Goal: Task Accomplishment & Management: Complete application form

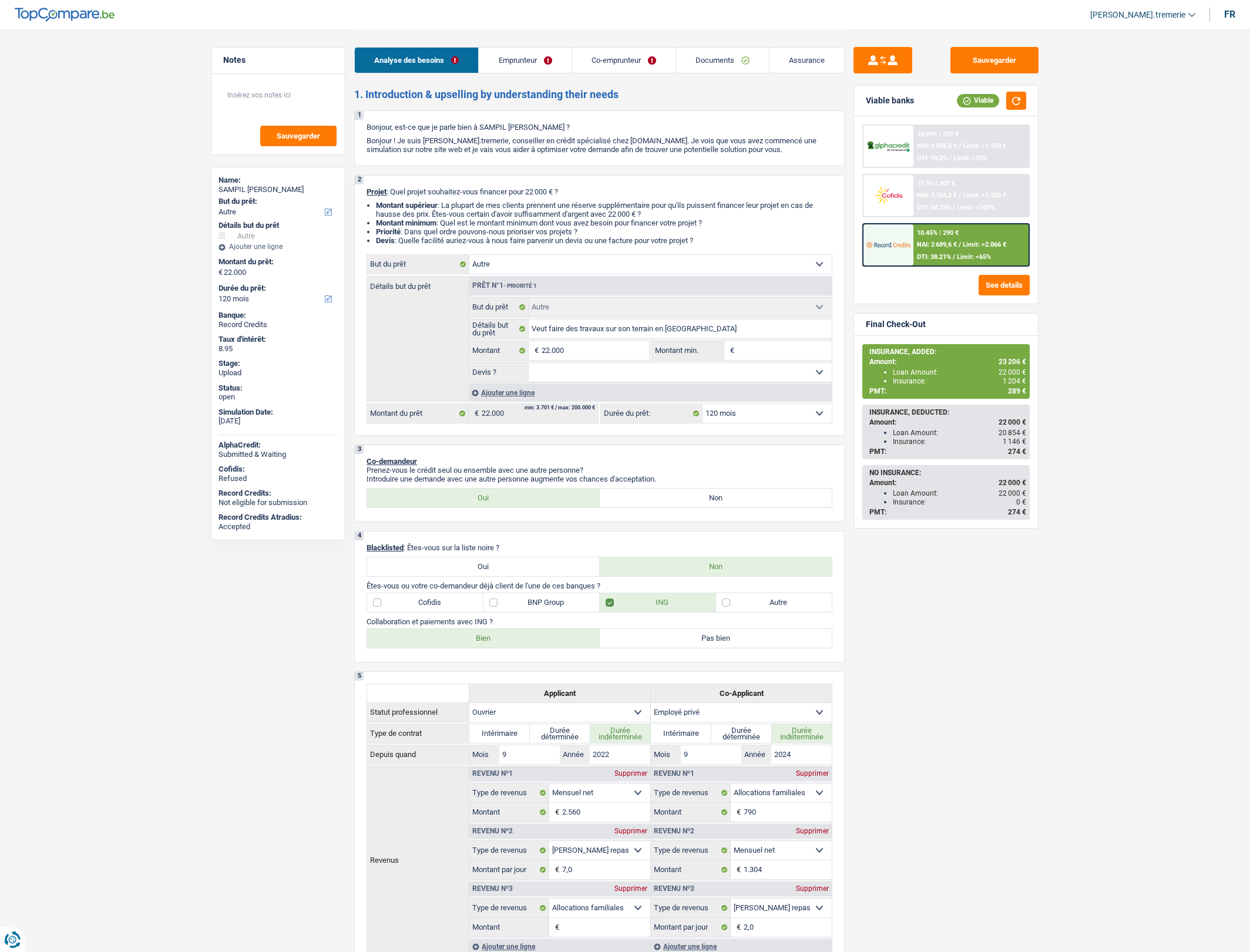
select select "other"
select select "120"
select select "other"
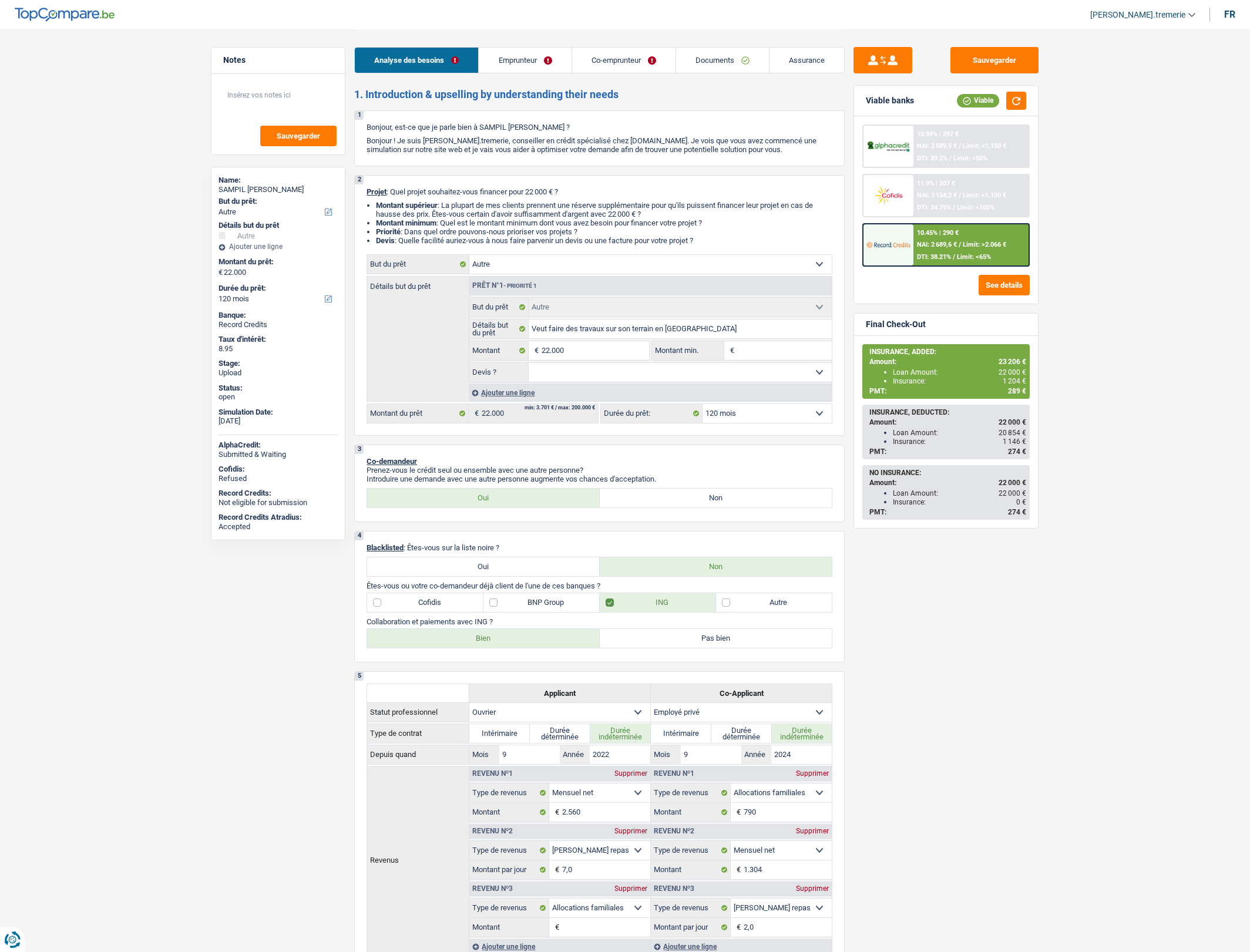
select select "120"
select select "worker"
select select "privateEmployee"
select select "netSalary"
select select "mealVouchers"
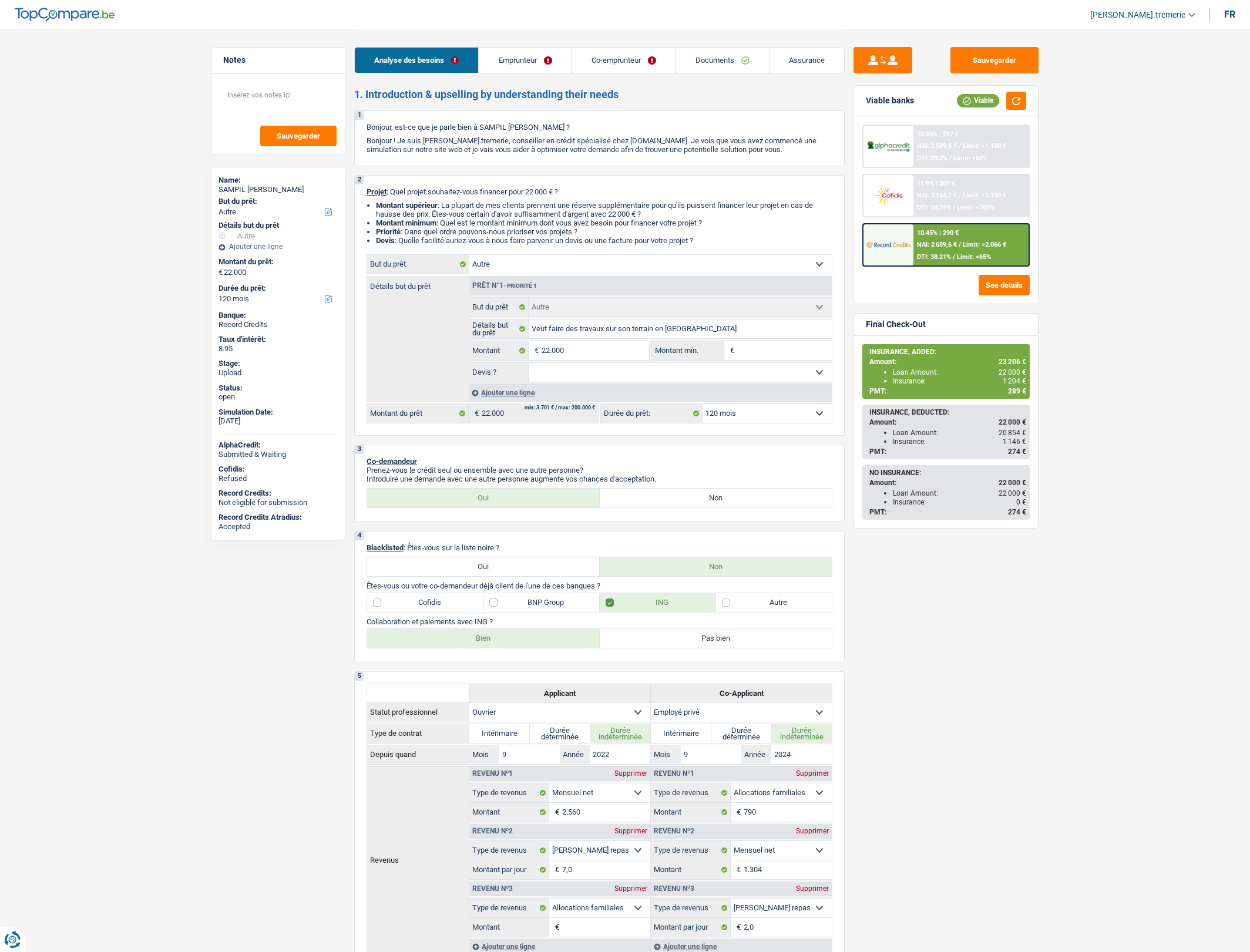
select select "familyAllowances"
select select "netSalary"
select select "mealVouchers"
select select "rents"
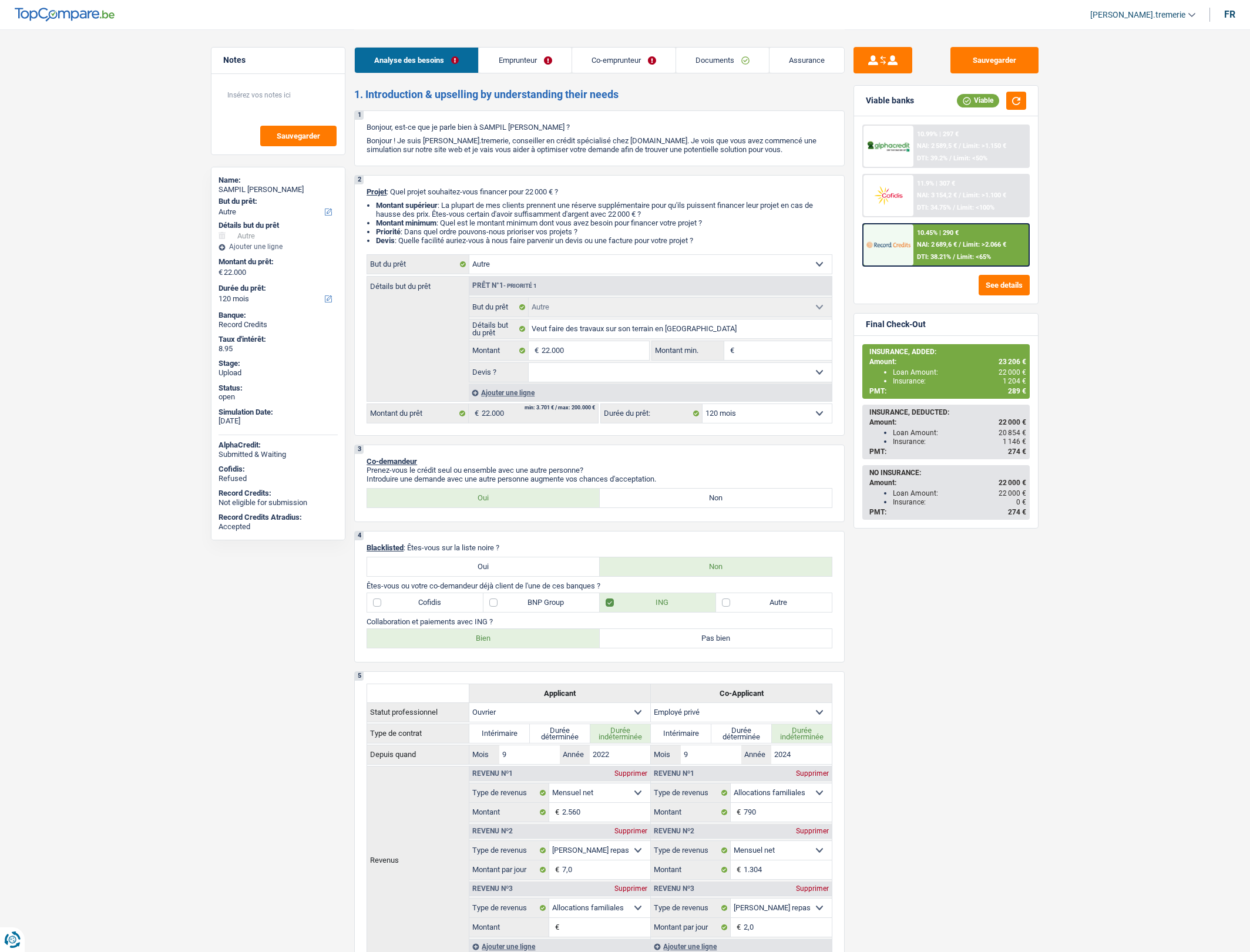
select select "personalLoan"
select select "other"
select select "36"
select select "other"
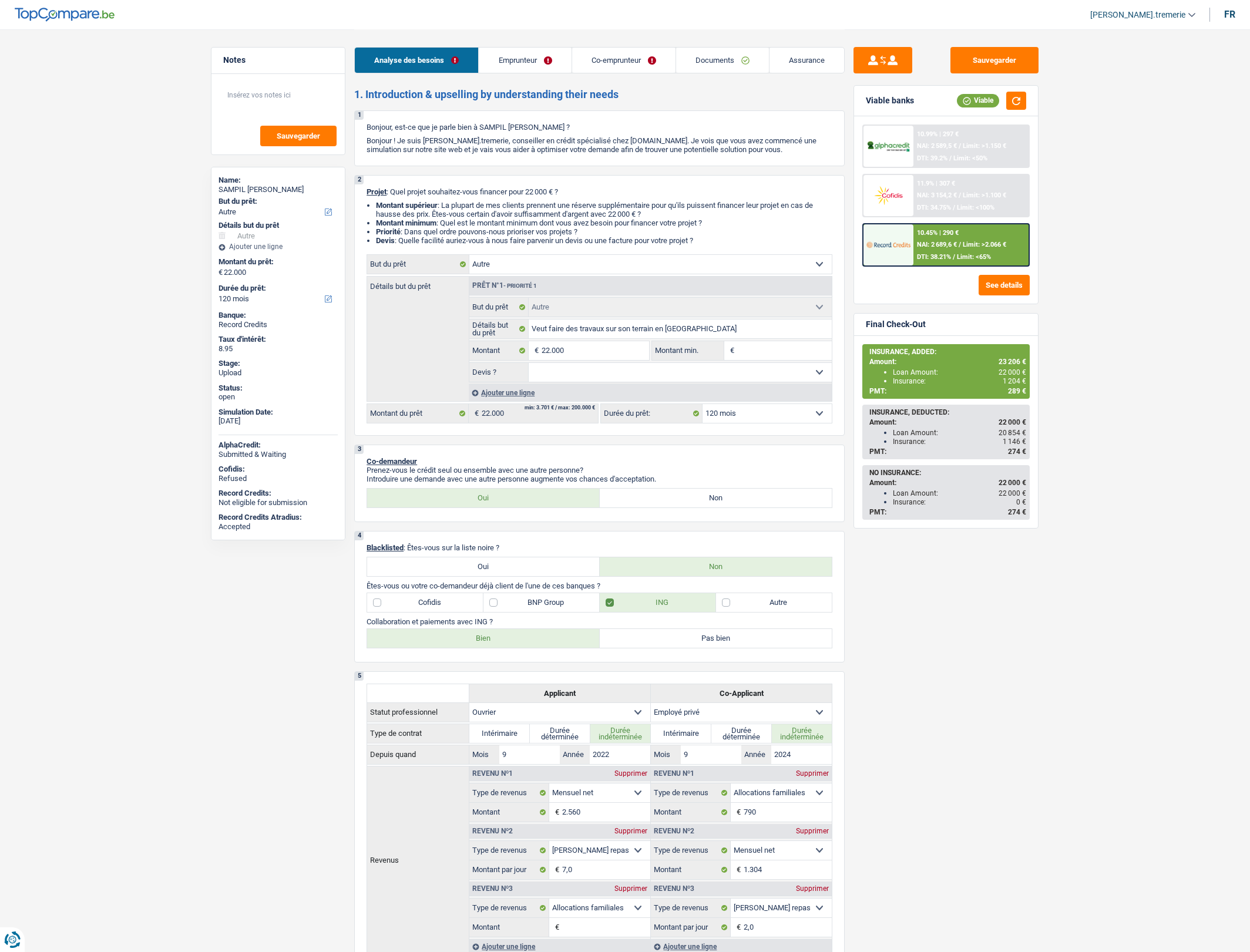
select select "120"
click at [750, 56] on link "Documents" at bounding box center [723, 61] width 93 height 25
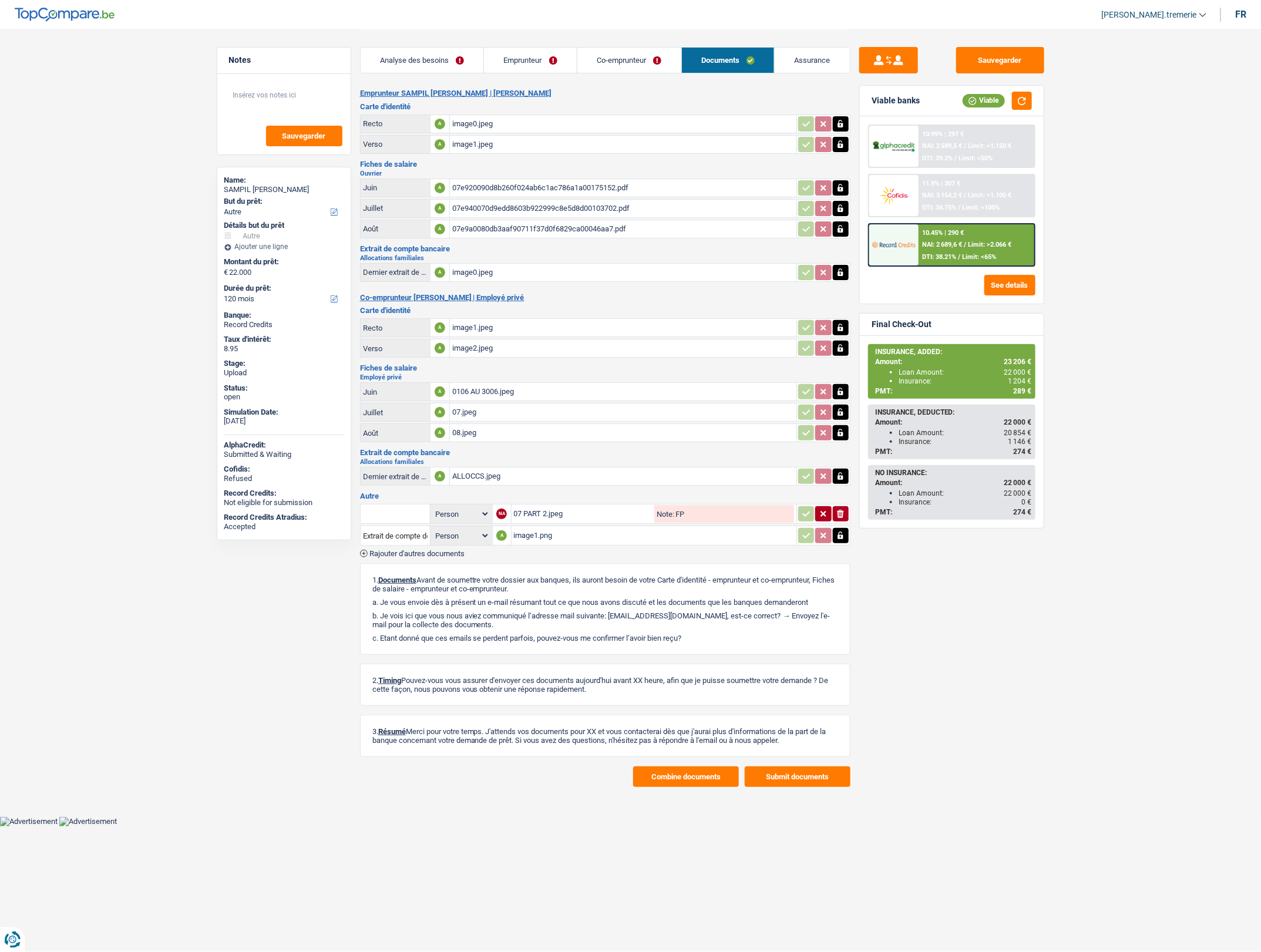
click at [414, 551] on span "Rajouter d'autres documents" at bounding box center [416, 553] width 95 height 8
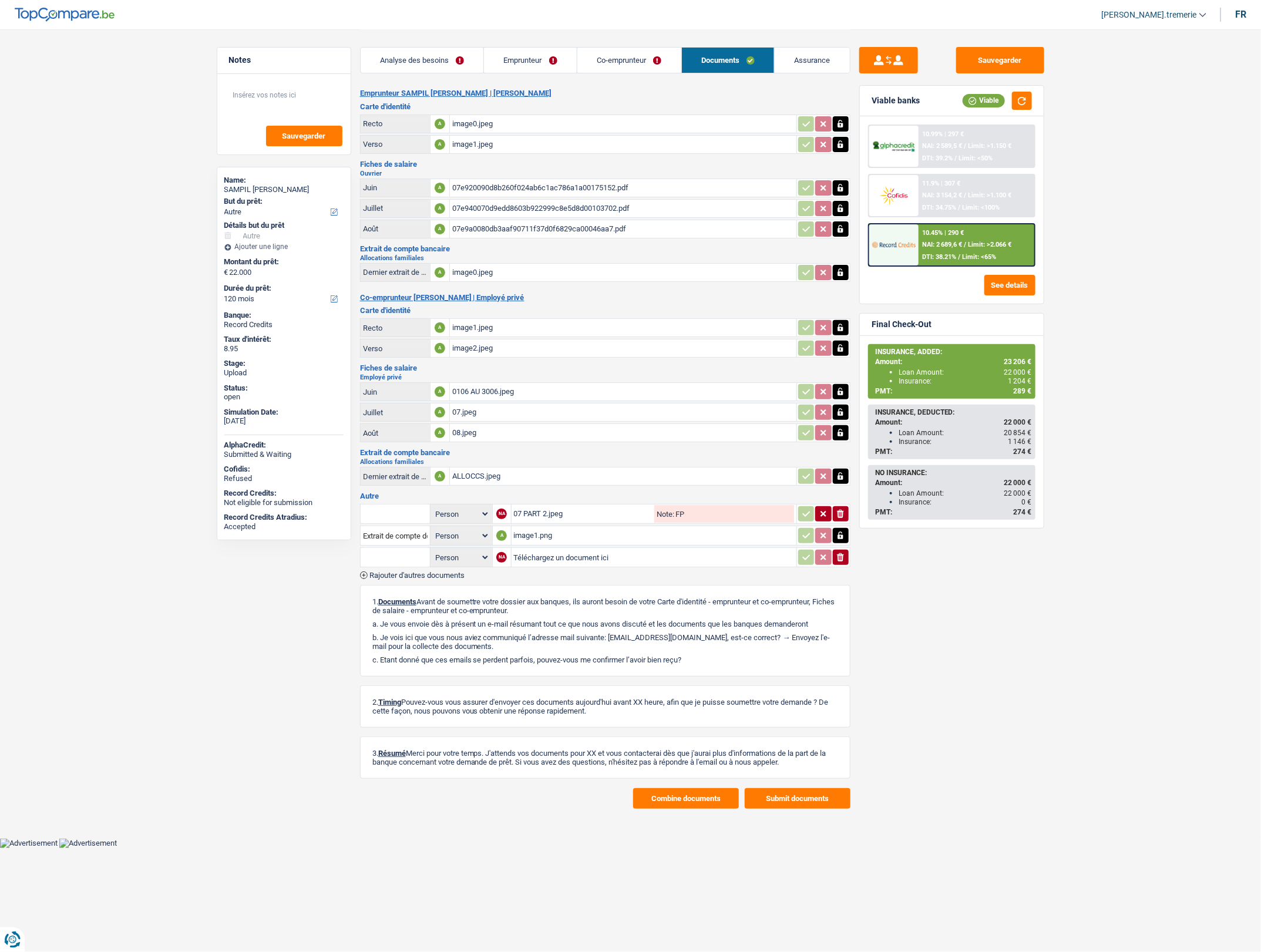
click at [557, 555] on input "Téléchargez un document ici" at bounding box center [654, 557] width 280 height 18
type input "C:\fakepath\composition de ménage.jpeg"
click at [409, 552] on input "text" at bounding box center [395, 557] width 65 height 19
click at [429, 580] on li "Certificat de composition de ménage" at bounding box center [433, 579] width 133 height 14
type input "Certificat de composition de ménage"
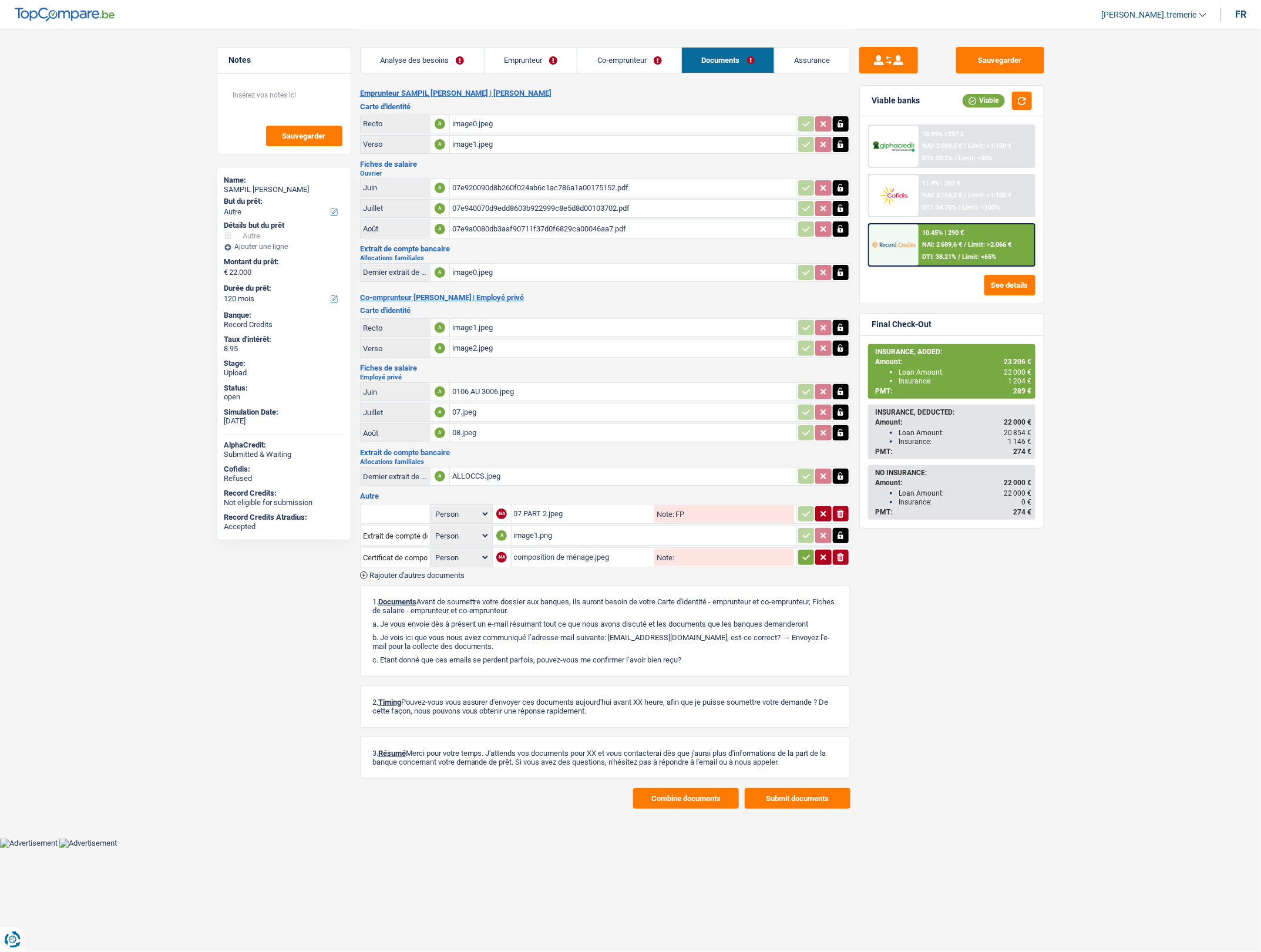
click at [803, 555] on icon "button" at bounding box center [806, 558] width 8 height 5
click at [997, 56] on button "Sauvegarder" at bounding box center [1000, 60] width 88 height 26
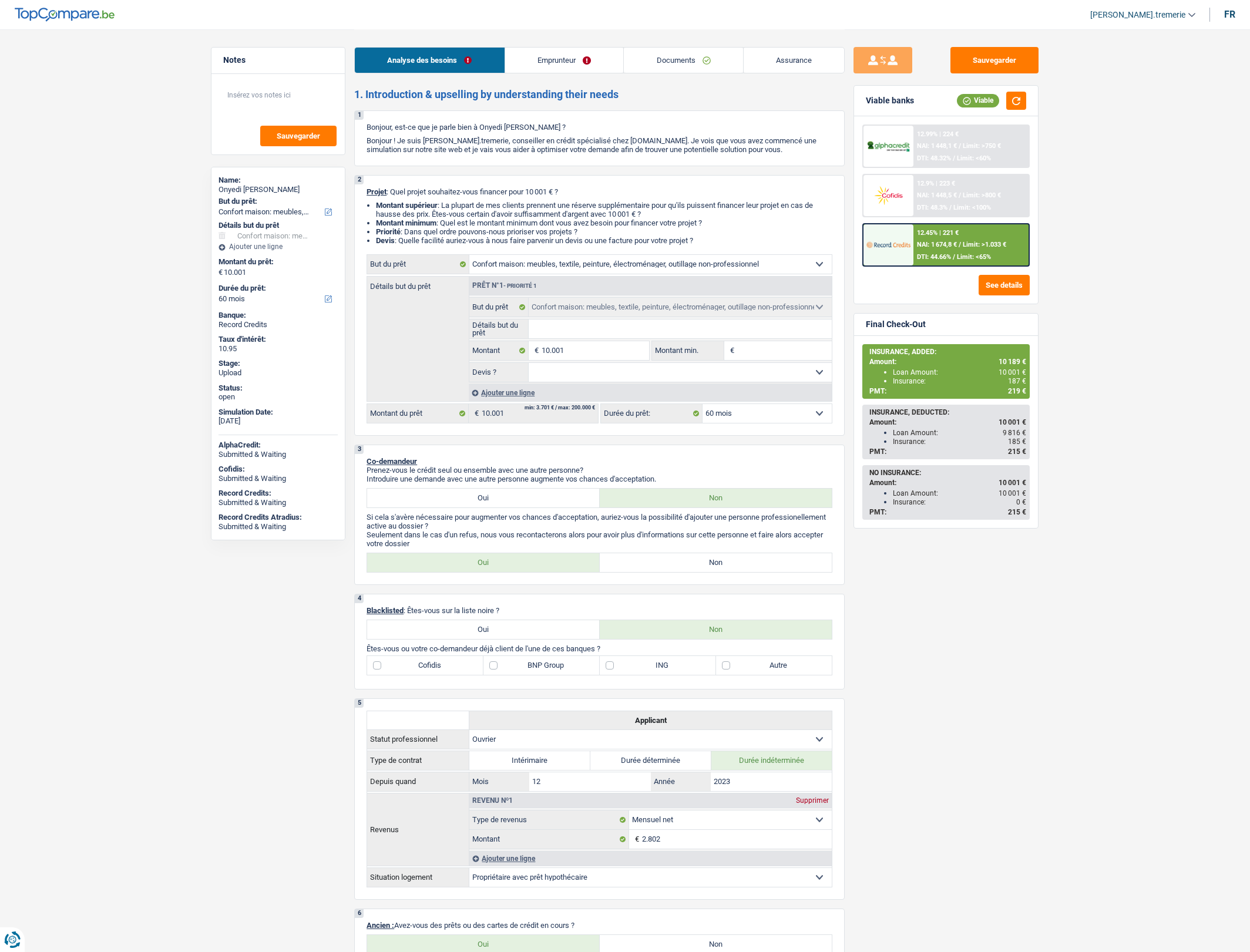
select select "household"
select select "60"
select select "household"
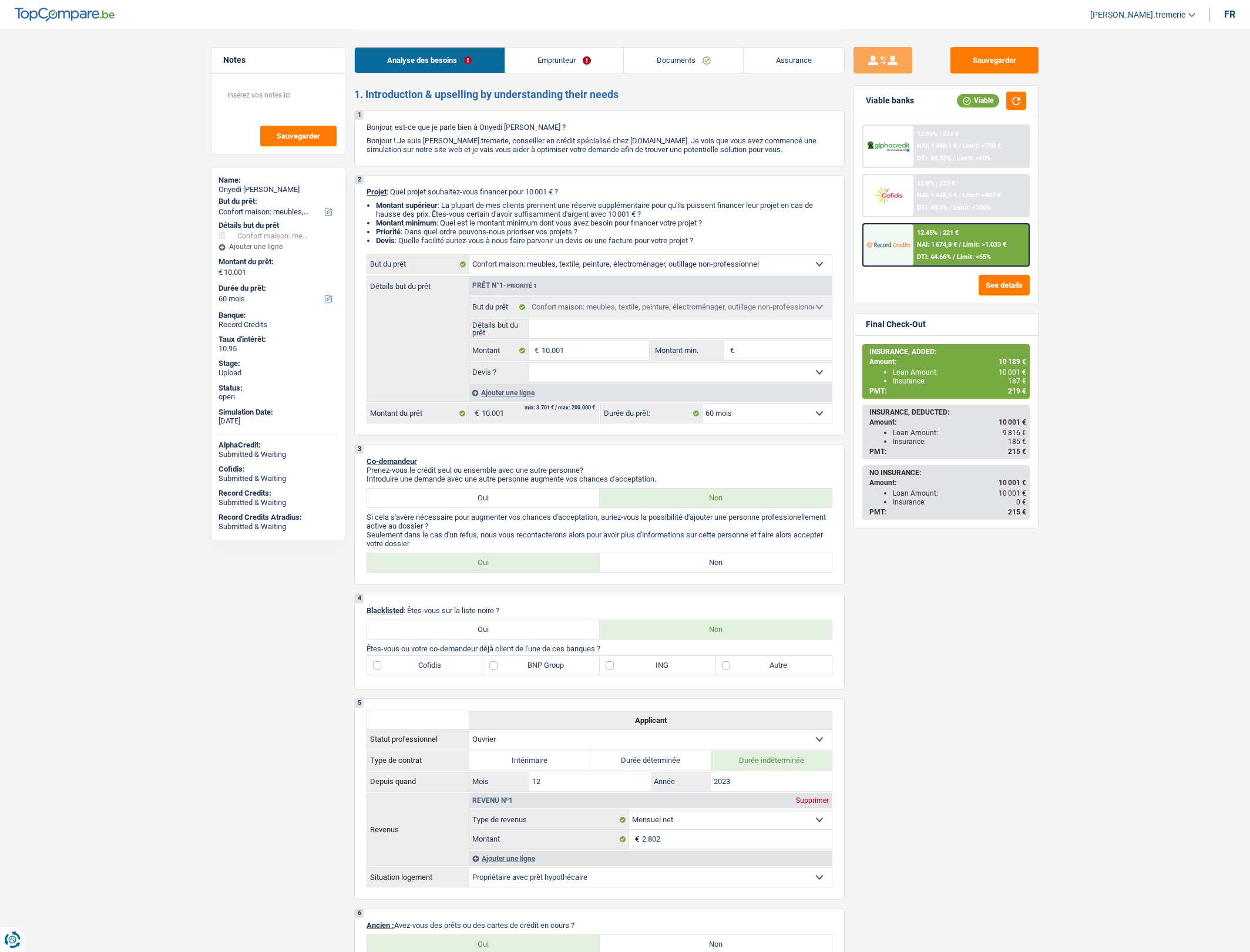
select select "60"
select select "worker"
select select "netSalary"
select select "ownerWithMortgage"
select select "mortgage"
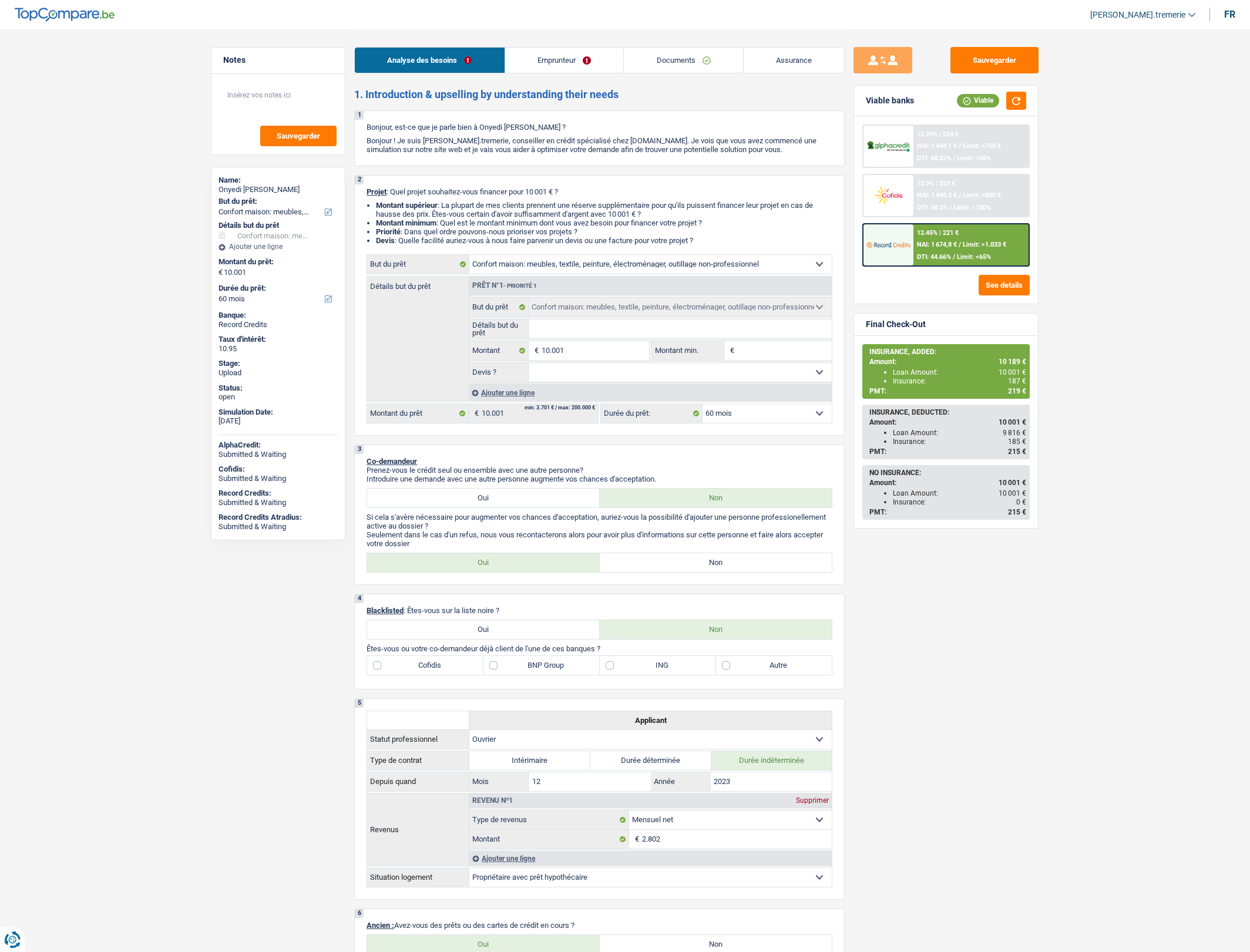
select select "300"
select select "household"
select select "60"
click at [503, 398] on div "Ajouter une ligne" at bounding box center [649, 393] width 363 height 17
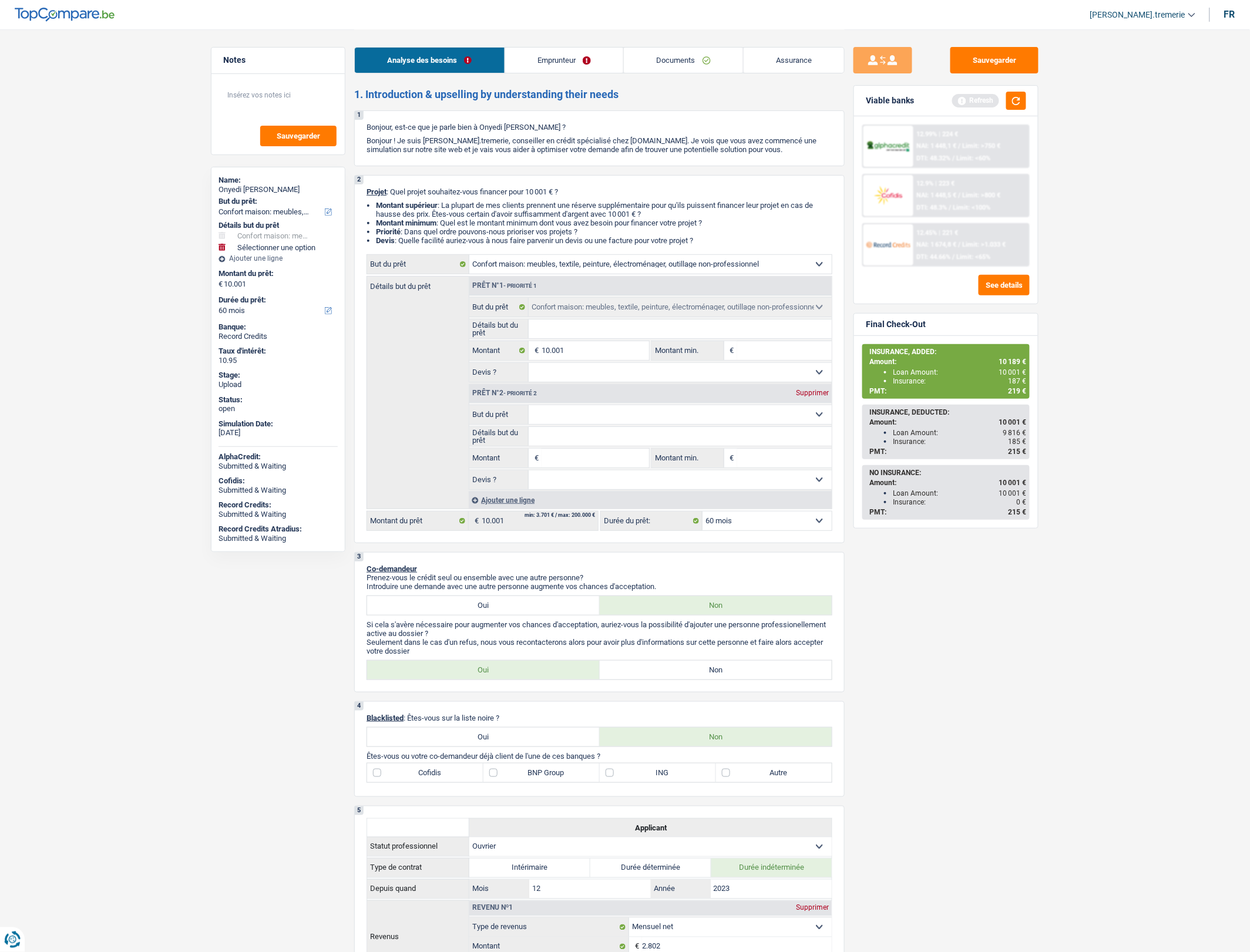
click at [549, 420] on select "Confort maison: meubles, textile, peinture, électroménager, outillage non-profe…" at bounding box center [680, 415] width 304 height 19
select select "insurance"
click at [528, 413] on select "Confort maison: meubles, textile, peinture, électroménager, outillage non-profe…" at bounding box center [680, 415] width 304 height 19
select select "insurance"
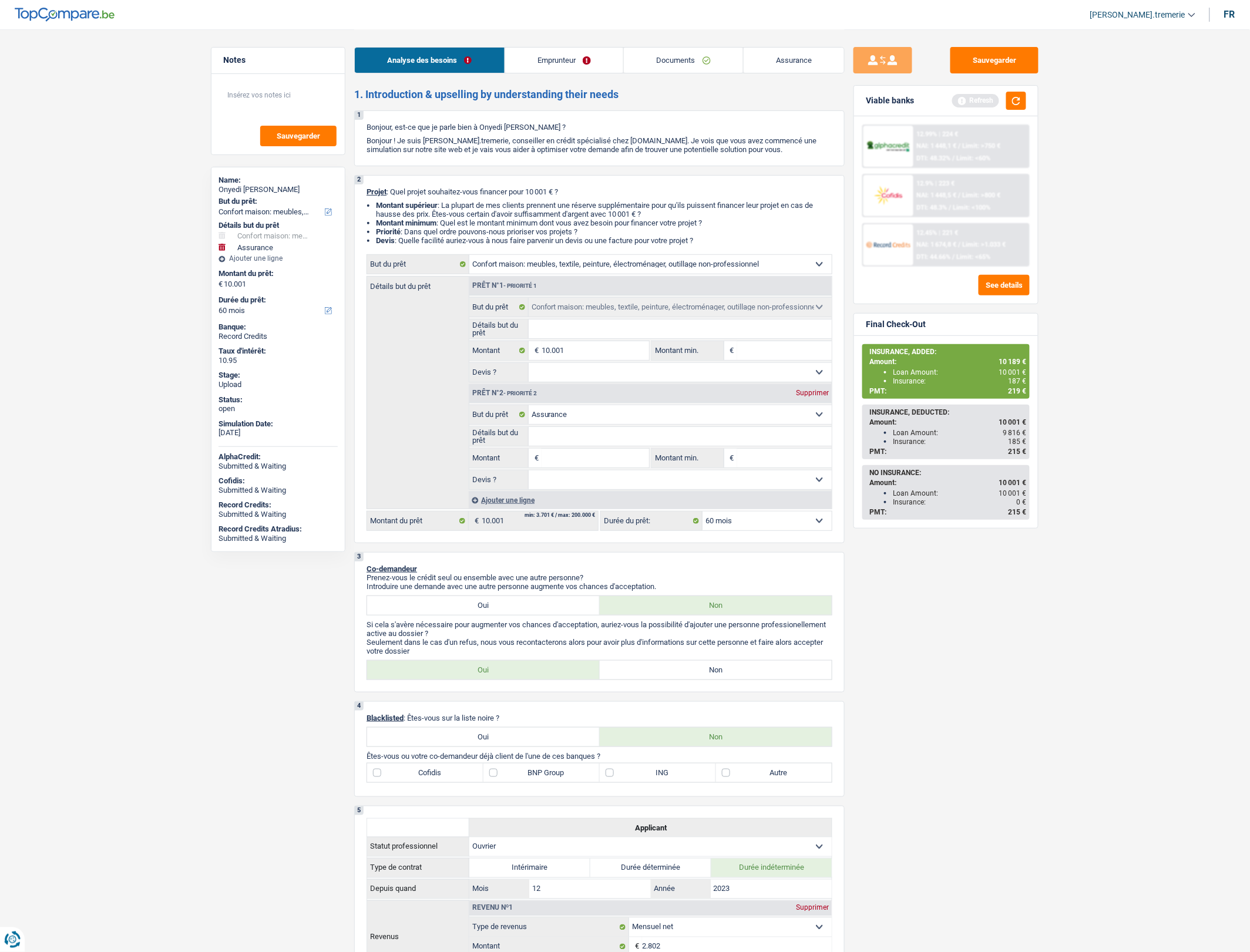
click at [579, 468] on input "Montant" at bounding box center [596, 457] width 108 height 19
type input "1"
type input "17"
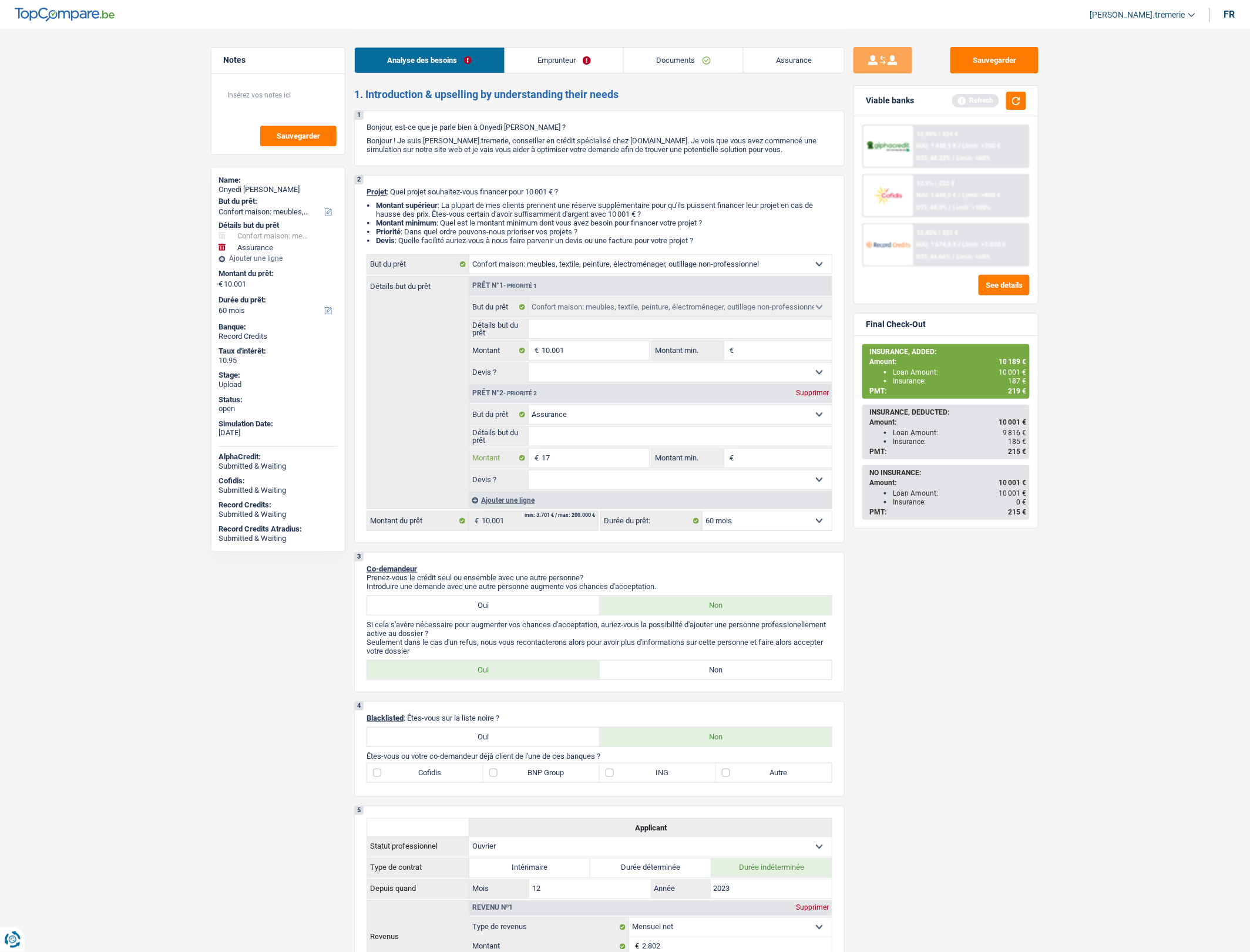
type input "1"
type input "18"
type input "187"
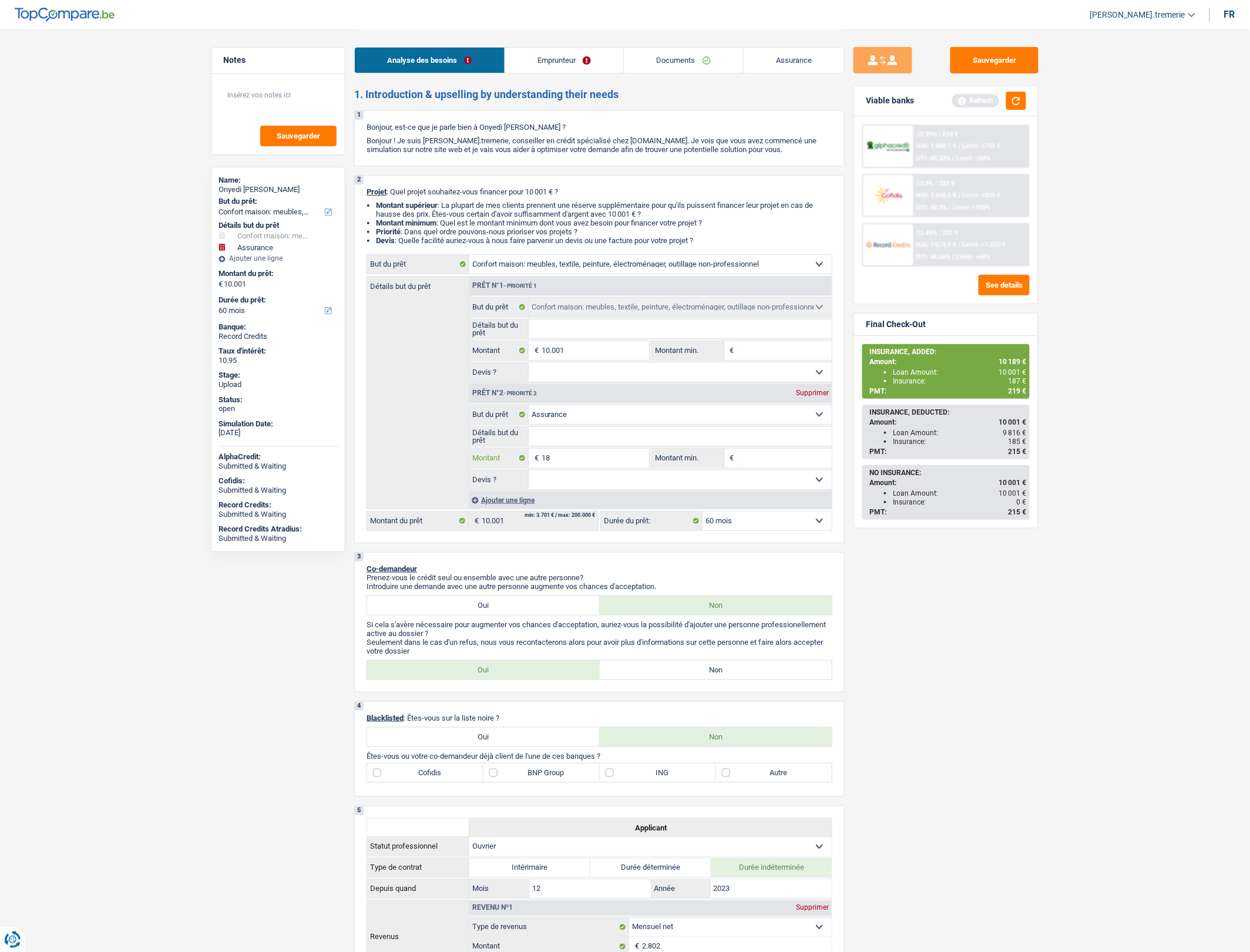
type input "187"
type input "10.188"
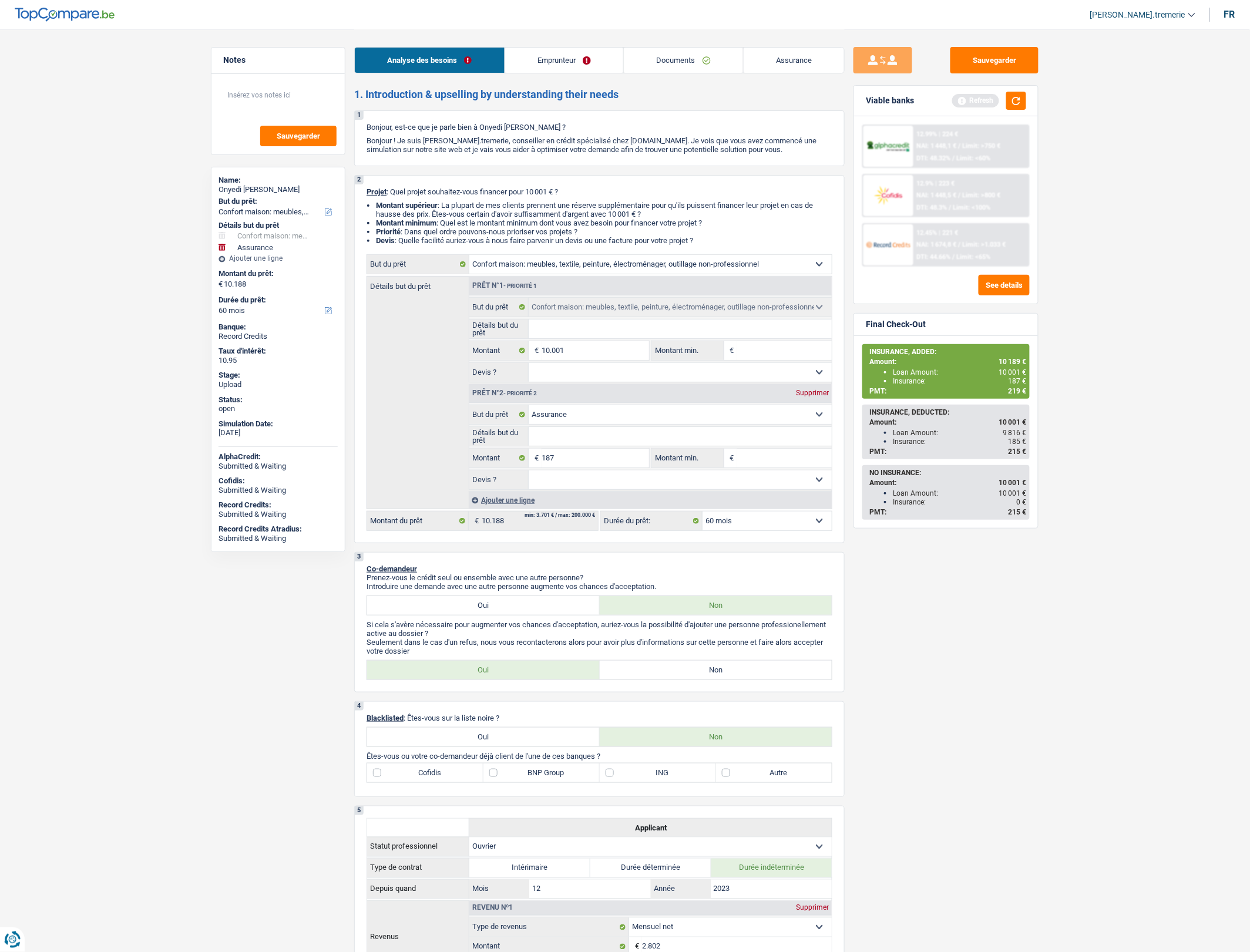
click at [871, 590] on div "Sauvegarder Viable banks Refresh 12.99% | 224 € NAI: 1 448,1 € / Limit: >750 € …" at bounding box center [945, 489] width 203 height 886
click at [955, 256] on span "Limit: <65%" at bounding box center [970, 257] width 34 height 8
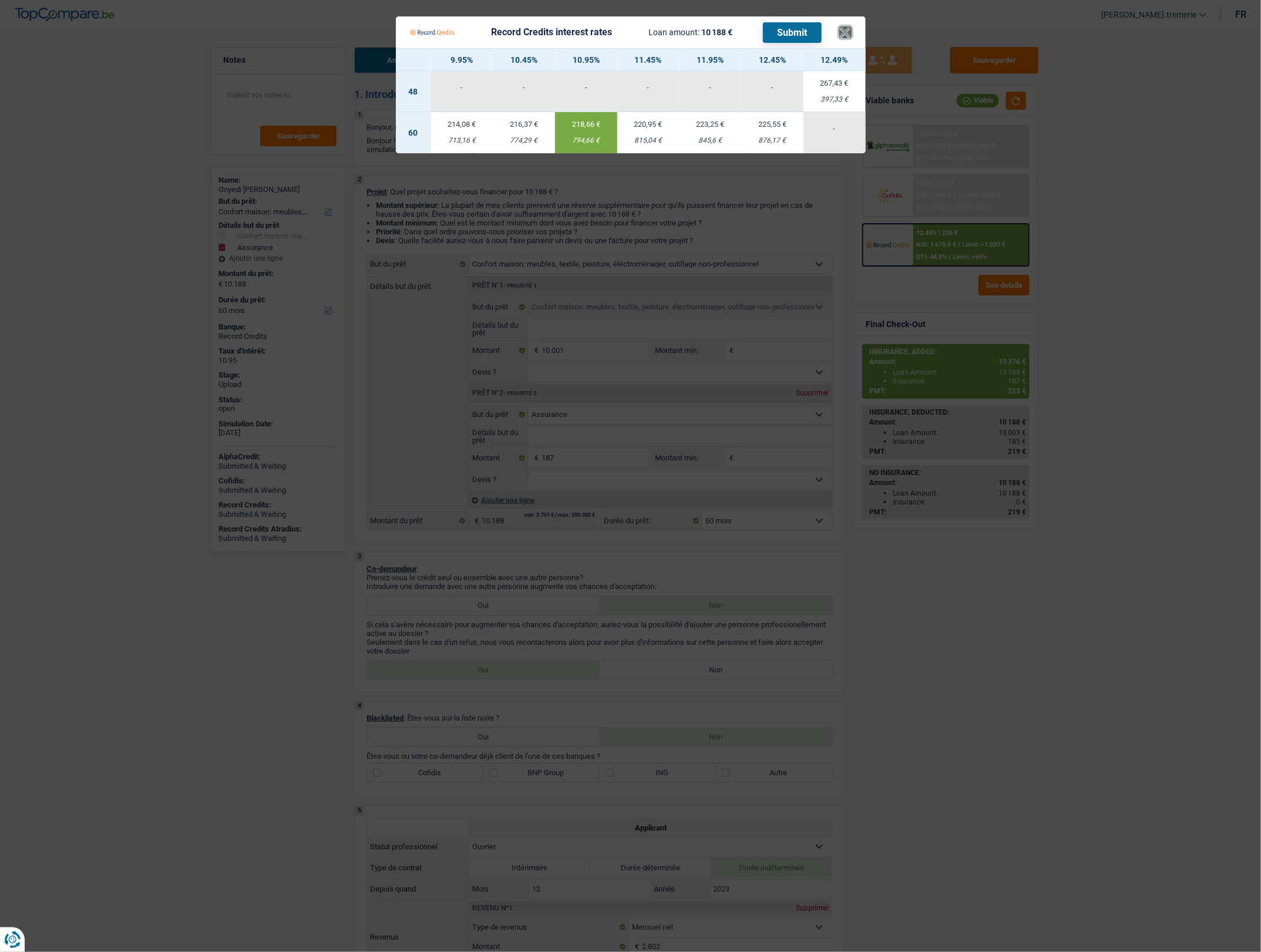
click at [841, 32] on button "×" at bounding box center [845, 32] width 13 height 12
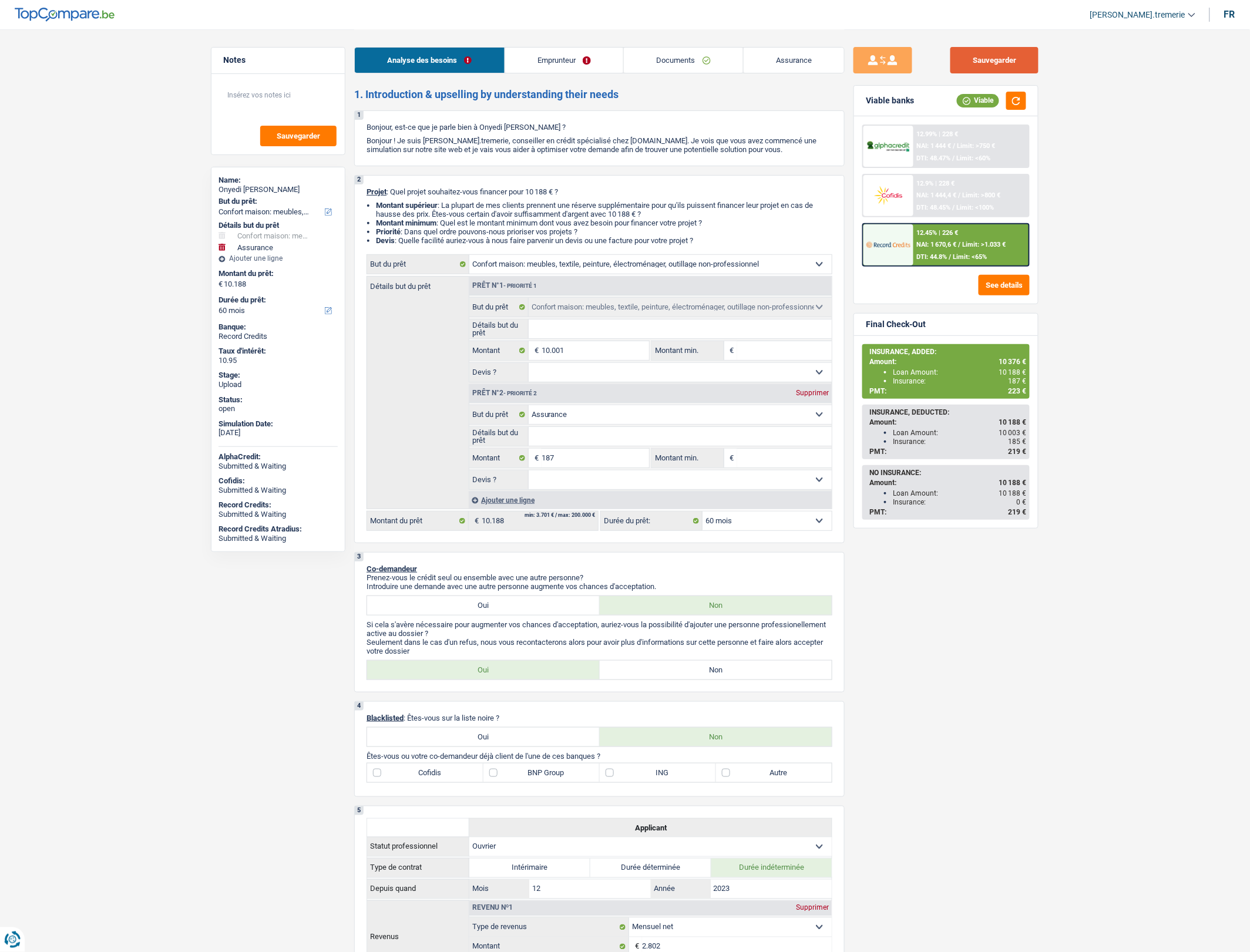
click at [991, 60] on button "Sauvegarder" at bounding box center [994, 60] width 88 height 26
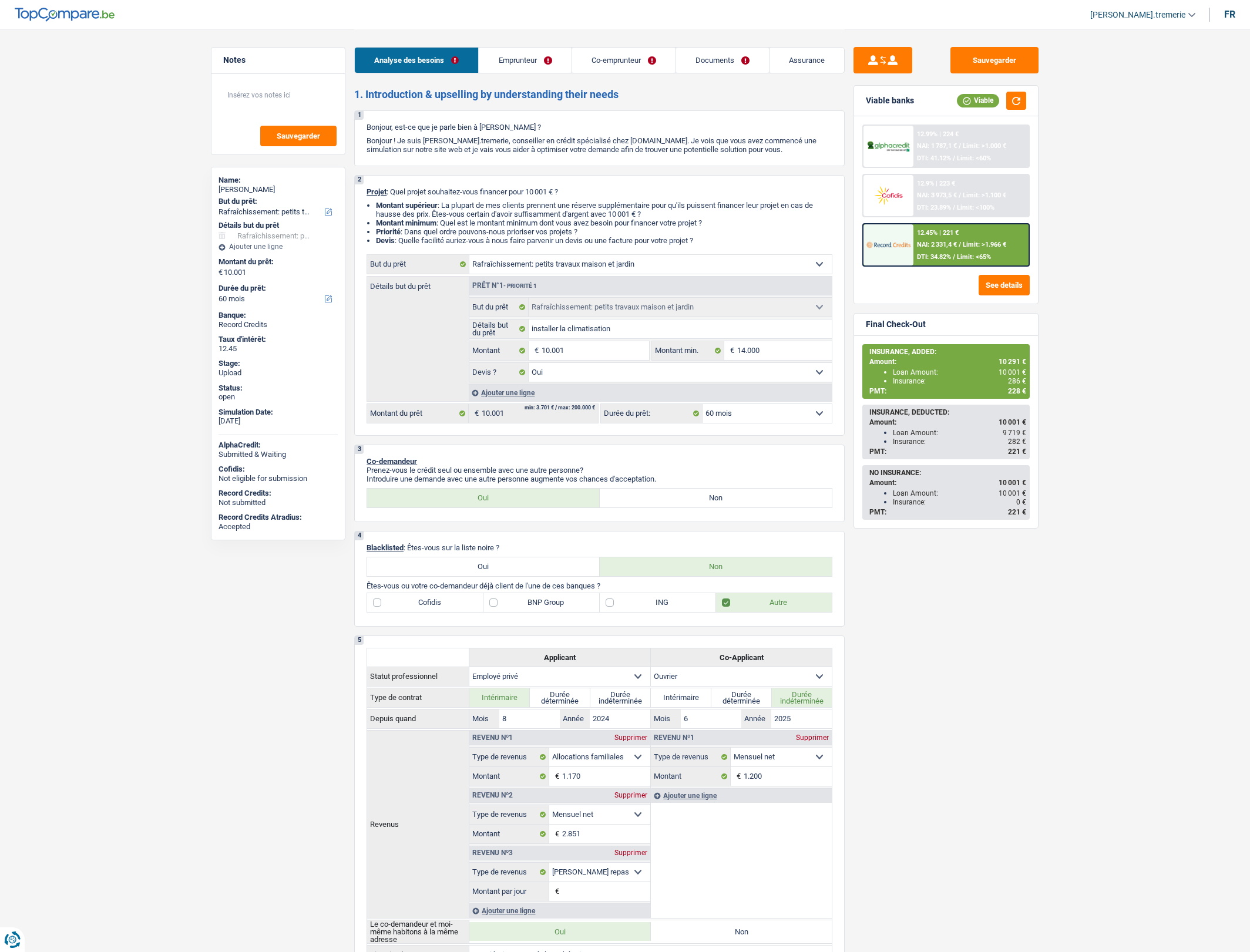
select select "houseOrGarden"
select select "60"
select select "houseOrGarden"
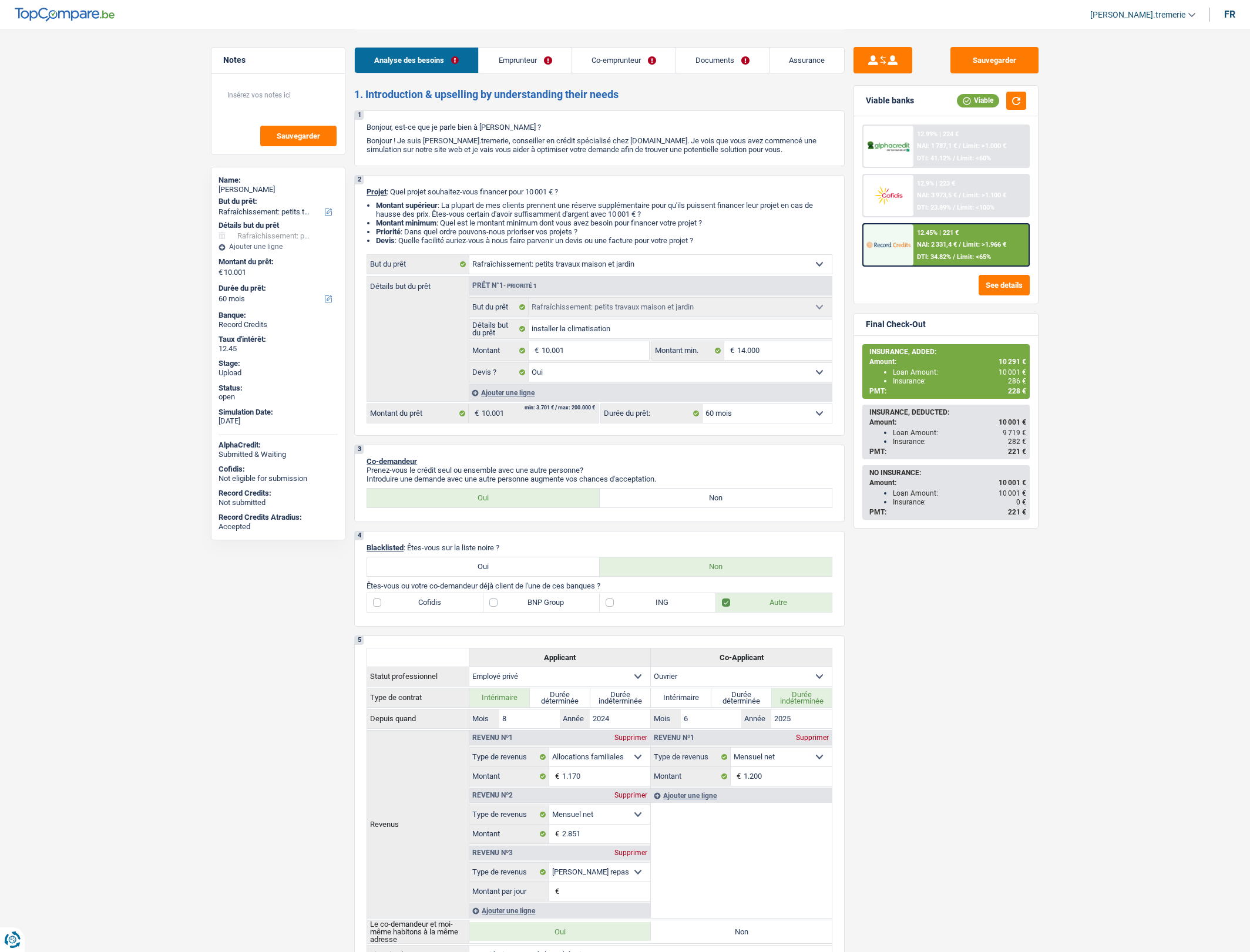
select select "yes"
select select "60"
select select "privateEmployee"
select select "worker"
select select "familyAllowances"
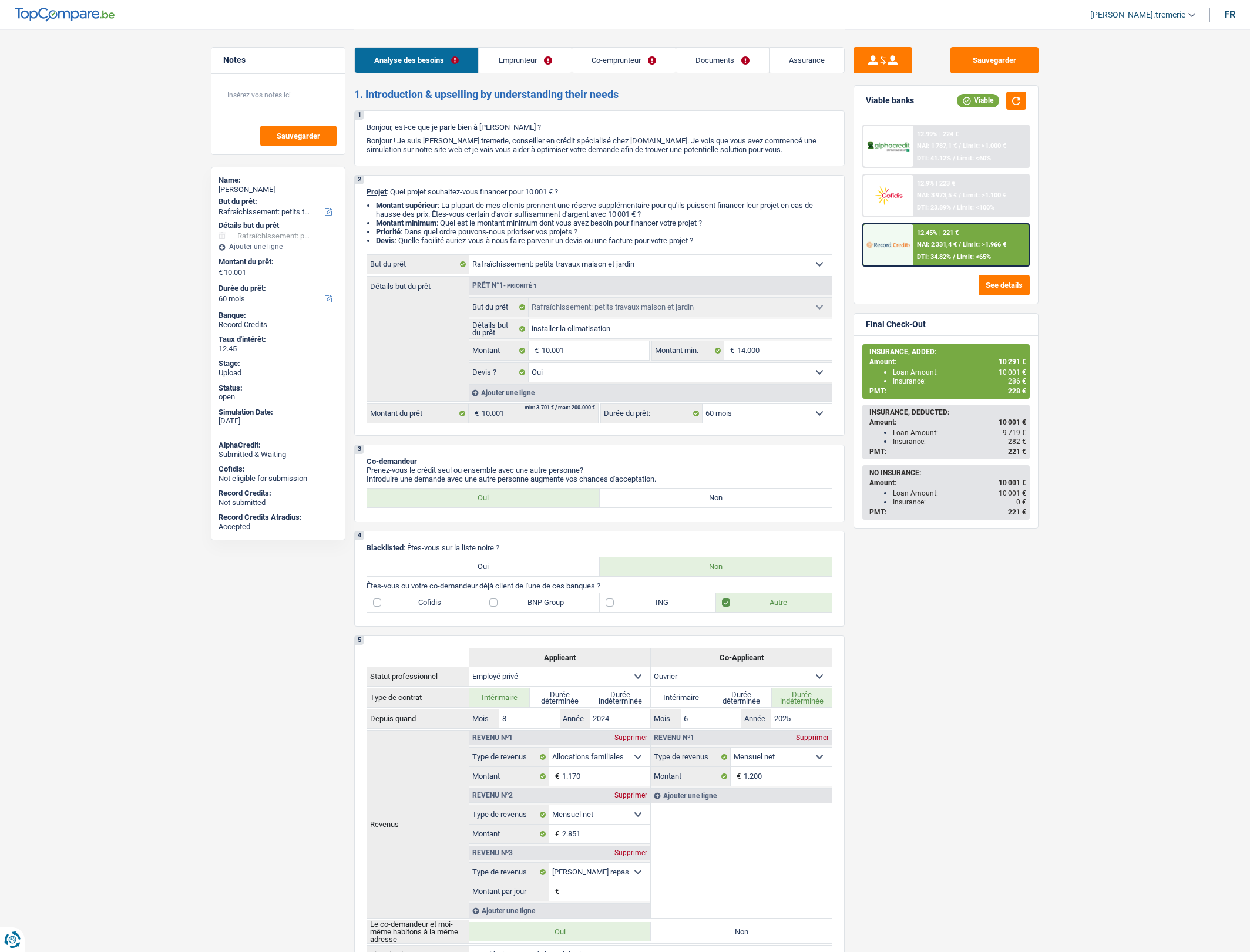
select select "netSalary"
select select "mealVouchers"
select select "netSalary"
select select "ownerWithMortgage"
select select "cardOrCredit"
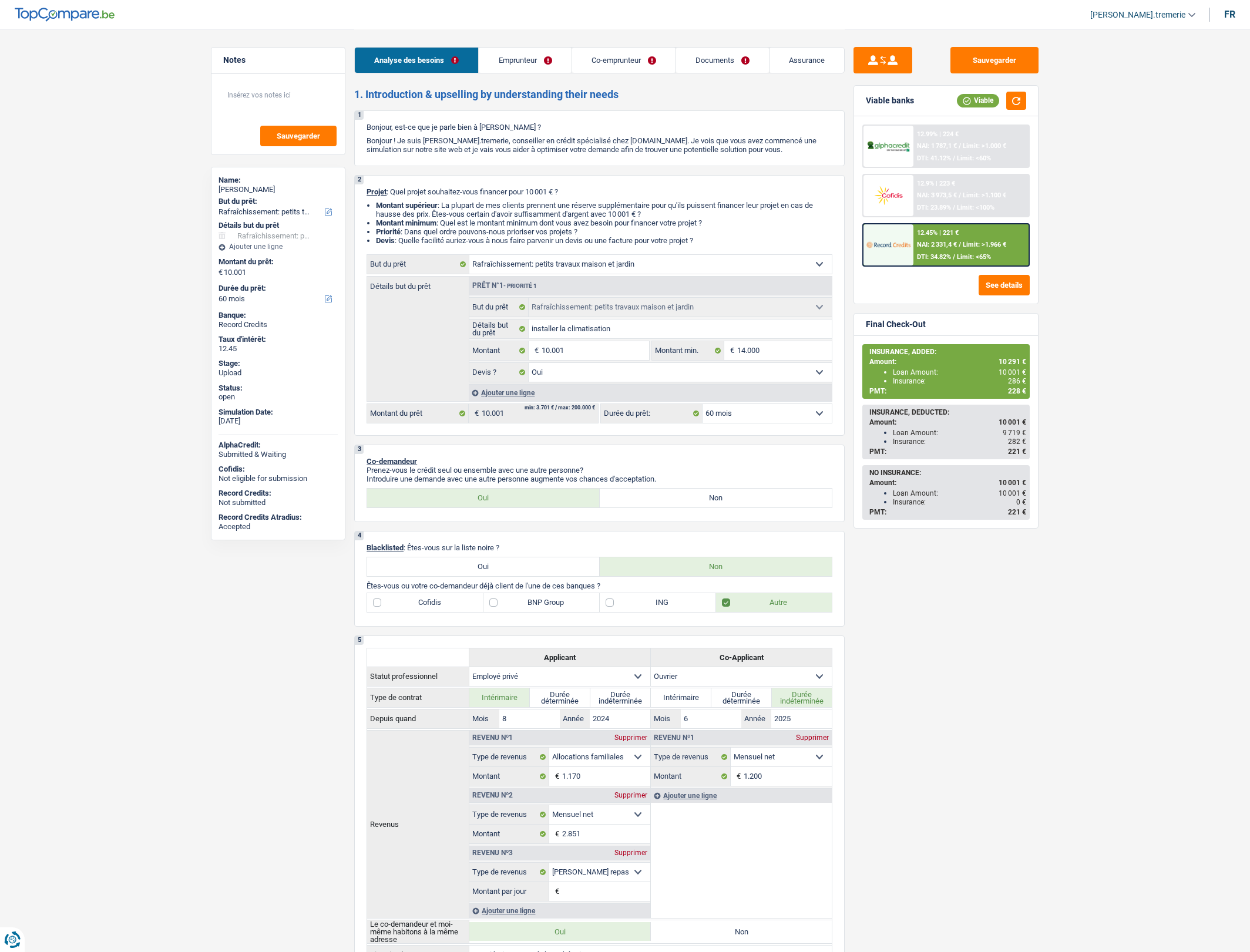
select select "cardOrCredit"
select select "mortgage"
select select "360"
select select "houseOrGarden"
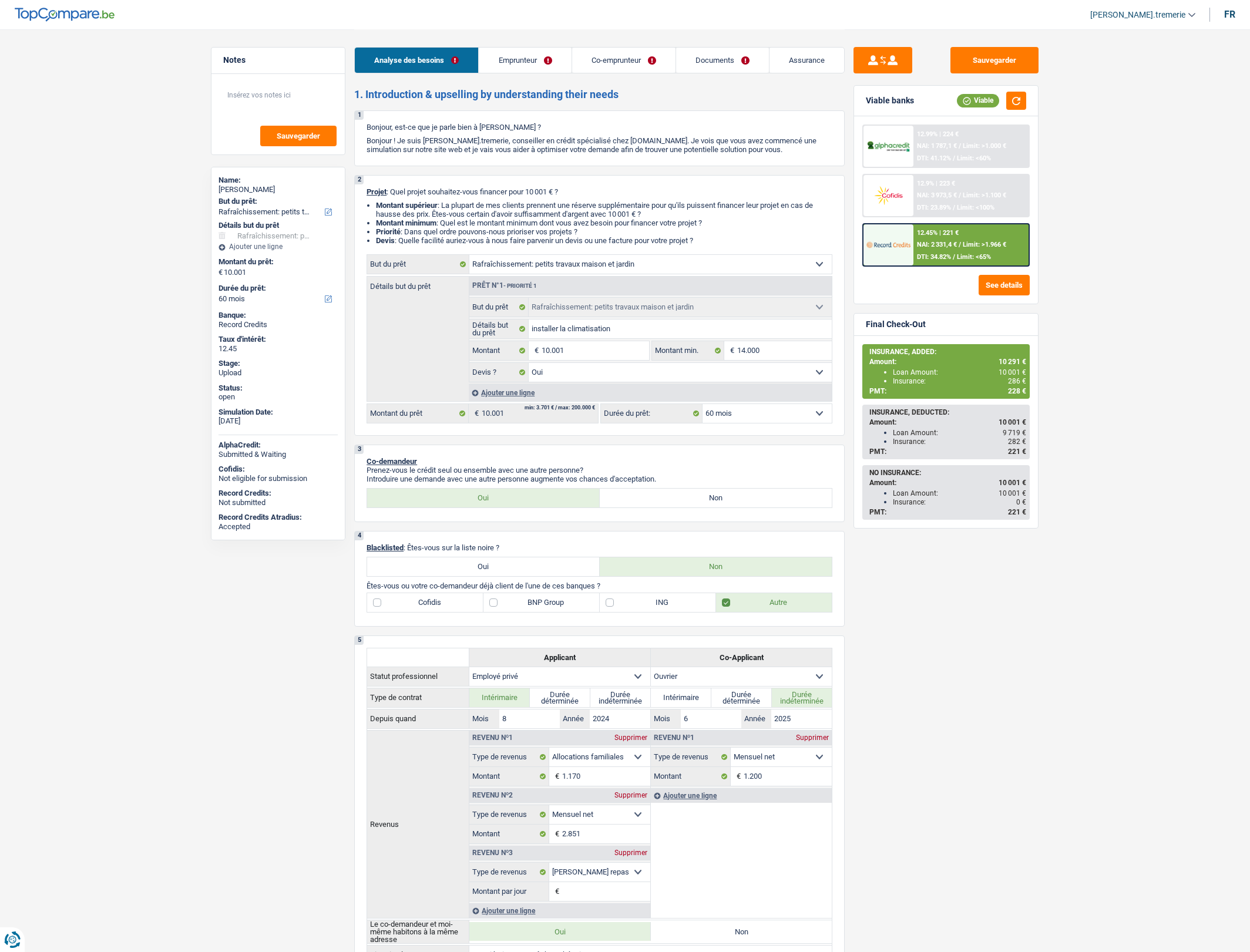
select select "yes"
select select "60"
select select "privateEmployee"
select select "familyAllowances"
select select "netSalary"
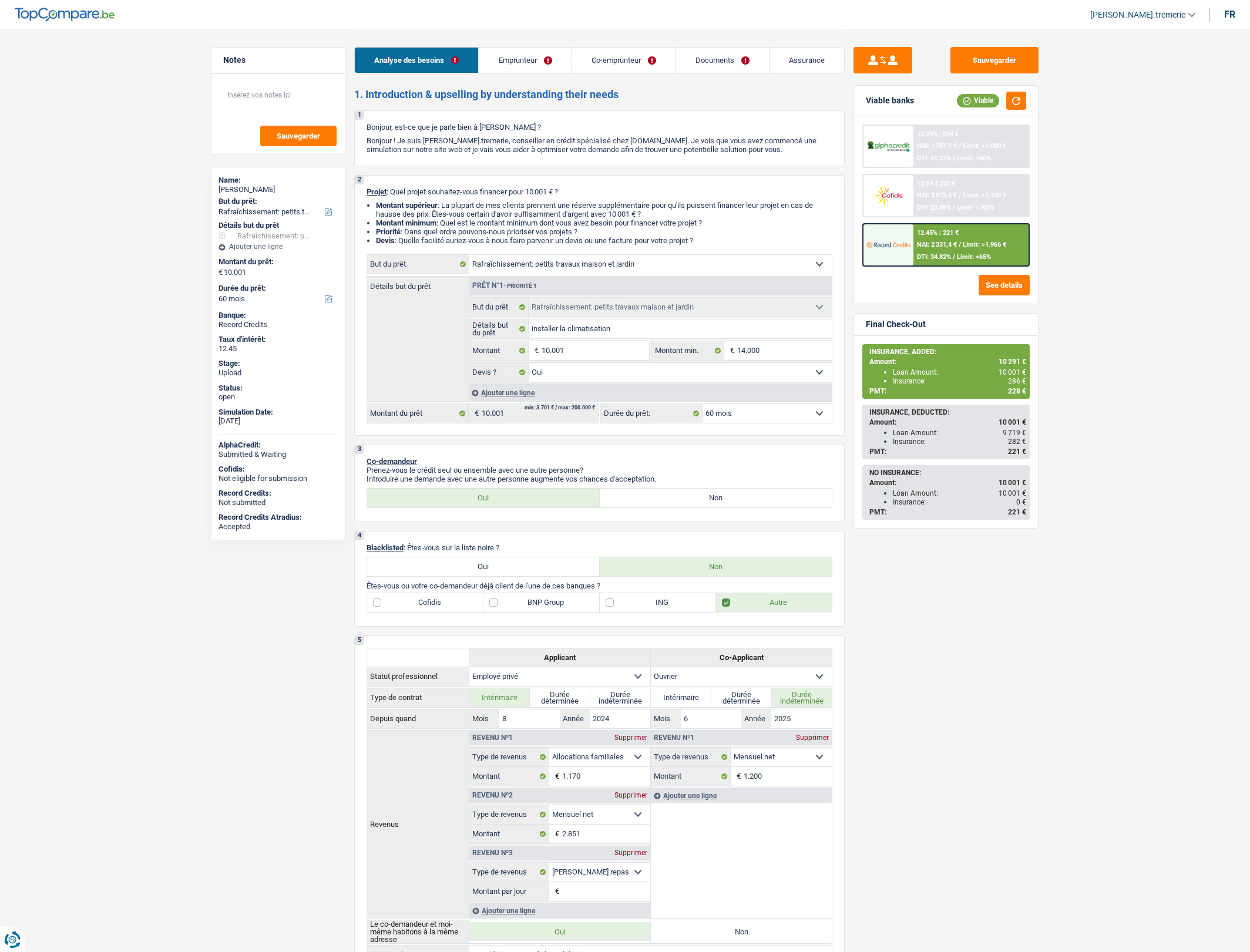
select select "mealVouchers"
select select "BE"
click at [539, 61] on link "Emprunteur" at bounding box center [525, 61] width 93 height 25
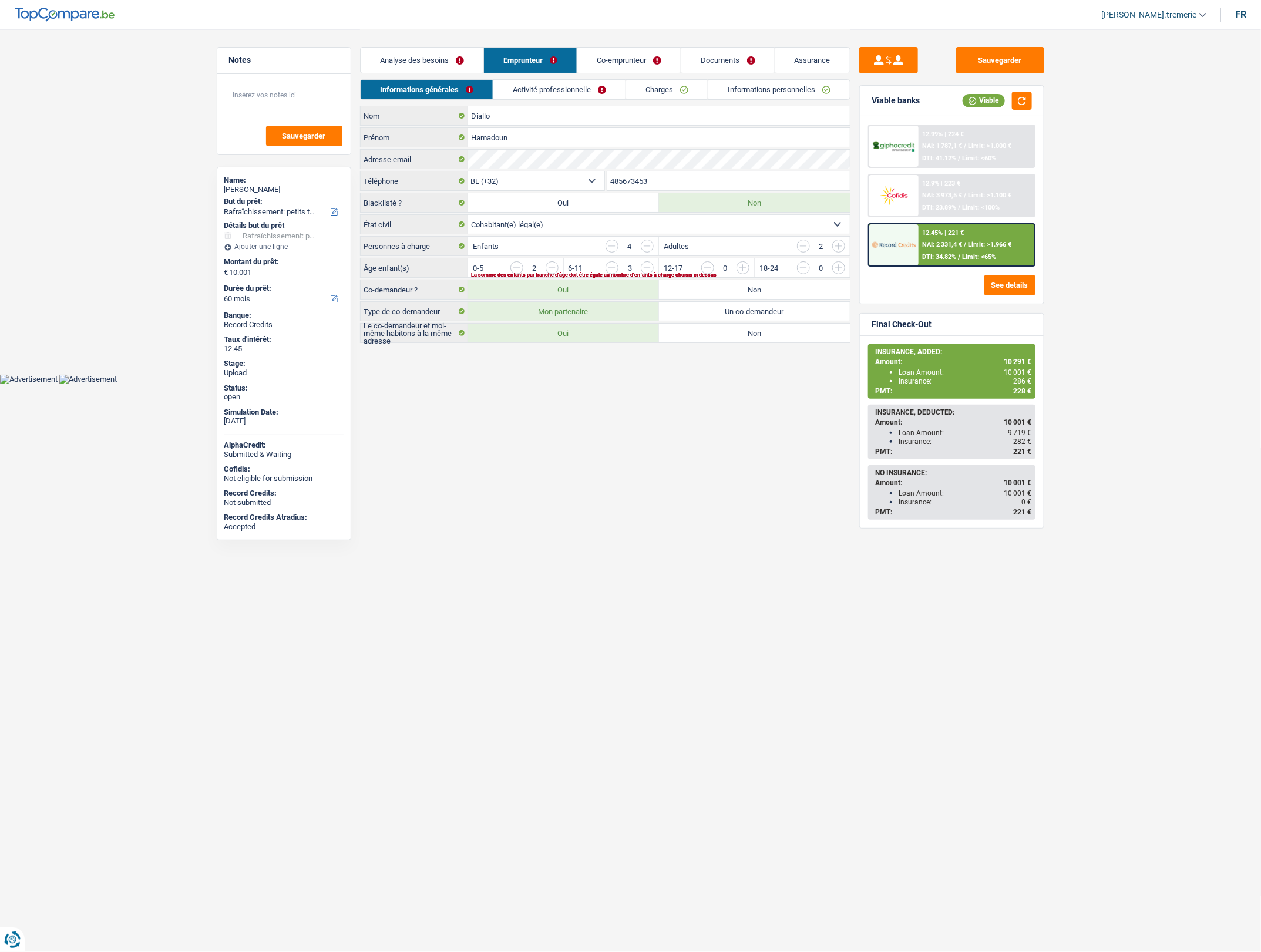
click at [580, 91] on link "Activité professionnelle" at bounding box center [559, 89] width 132 height 19
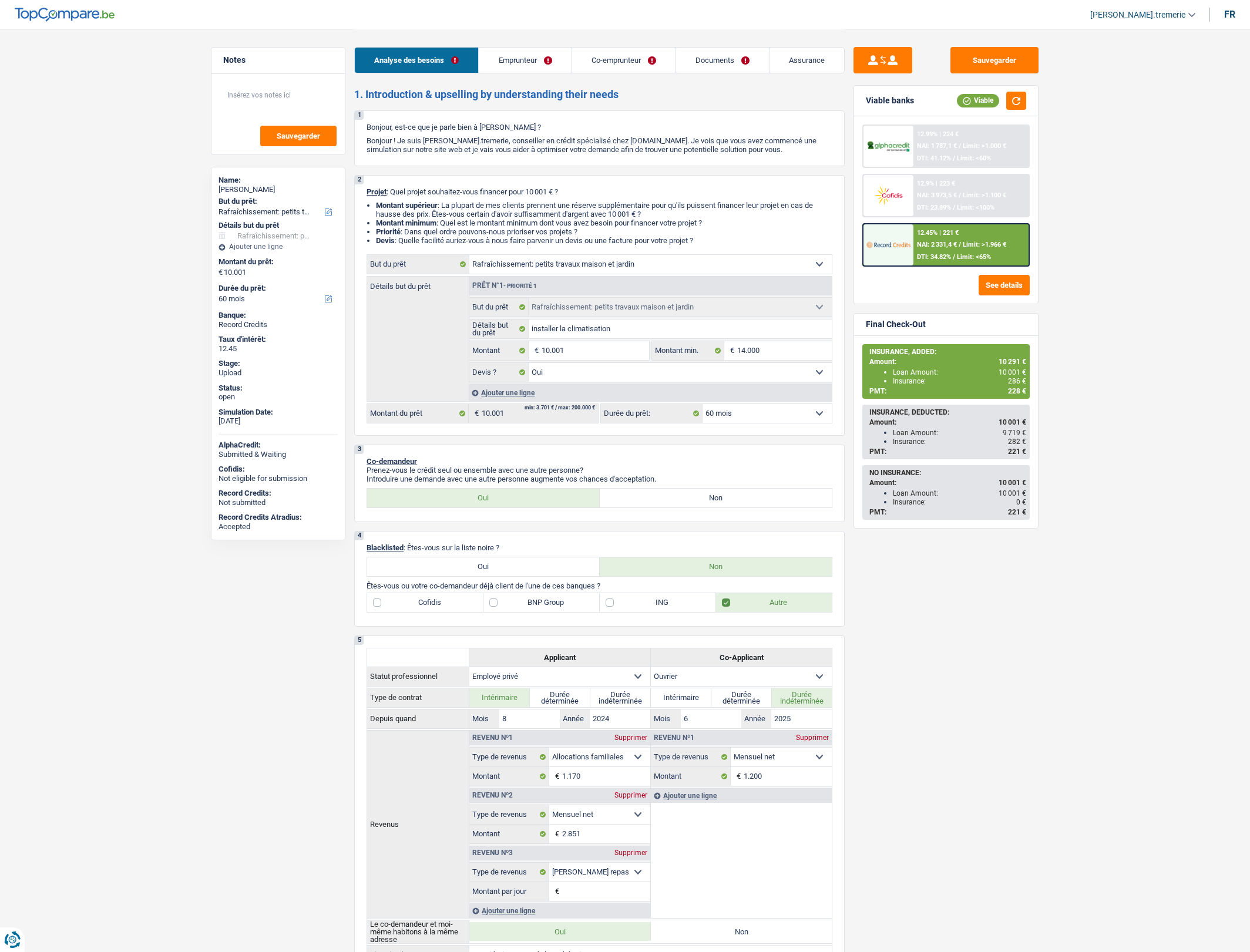
select select "houseOrGarden"
select select "60"
select select "houseOrGarden"
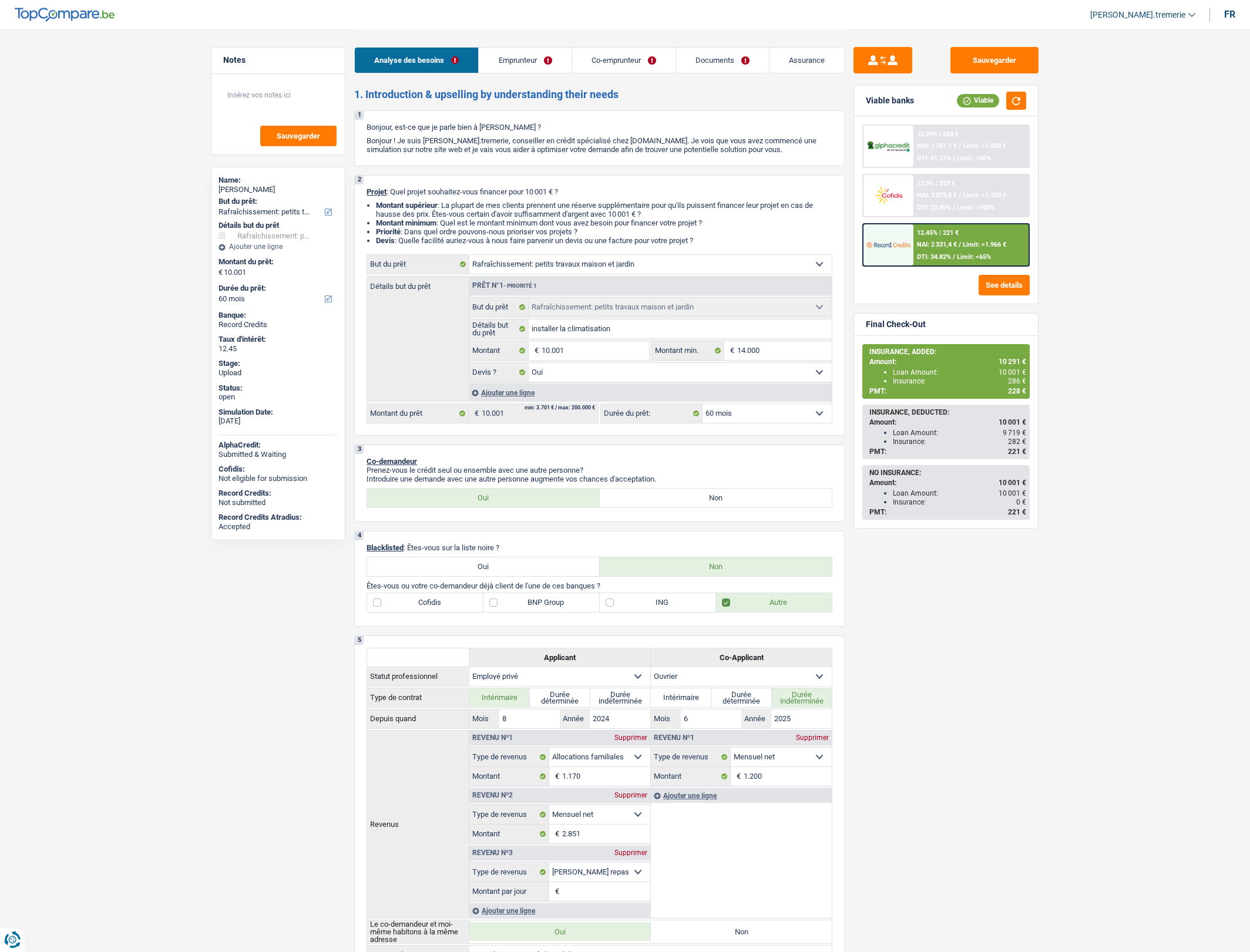
select select "yes"
select select "60"
select select "privateEmployee"
select select "worker"
select select "familyAllowances"
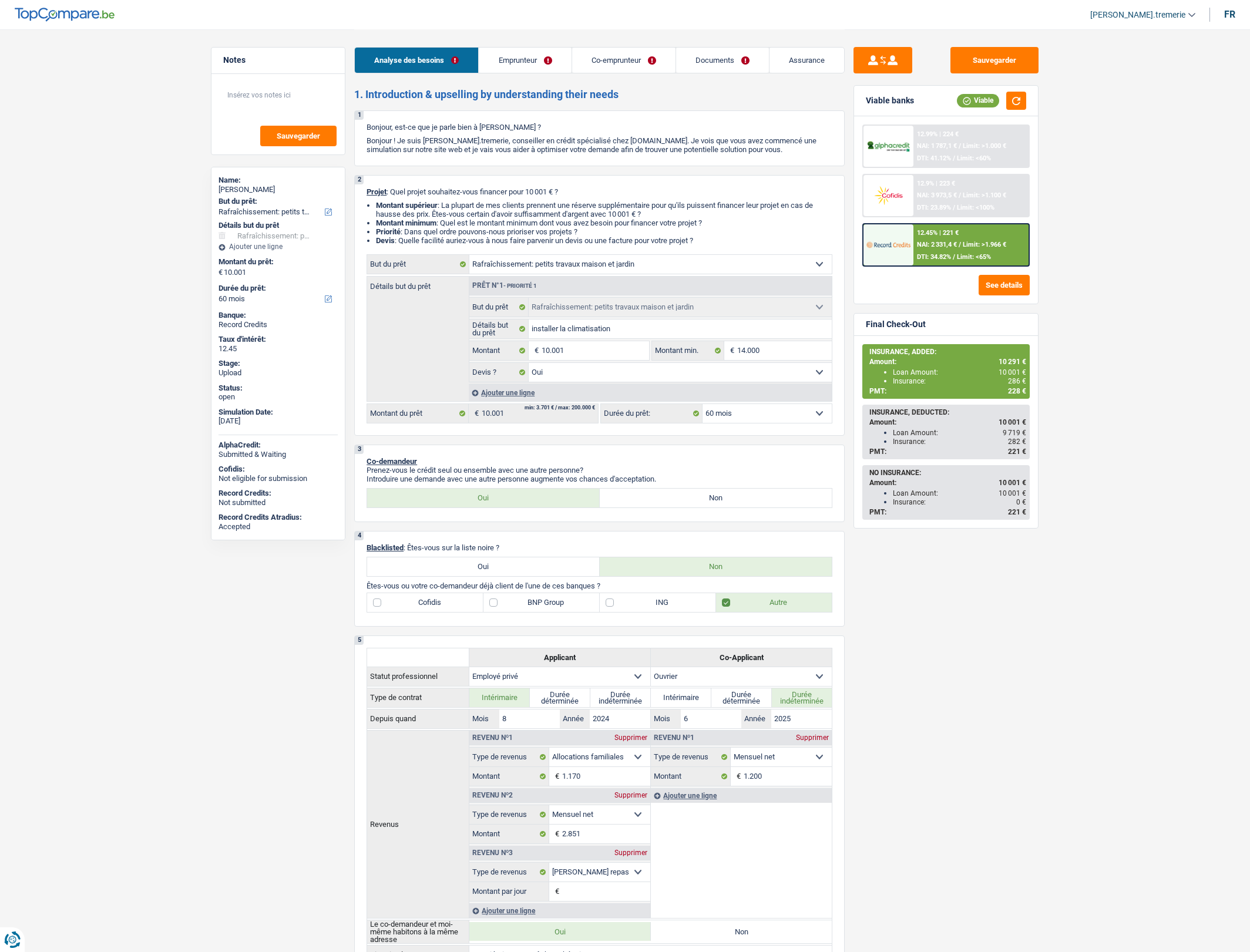
select select "netSalary"
select select "mealVouchers"
select select "netSalary"
select select "ownerWithMortgage"
select select "cardOrCredit"
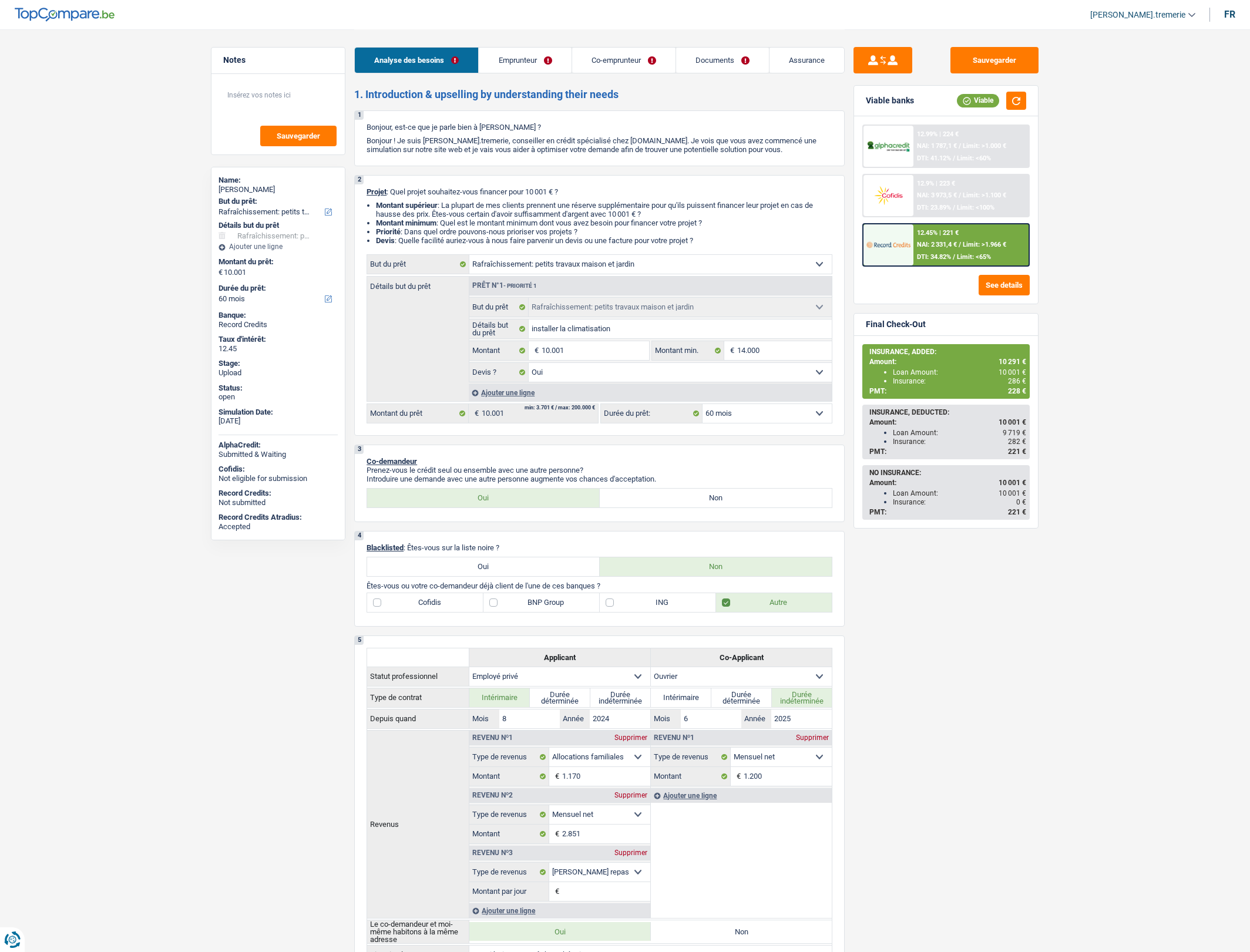
select select "cardOrCredit"
select select "mortgage"
select select "360"
select select "houseOrGarden"
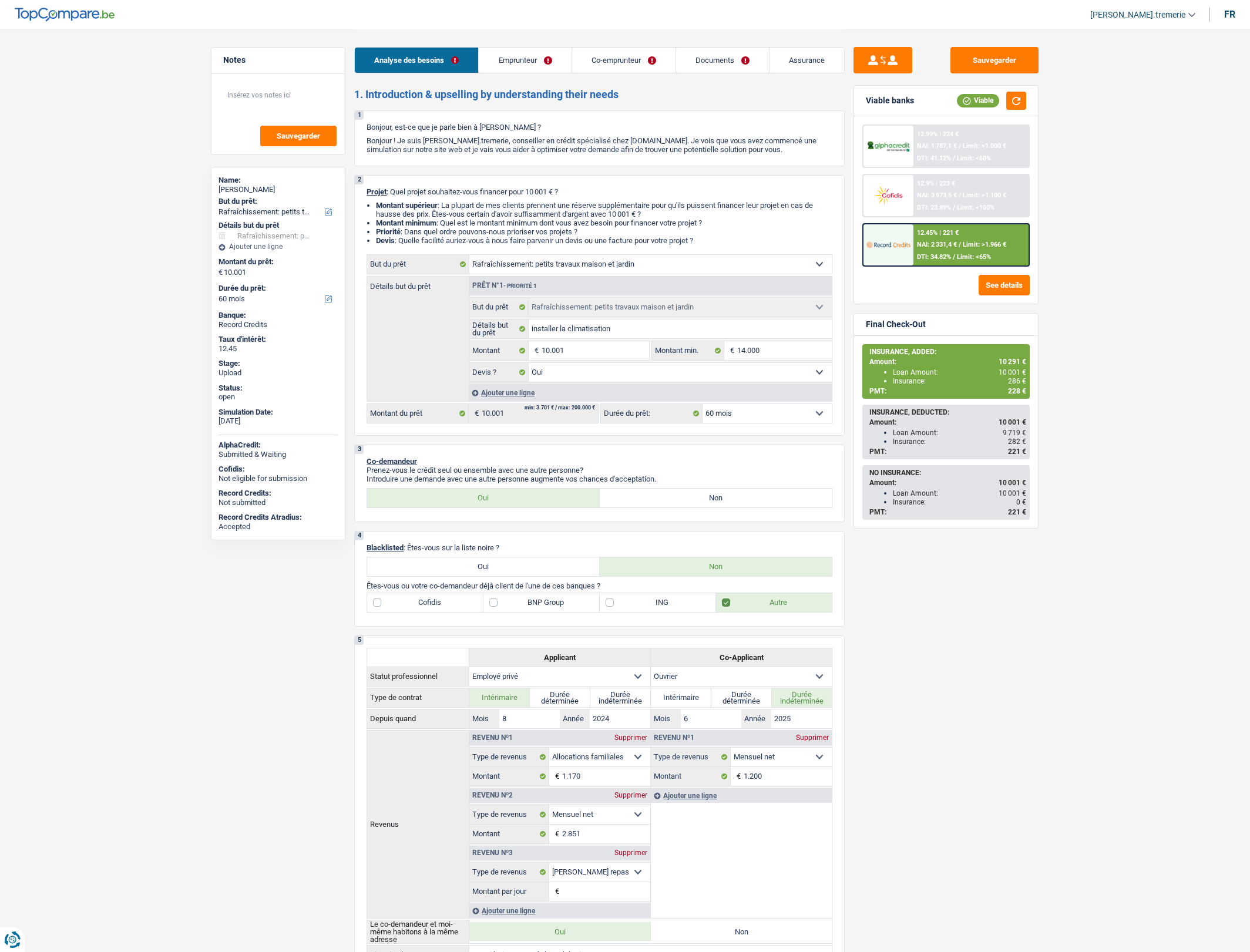
select select "yes"
select select "60"
click at [707, 62] on link "Documents" at bounding box center [723, 61] width 93 height 25
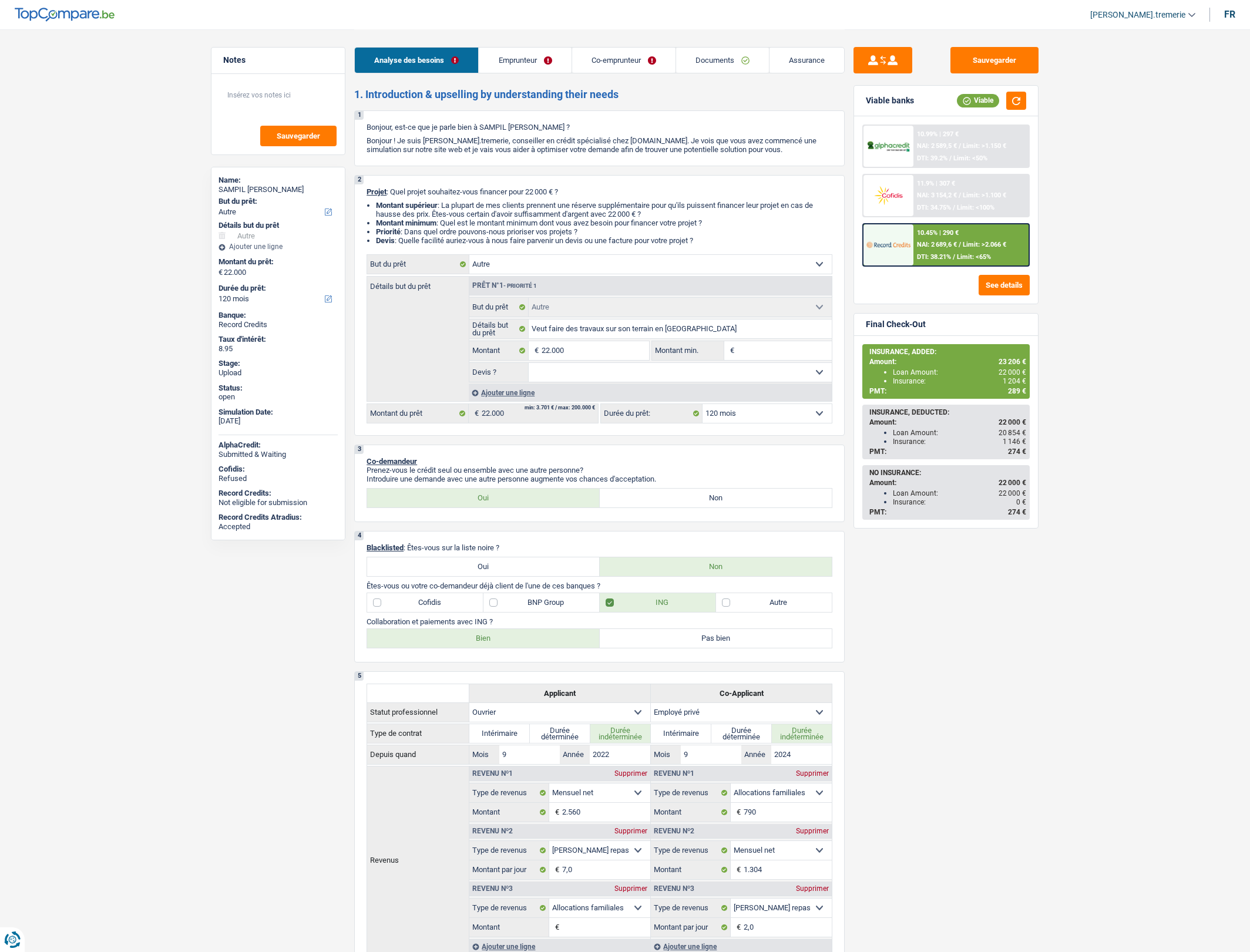
select select "other"
select select "120"
select select "other"
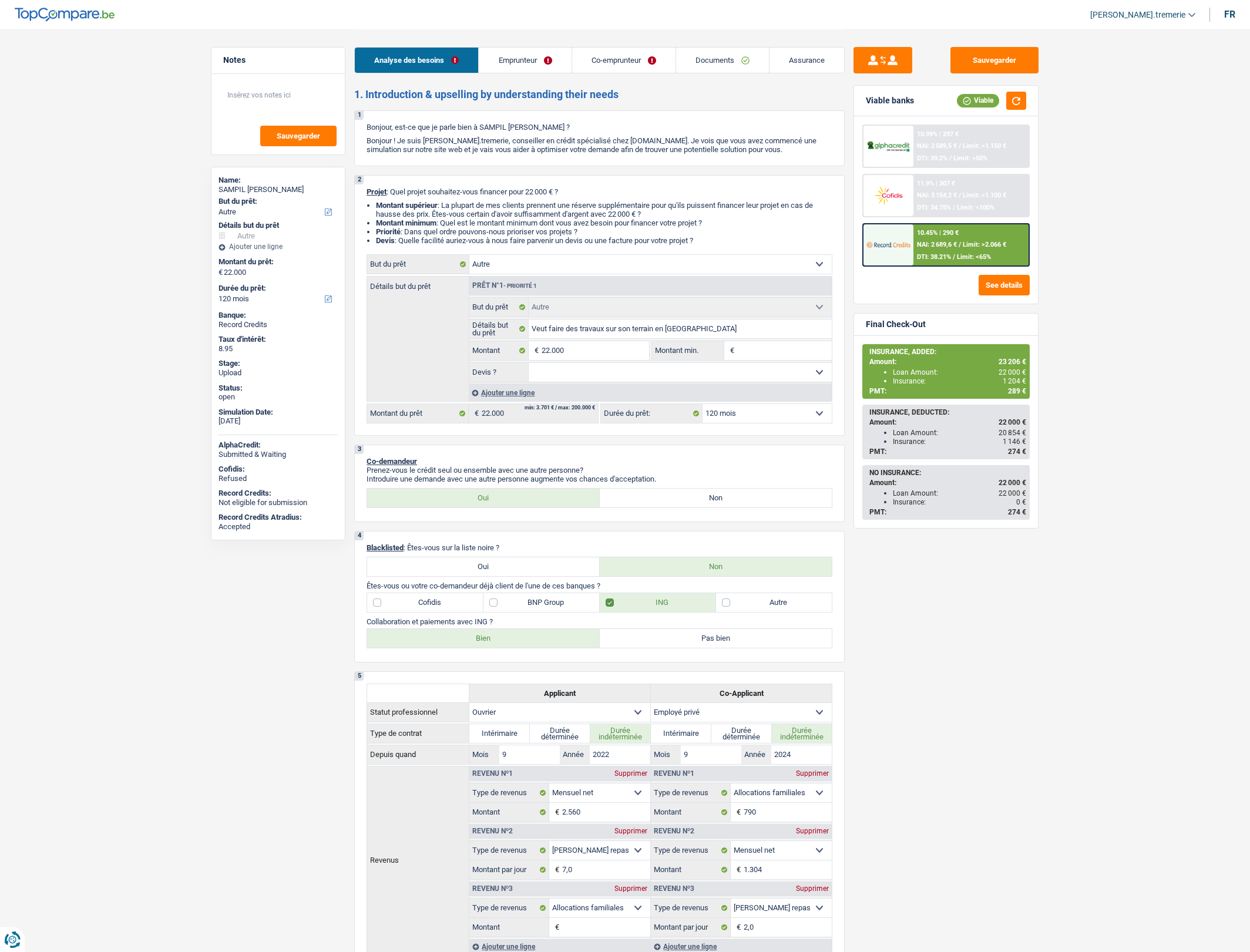
select select "120"
select select "worker"
select select "privateEmployee"
select select "netSalary"
select select "mealVouchers"
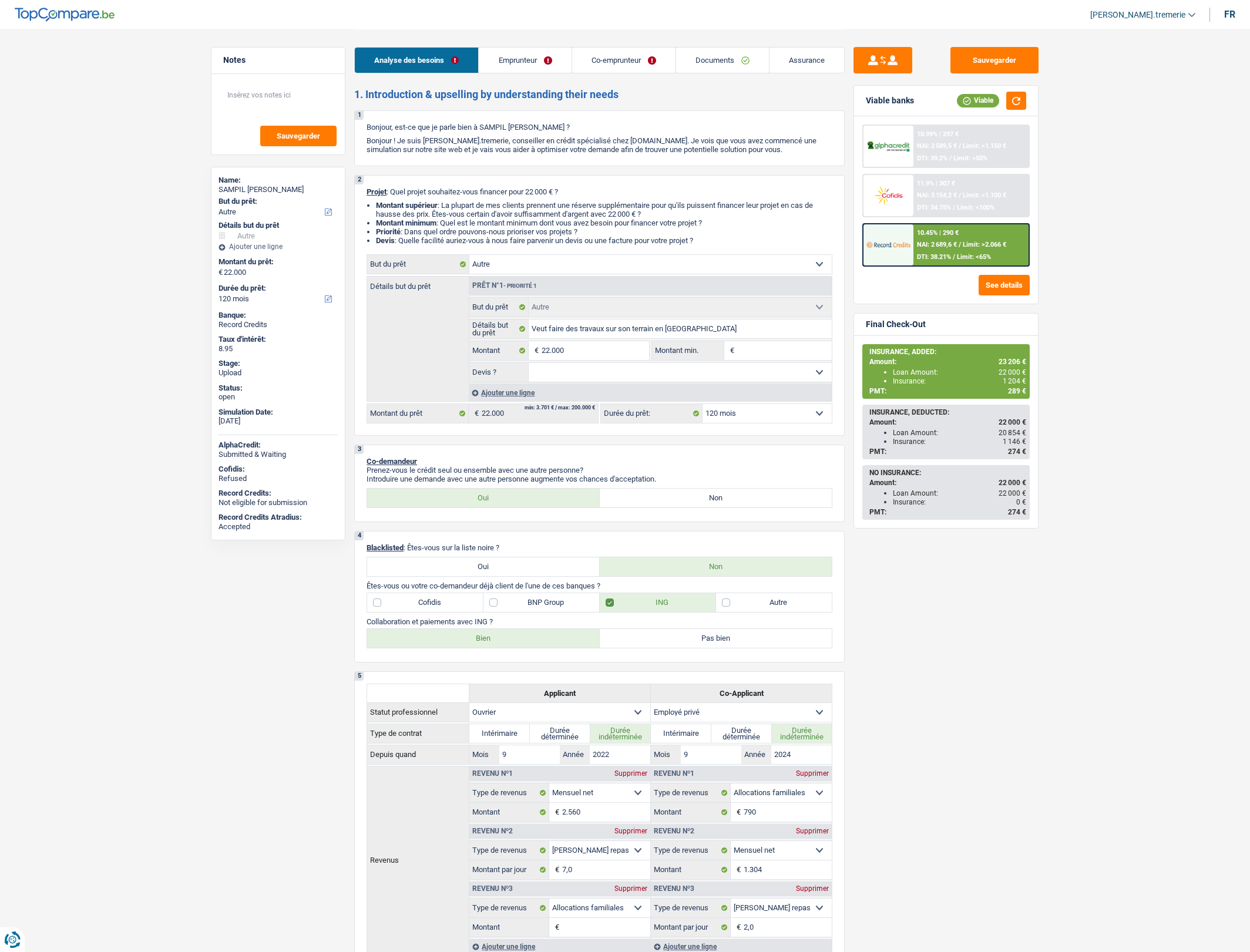
select select "familyAllowances"
select select "netSalary"
select select "mealVouchers"
select select "rents"
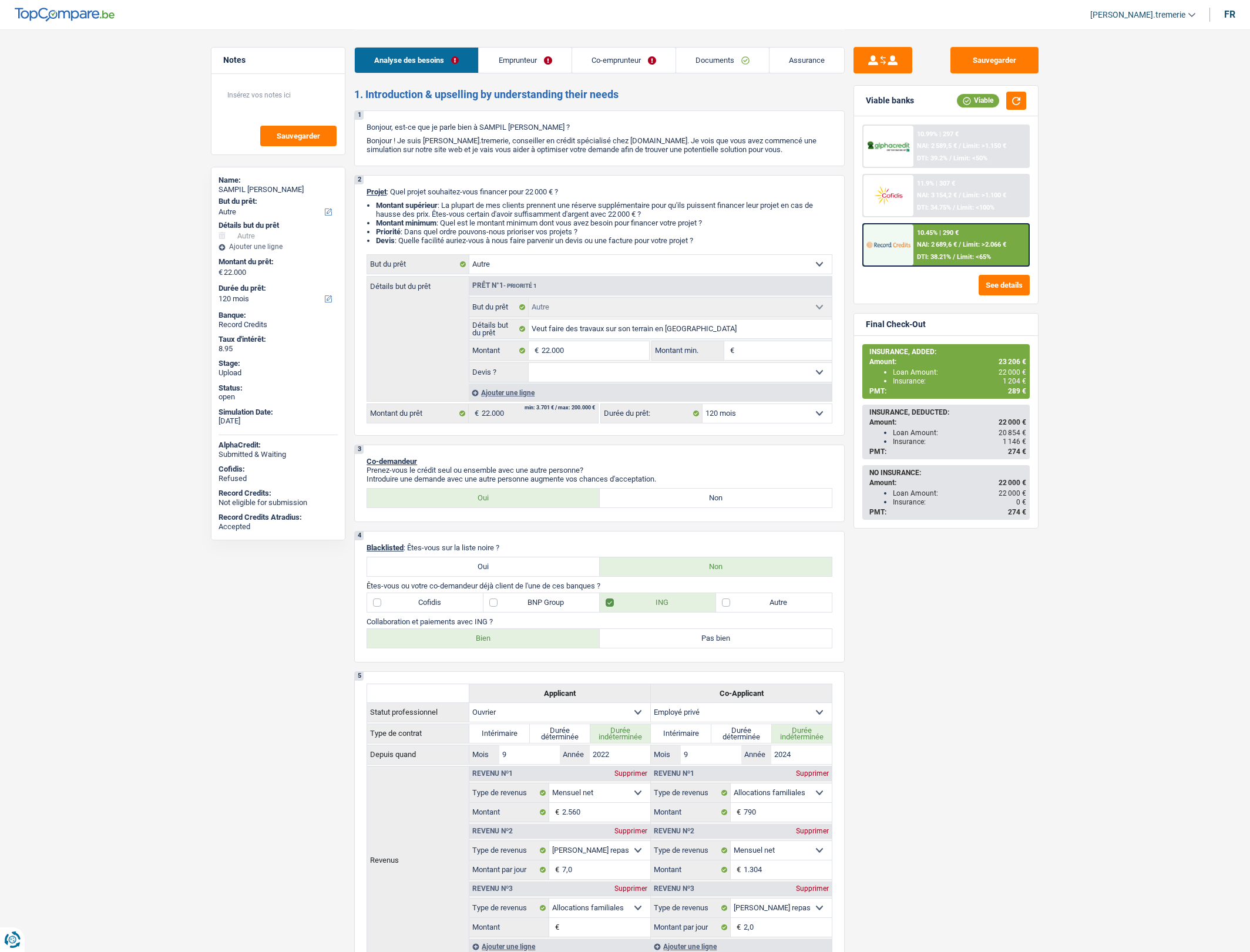
select select "personalLoan"
select select "other"
select select "36"
select select "other"
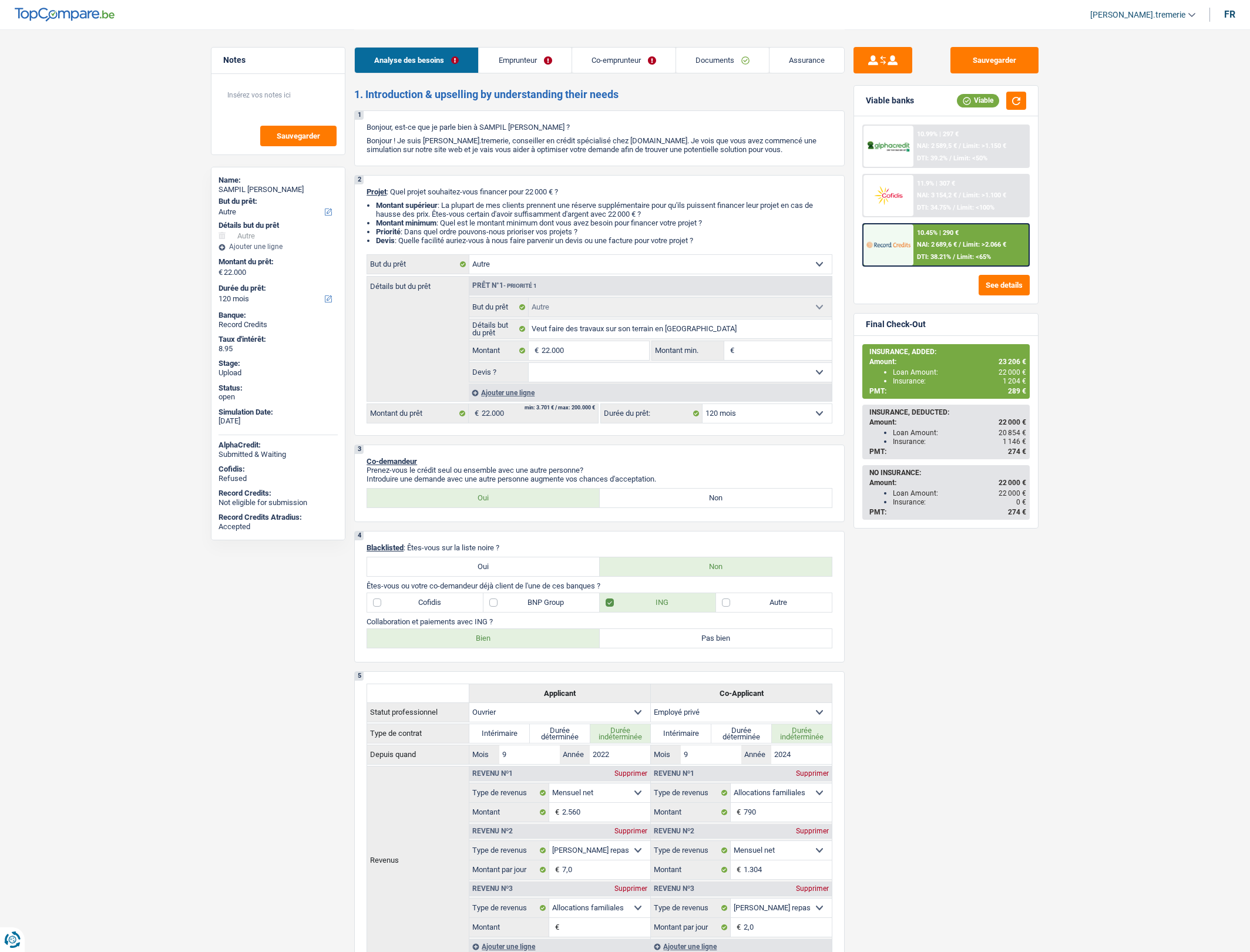
select select "120"
click at [703, 63] on link "Documents" at bounding box center [723, 61] width 93 height 25
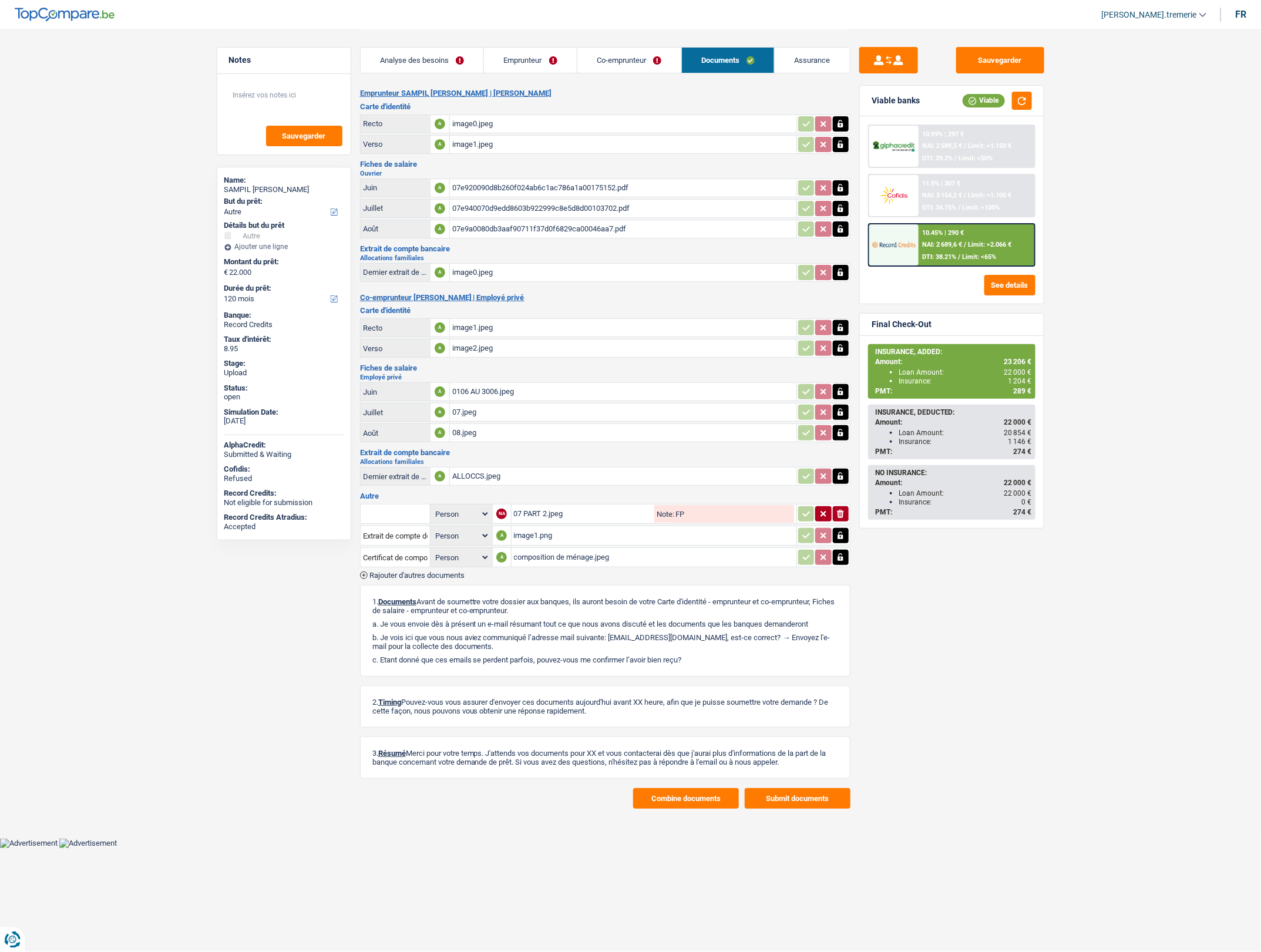
click at [668, 800] on button "Combine documents" at bounding box center [686, 798] width 106 height 20
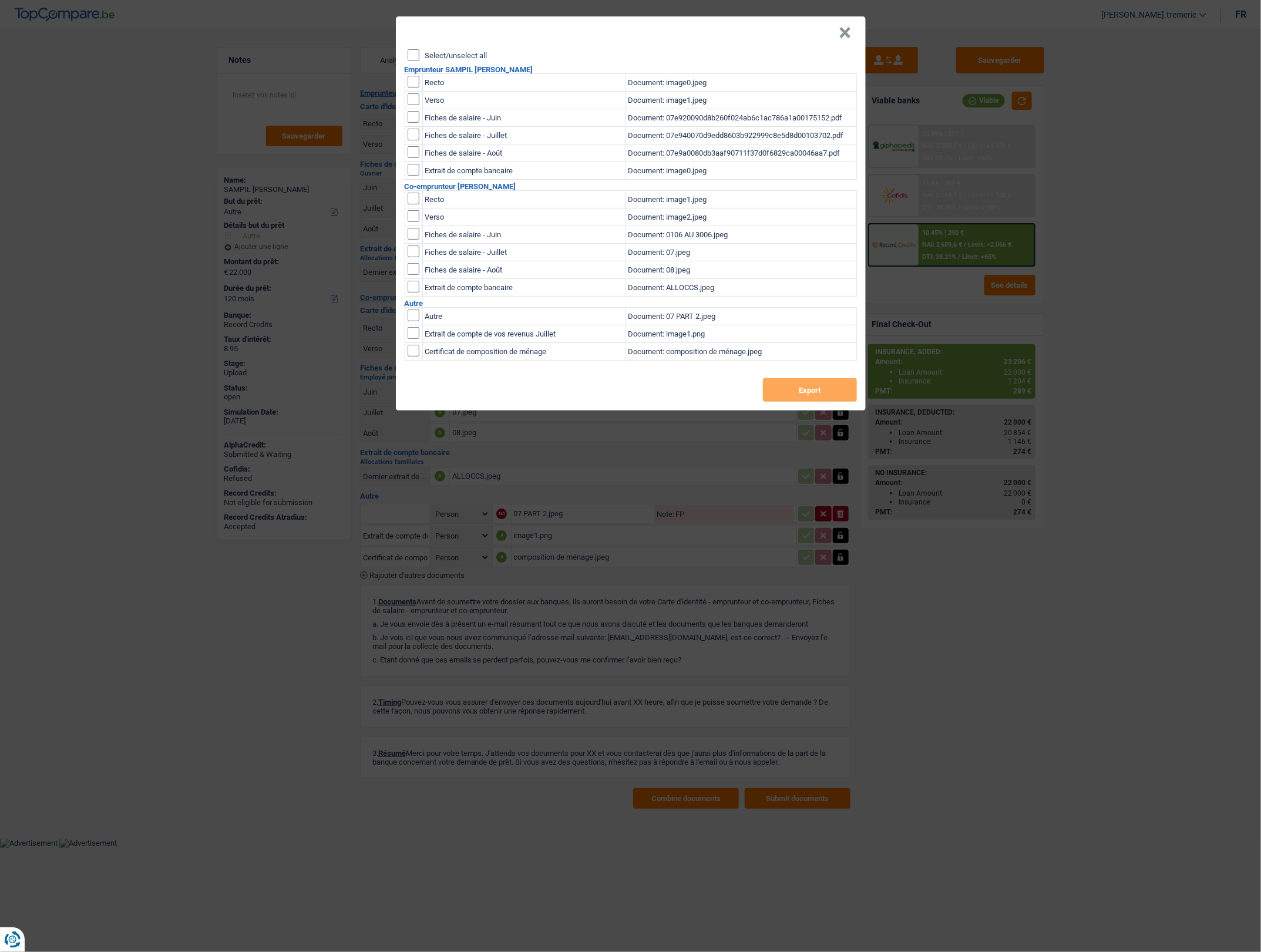
click at [405, 333] on td at bounding box center [413, 334] width 18 height 18
click at [411, 331] on input "checkbox" at bounding box center [414, 333] width 12 height 12
checkbox input "true"
click at [413, 357] on td at bounding box center [413, 352] width 18 height 18
click at [413, 350] on input "checkbox" at bounding box center [414, 351] width 12 height 12
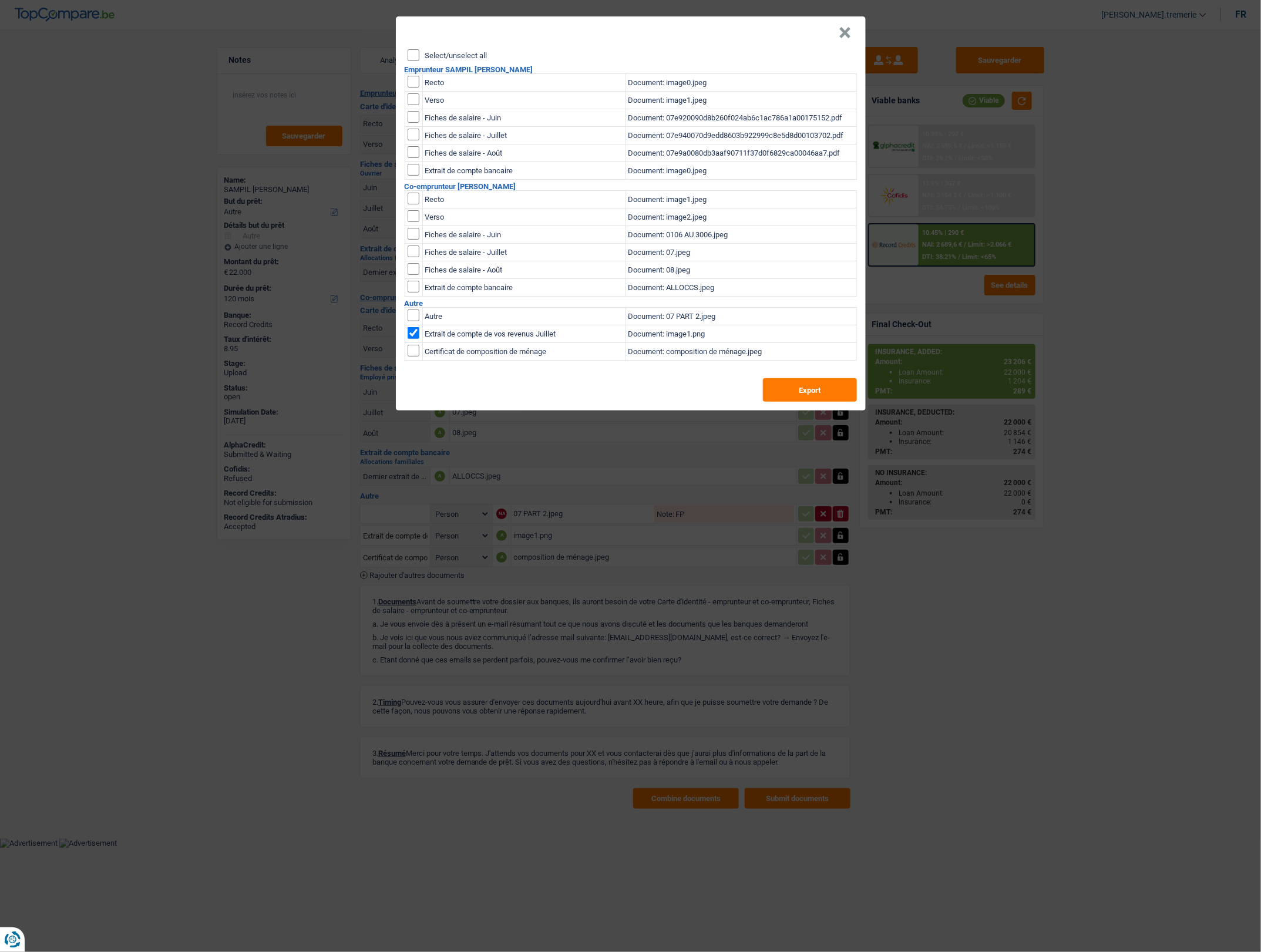
checkbox input "true"
click at [847, 399] on button "Export" at bounding box center [810, 390] width 94 height 24
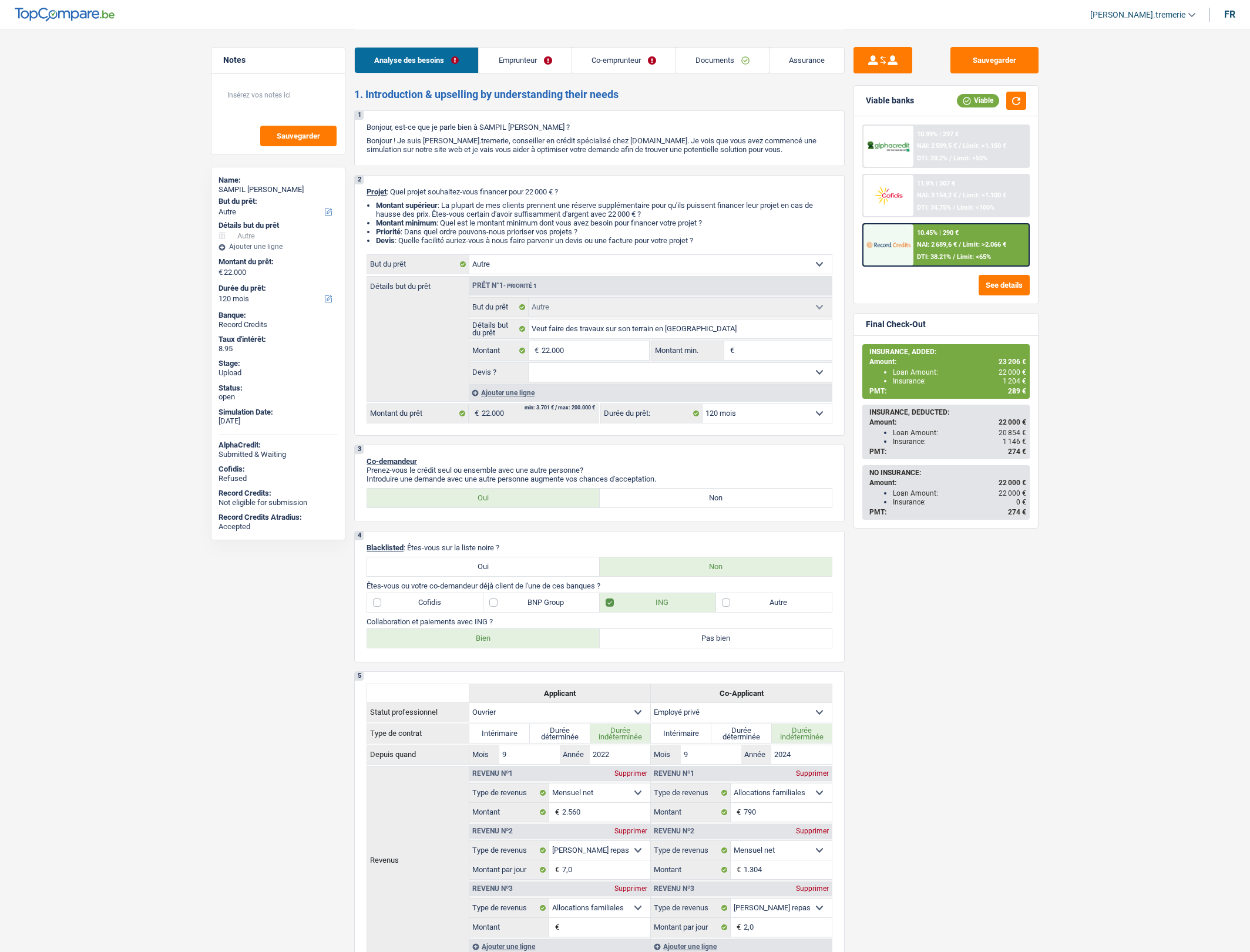
select select "other"
select select "120"
select select "other"
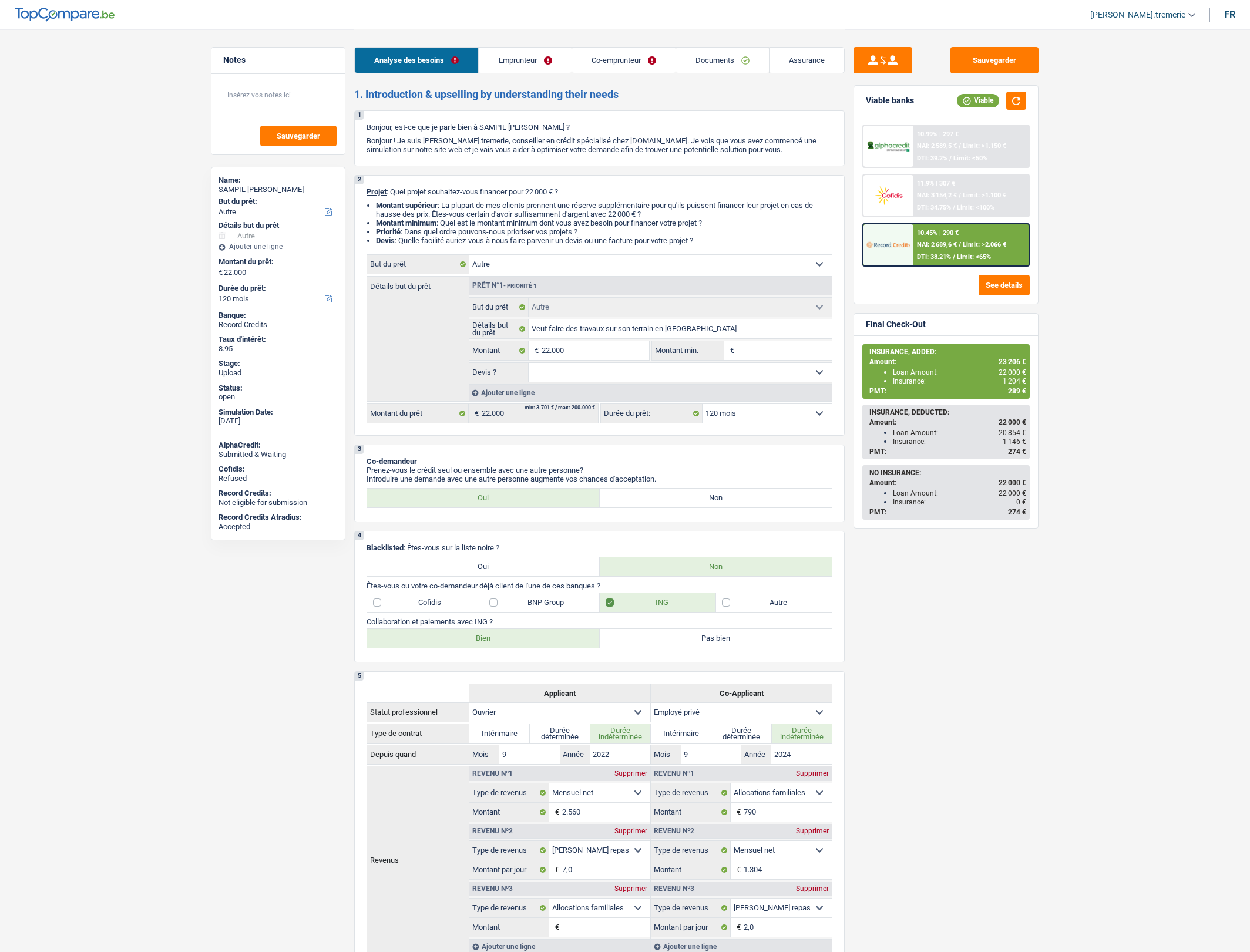
select select "120"
select select "worker"
select select "privateEmployee"
select select "netSalary"
select select "mealVouchers"
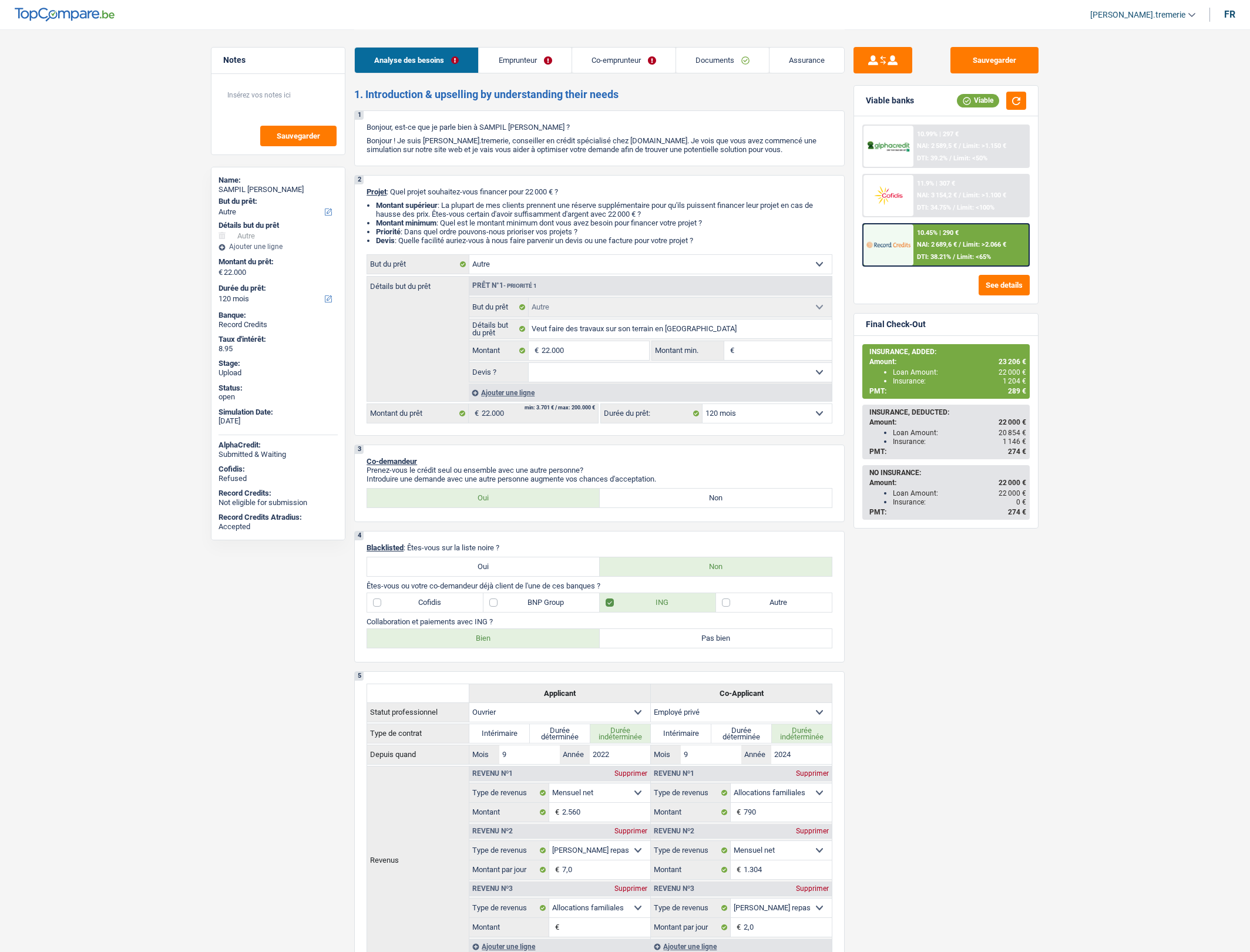
select select "familyAllowances"
select select "netSalary"
select select "mealVouchers"
select select "rents"
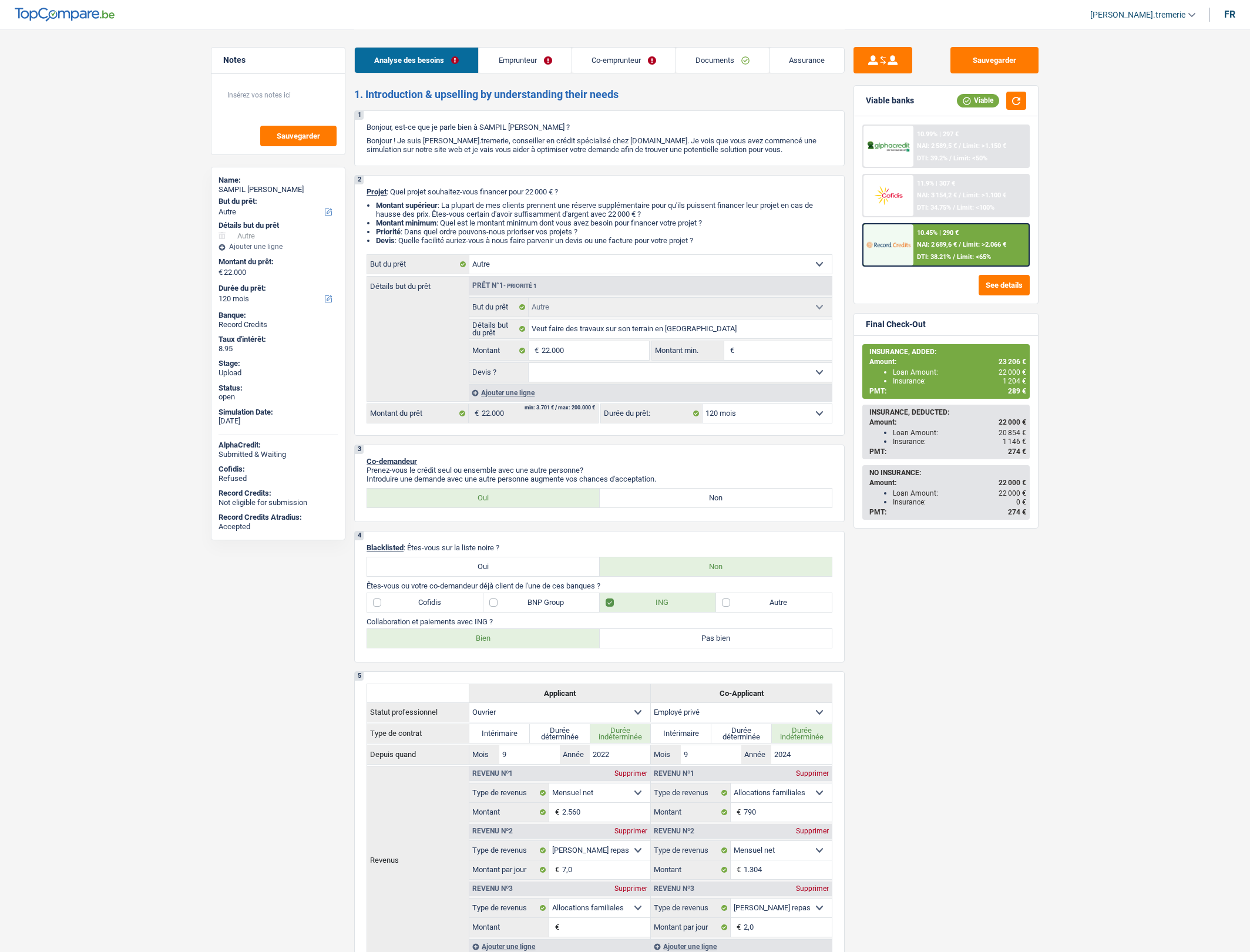
select select "personalLoan"
select select "other"
select select "36"
select select "other"
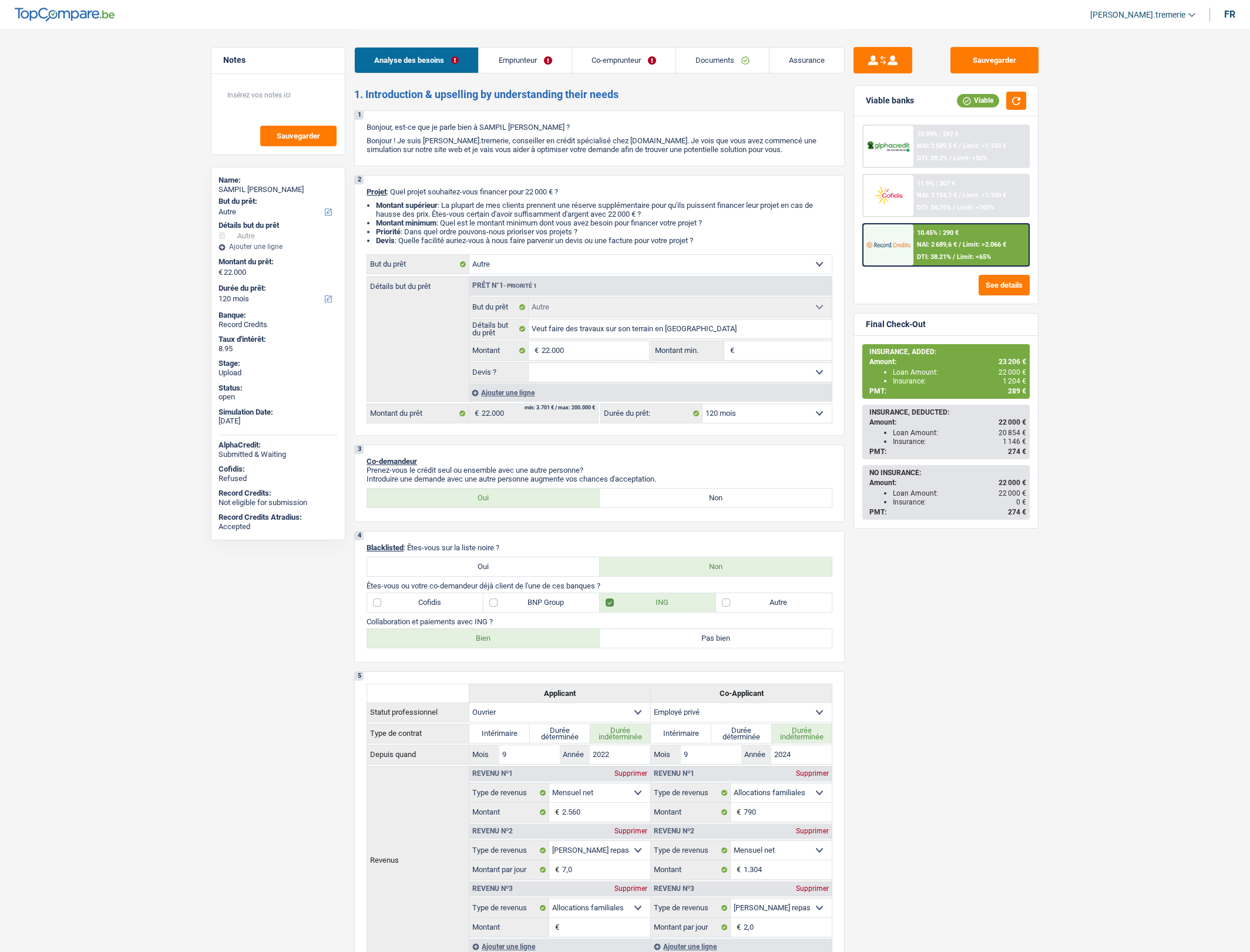
select select "120"
click at [919, 254] on span "DTI: 38.21%" at bounding box center [934, 257] width 34 height 8
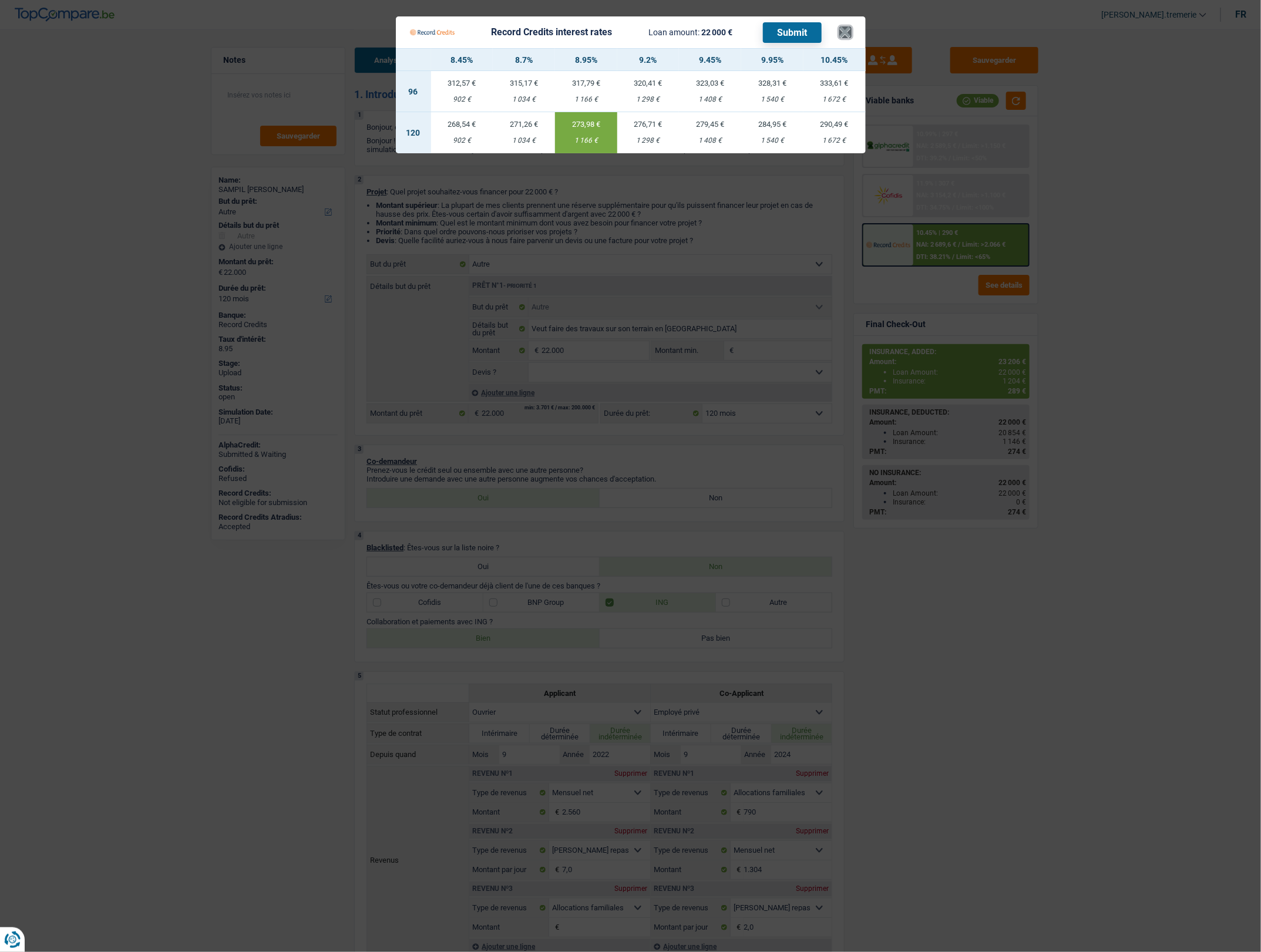
click at [845, 30] on button "×" at bounding box center [845, 32] width 13 height 12
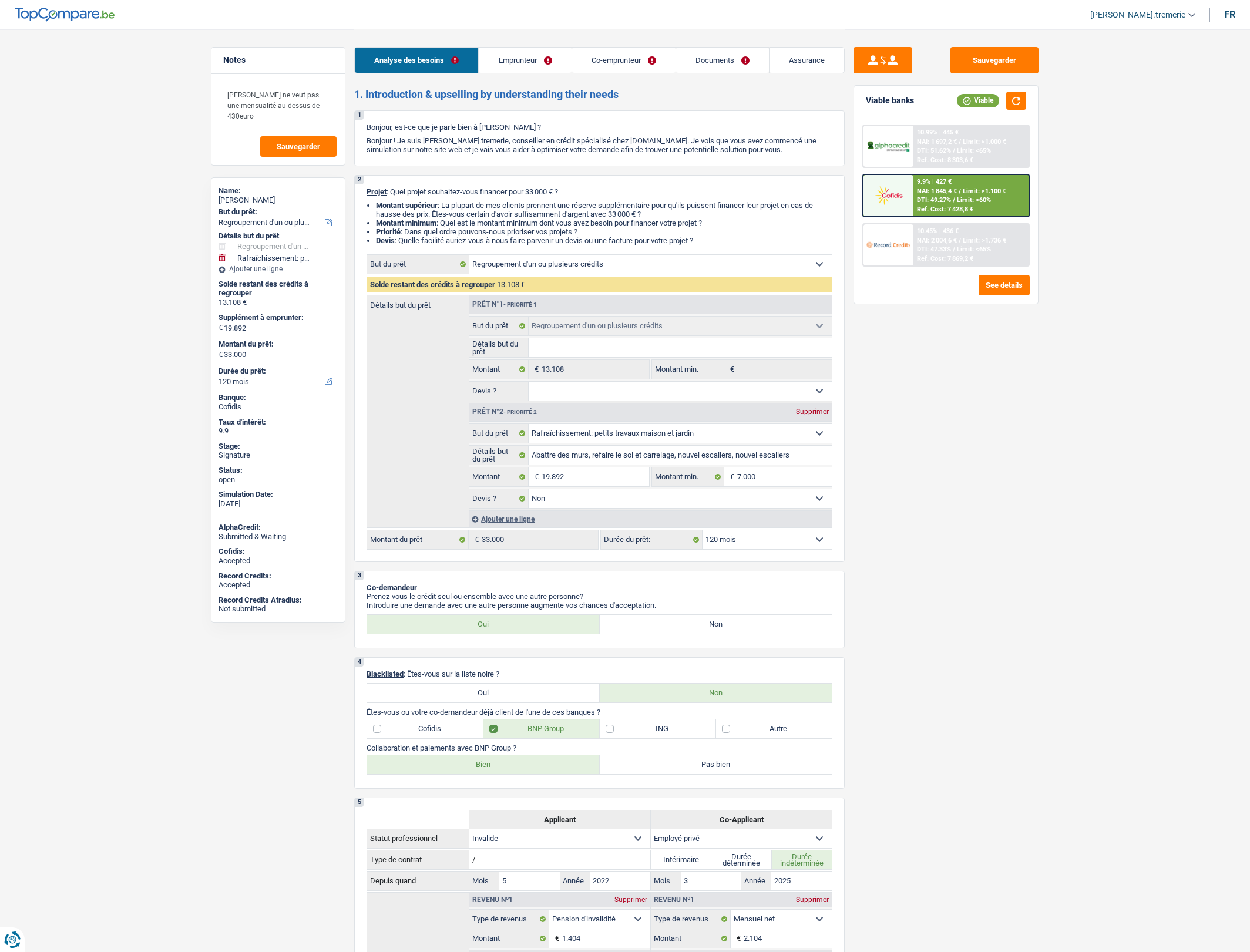
select select "refinancing"
select select "houseOrGarden"
select select "120"
select select "refinancing"
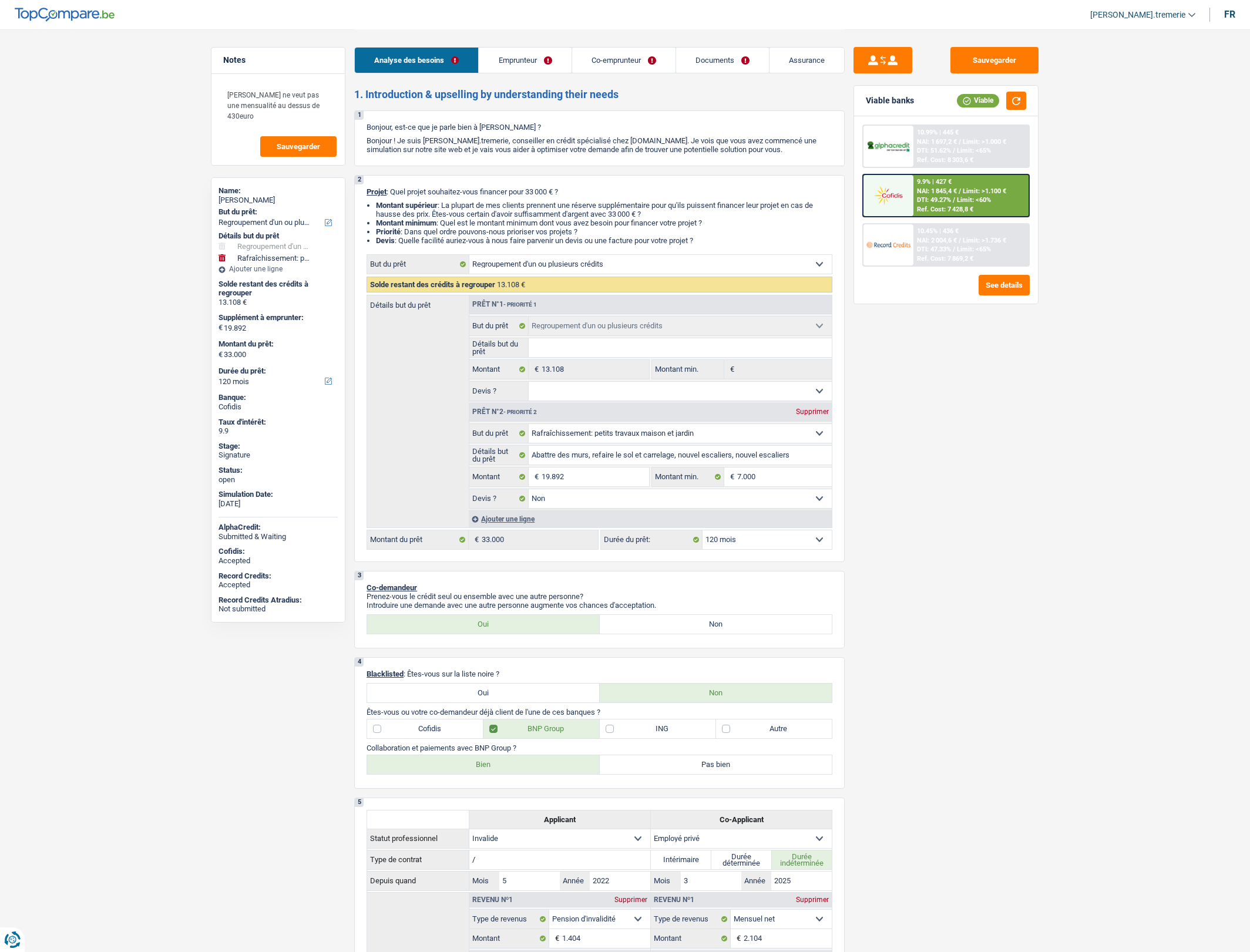
select select "refinancing"
select select "houseOrGarden"
select select "false"
select select "120"
select select "invalid"
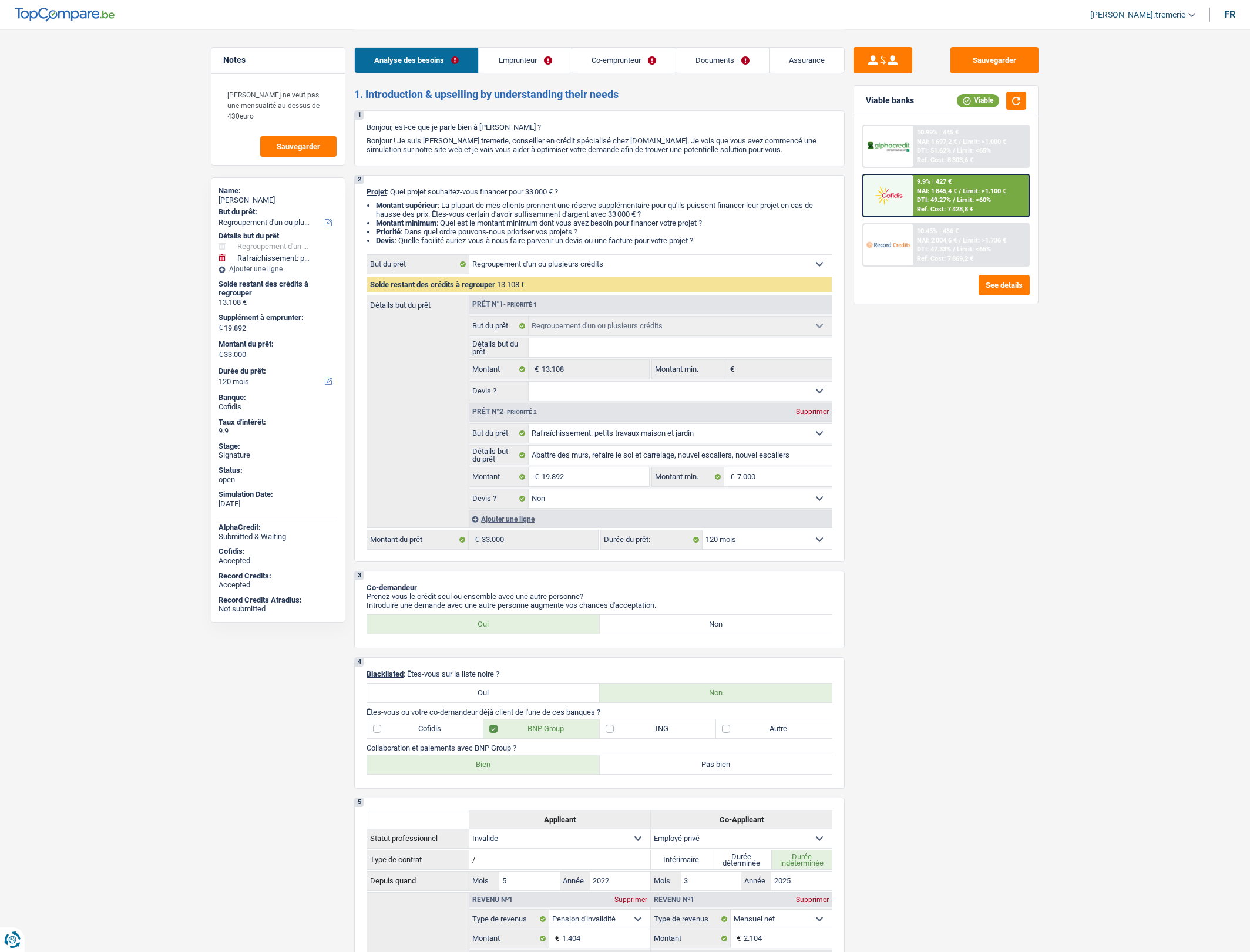
select select "privateEmployee"
select select "disabilityPension"
select select "familyAllowances"
select select "netSalary"
select select "mealVouchers"
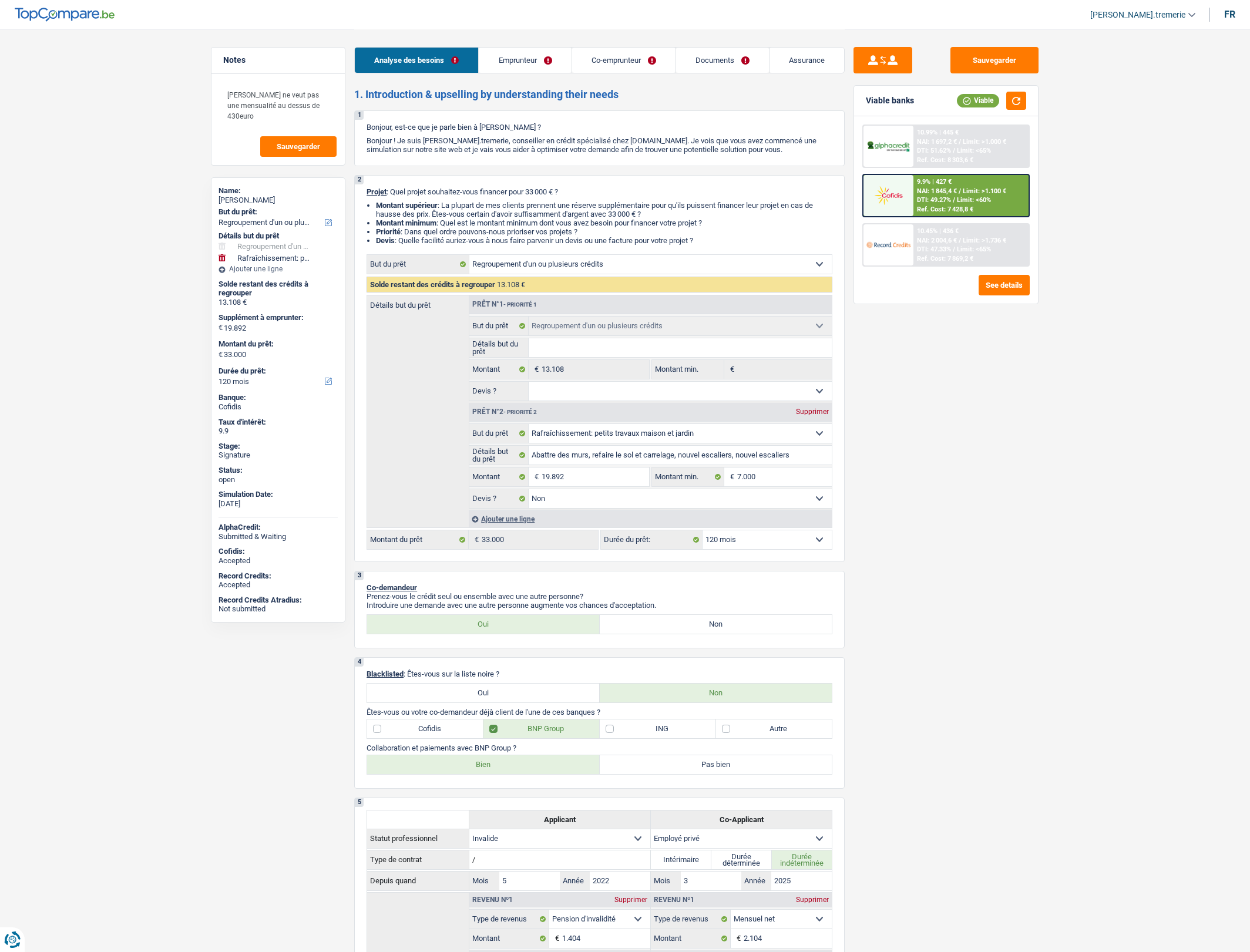
select select "familyAllowances"
select select "ownerWithMortgage"
select select "mortgage"
select select "360"
select select "renovationLoan"
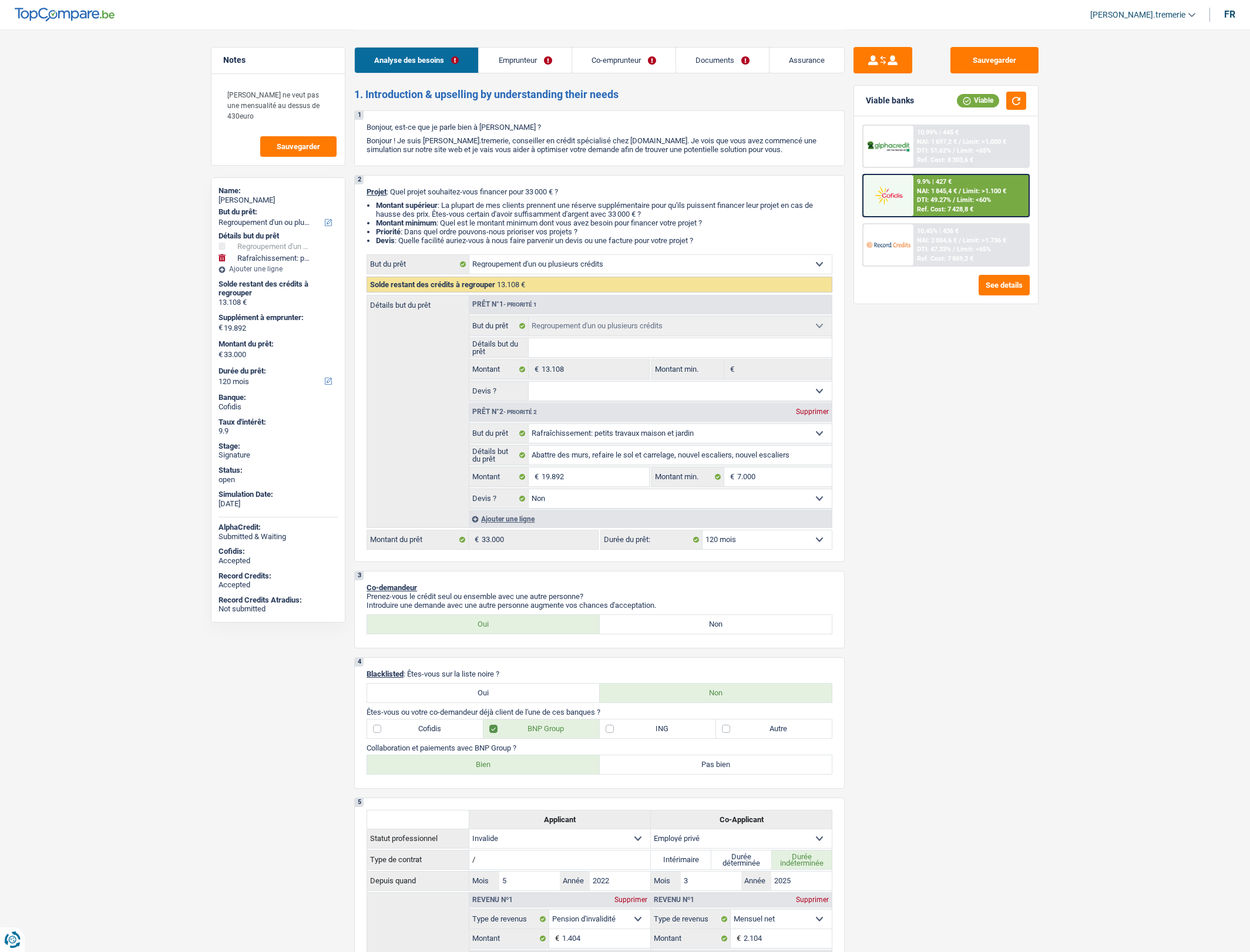
select select "120"
select select "renovationLoan"
select select "60"
select select "refinancing"
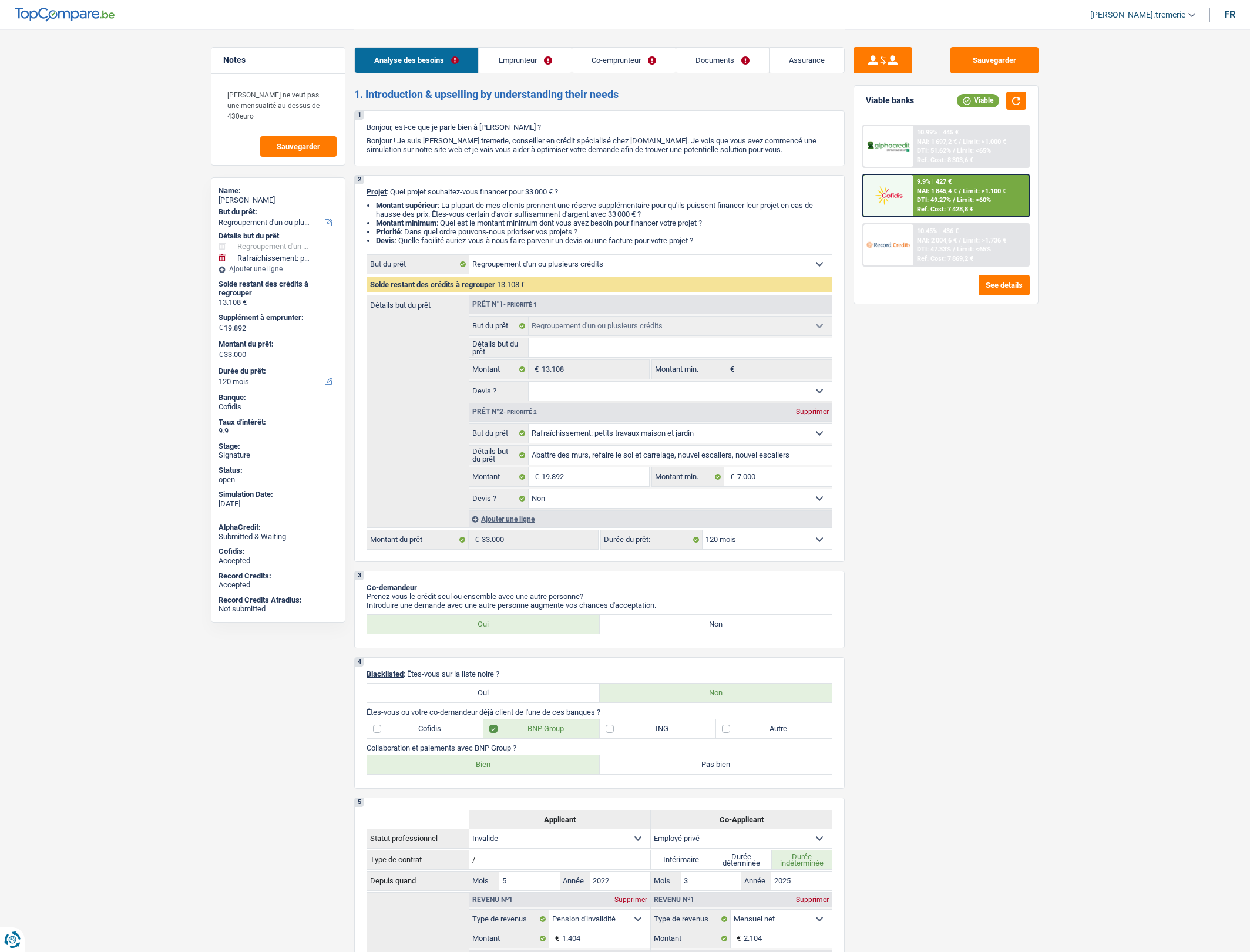
select select "houseOrGarden"
select select "false"
select select "120"
select select "privateEmployee"
select select "netSalary"
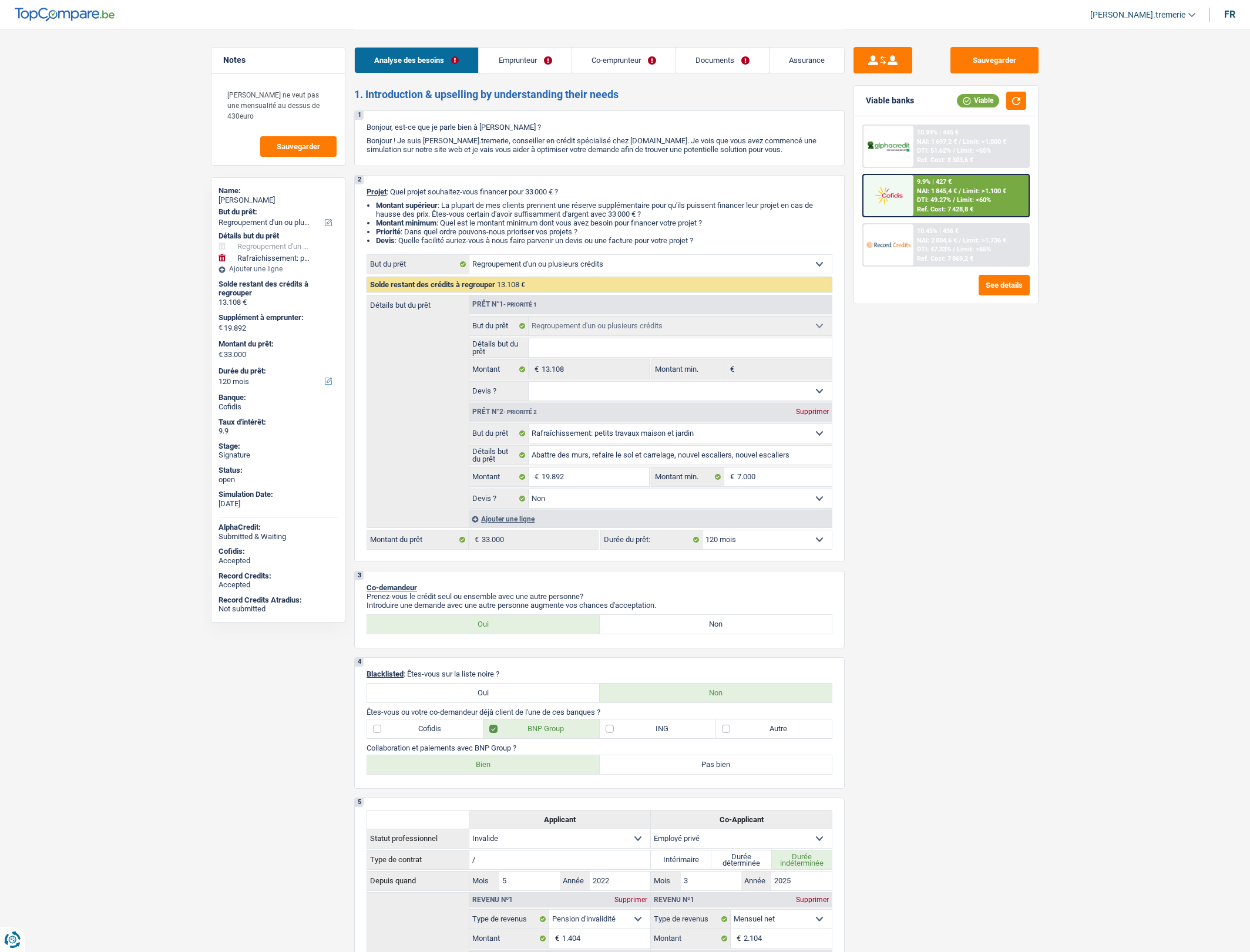
select select "mealVouchers"
select select "familyAllowances"
select select "BE"
click at [503, 57] on link "Emprunteur" at bounding box center [525, 61] width 93 height 25
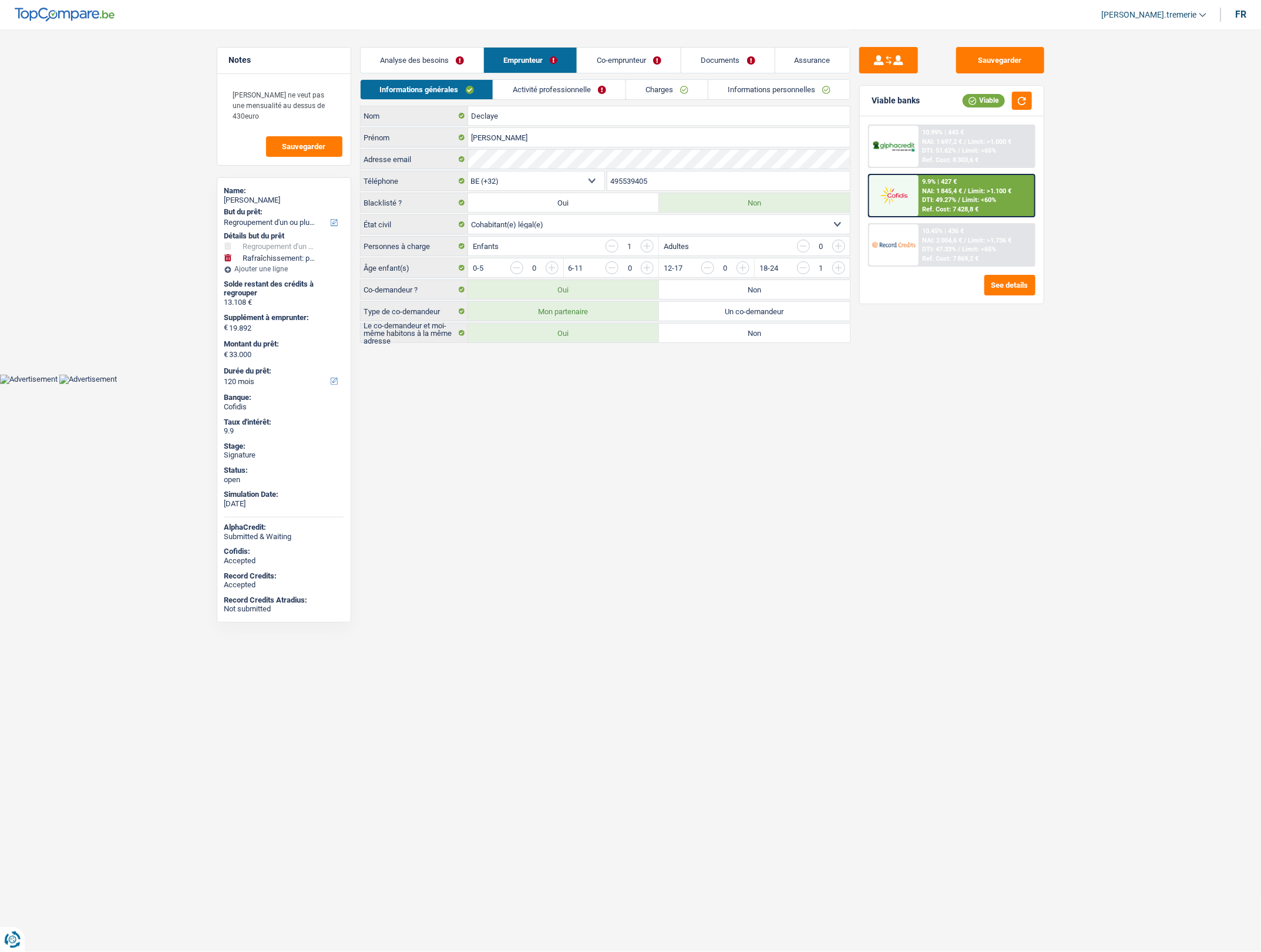
click at [530, 98] on li "Activité professionnelle" at bounding box center [559, 89] width 133 height 20
click at [521, 90] on link "Activité professionnelle" at bounding box center [559, 89] width 132 height 19
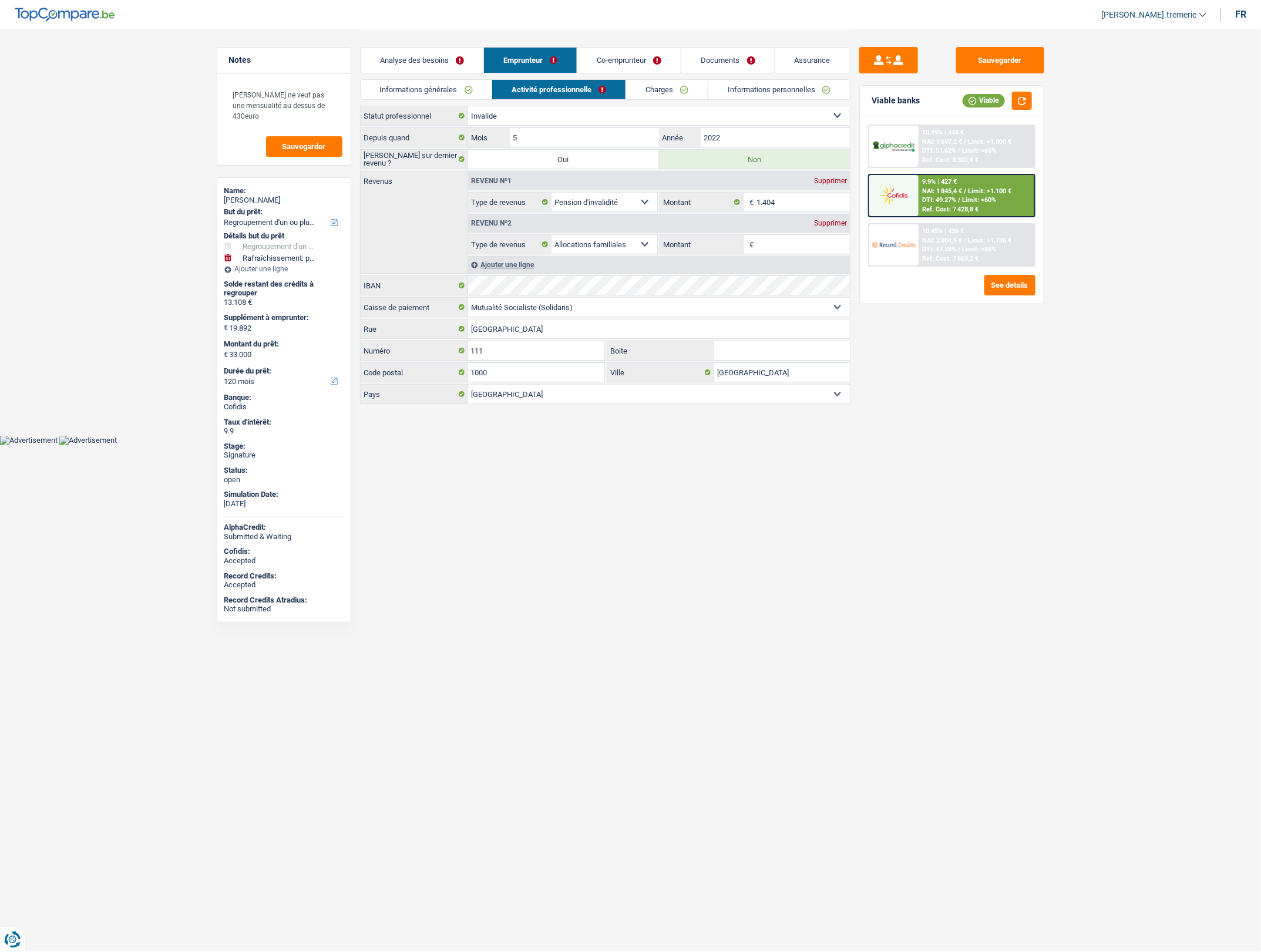
click at [617, 55] on link "Co-emprunteur" at bounding box center [628, 61] width 103 height 25
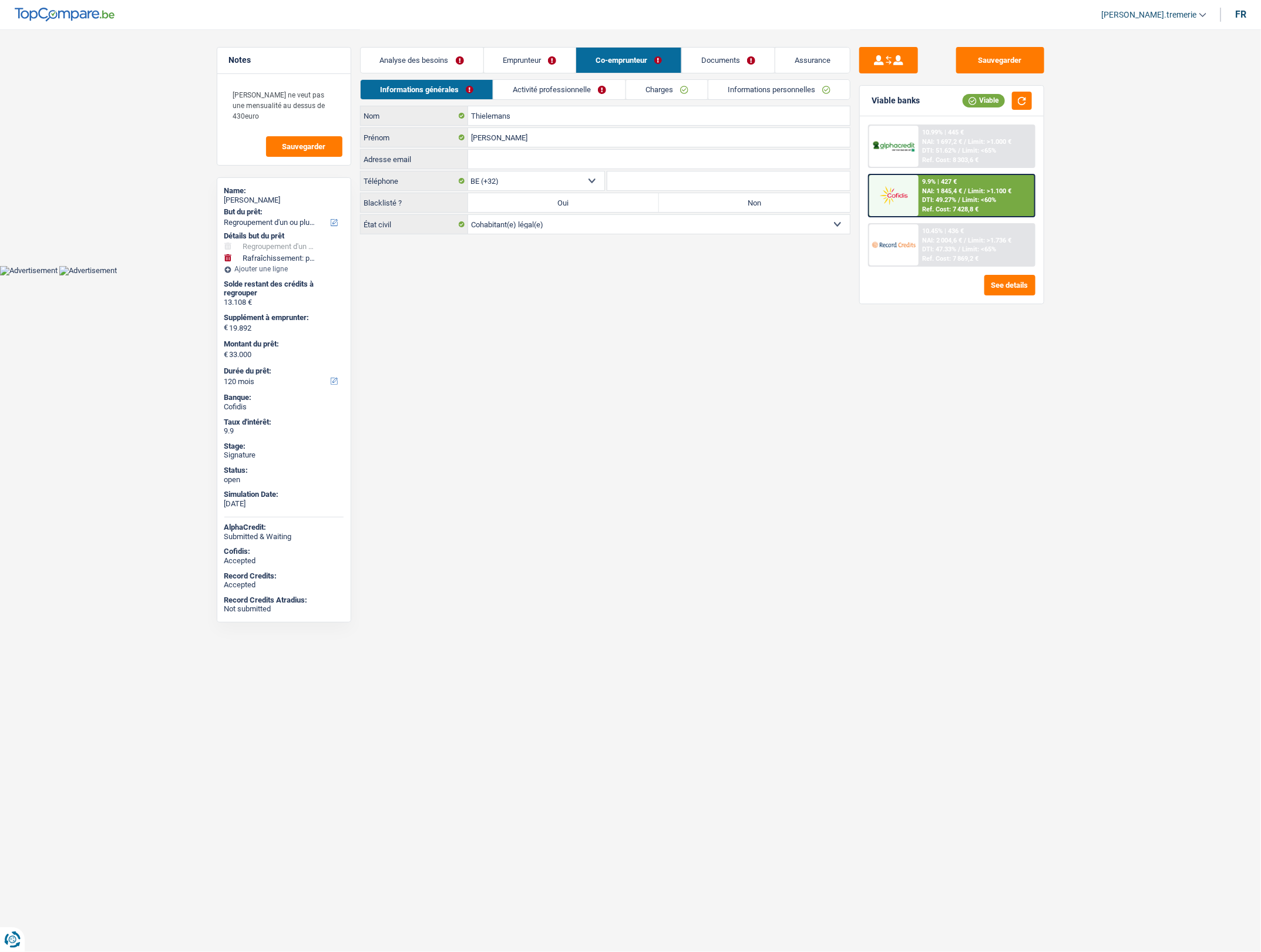
click at [565, 92] on link "Activité professionnelle" at bounding box center [559, 89] width 132 height 19
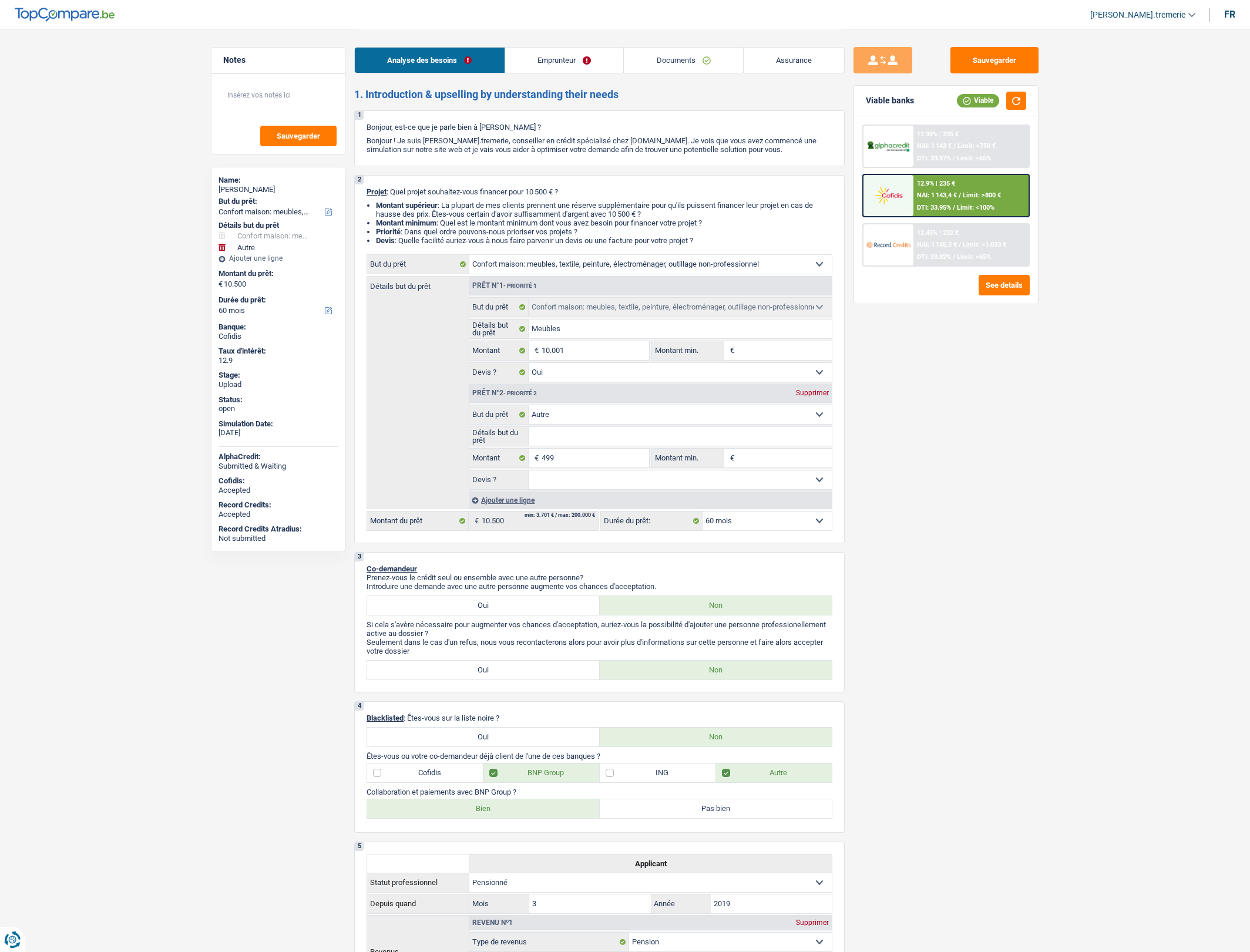
select select "household"
select select "other"
select select "60"
select select "household"
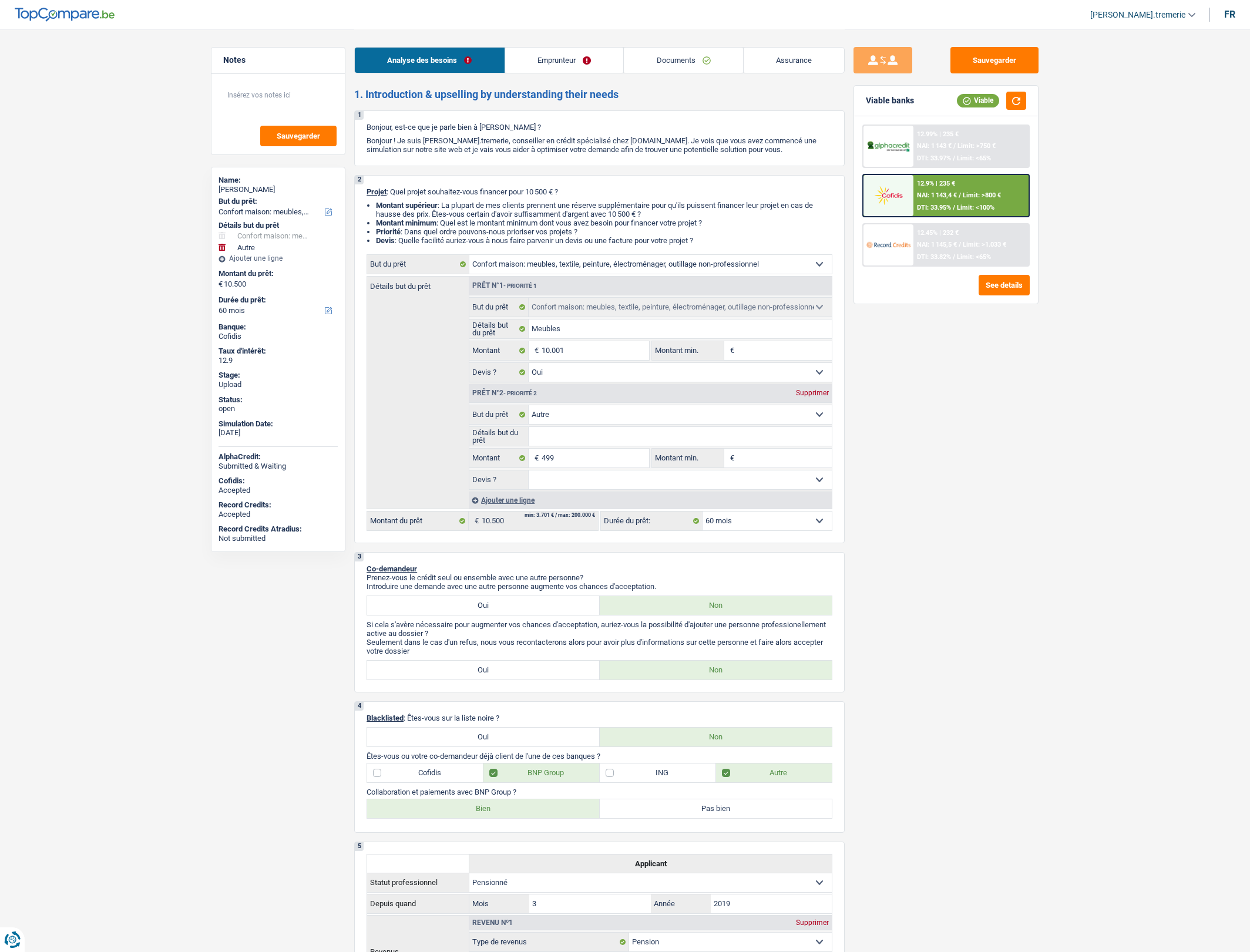
select select "household"
select select "yes"
select select "other"
select select "60"
select select "retired"
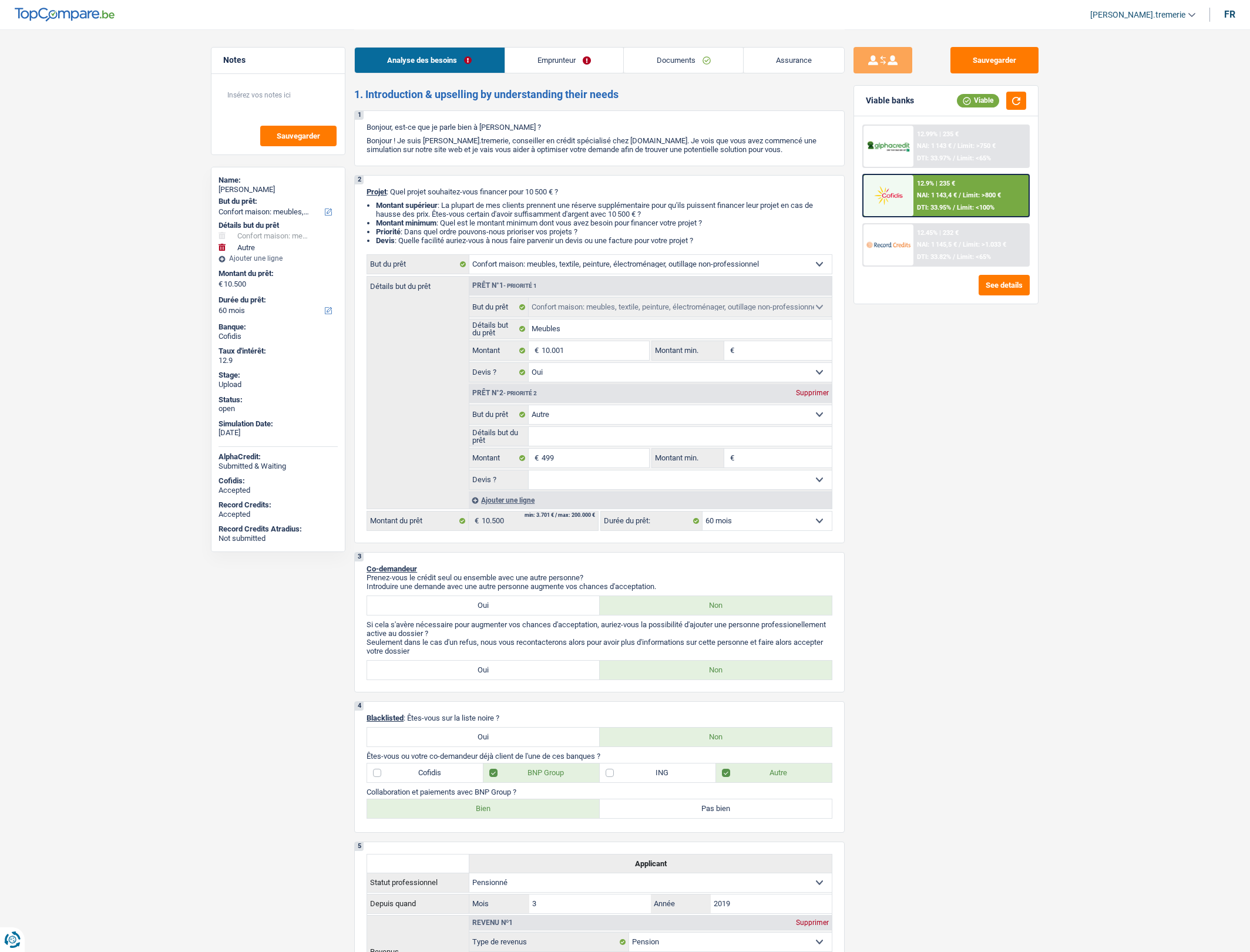
select select "pension"
select select "ownerWithoutMortgage"
select select "personalSale"
select select "60"
select select "personalSale"
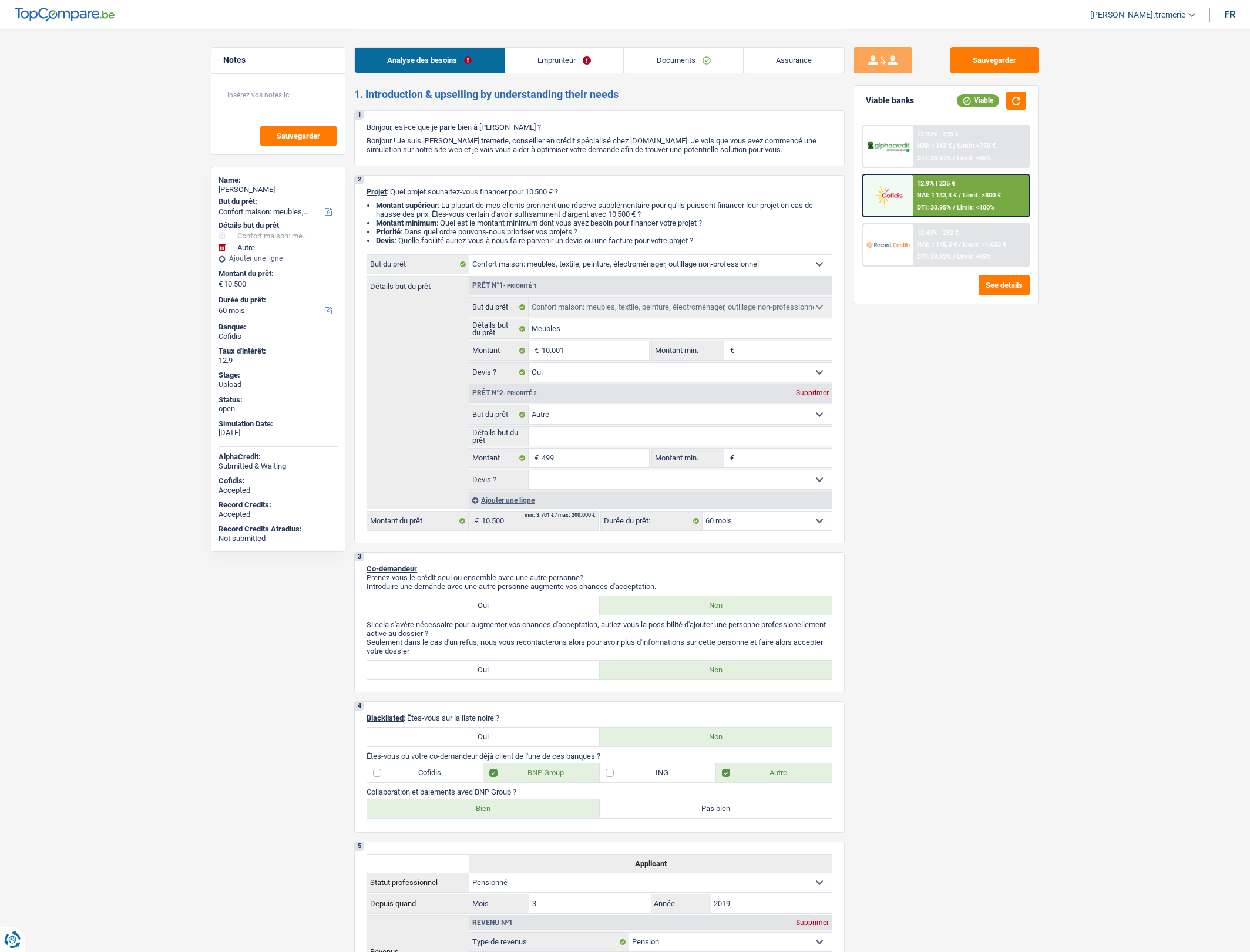
select select "24"
select select "cardOrCredit"
select select "household"
select select "yes"
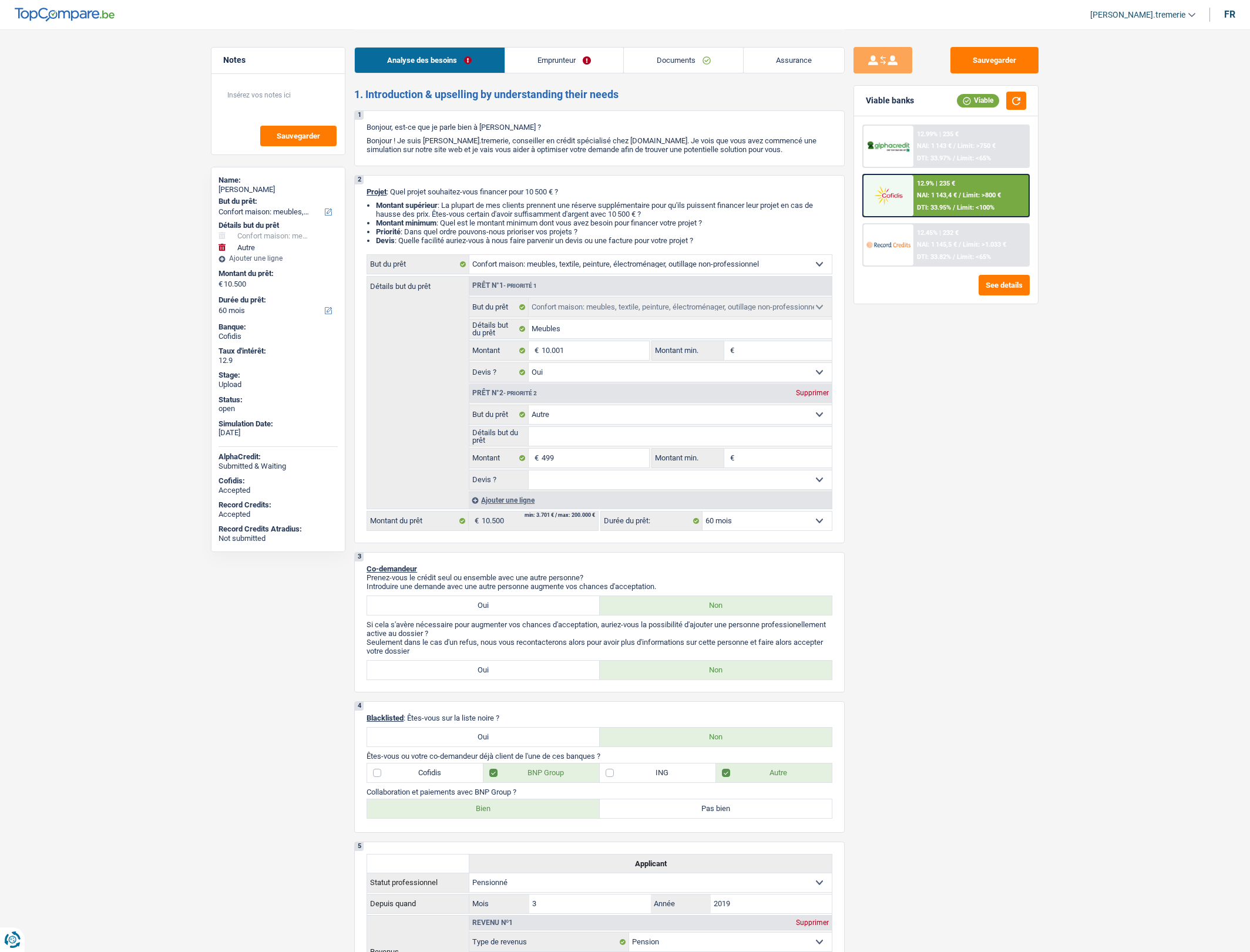
select select "other"
select select "60"
click at [947, 195] on span "NAI: 1 143,4 €" at bounding box center [936, 195] width 40 height 8
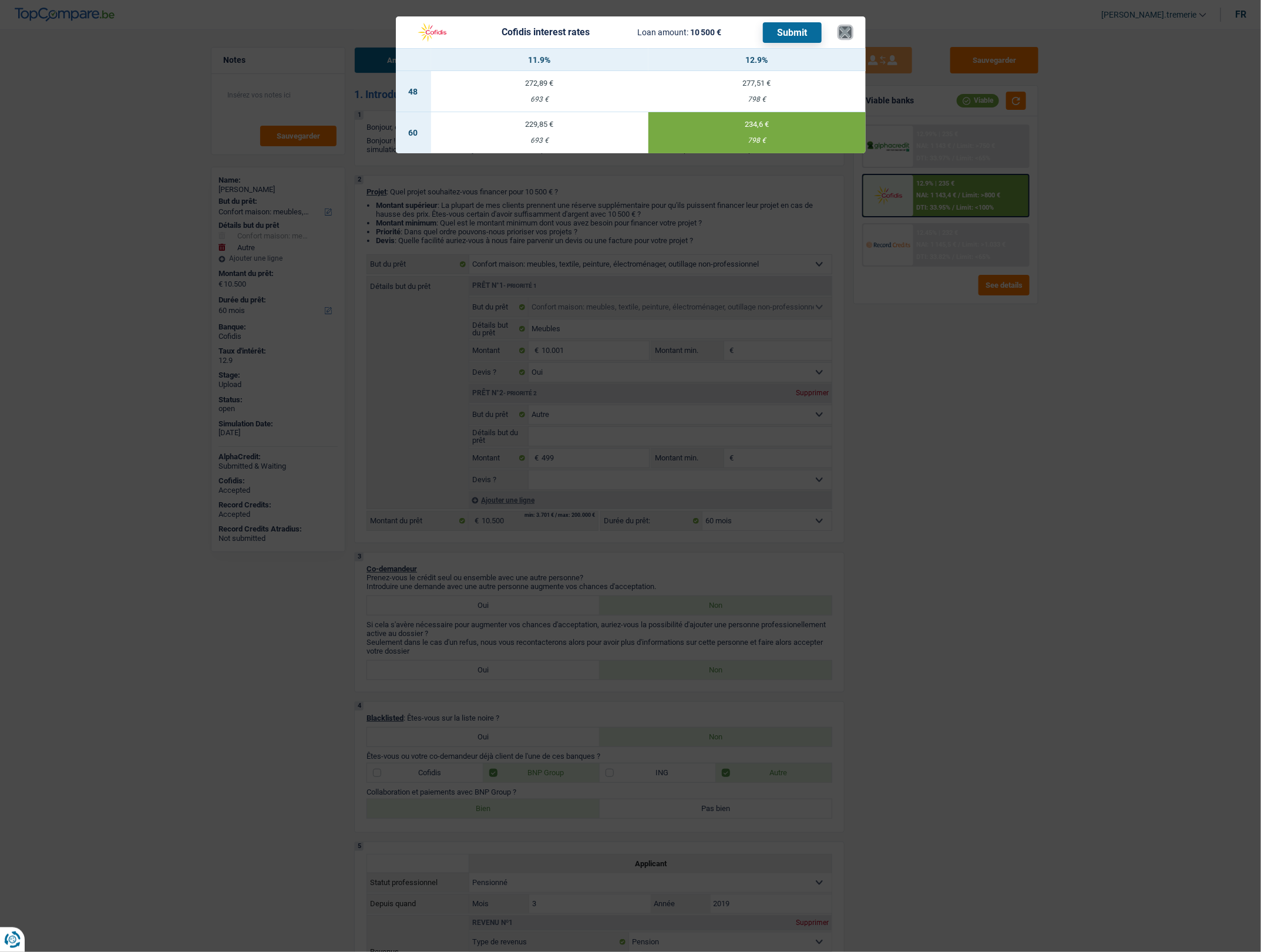
click at [847, 29] on button "×" at bounding box center [845, 32] width 13 height 12
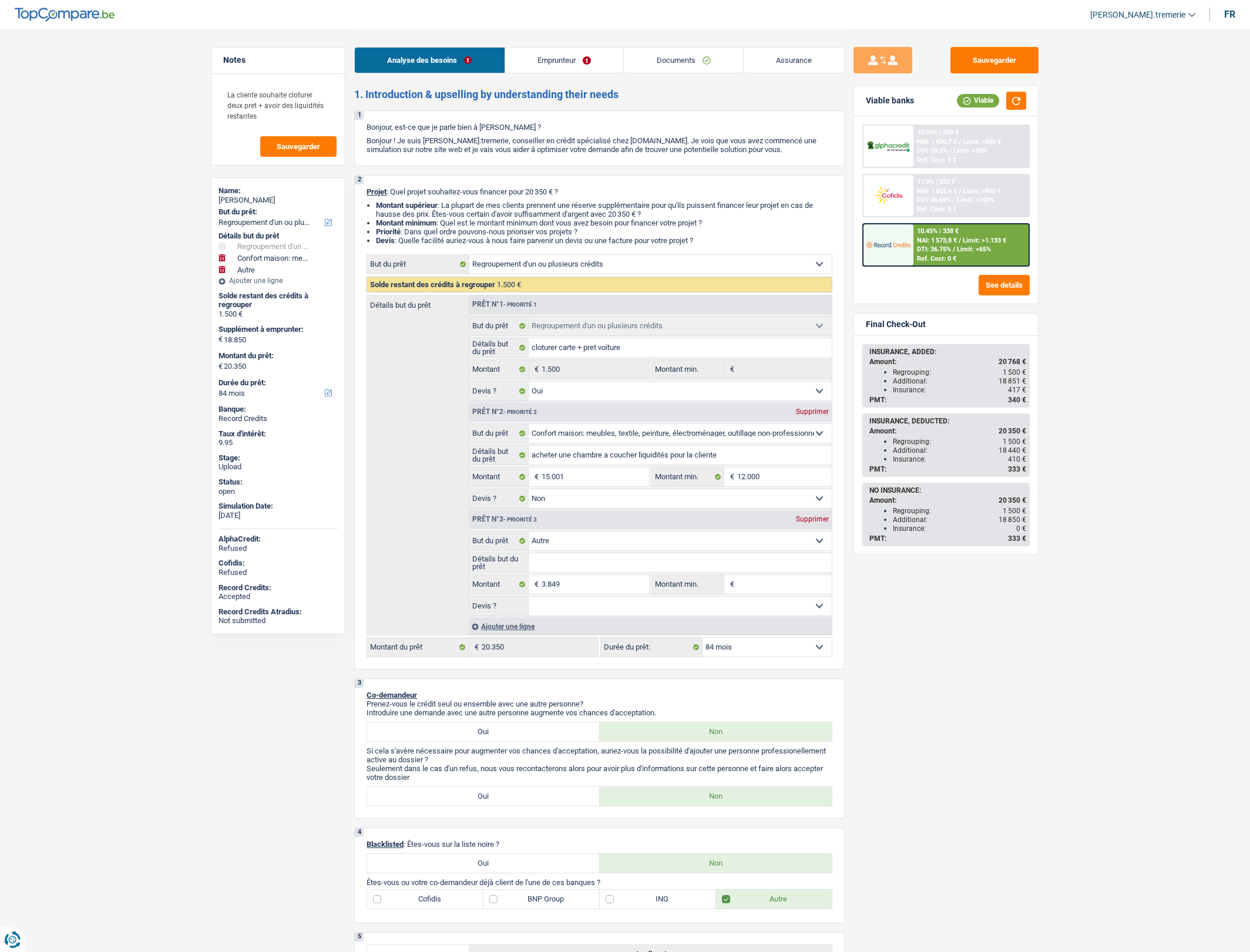
select select "refinancing"
select select "household"
select select "other"
select select "84"
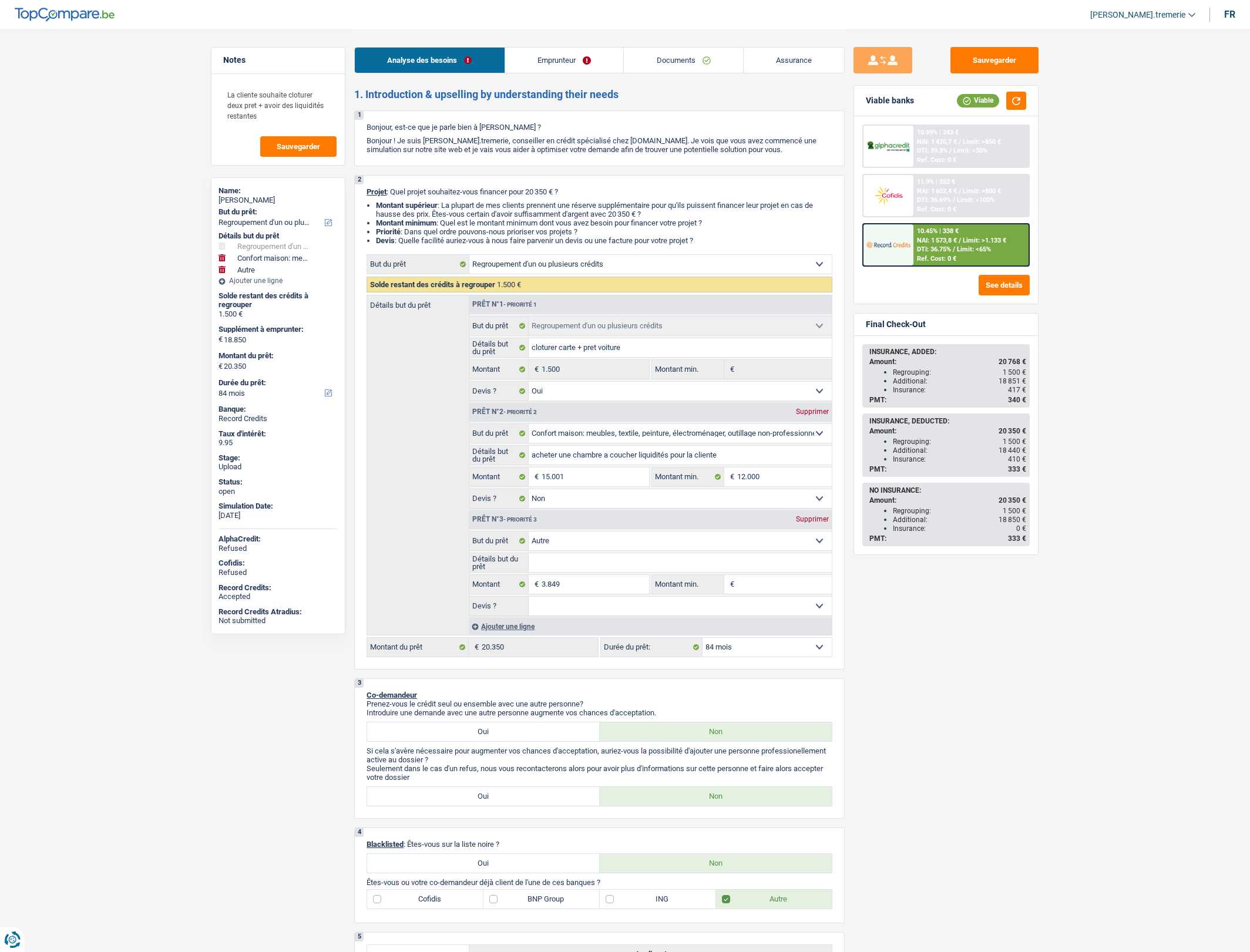
select select "refinancing"
select select "yes"
select select "household"
select select "false"
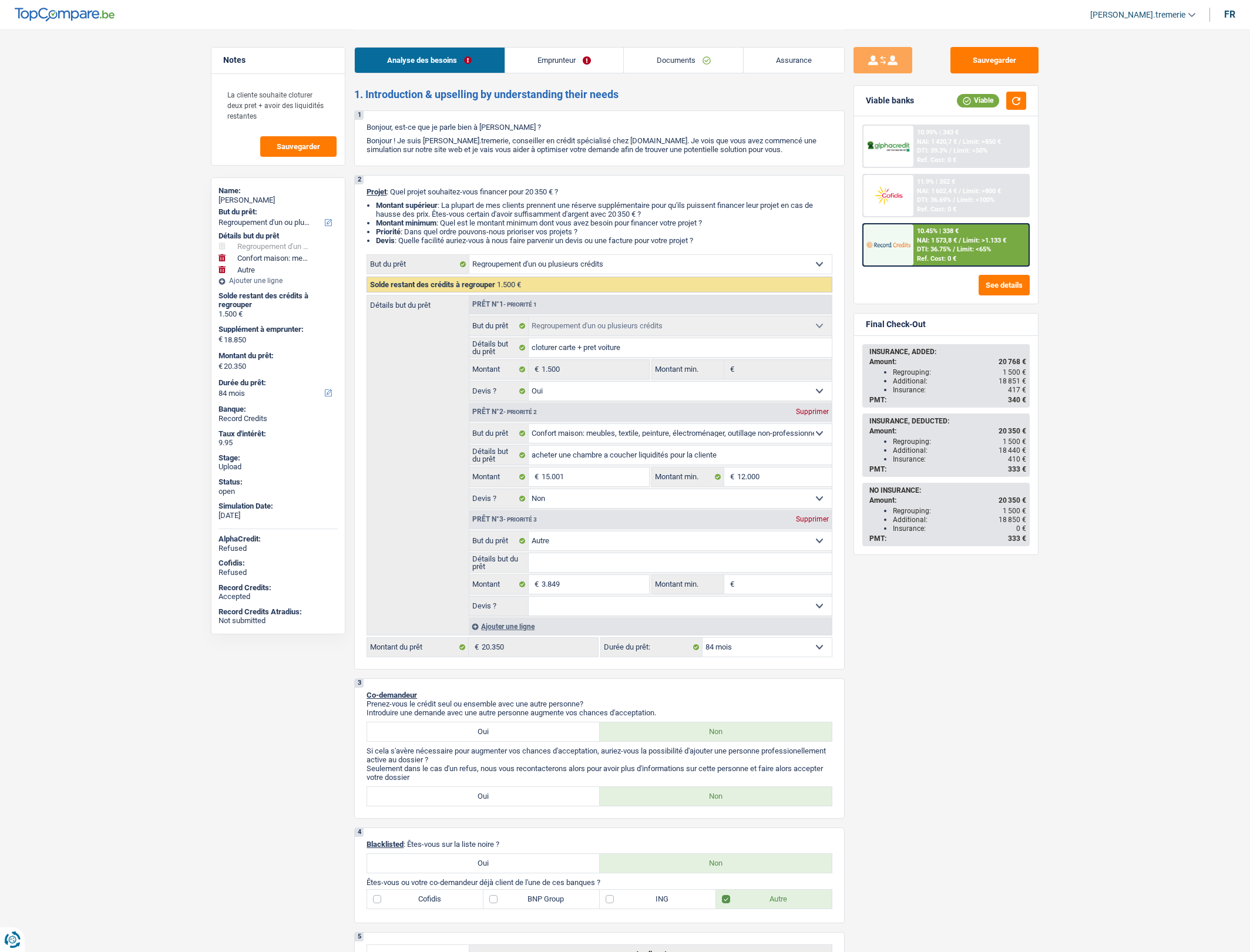
select select "other"
select select "84"
select select "publicEmployee"
select select "familyAllowances"
select select "netSalary"
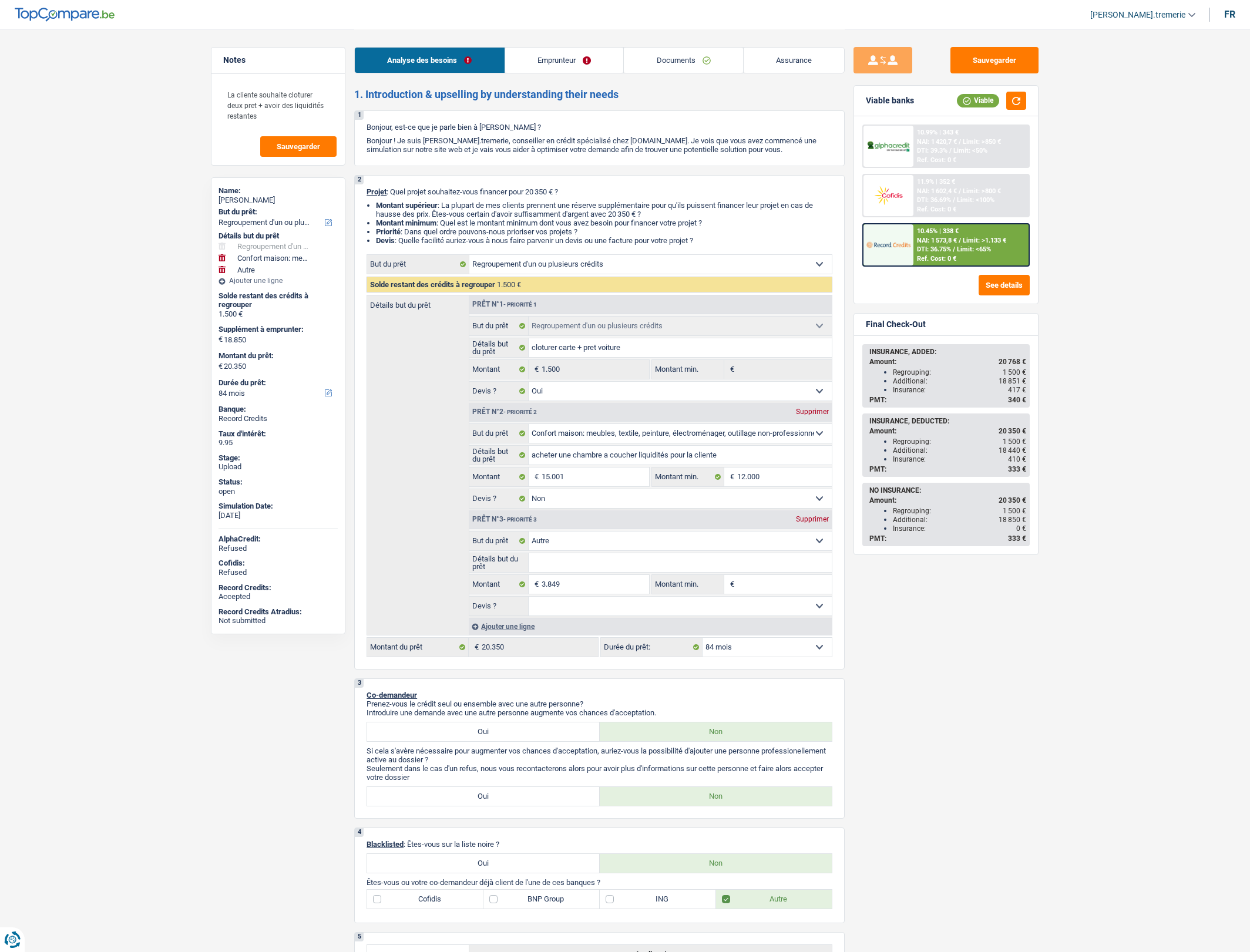
select select "mealVouchers"
select select "rents"
select select "carLoan"
select select "36"
select select "cardOrCredit"
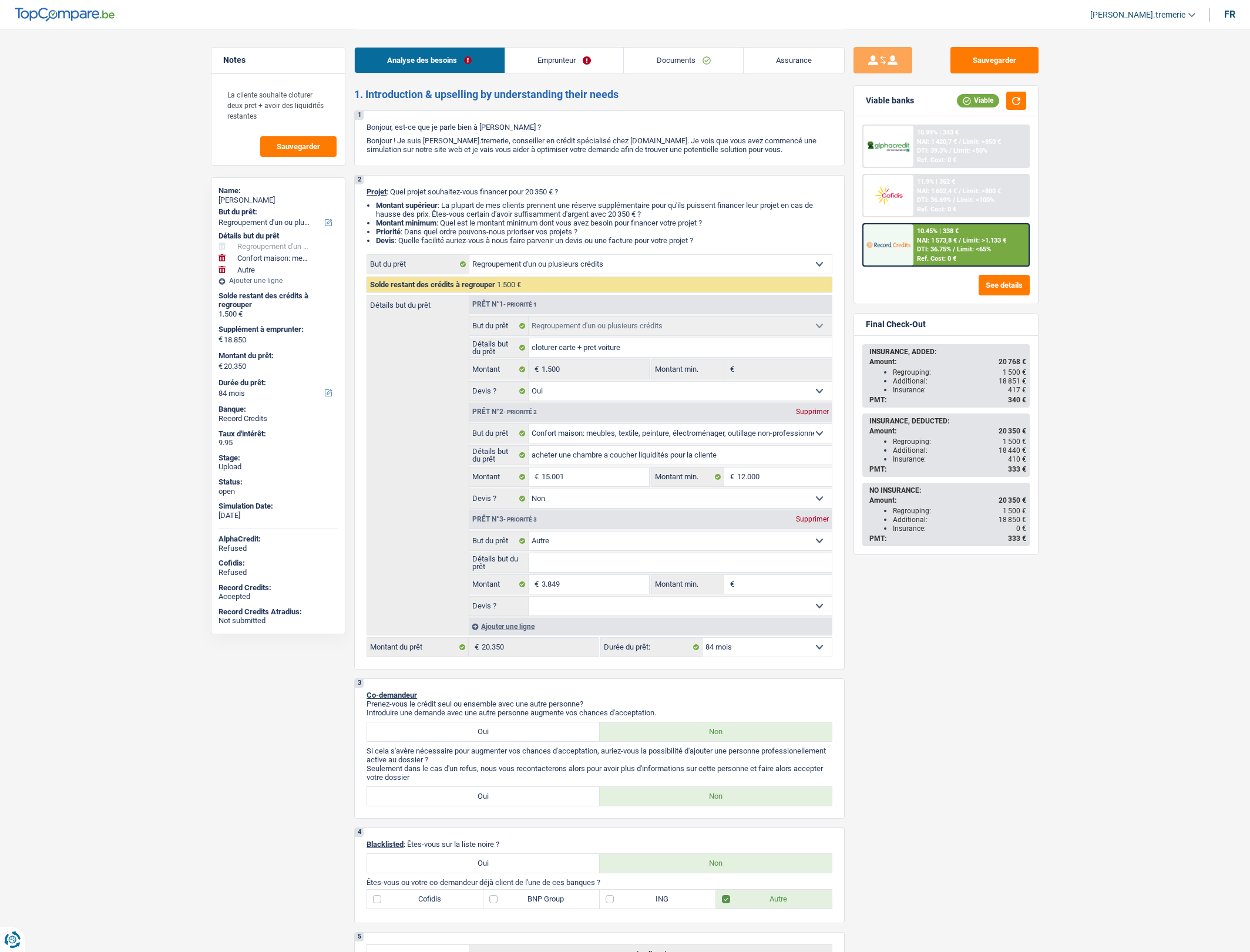
select select "refinancing"
select select "yes"
select select "household"
select select "false"
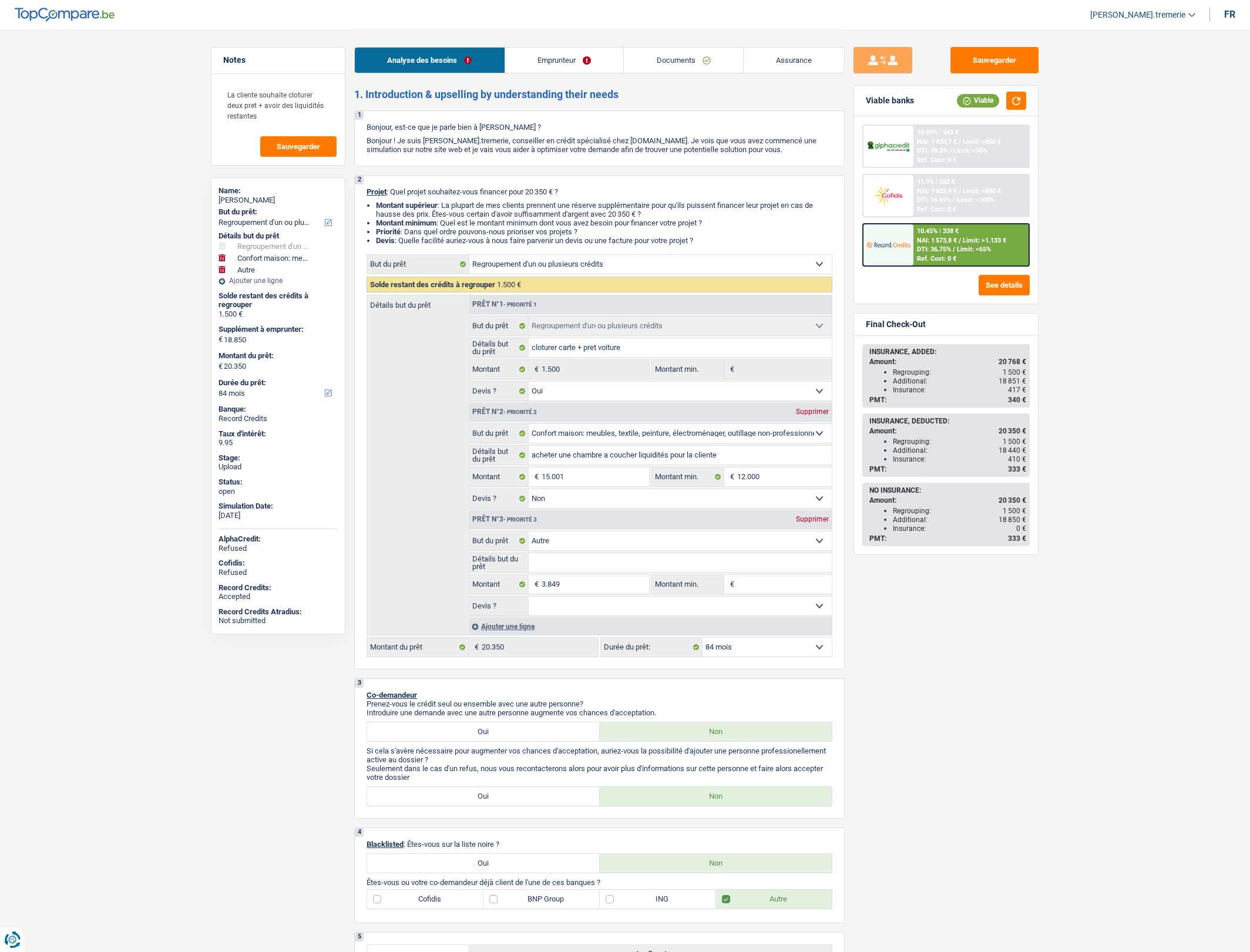
select select "other"
select select "84"
click at [943, 248] on span "DTI: 36.75%" at bounding box center [934, 249] width 34 height 8
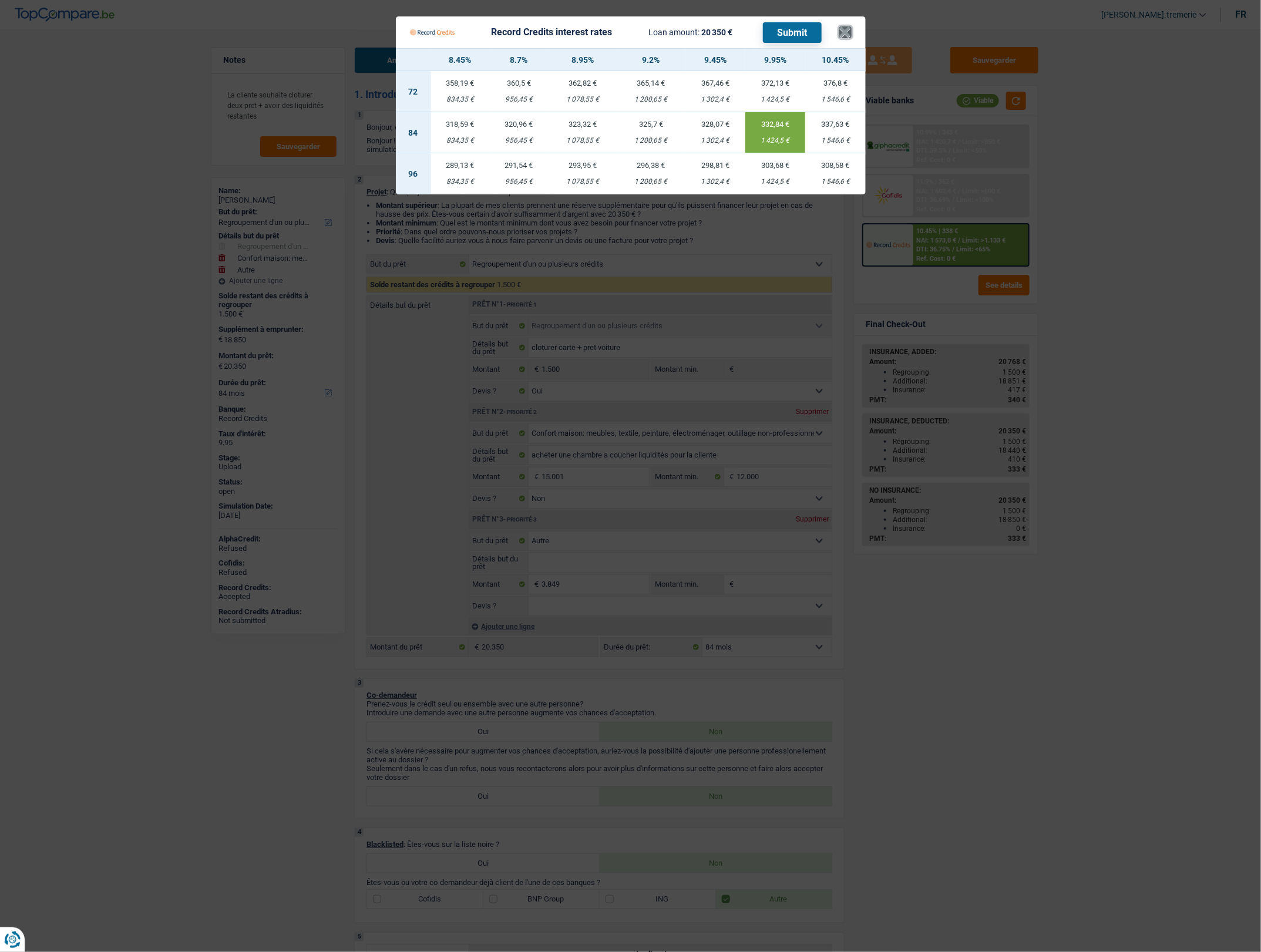
click at [850, 29] on button "×" at bounding box center [845, 32] width 13 height 12
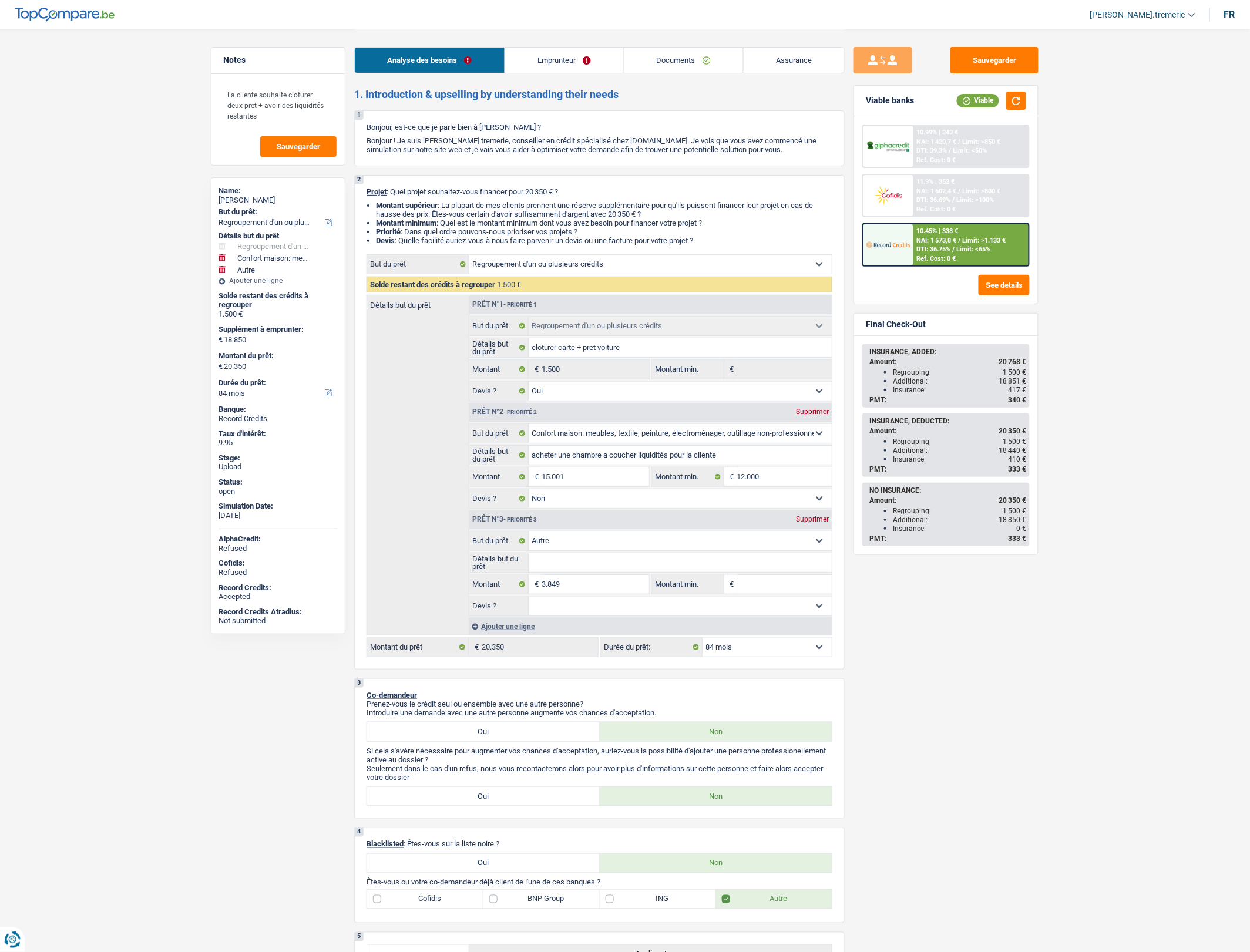
click at [912, 251] on div at bounding box center [887, 245] width 50 height 41
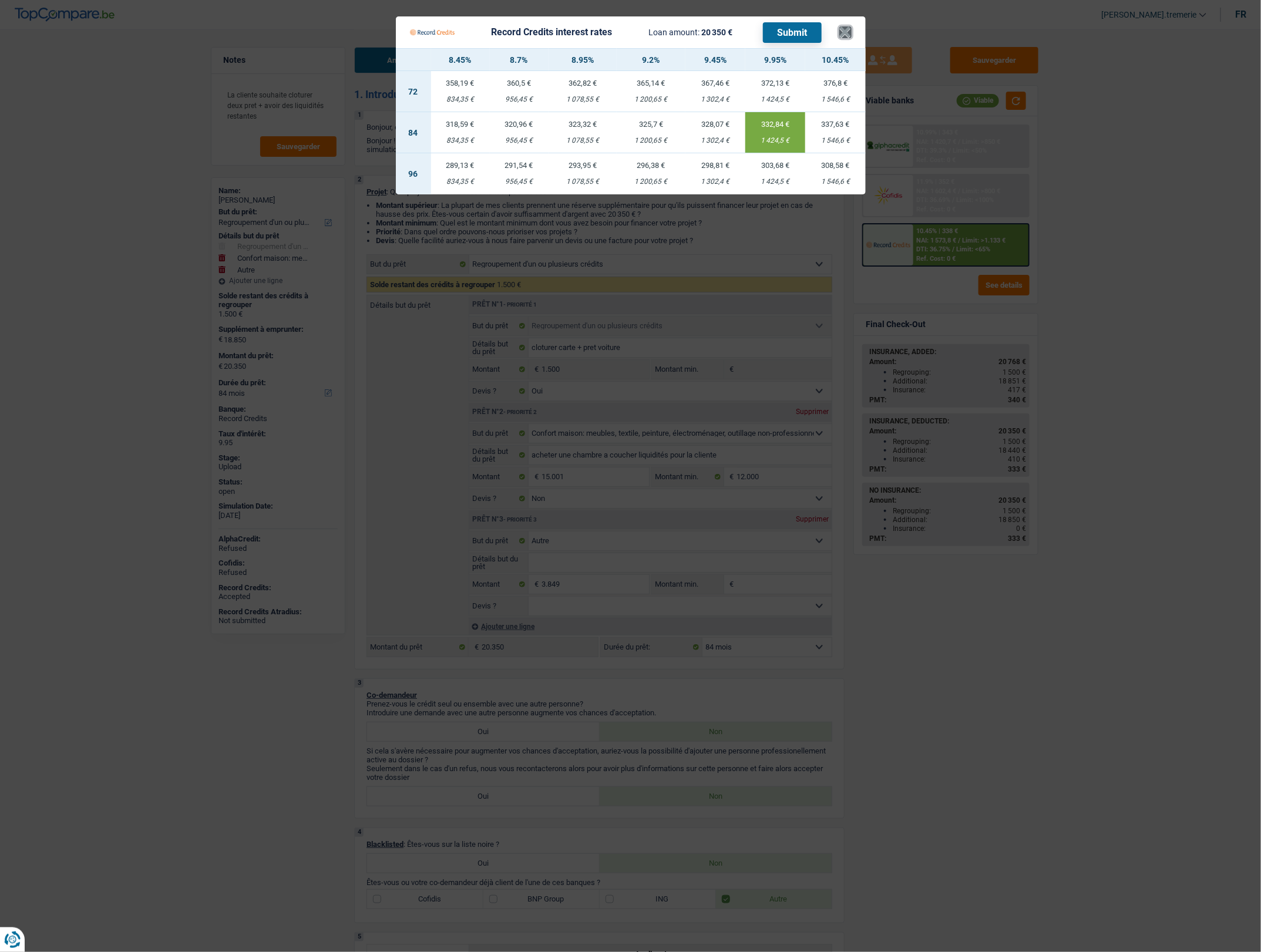
click at [840, 35] on button "×" at bounding box center [845, 32] width 13 height 12
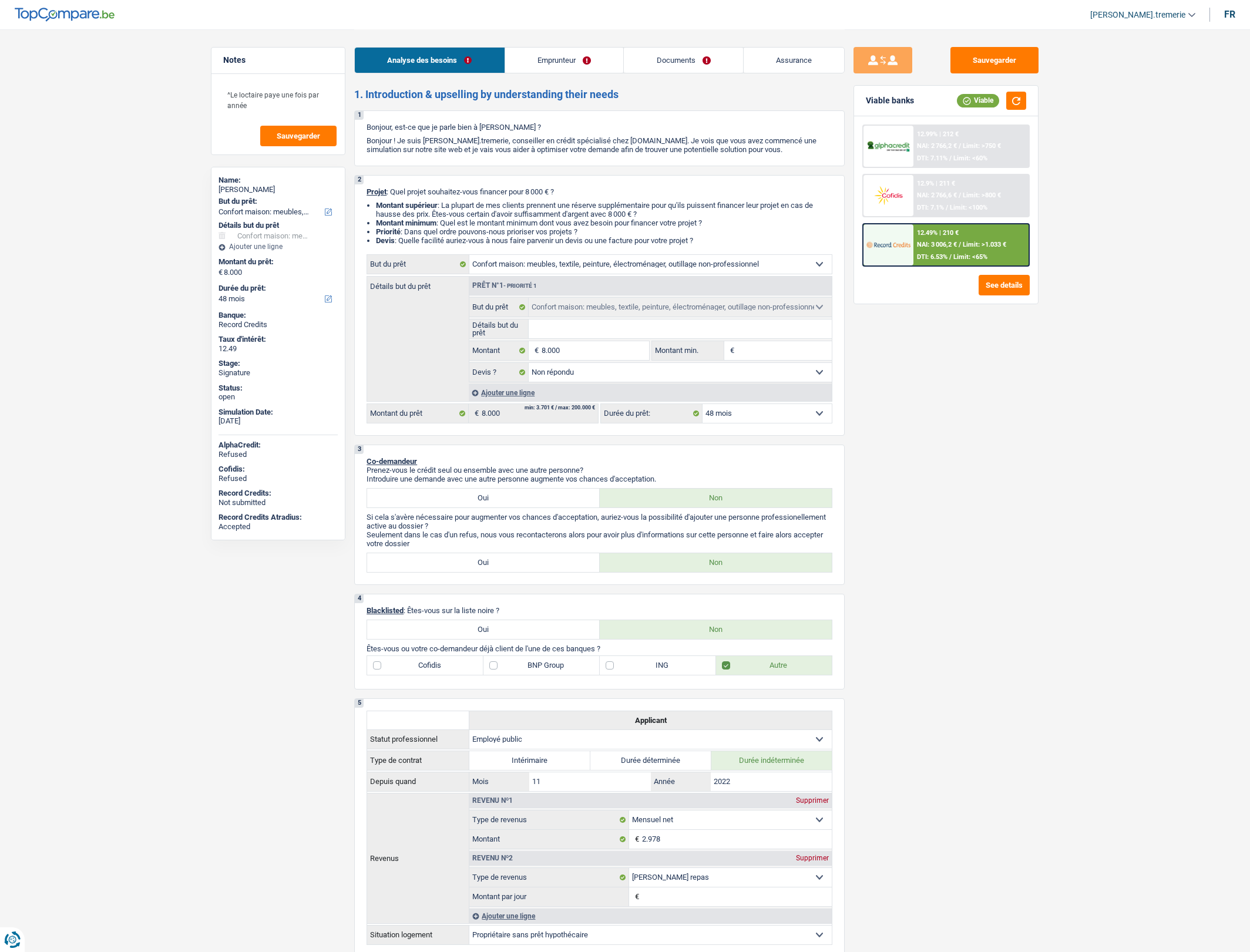
select select "household"
select select "48"
select select "household"
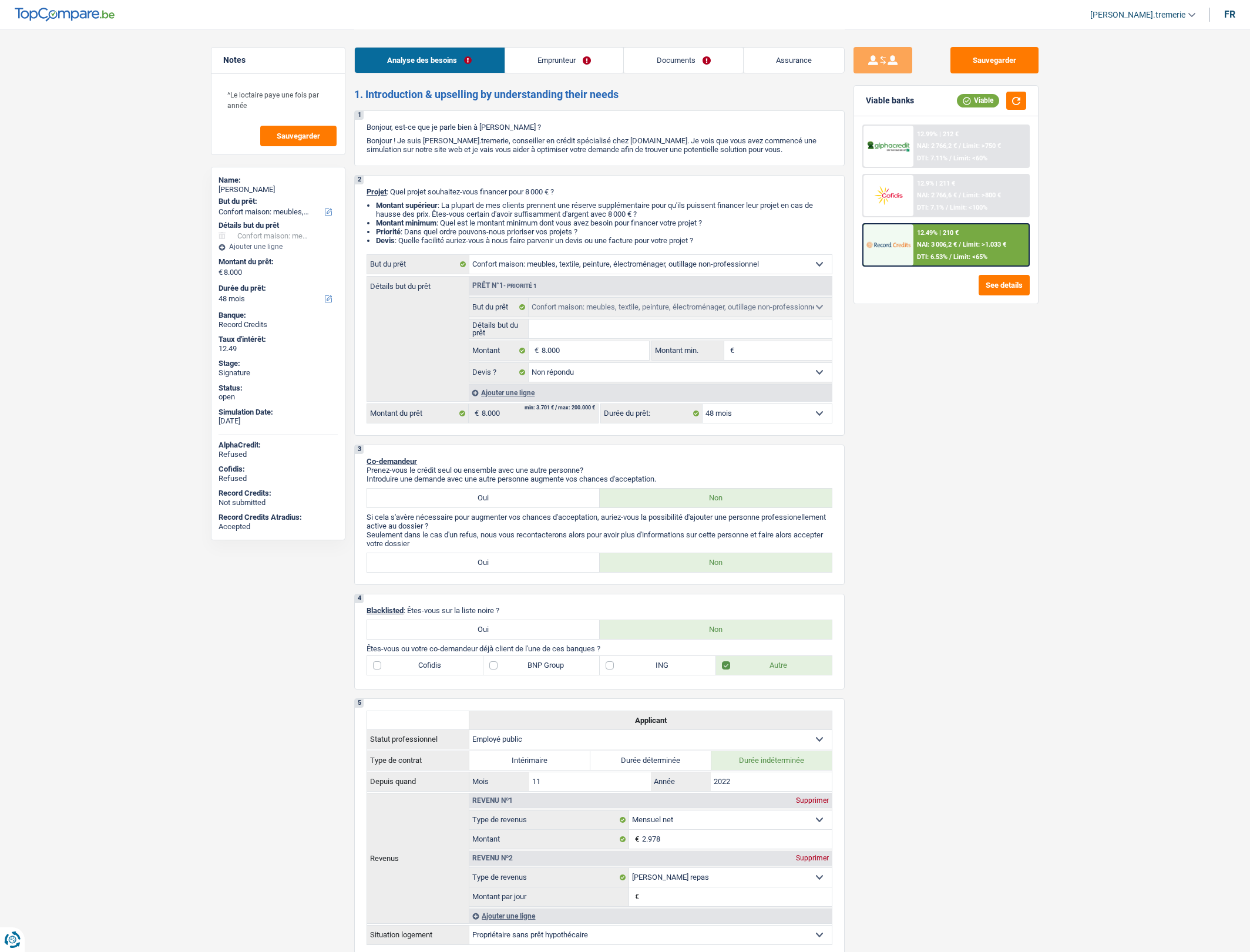
select select "not_answered"
select select "48"
select select "publicEmployee"
select select "netSalary"
select select "mealVouchers"
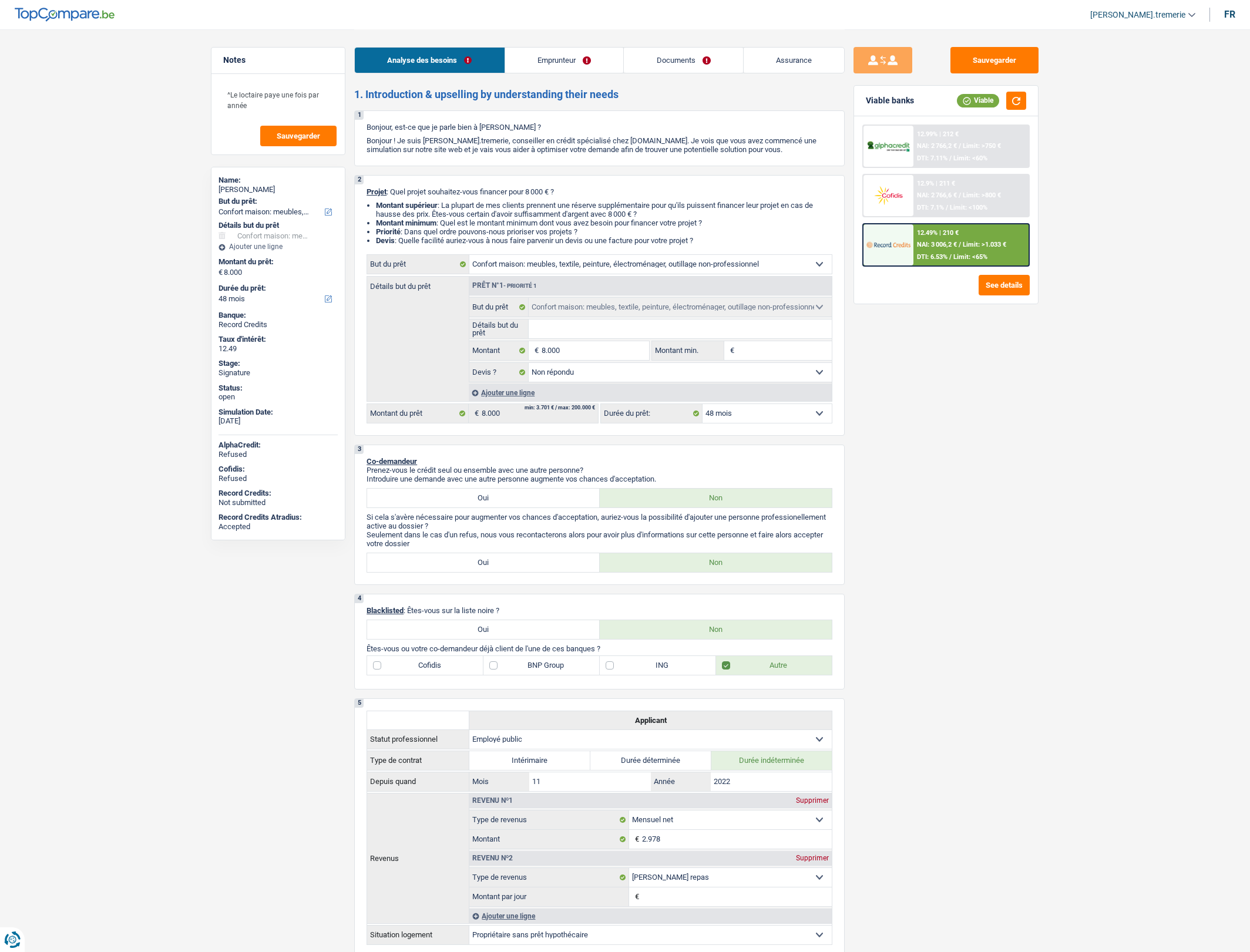
select select "ownerWithoutMortgage"
select select "household"
select select "not_answered"
select select "48"
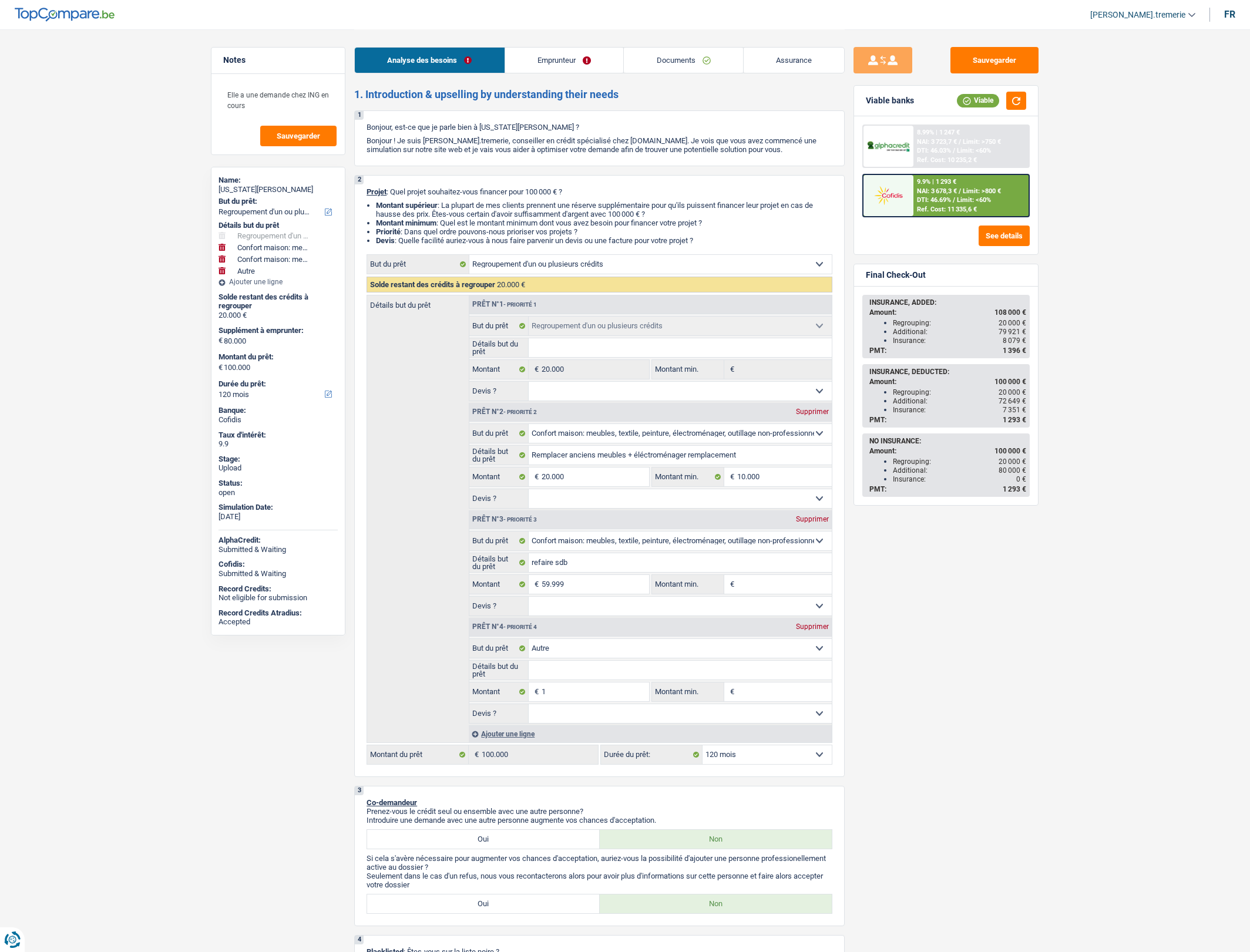
select select "refinancing"
select select "household"
select select "other"
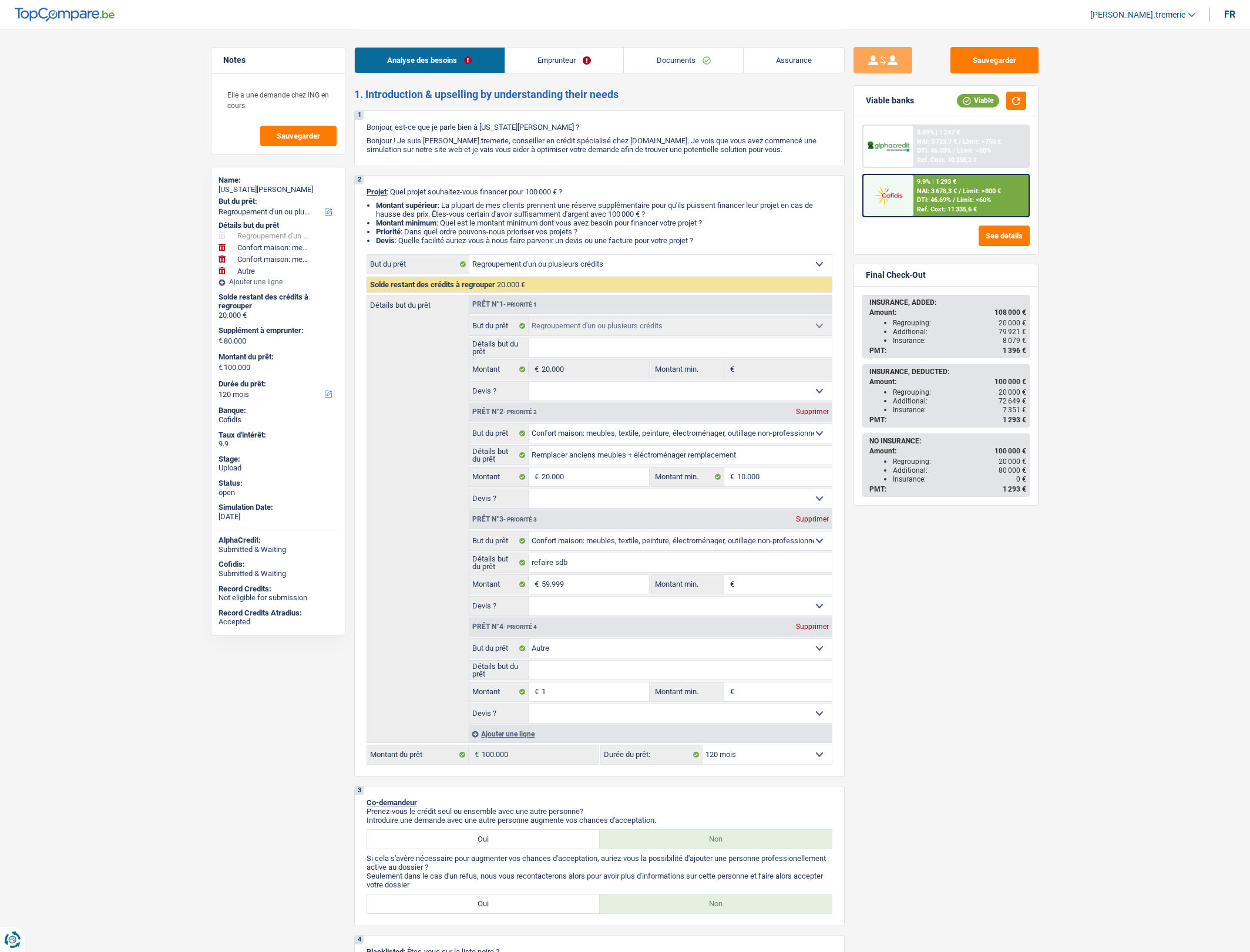
select select "120"
click at [636, 65] on link "Documents" at bounding box center [683, 61] width 119 height 25
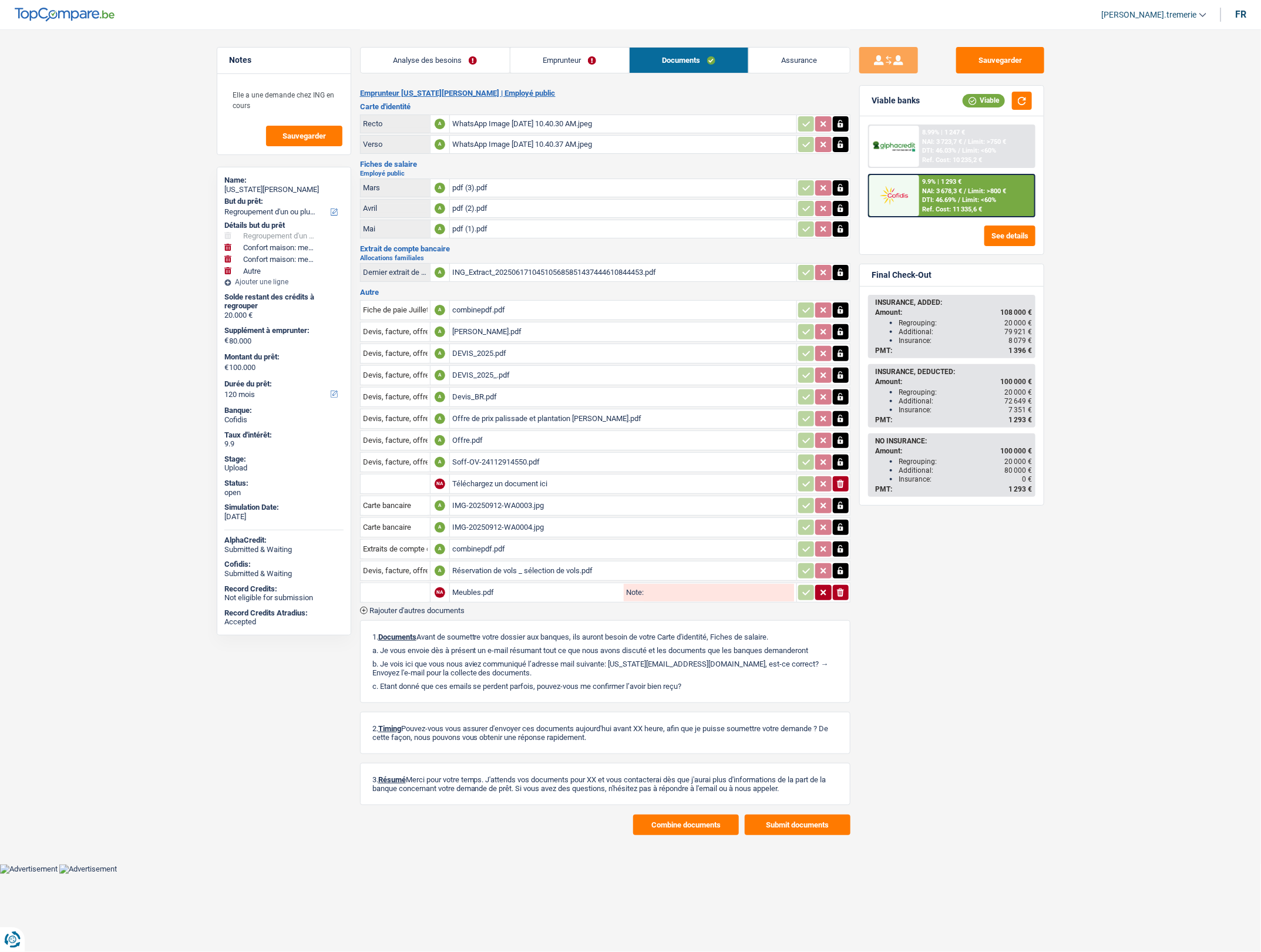
click at [579, 61] on link "Emprunteur" at bounding box center [570, 61] width 119 height 25
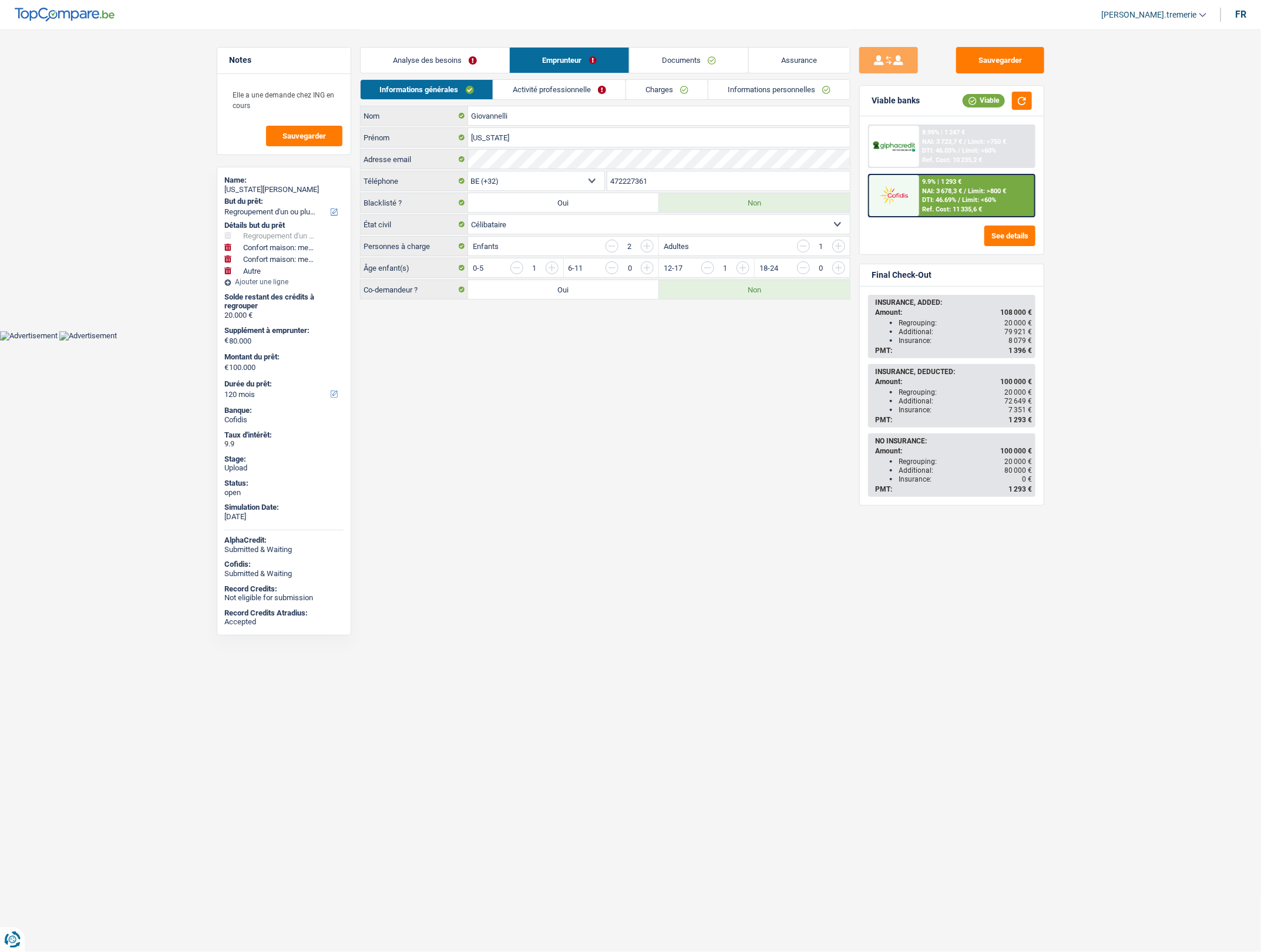
click at [749, 92] on link "Informations personnelles" at bounding box center [779, 89] width 141 height 19
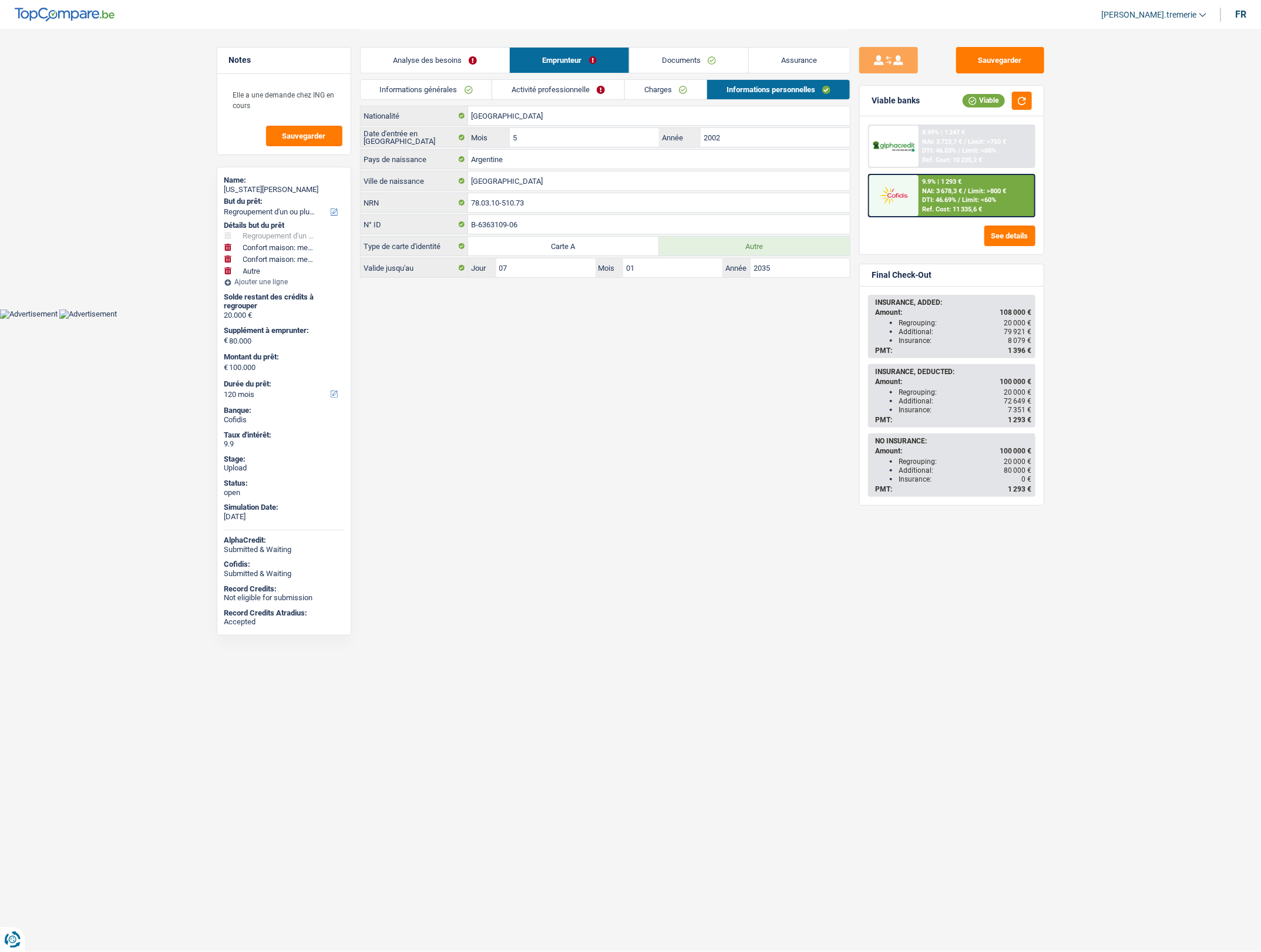
drag, startPoint x: 888, startPoint y: 215, endPoint x: 882, endPoint y: 200, distance: 16.2
click at [882, 200] on img at bounding box center [894, 195] width 44 height 22
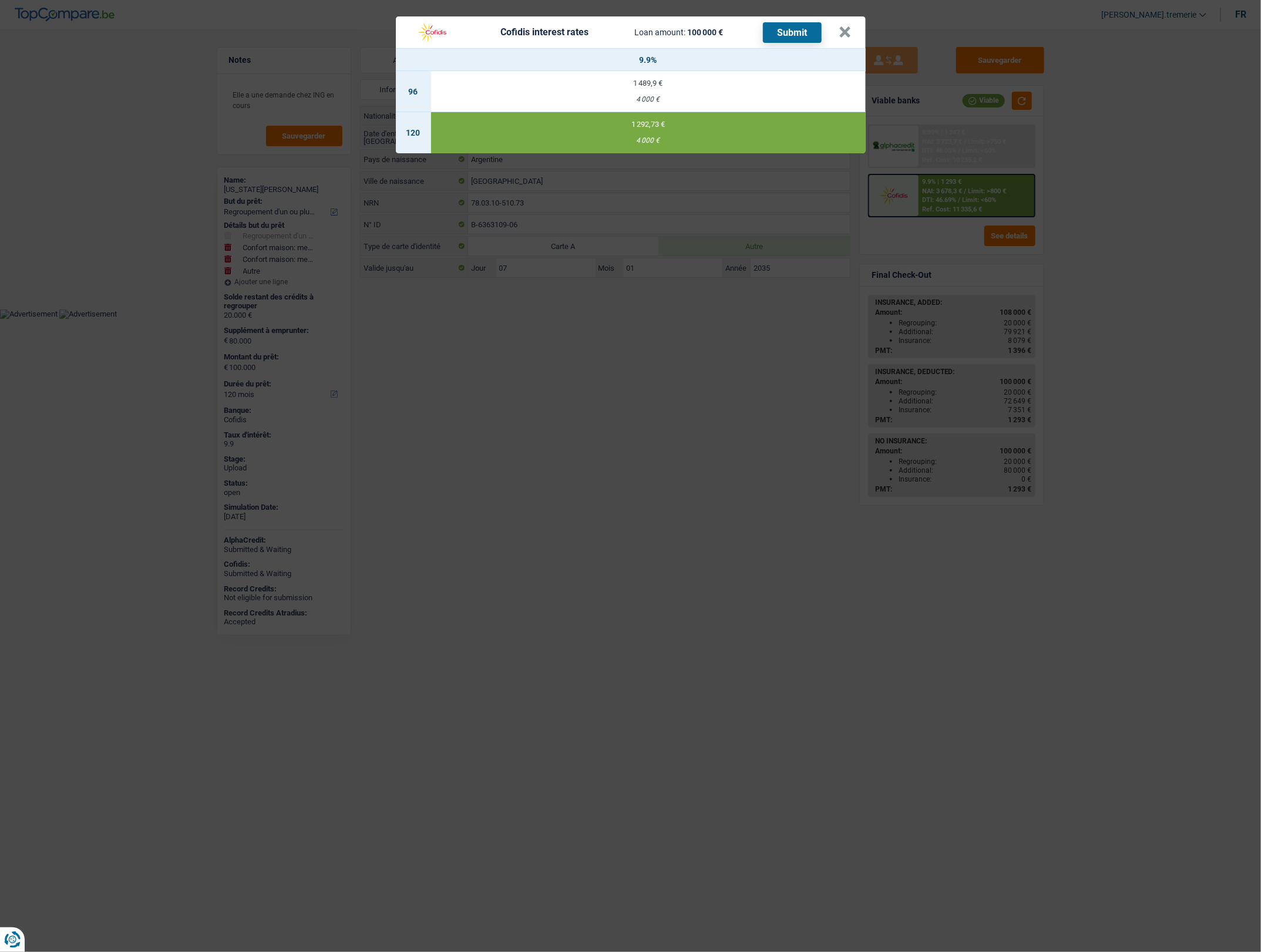
click at [797, 24] on button "Submit" at bounding box center [792, 33] width 59 height 20
click at [841, 31] on button "×" at bounding box center [845, 32] width 13 height 12
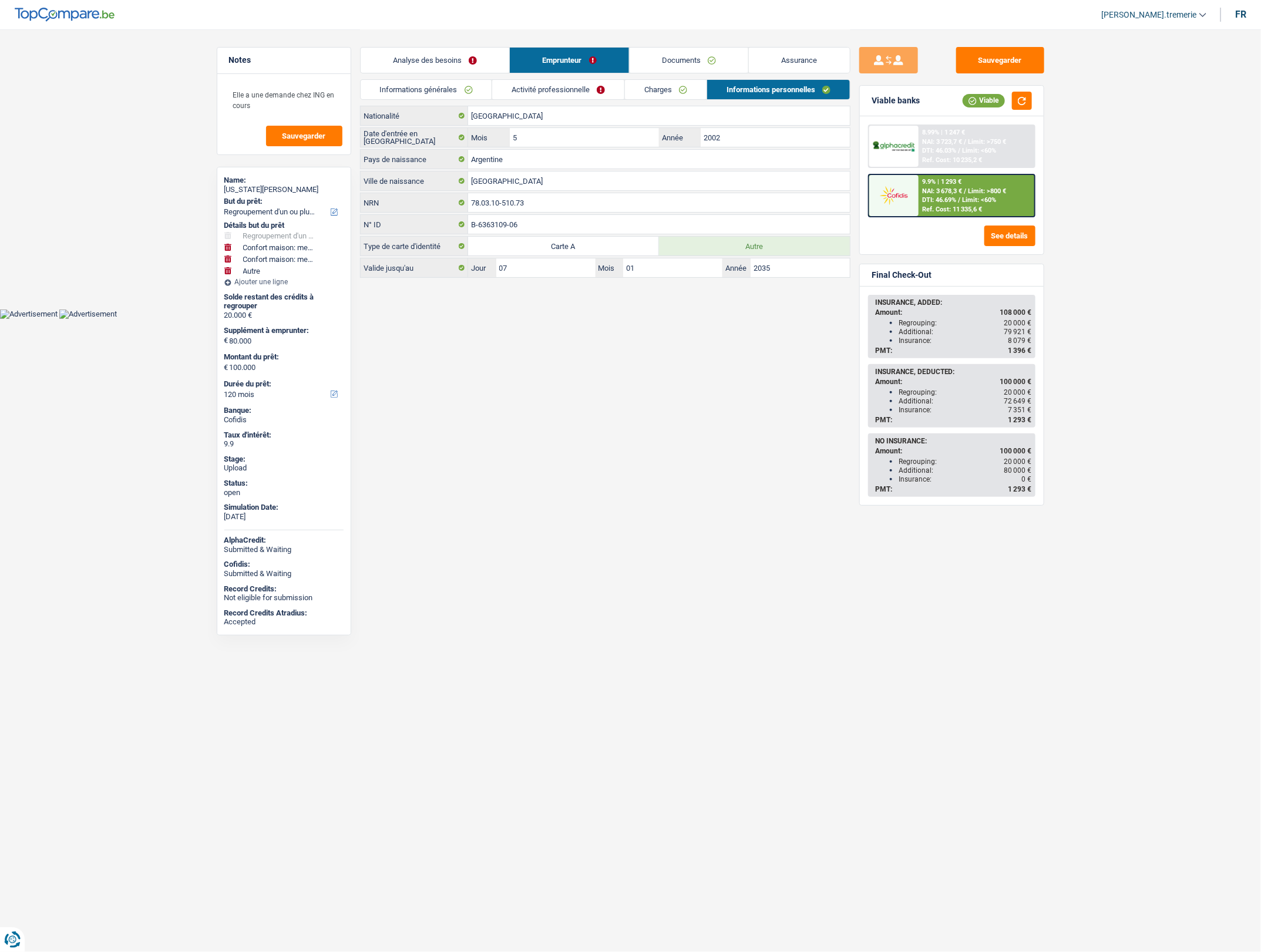
click at [670, 67] on link "Documents" at bounding box center [689, 61] width 119 height 25
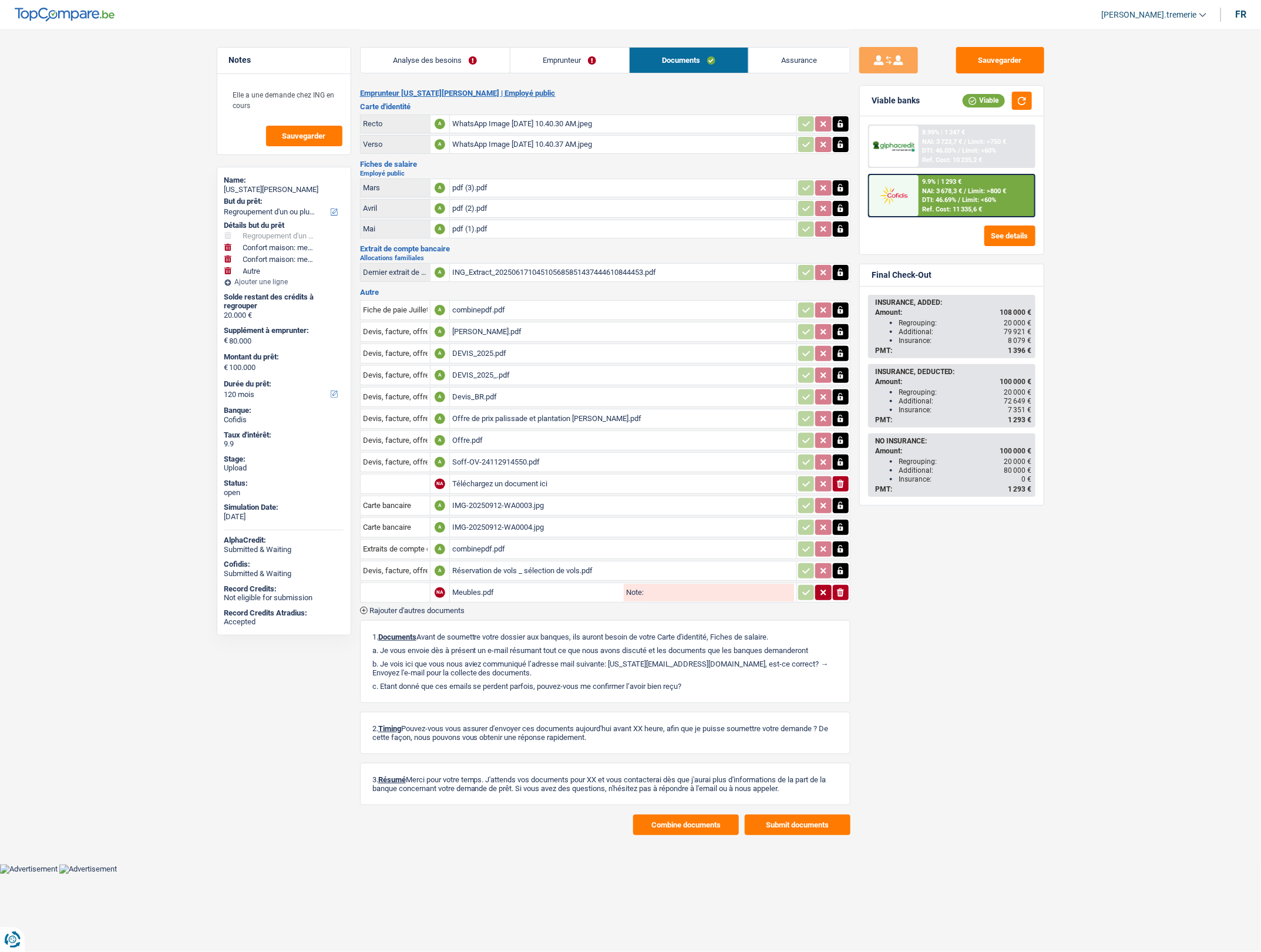
click at [760, 828] on button "Submit documents" at bounding box center [797, 824] width 106 height 20
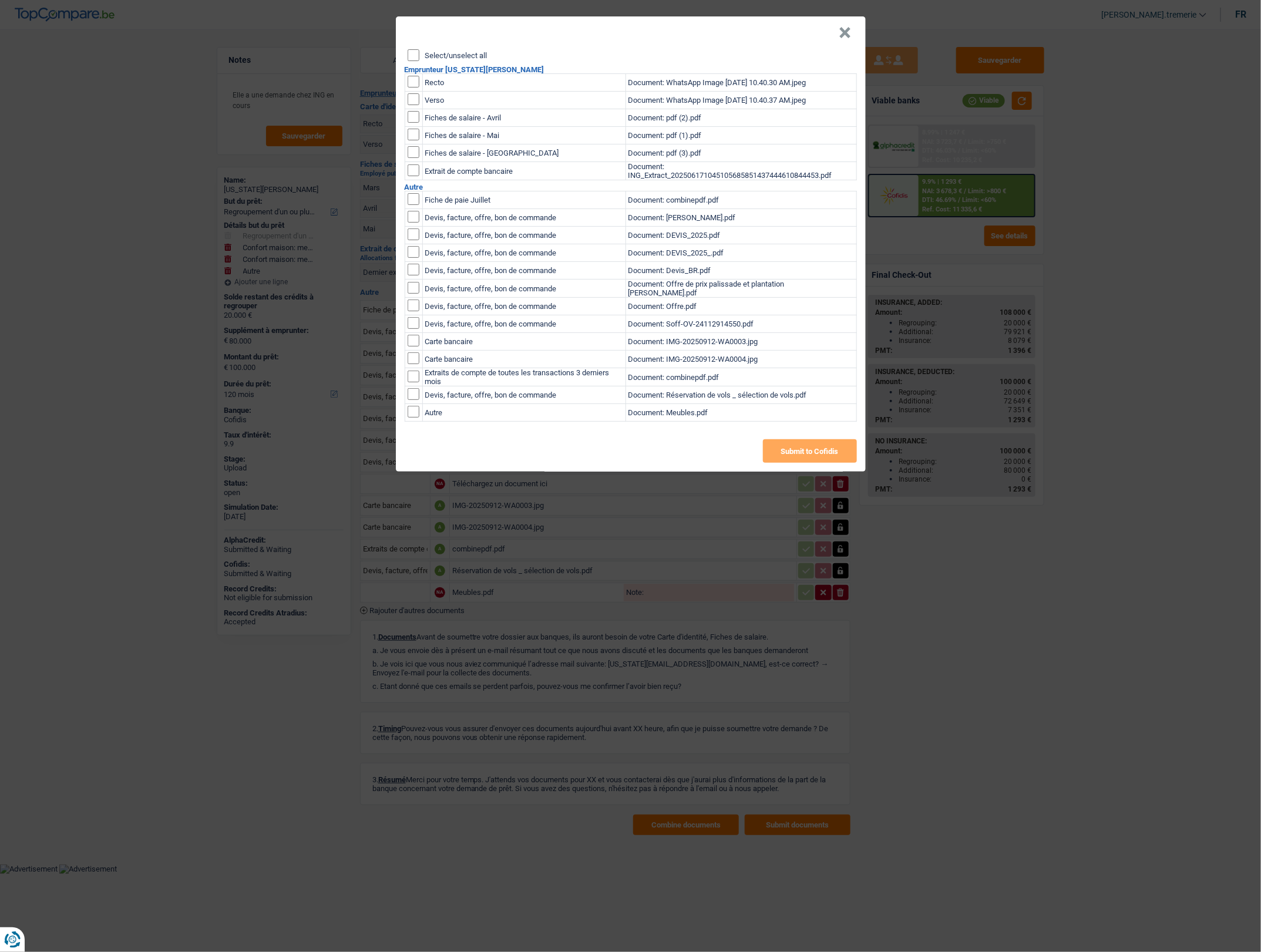
click at [406, 77] on td at bounding box center [413, 82] width 18 height 18
click at [417, 79] on input "checkbox" at bounding box center [414, 82] width 12 height 12
checkbox input "true"
click at [413, 104] on input "checkbox" at bounding box center [414, 99] width 12 height 12
checkbox input "true"
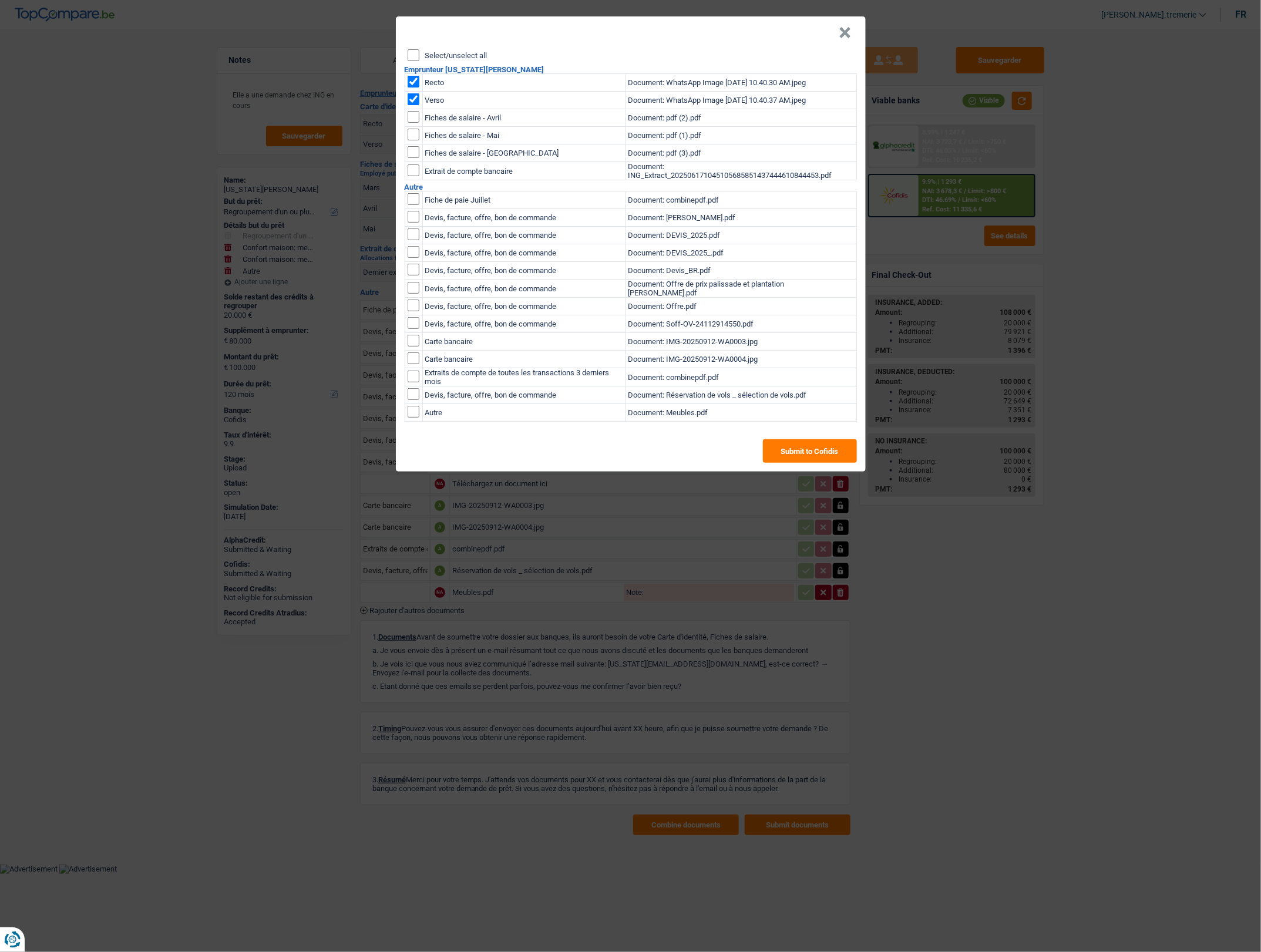
click at [844, 32] on button "×" at bounding box center [845, 33] width 13 height 12
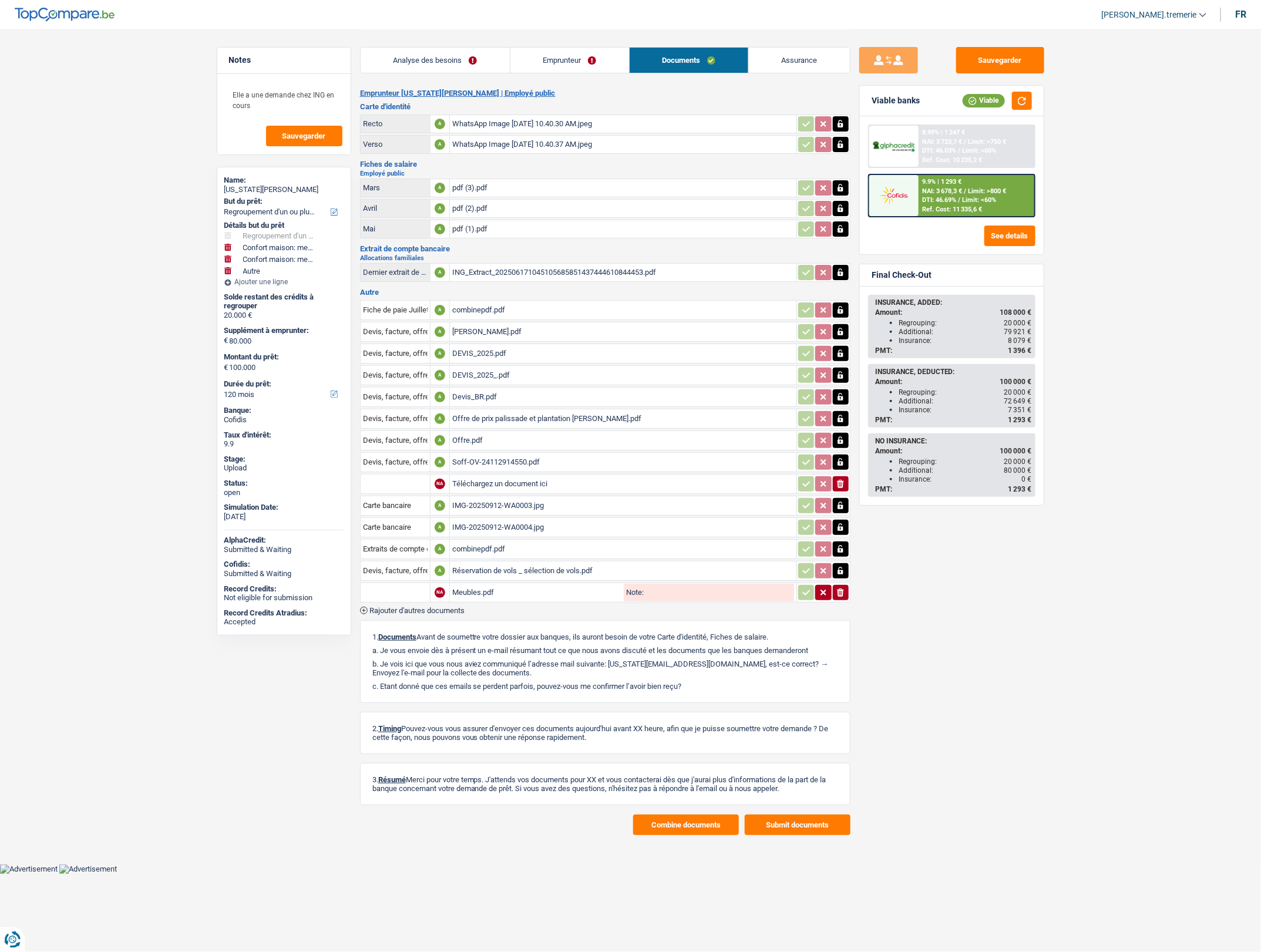
click at [438, 606] on span "Rajouter d'autres documents" at bounding box center [416, 610] width 95 height 8
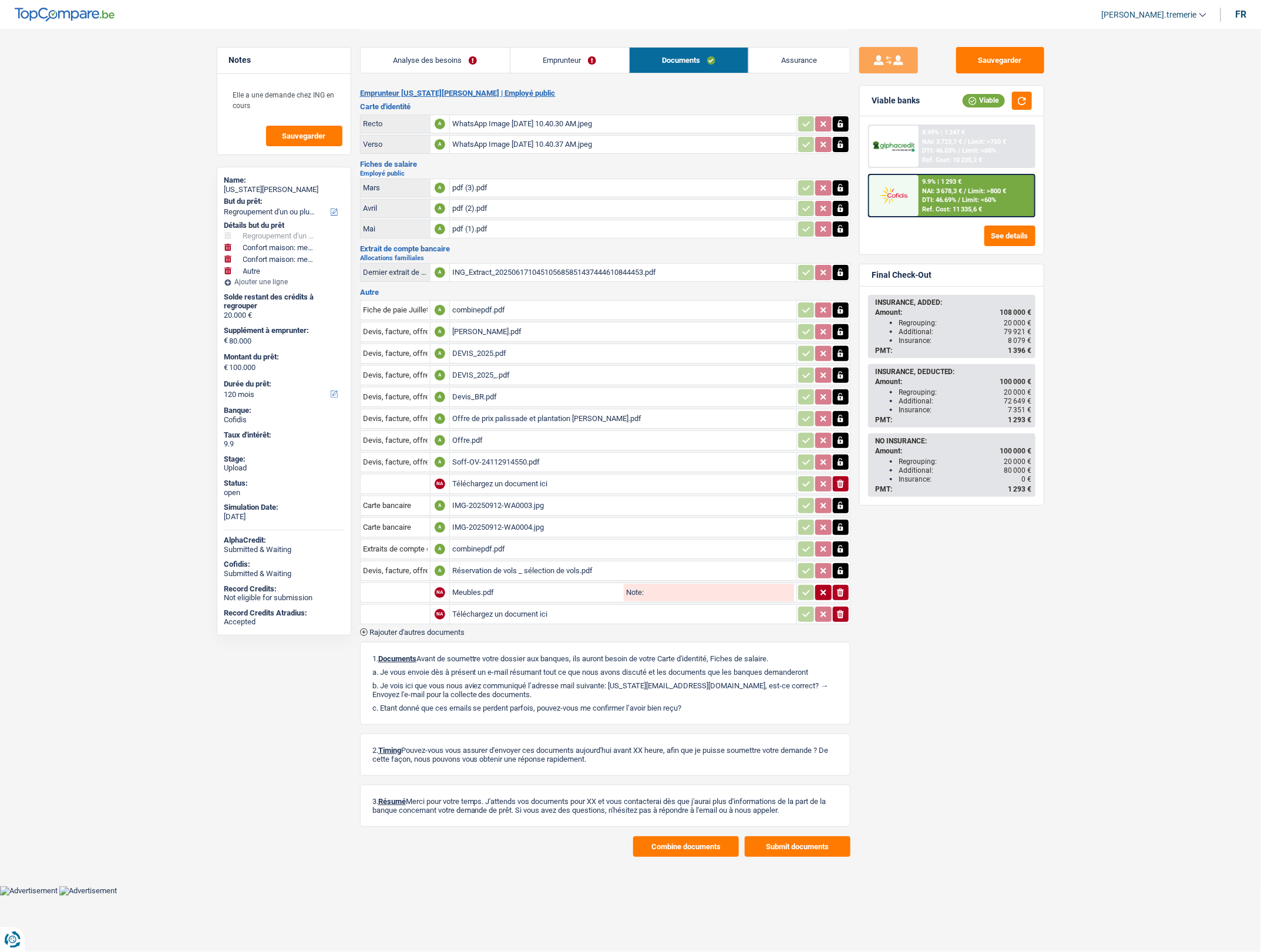
click at [491, 616] on input "Téléchargez un document ici" at bounding box center [623, 614] width 342 height 18
type input "C:\fakepath\virginia_giovannelli_223244 (1) (1).pdf"
click at [783, 849] on button "Submit documents" at bounding box center [797, 846] width 106 height 20
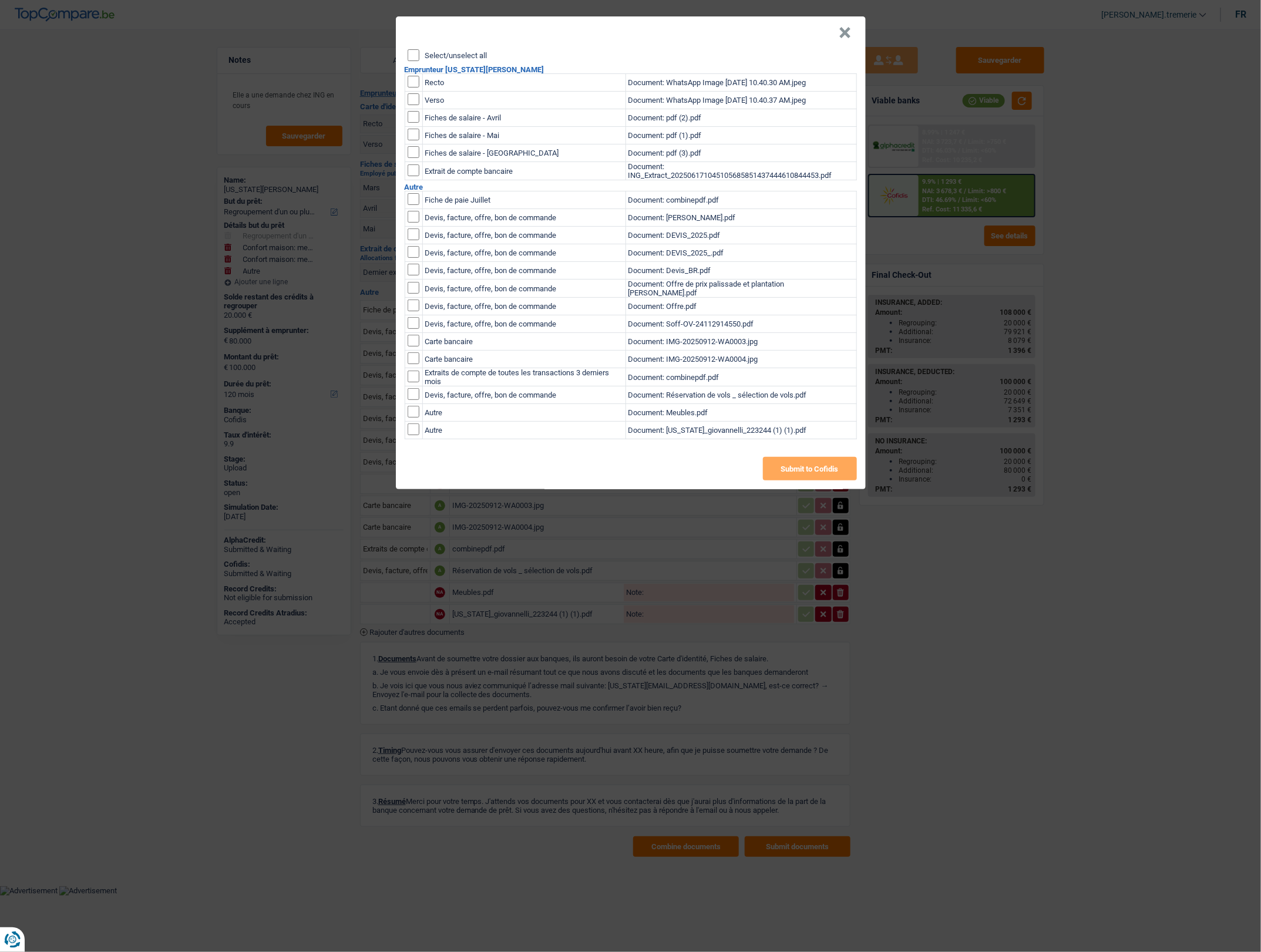
click at [413, 432] on input "checkbox" at bounding box center [414, 429] width 12 height 12
checkbox input "true"
click at [804, 470] on button "Submit to Cofidis" at bounding box center [810, 468] width 94 height 24
click at [850, 36] on button "×" at bounding box center [845, 33] width 13 height 12
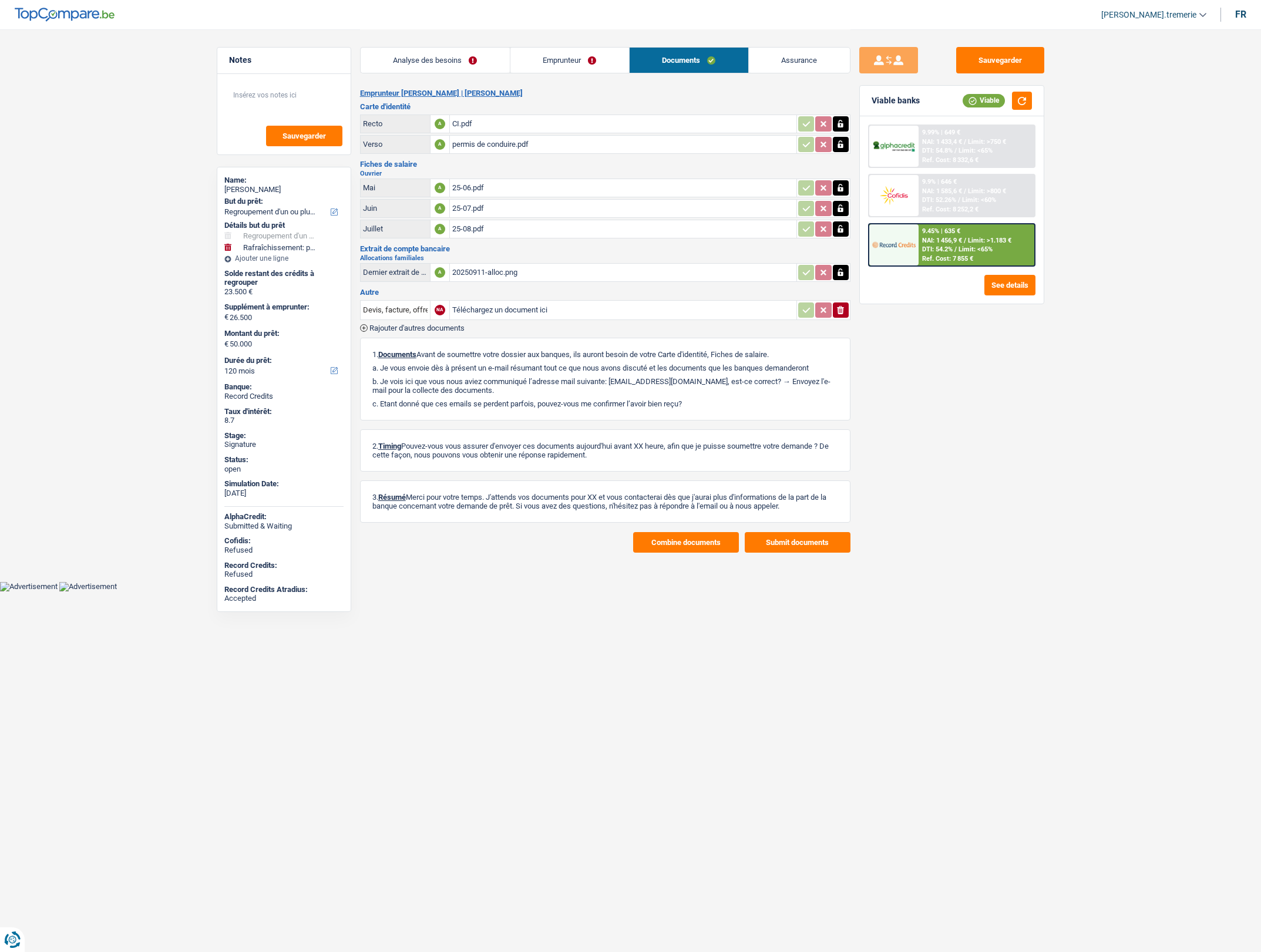
select select "refinancing"
select select "houseOrGarden"
select select "120"
click at [517, 127] on div "CI.pdf" at bounding box center [623, 124] width 342 height 18
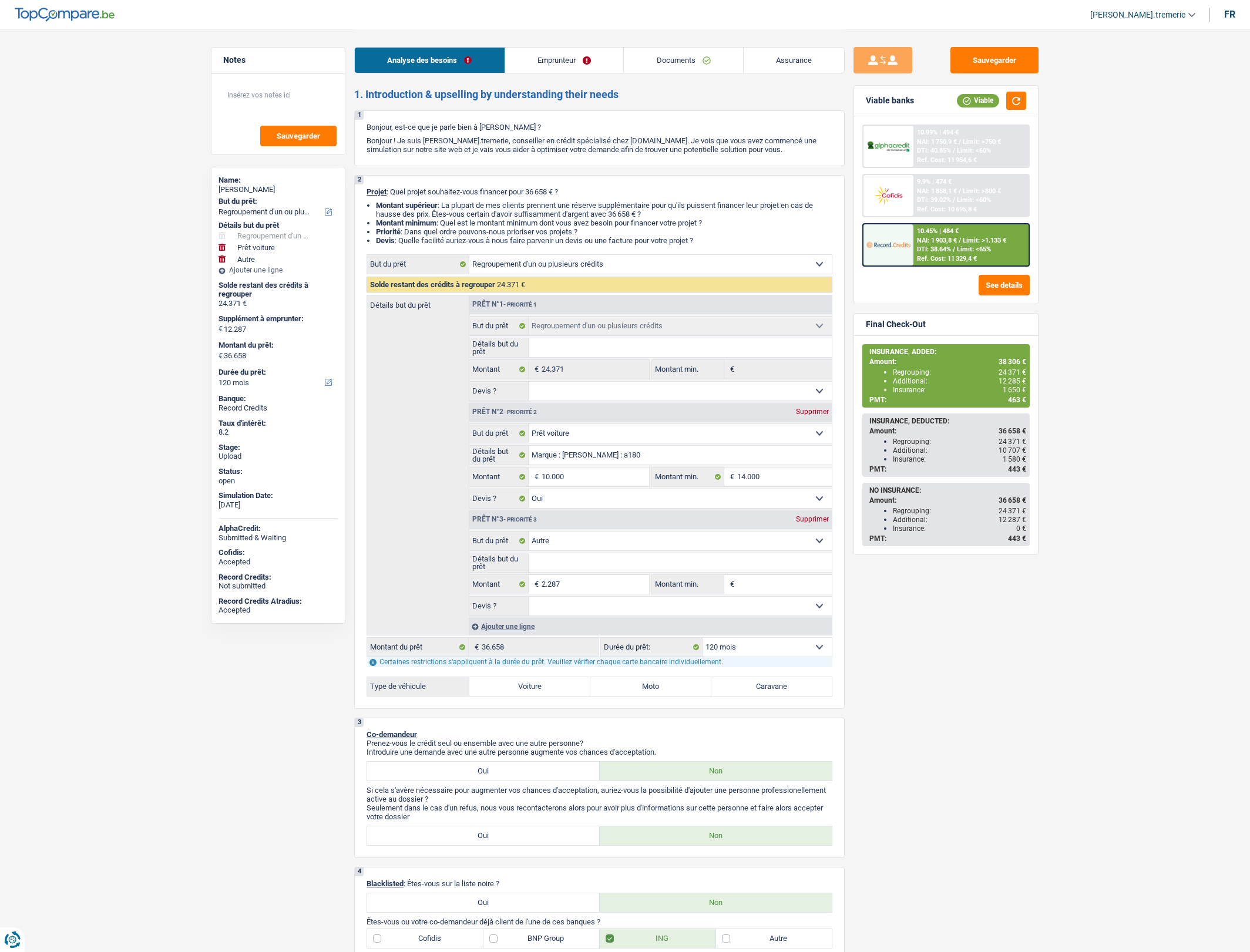
select select "refinancing"
select select "car"
select select "other"
select select "120"
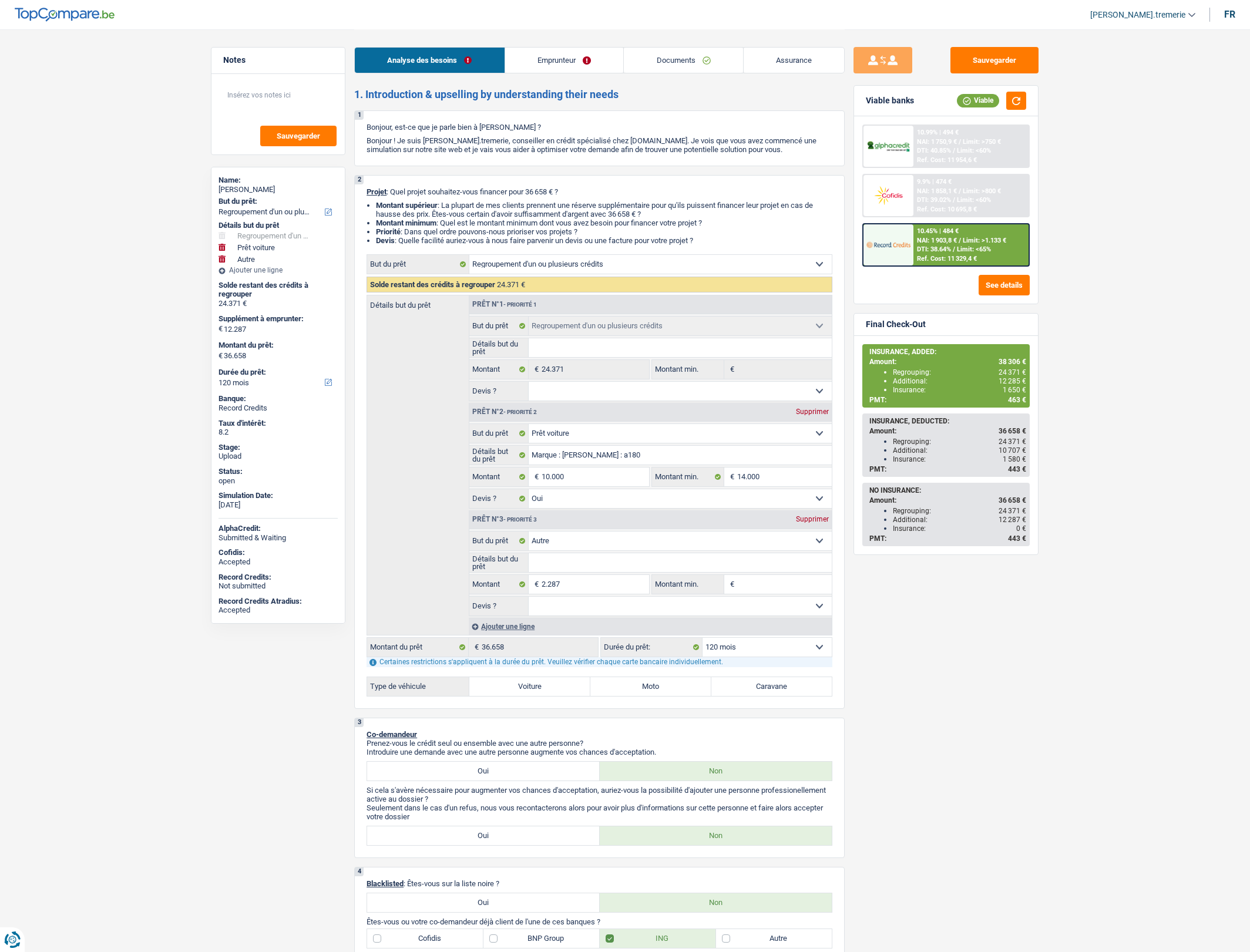
select select "refinancing"
select select "car"
select select "yes"
select select "other"
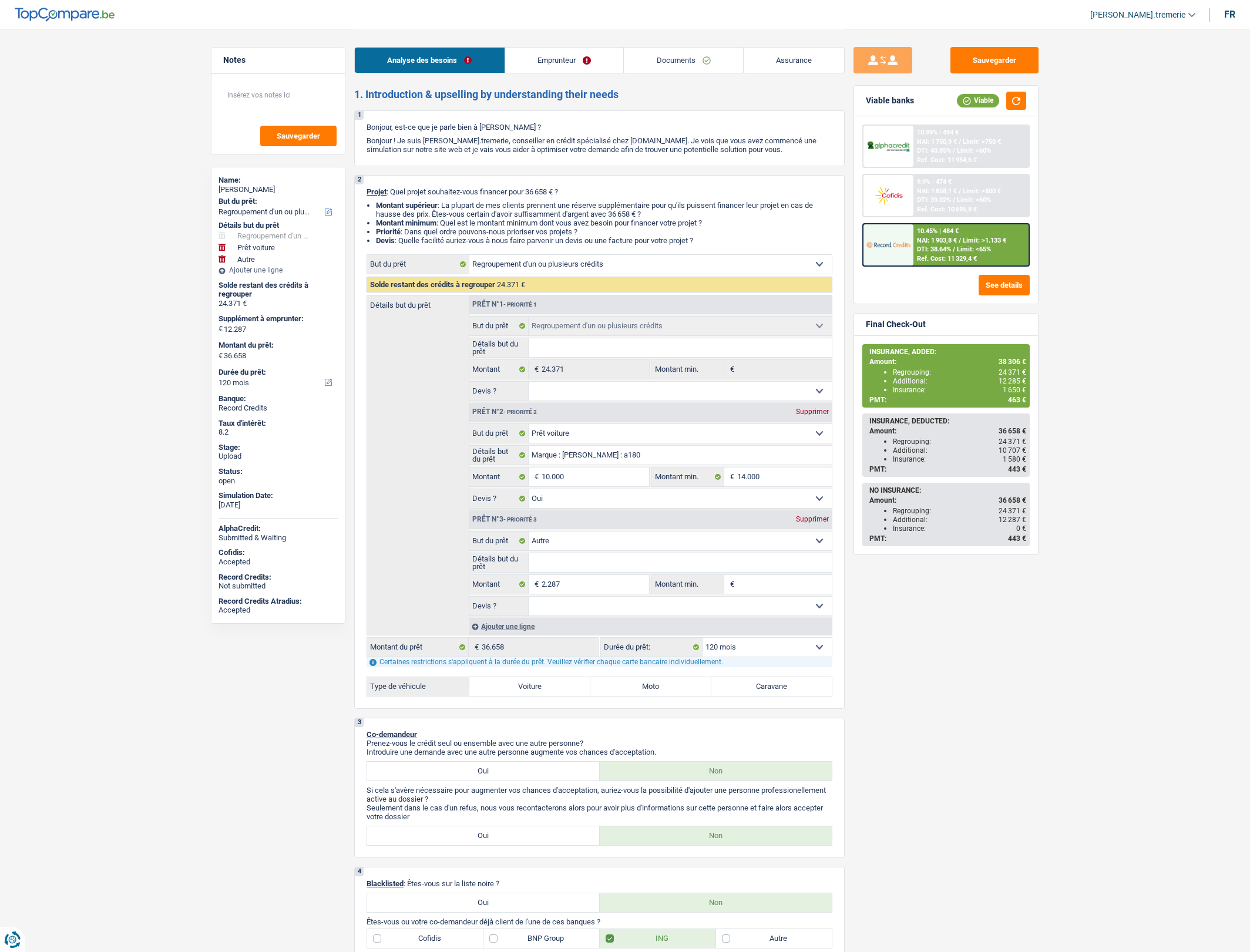
select select "120"
select select "privateEmployee"
select select "familyAllowances"
select select "netSalary"
select select "mealVouchers"
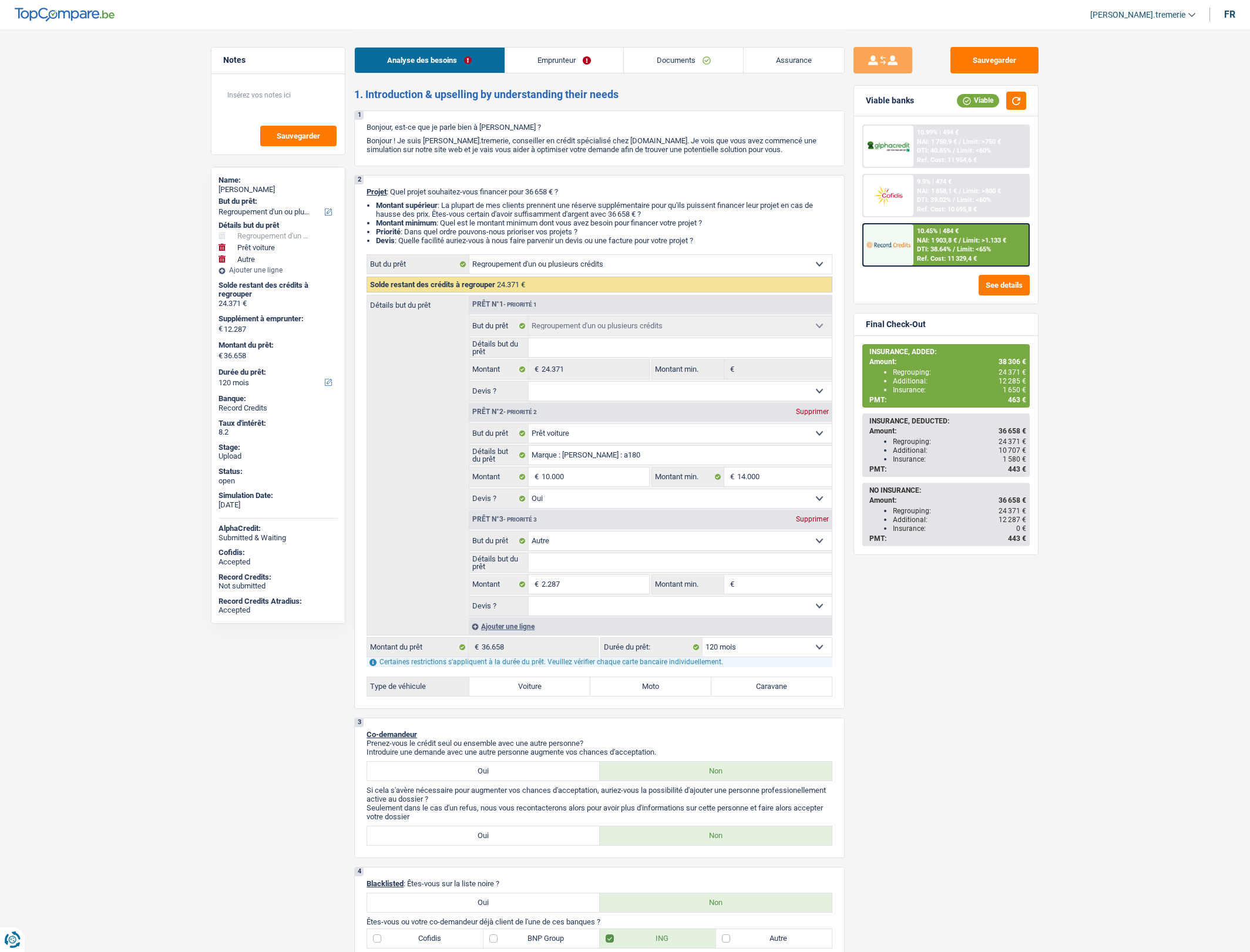
select select "ownerWithMortgage"
select select "cardOrCredit"
select select "personalLoan"
select select "familyEvent"
select select "120"
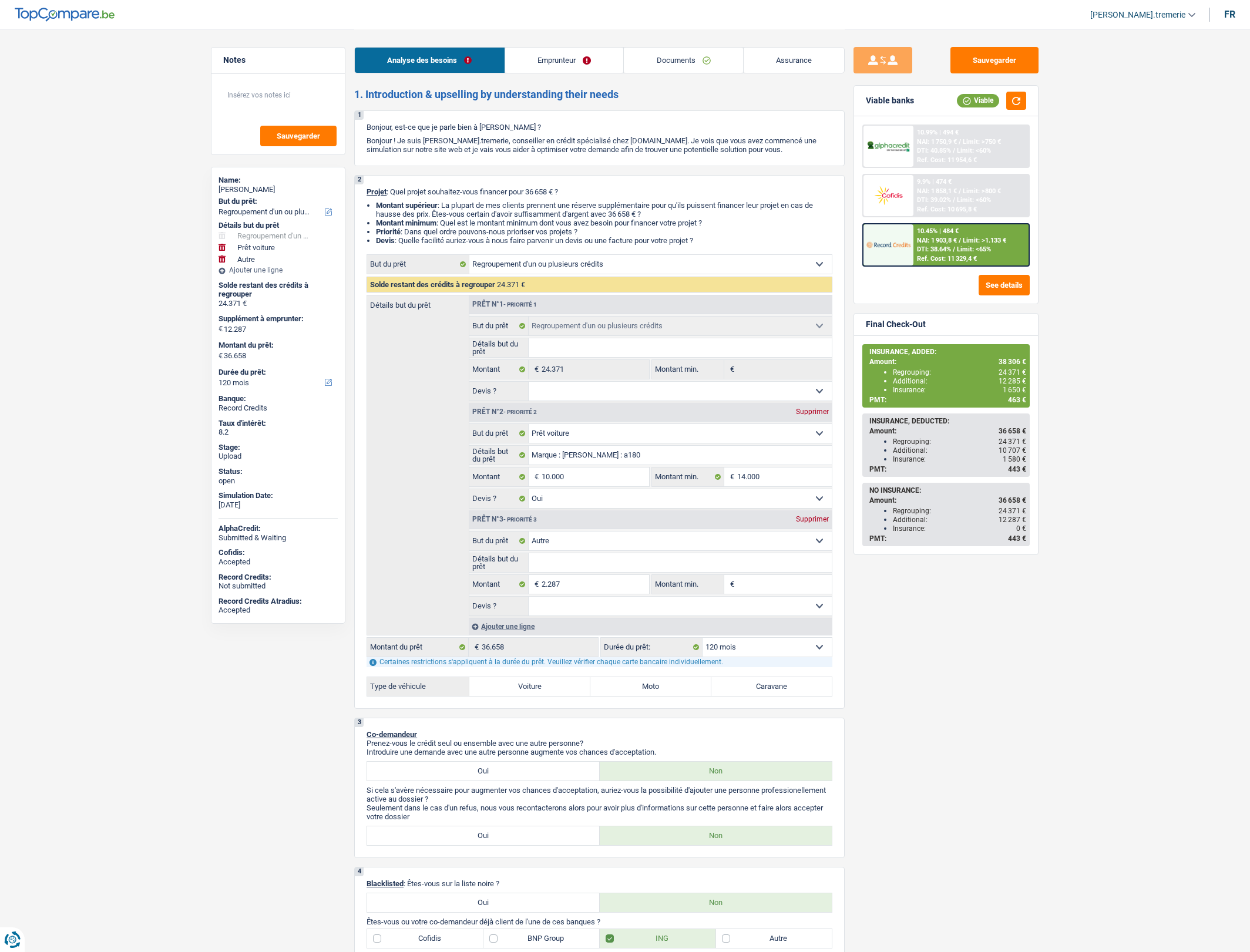
select select "mortgage"
select select "360"
select select "cardOrCredit"
select select "refinancing"
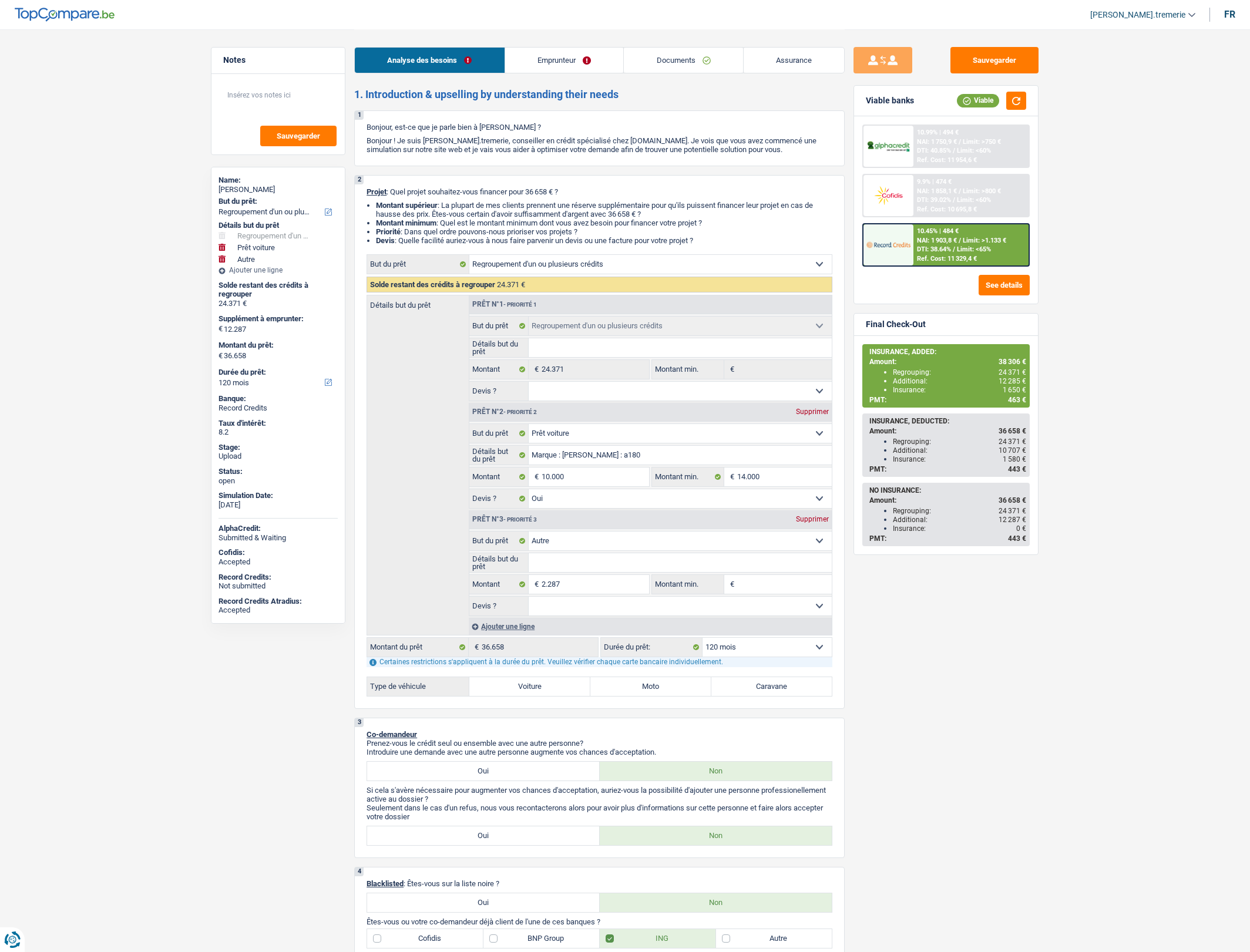
select select "car"
select select "yes"
select select "other"
select select "120"
select select "refinancing"
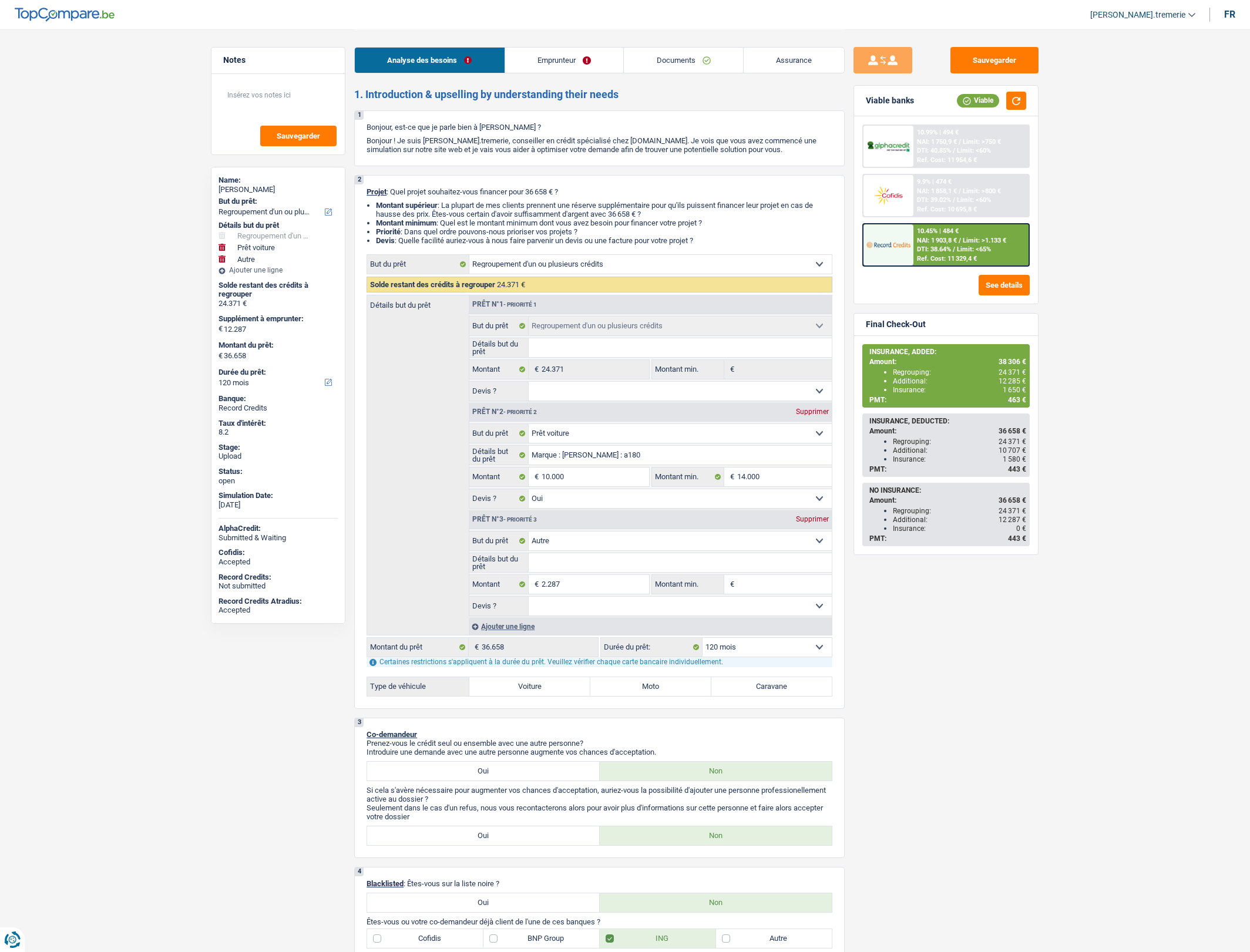
select select "refinancing"
select select "car"
select select "other"
select select "120"
select select "refinancing"
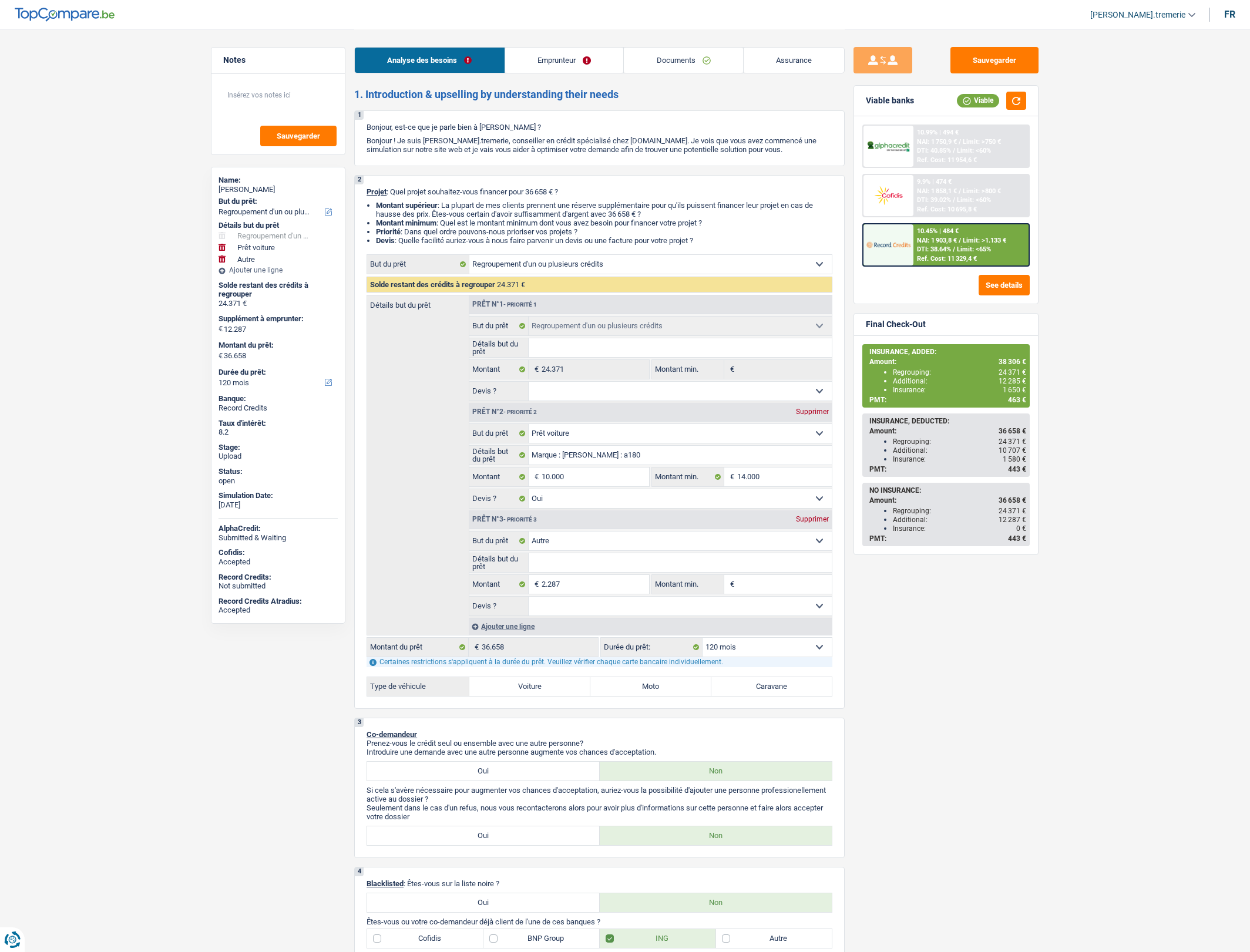
select select "refinancing"
select select "car"
select select "yes"
select select "other"
select select "120"
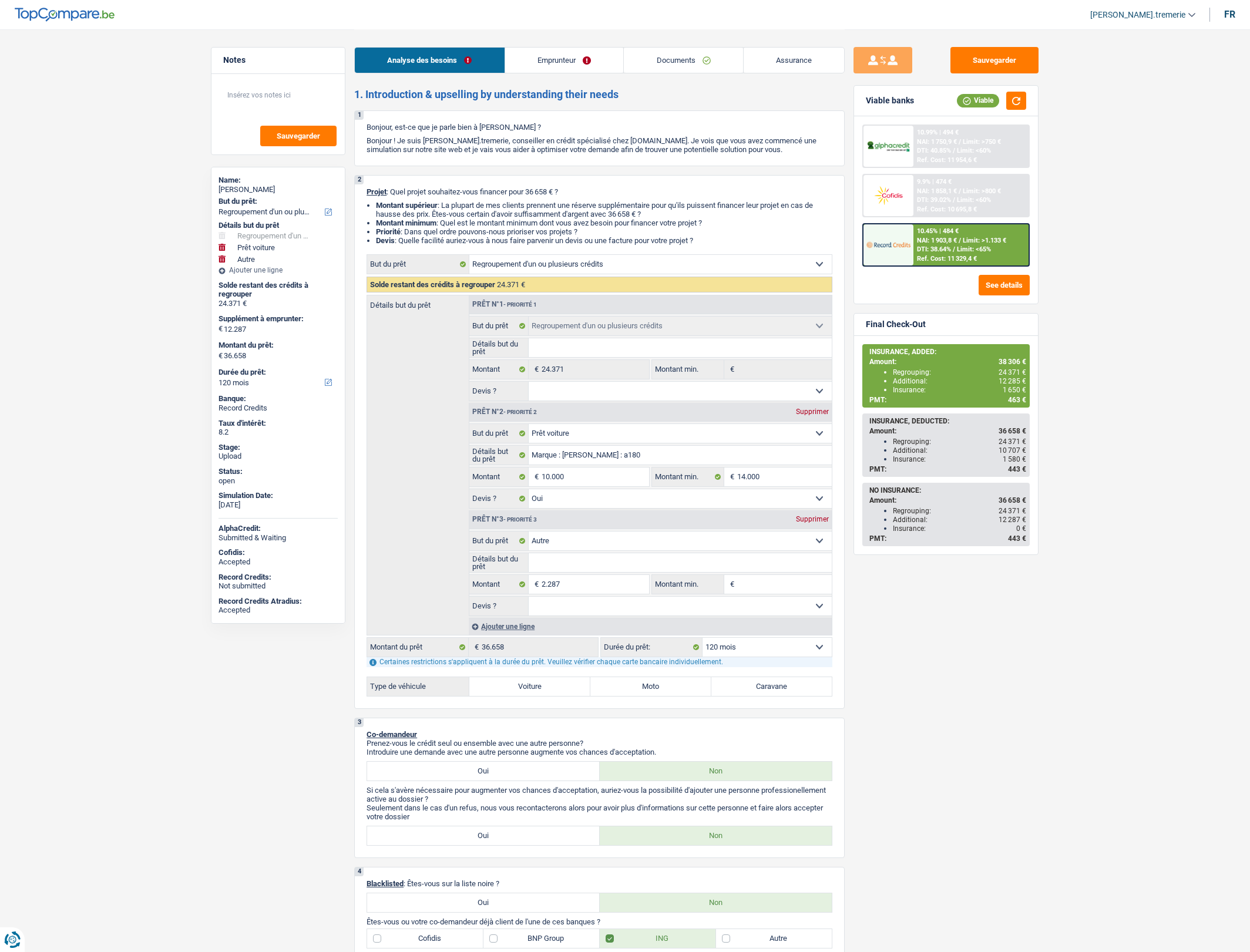
select select "privateEmployee"
select select "familyAllowances"
select select "netSalary"
select select "mealVouchers"
select select "ownerWithMortgage"
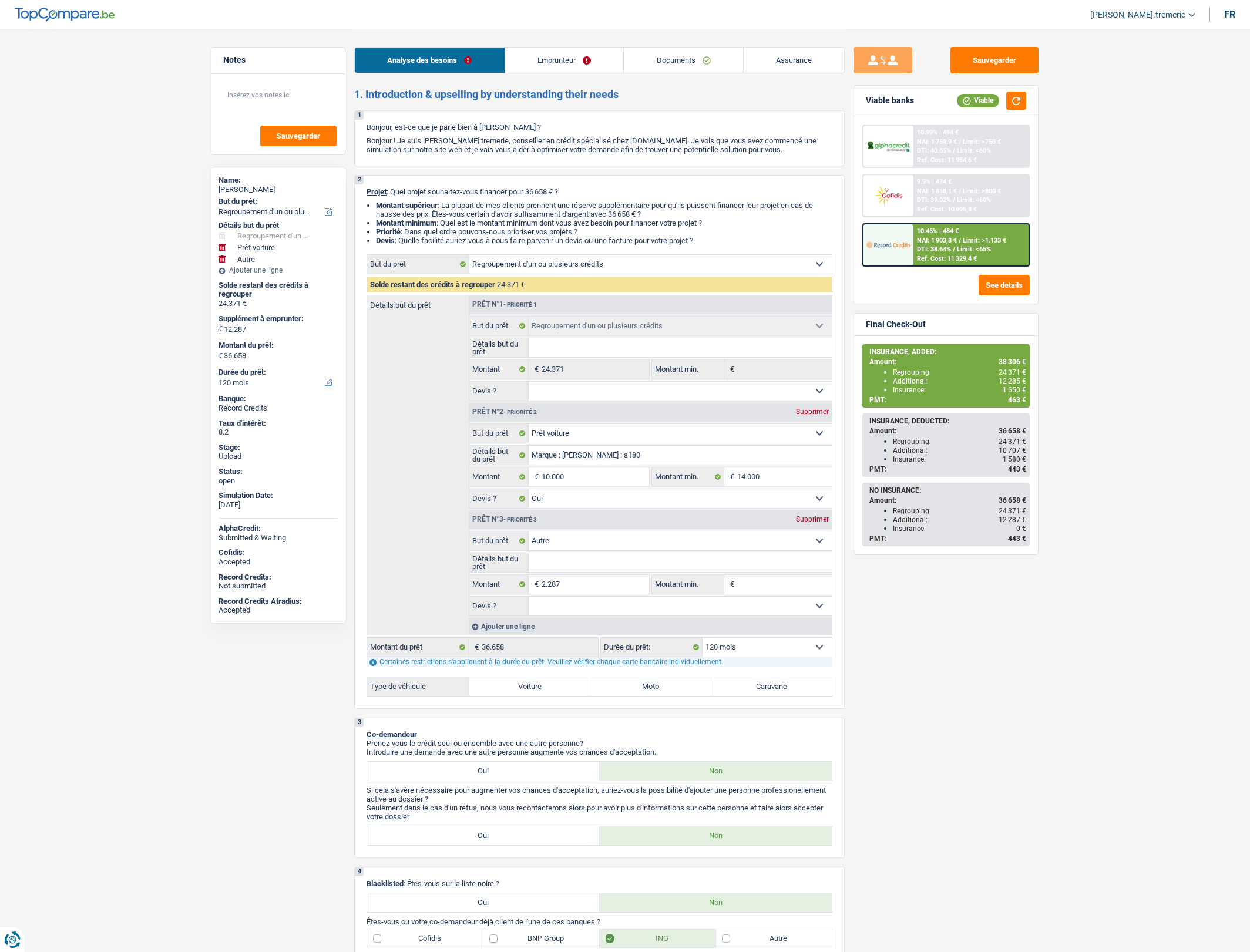
select select "cardOrCredit"
select select "personalLoan"
select select "familyEvent"
select select "120"
select select "mortgage"
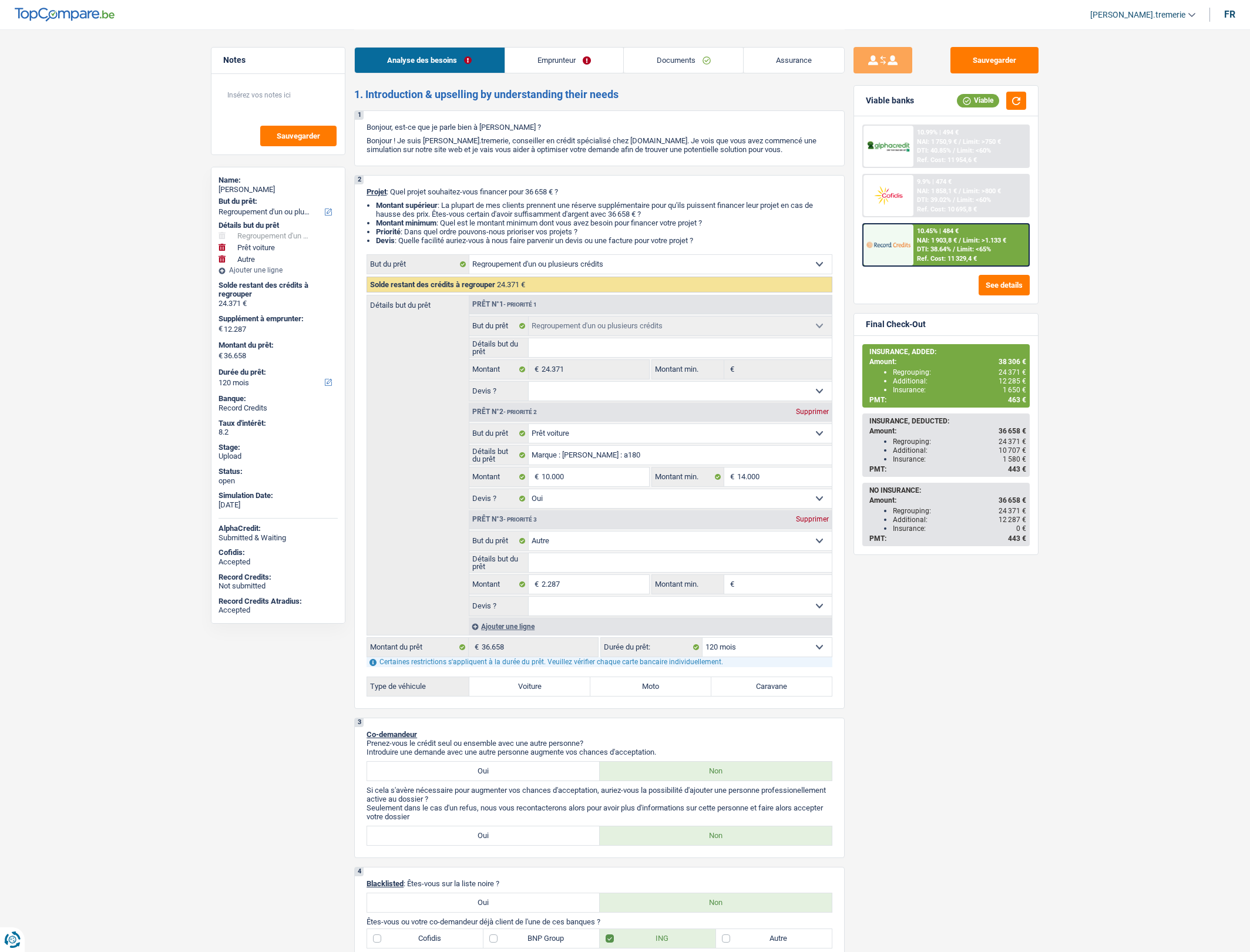
select select "360"
select select "cardOrCredit"
select select "refinancing"
select select "car"
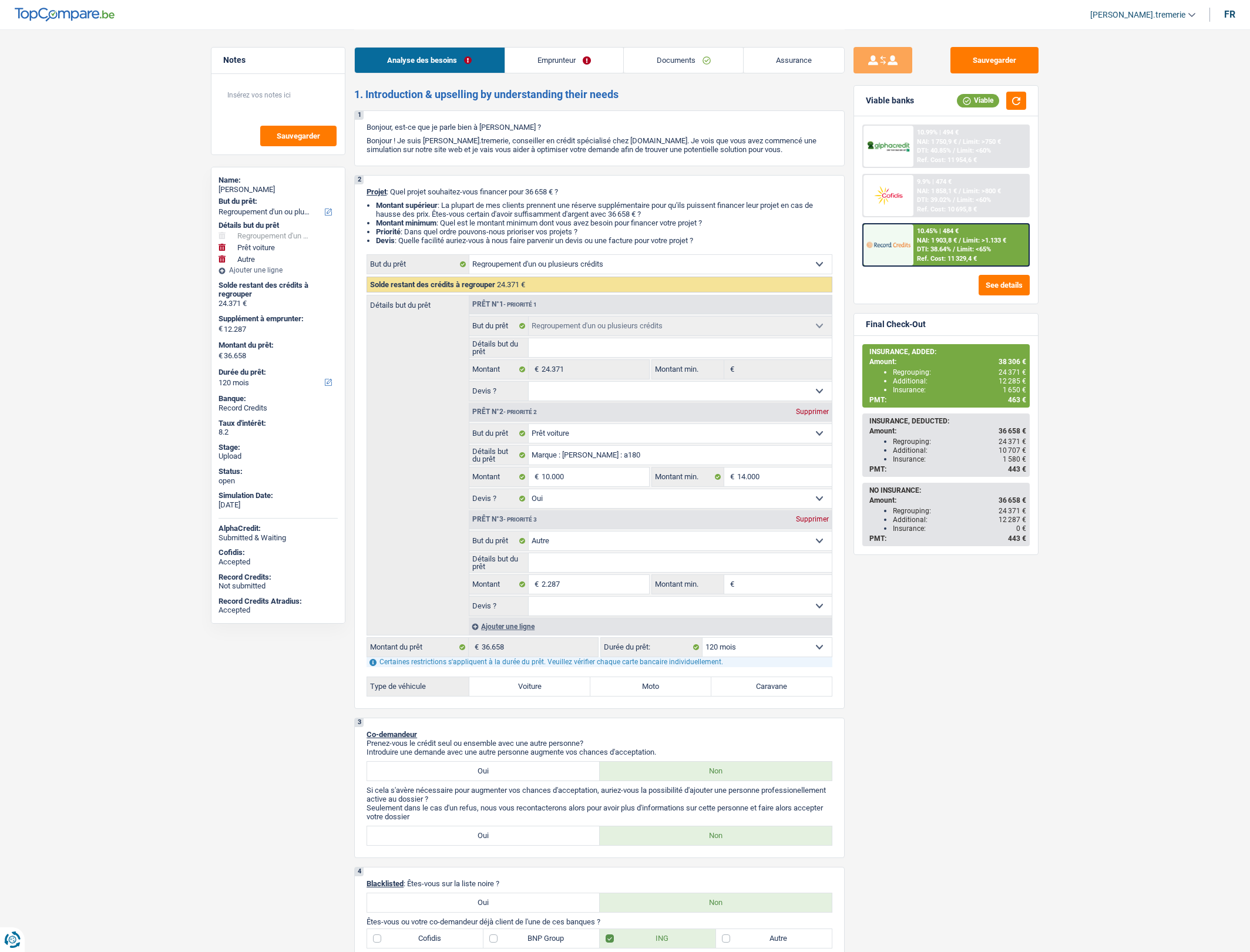
select select "yes"
select select "other"
select select "120"
click at [697, 57] on link "Documents" at bounding box center [683, 61] width 119 height 25
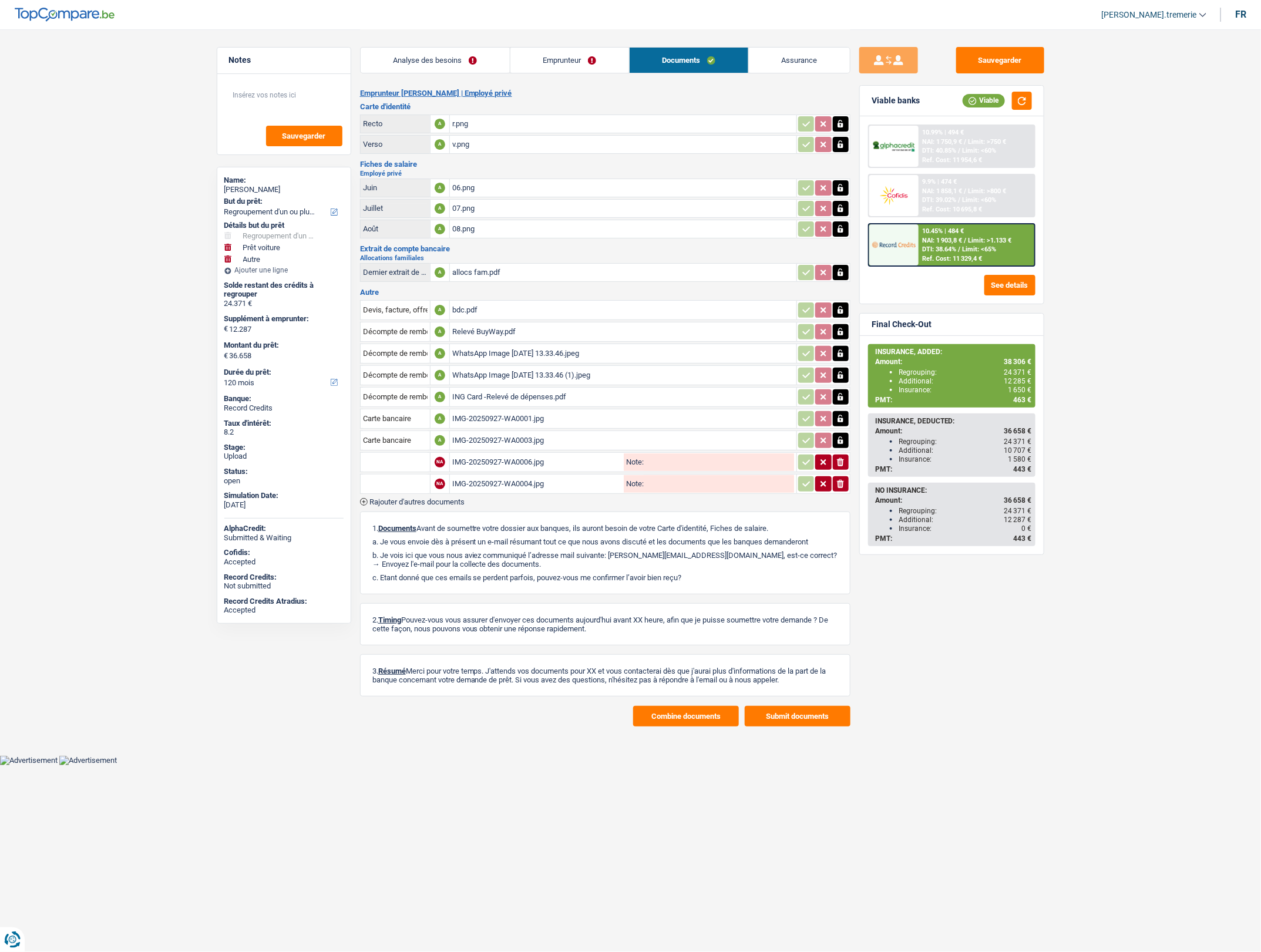
click at [461, 307] on div "bdc.pdf" at bounding box center [623, 309] width 342 height 18
click at [444, 501] on span "Rajouter d'autres documents" at bounding box center [416, 501] width 95 height 8
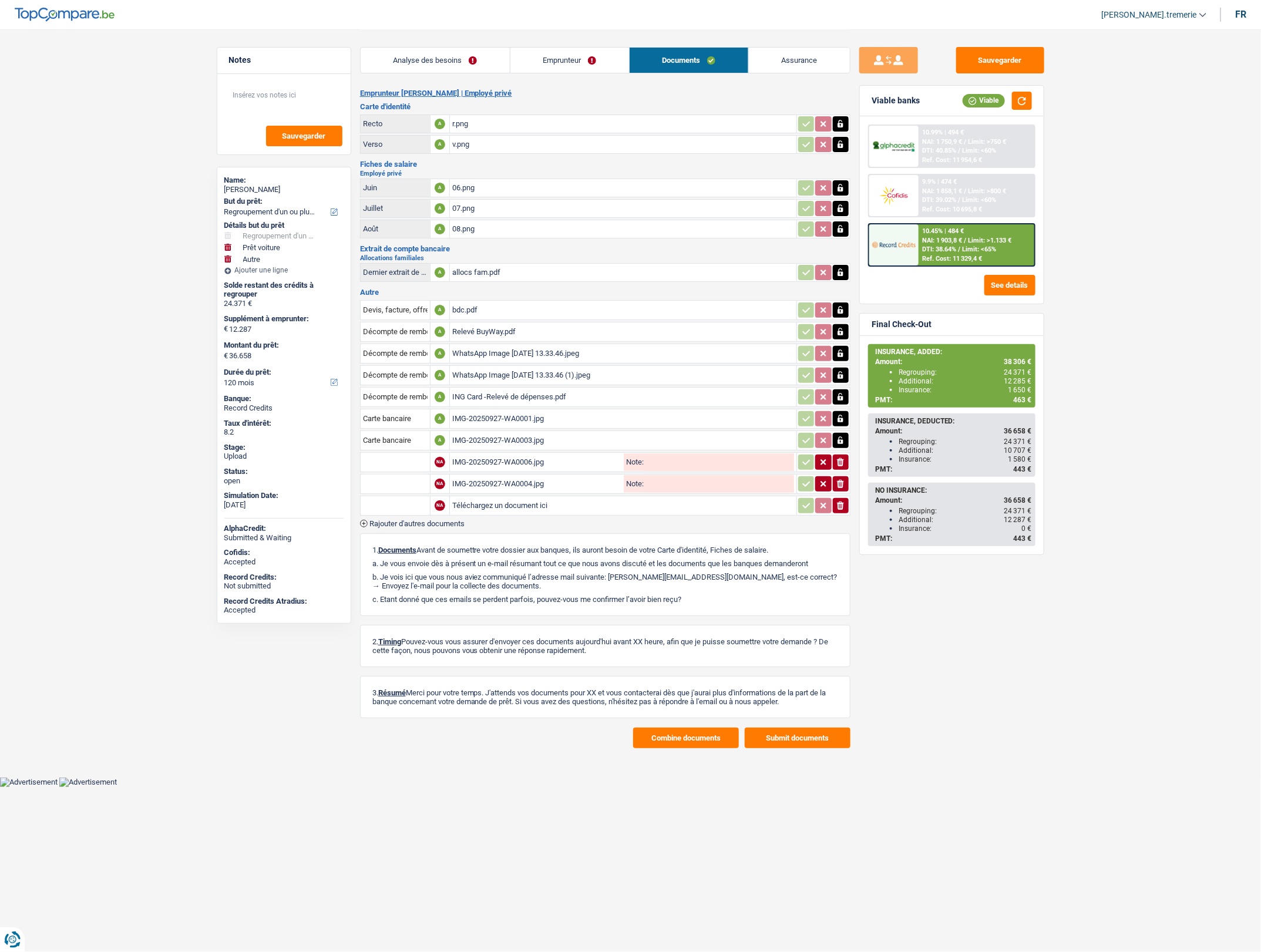
click at [482, 506] on input "Téléchargez un document ici" at bounding box center [623, 505] width 342 height 18
click at [469, 502] on input "Téléchargez un document ici" at bounding box center [623, 505] width 342 height 18
type input "C:\fakepath\Capture d’écran 2025-09-29 à 16.05.03.png"
click at [685, 741] on button "Combine documents" at bounding box center [686, 738] width 106 height 20
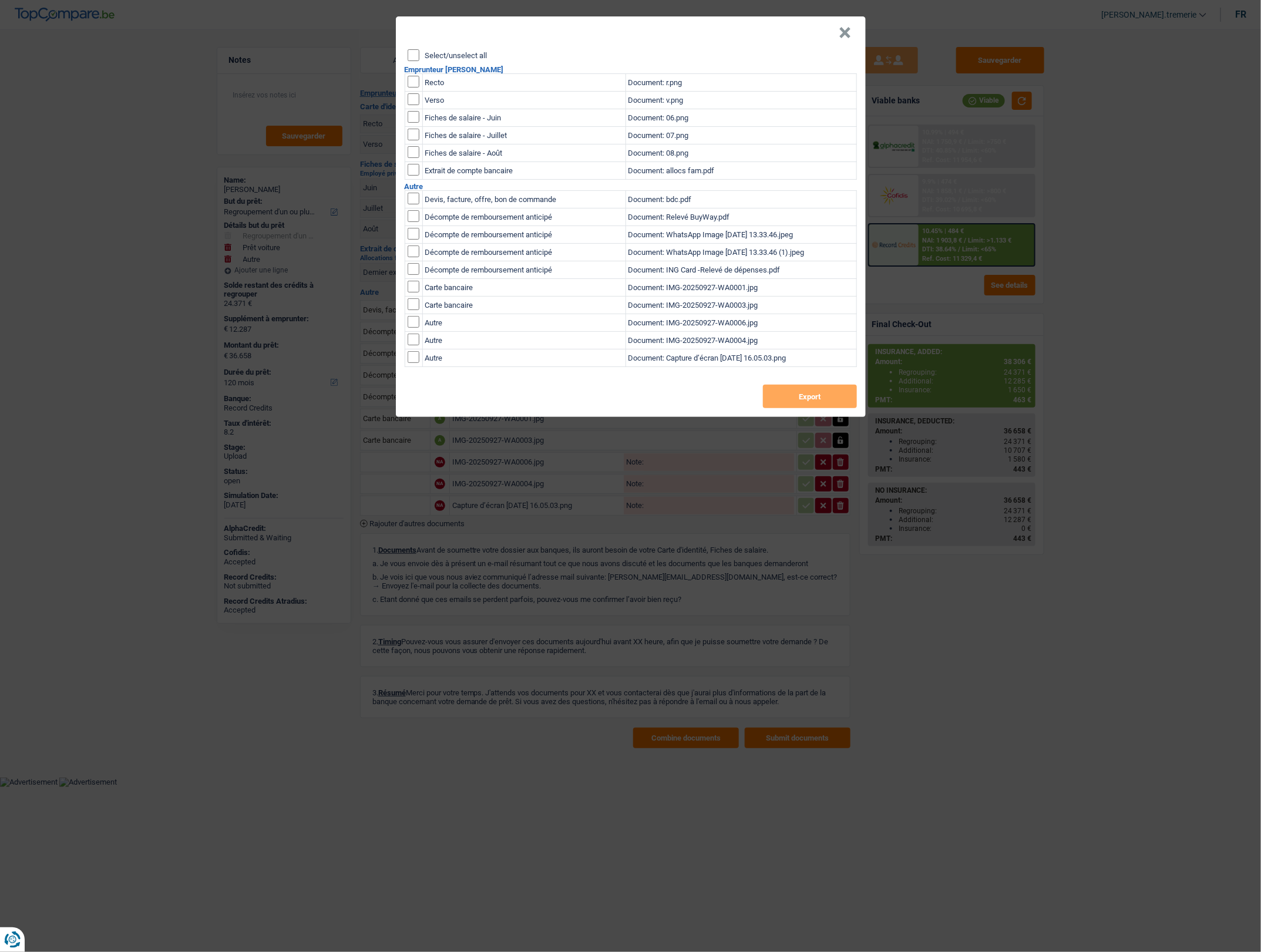
click at [410, 358] on input "checkbox" at bounding box center [414, 357] width 12 height 12
checkbox input "true"
click at [801, 403] on button "Export" at bounding box center [810, 396] width 94 height 24
click at [840, 36] on button "×" at bounding box center [845, 33] width 13 height 12
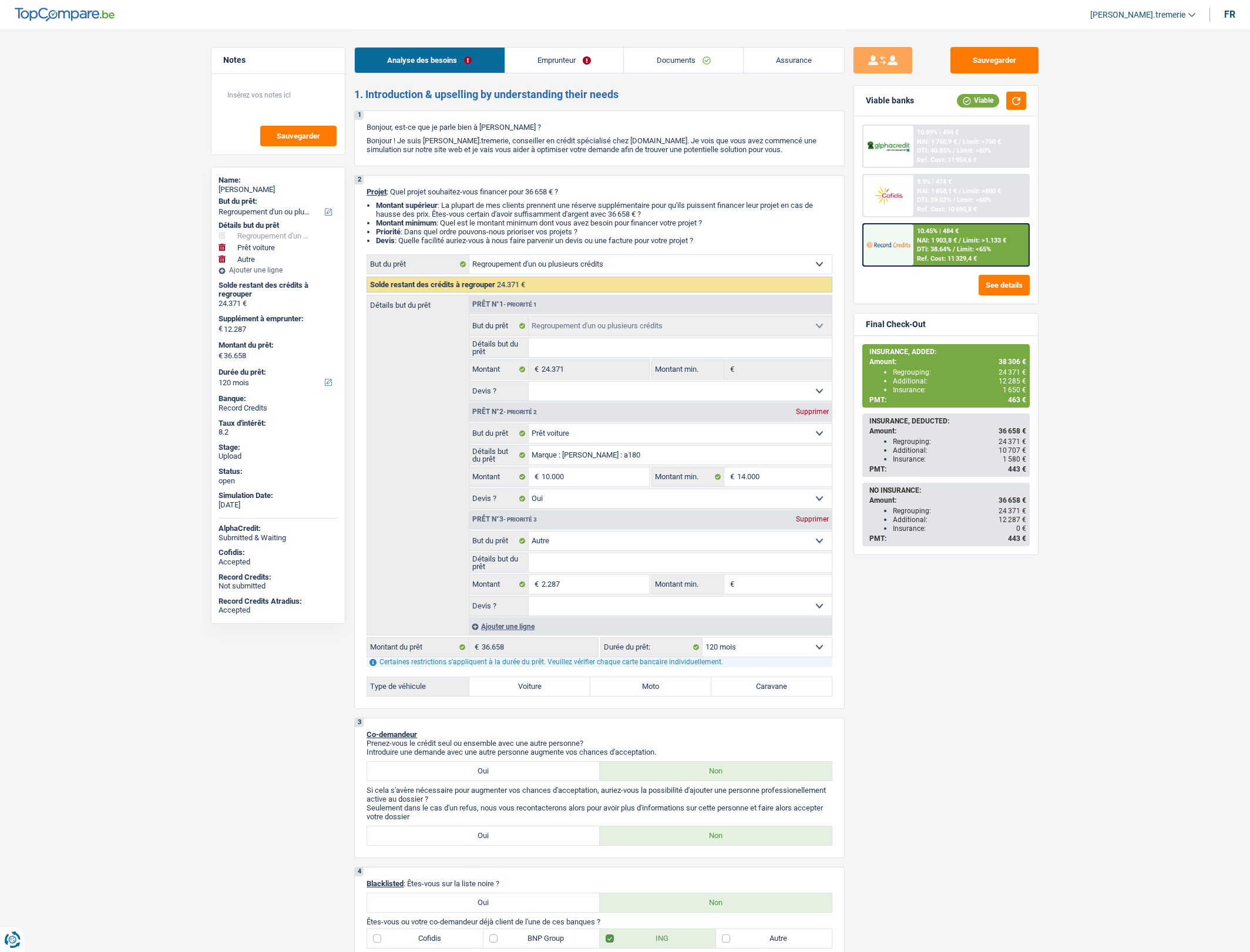
select select "refinancing"
select select "car"
select select "other"
select select "120"
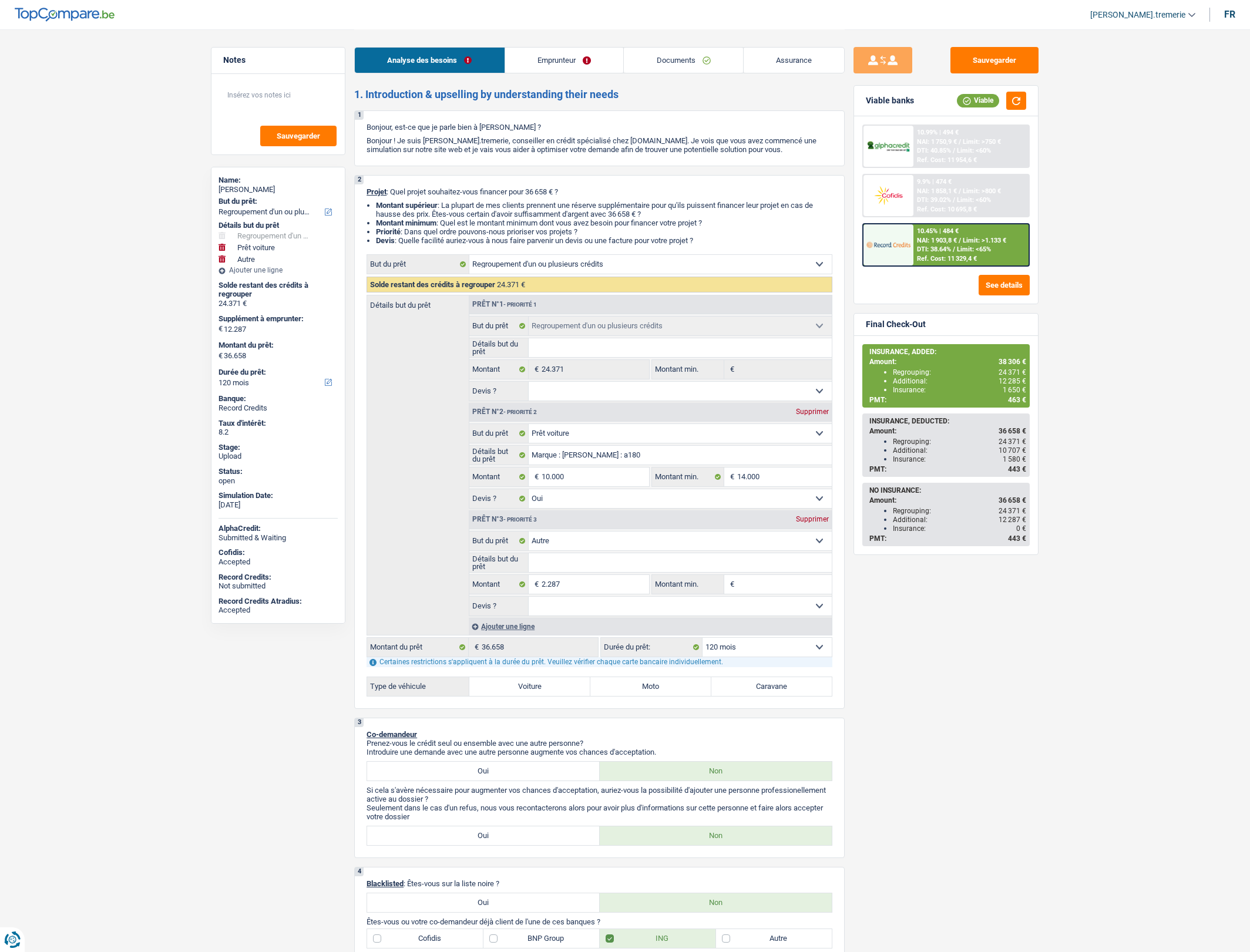
select select "refinancing"
select select "car"
select select "yes"
select select "other"
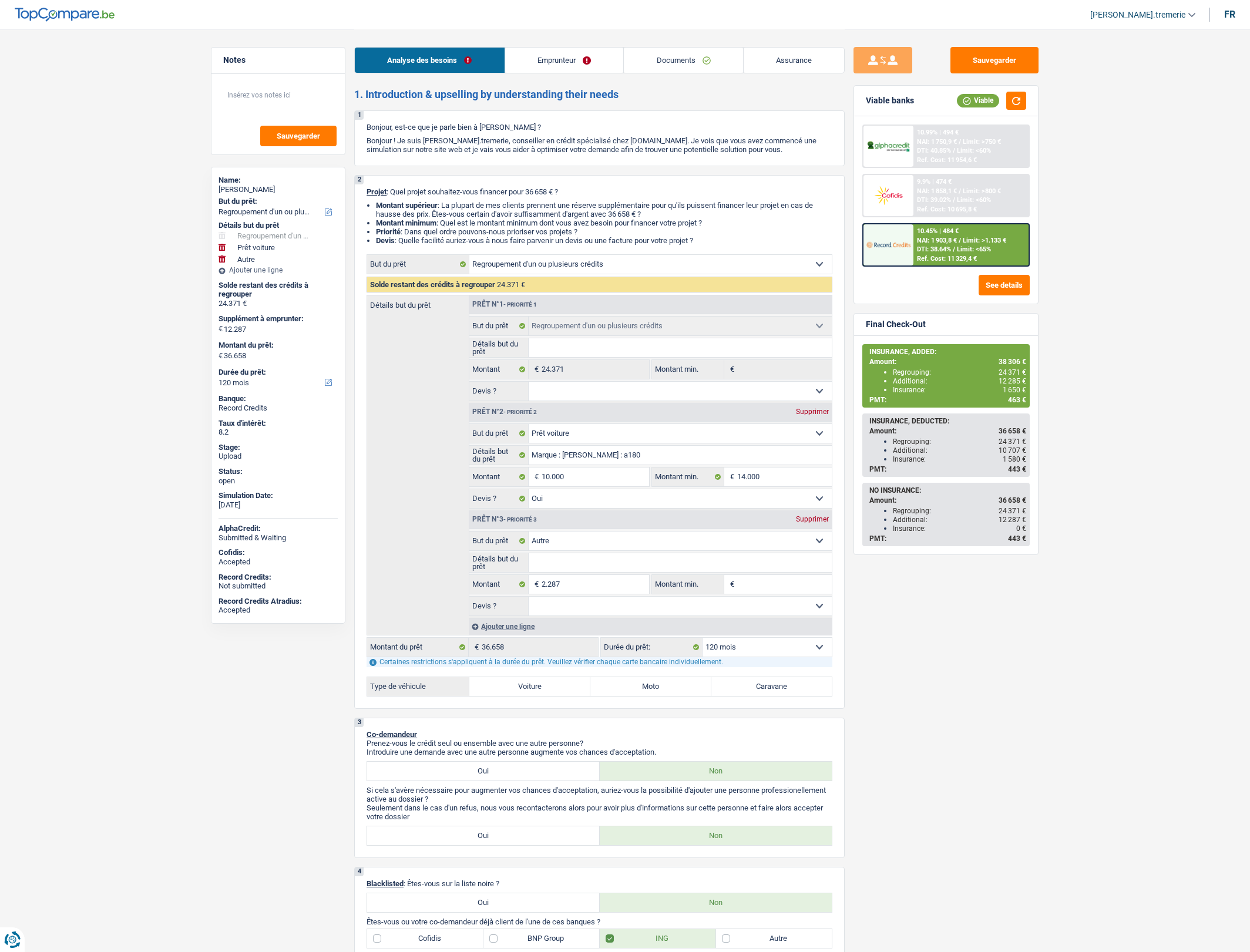
select select "120"
select select "privateEmployee"
select select "familyAllowances"
select select "netSalary"
select select "mealVouchers"
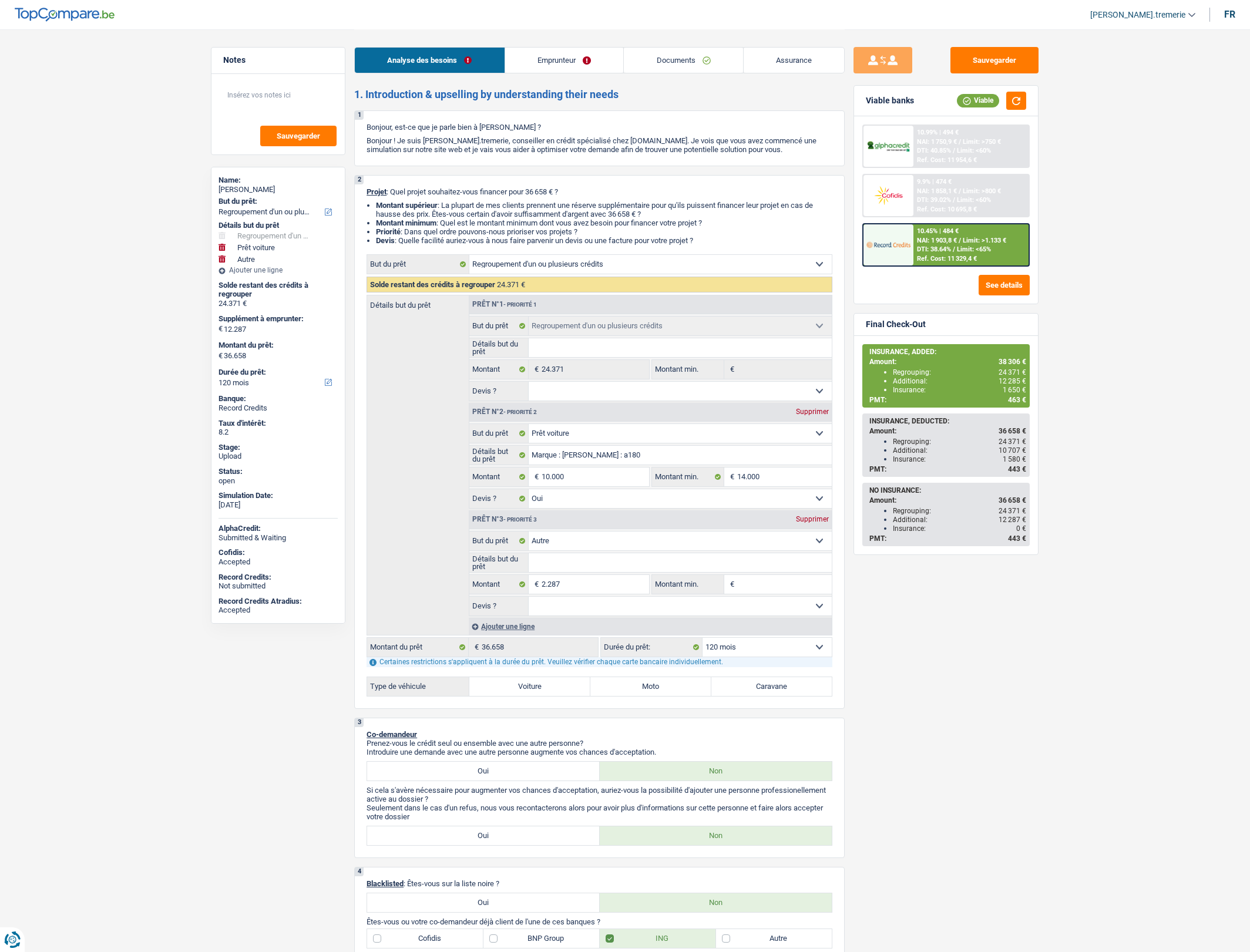
select select "ownerWithMortgage"
select select "cardOrCredit"
select select "personalLoan"
select select "familyEvent"
select select "120"
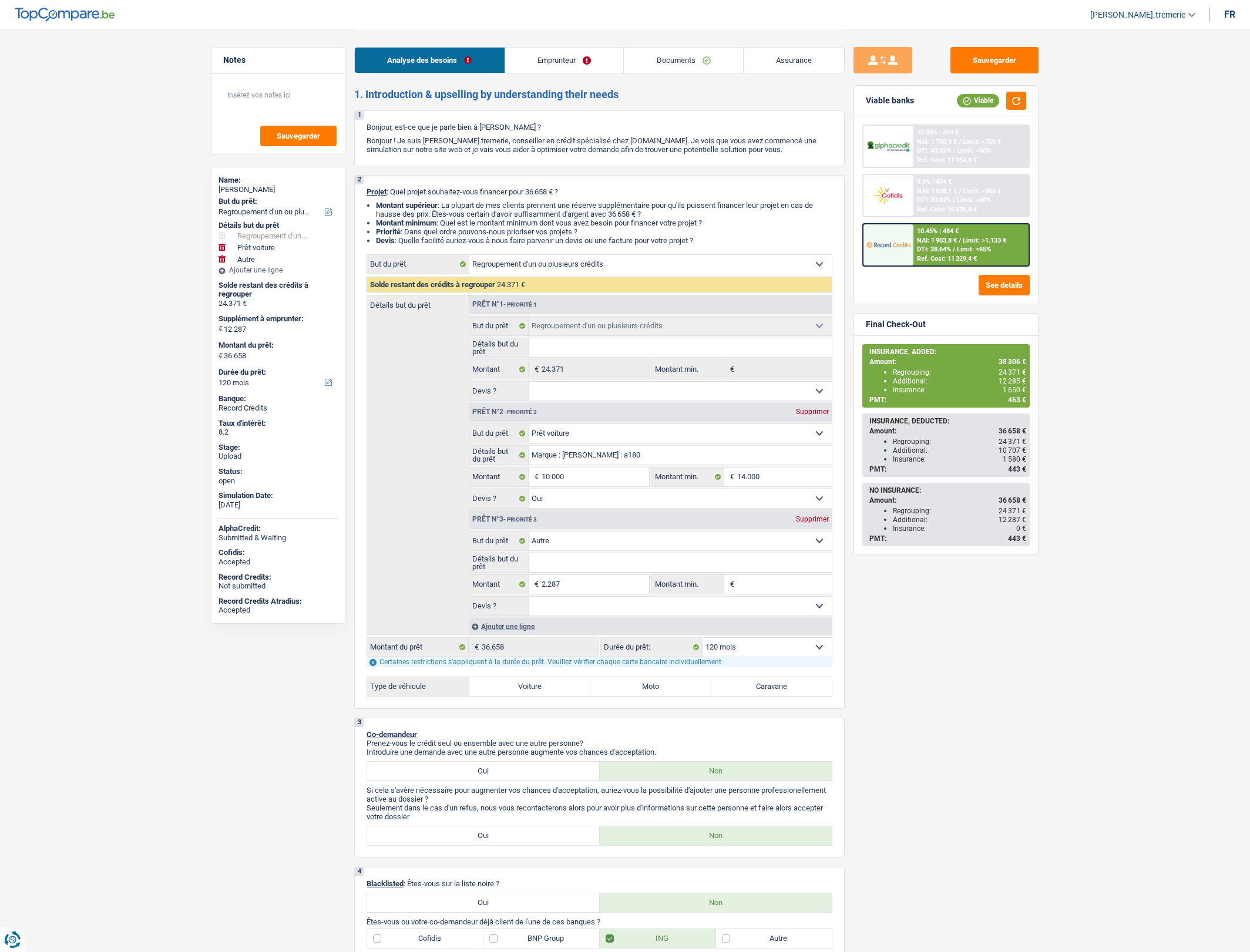
select select "mortgage"
select select "360"
select select "cardOrCredit"
select select "refinancing"
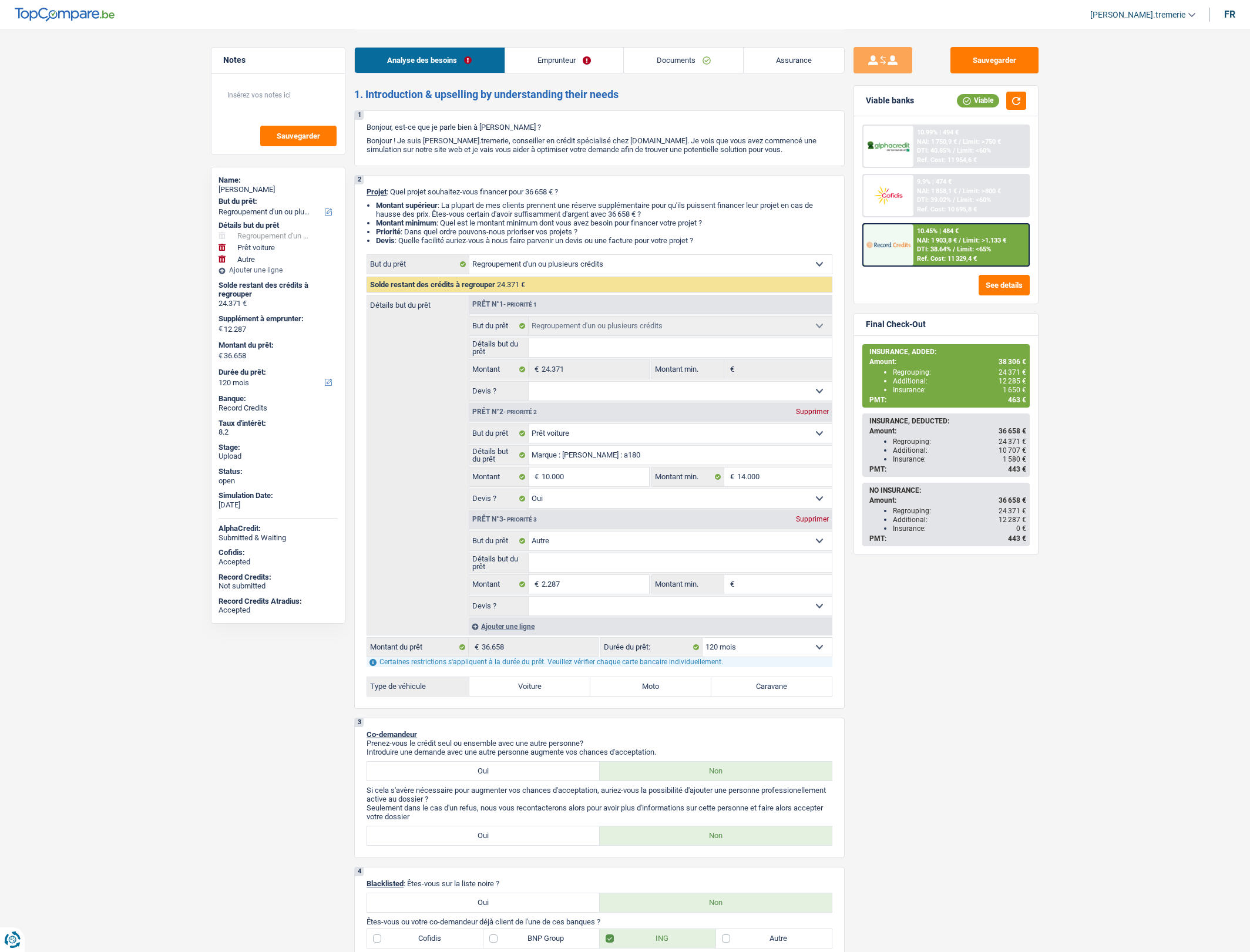
select select "car"
select select "yes"
select select "other"
select select "120"
click at [925, 241] on span "NAI: 1 903,8 €" at bounding box center [936, 240] width 40 height 8
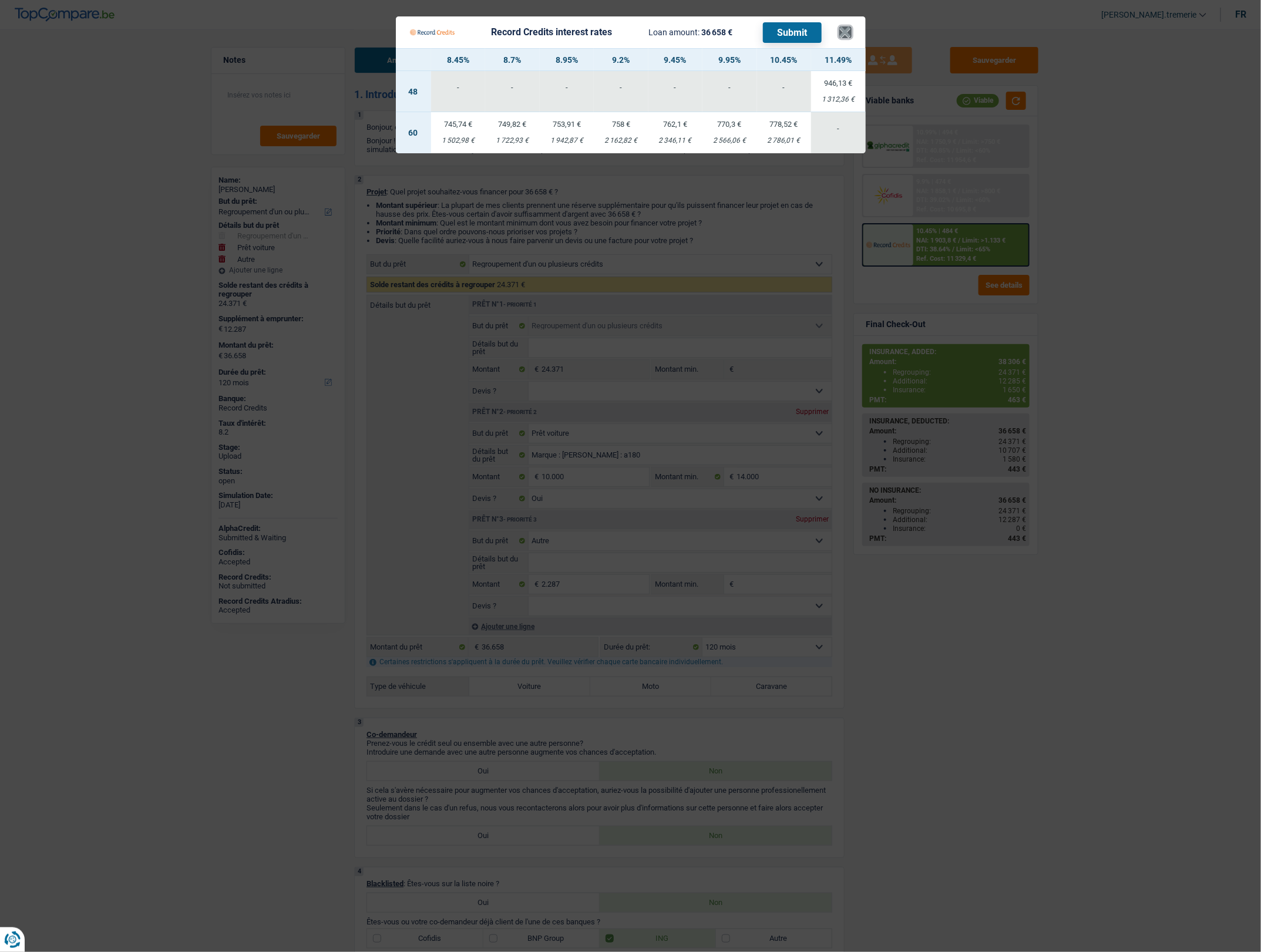
click at [847, 29] on button "×" at bounding box center [845, 32] width 13 height 12
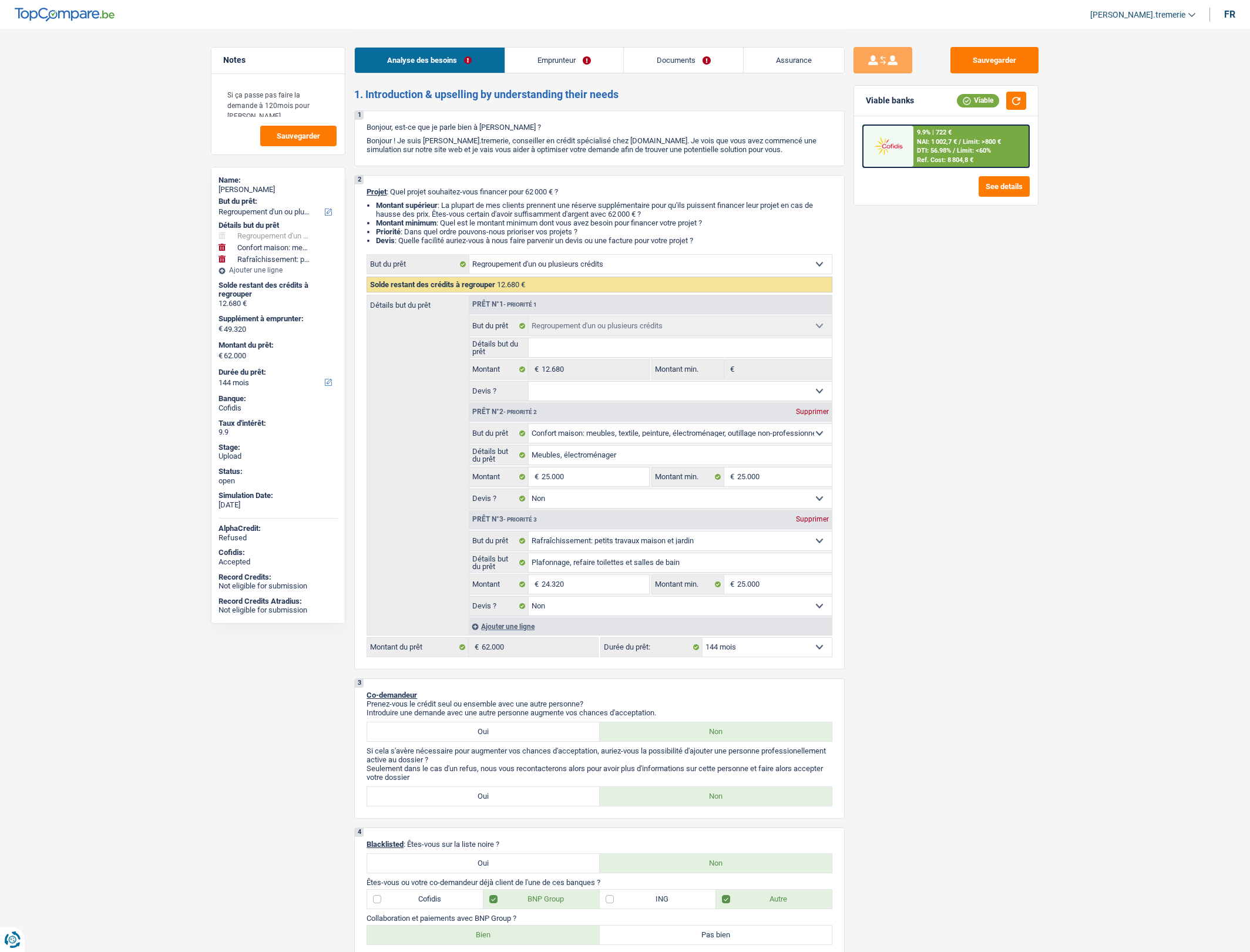
select select "refinancing"
select select "household"
select select "houseOrGarden"
select select "144"
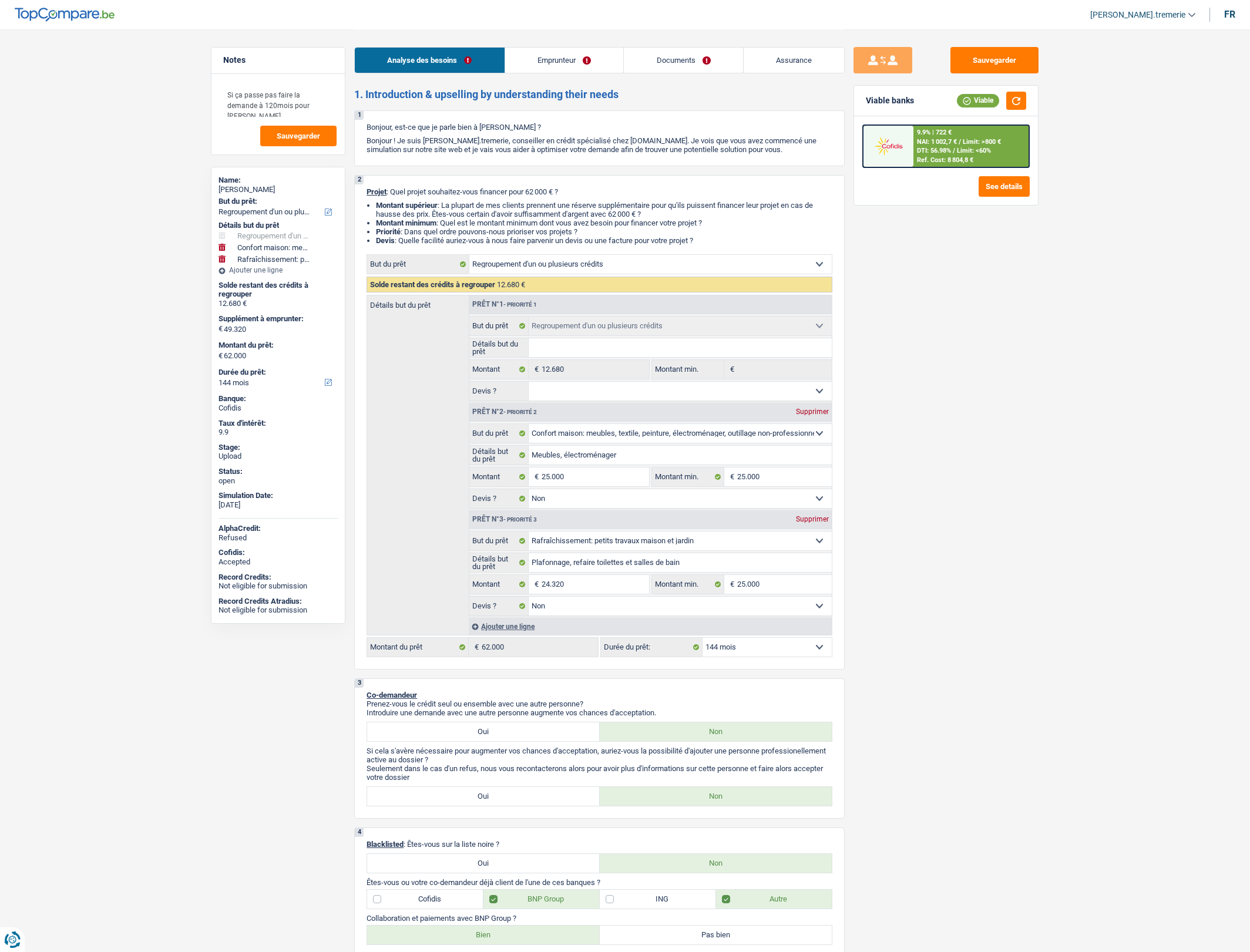
select select "refinancing"
select select "household"
select select "false"
select select "houseOrGarden"
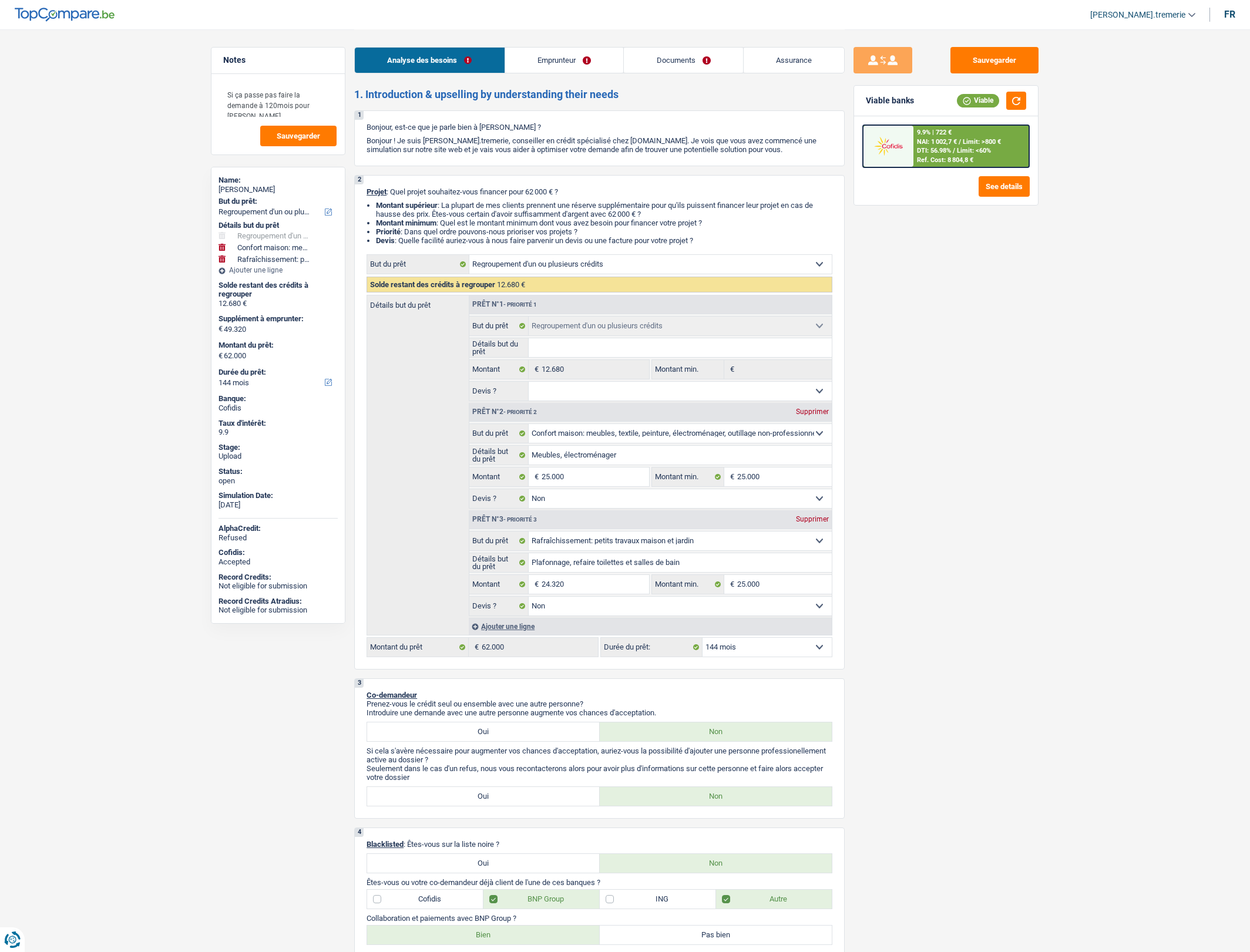
select select "false"
select select "144"
select select "worker"
select select "familyAllowances"
select select "netSalary"
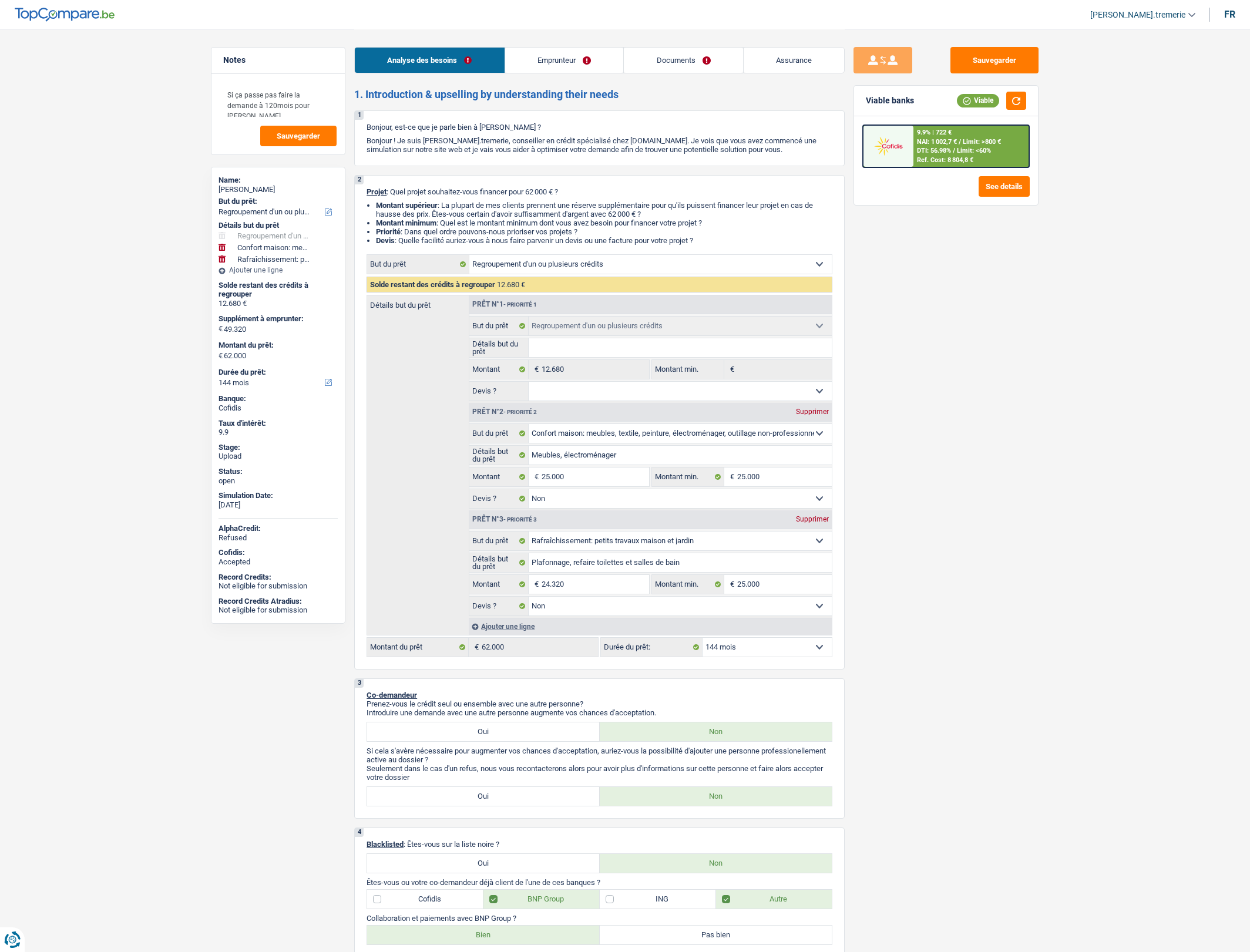
select select "ownerWithMortgage"
select select "mortgage"
select select "360"
select select "carLoan"
select select "84"
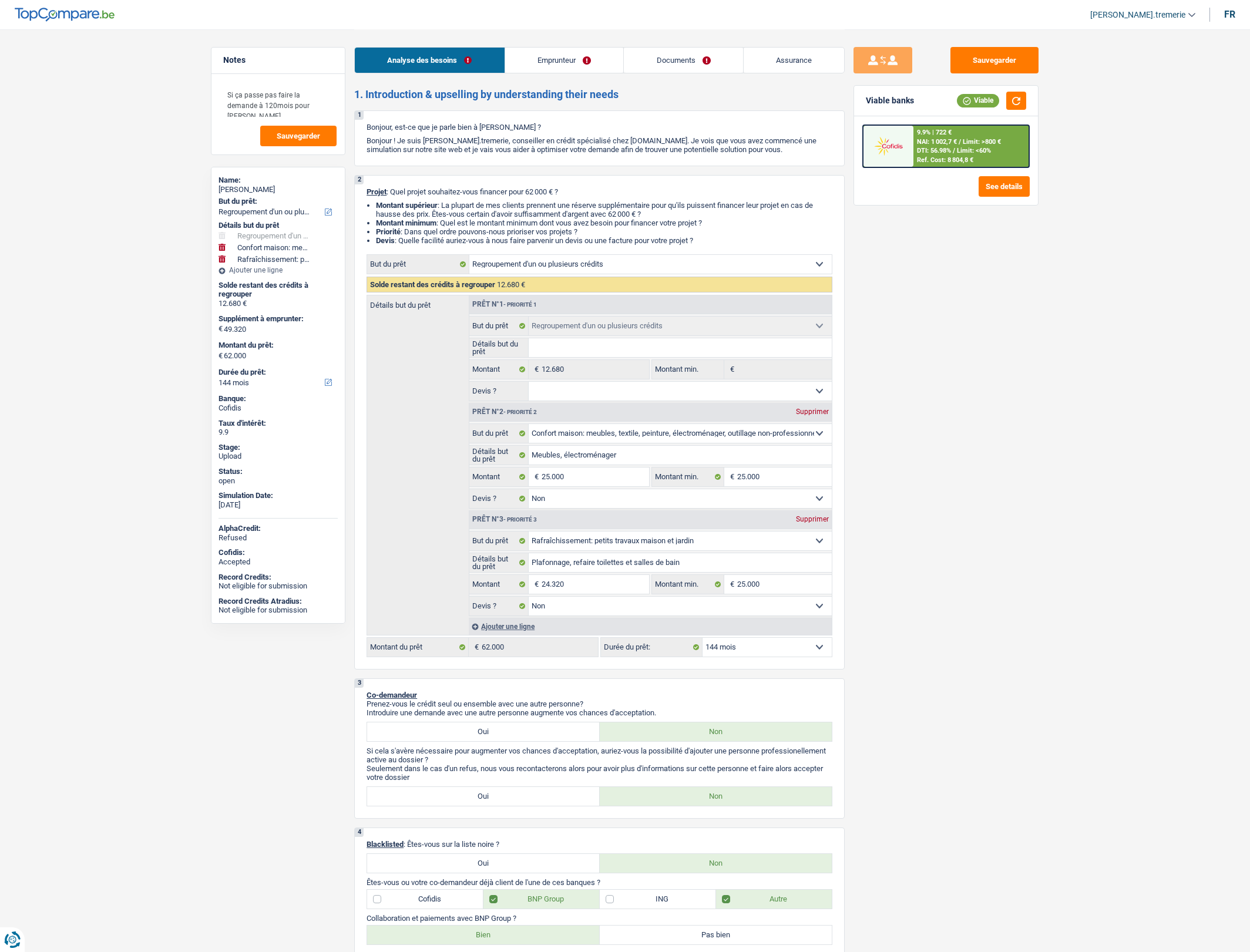
select select "refinancing"
select select "household"
select select "false"
select select "houseOrGarden"
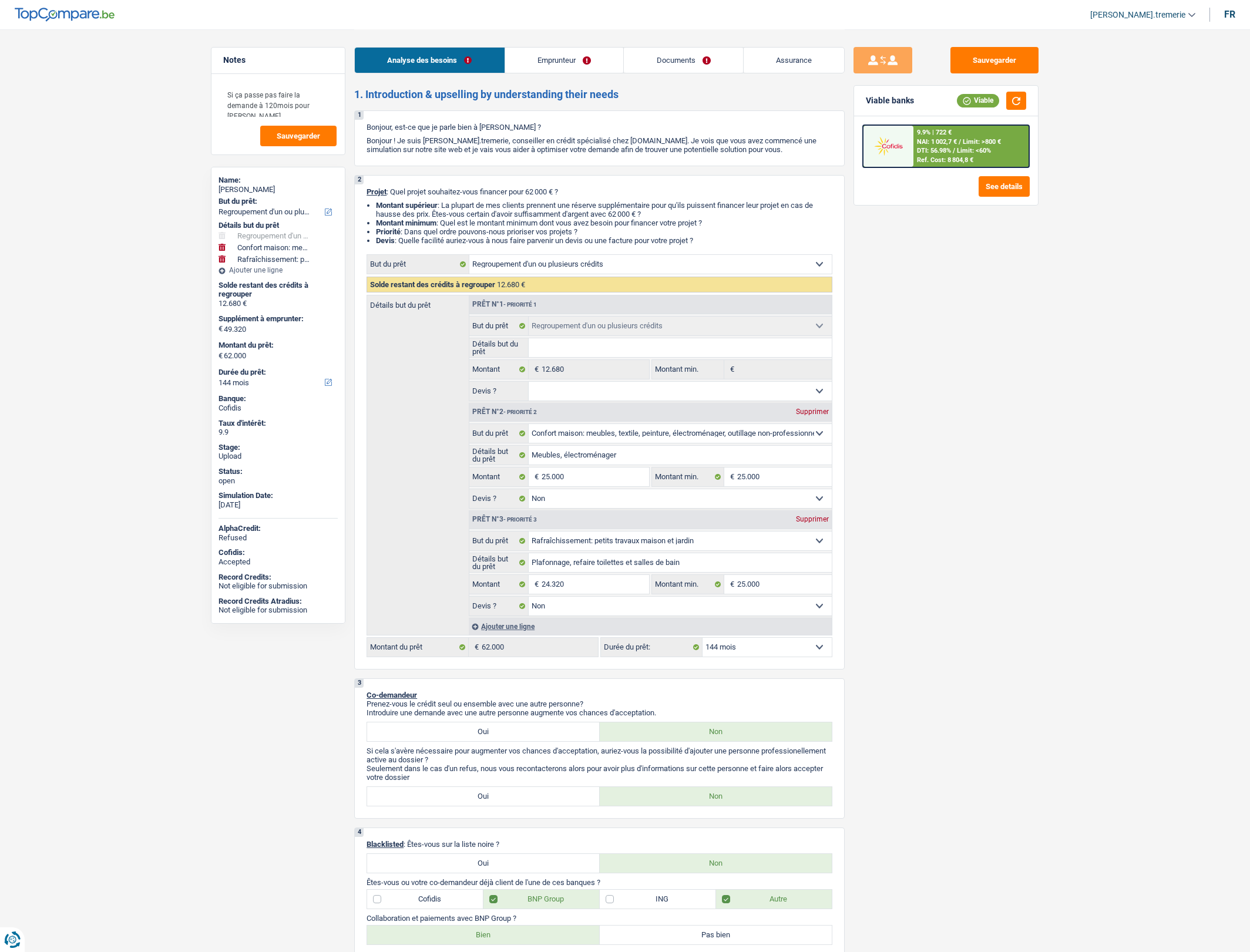
select select "false"
select select "144"
click at [997, 142] on span "Limit: >800 €" at bounding box center [981, 141] width 38 height 8
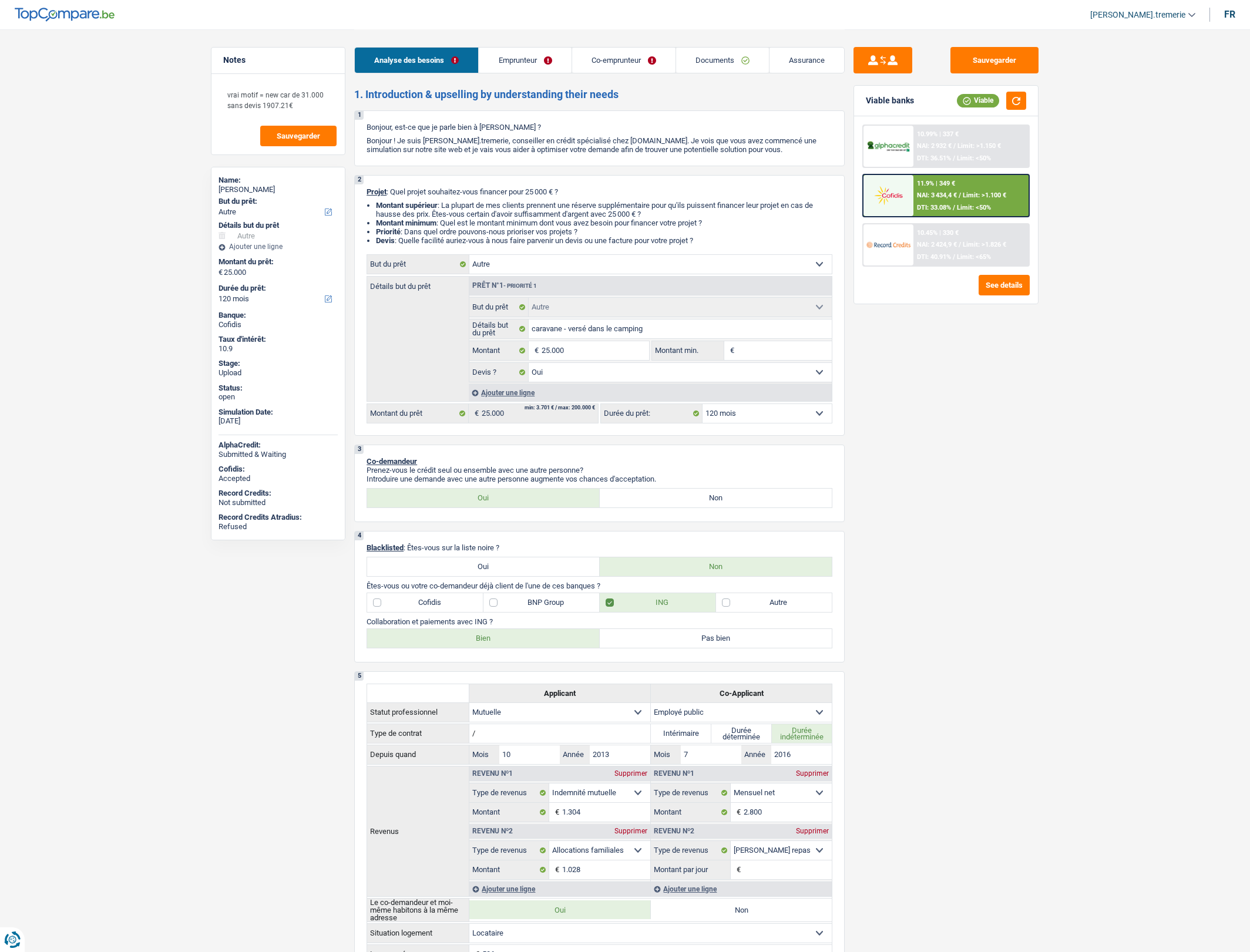
select select "other"
select select "120"
select select "other"
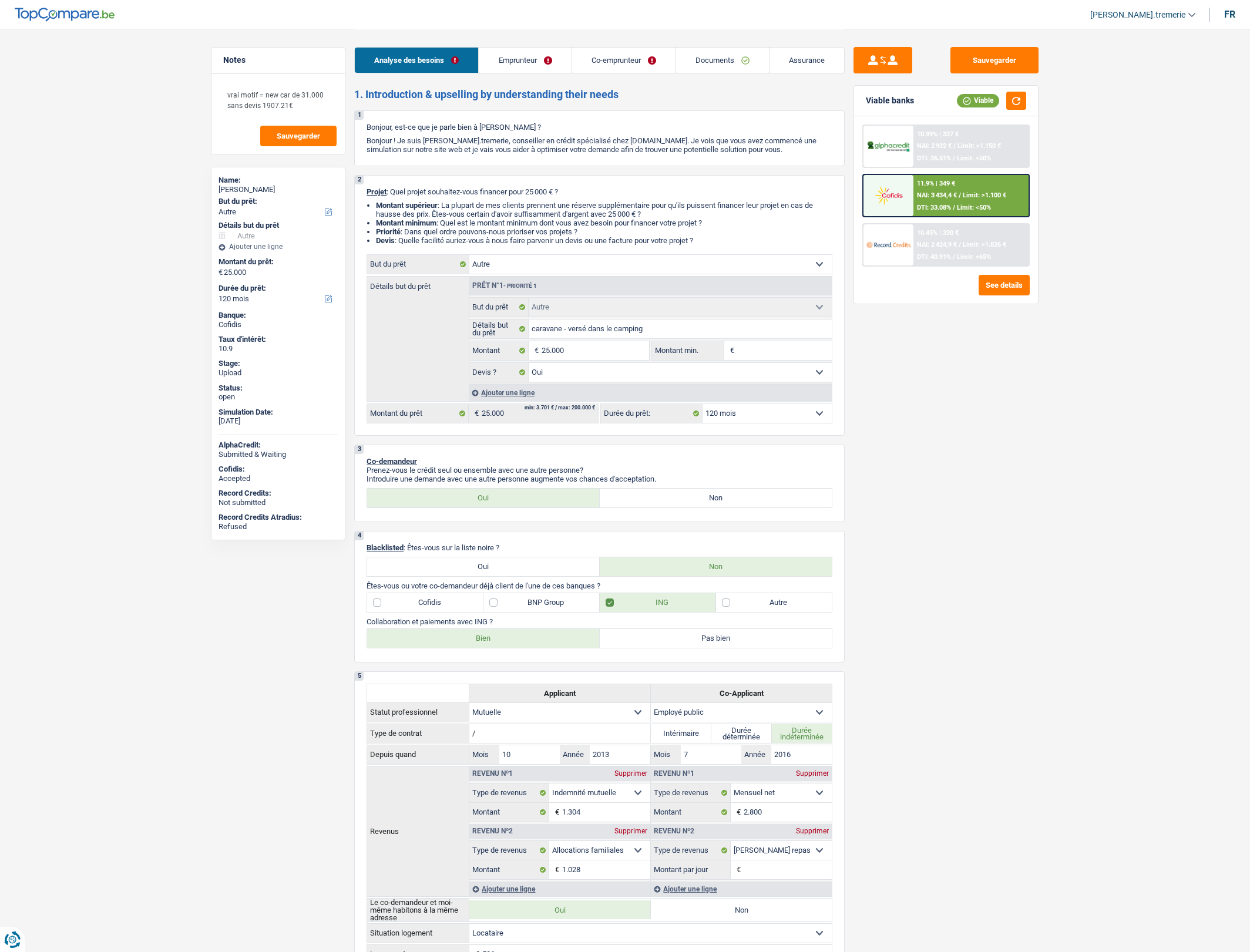
select select "yes"
select select "120"
select select "mutuality"
select select "publicEmployee"
select select "mutualityIndemnity"
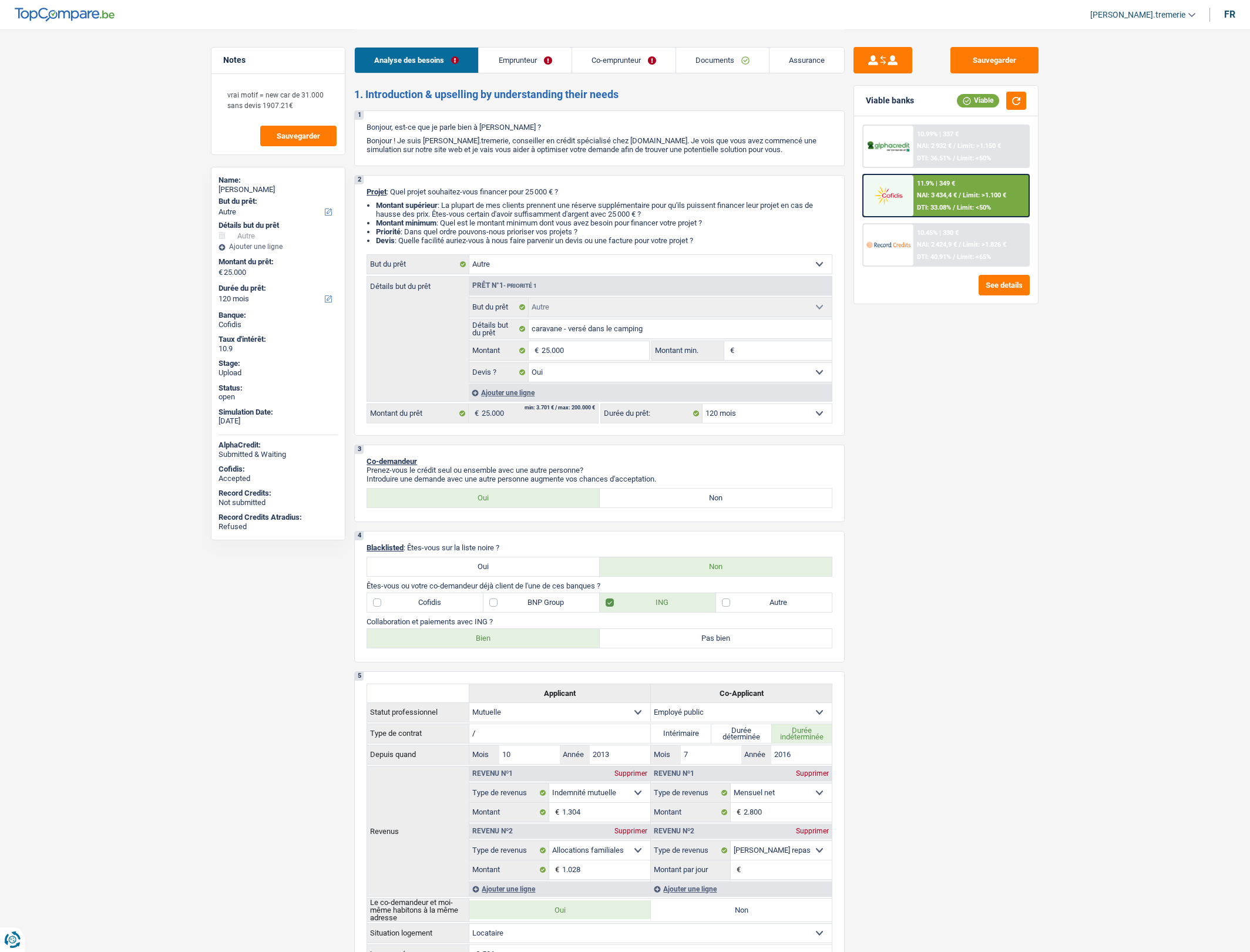
select select "familyAllowances"
select select "netSalary"
select select "mealVouchers"
select select "rents"
select select "cardOrCredit"
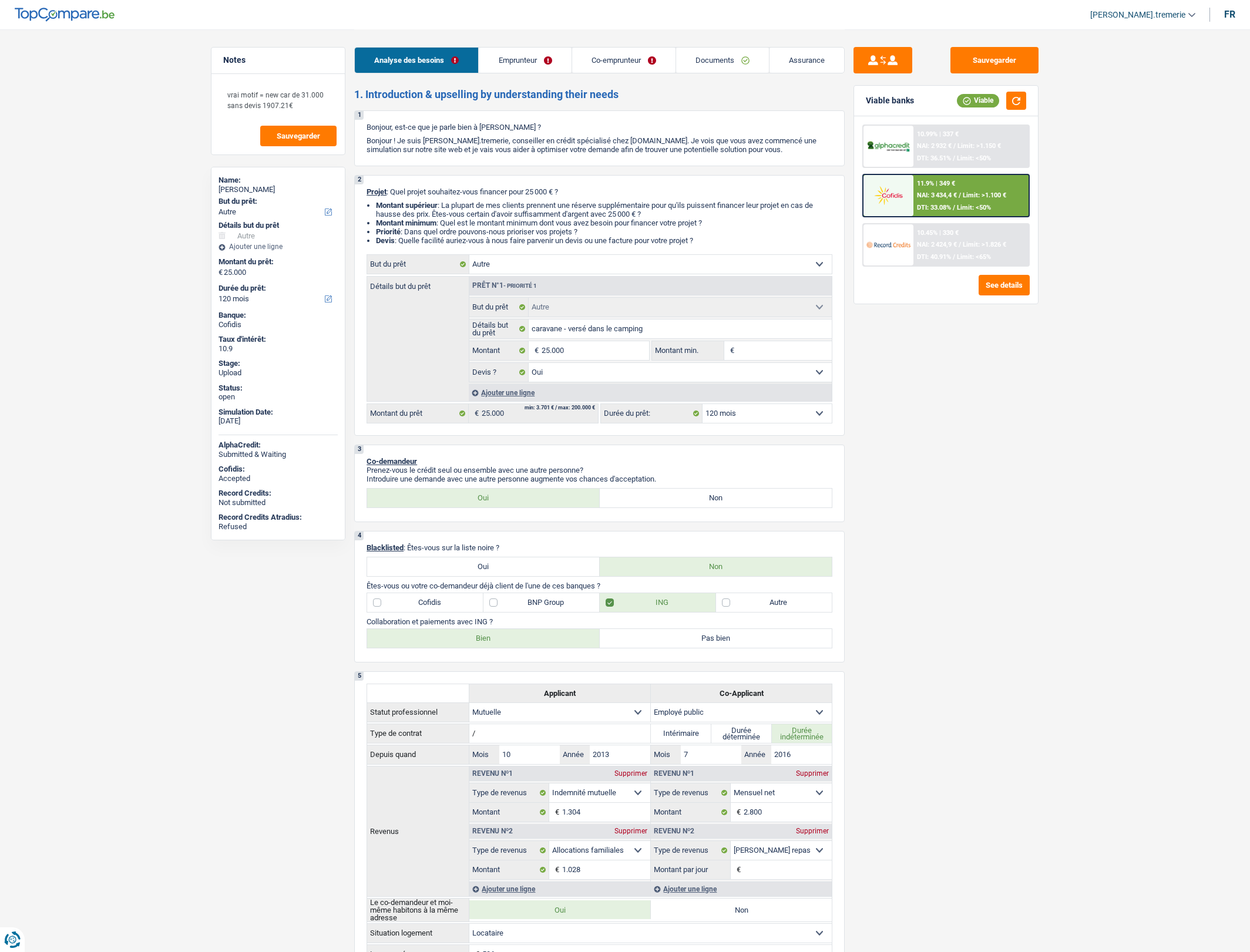
select select "cardOrCredit"
select select "other"
select select "yes"
select select "120"
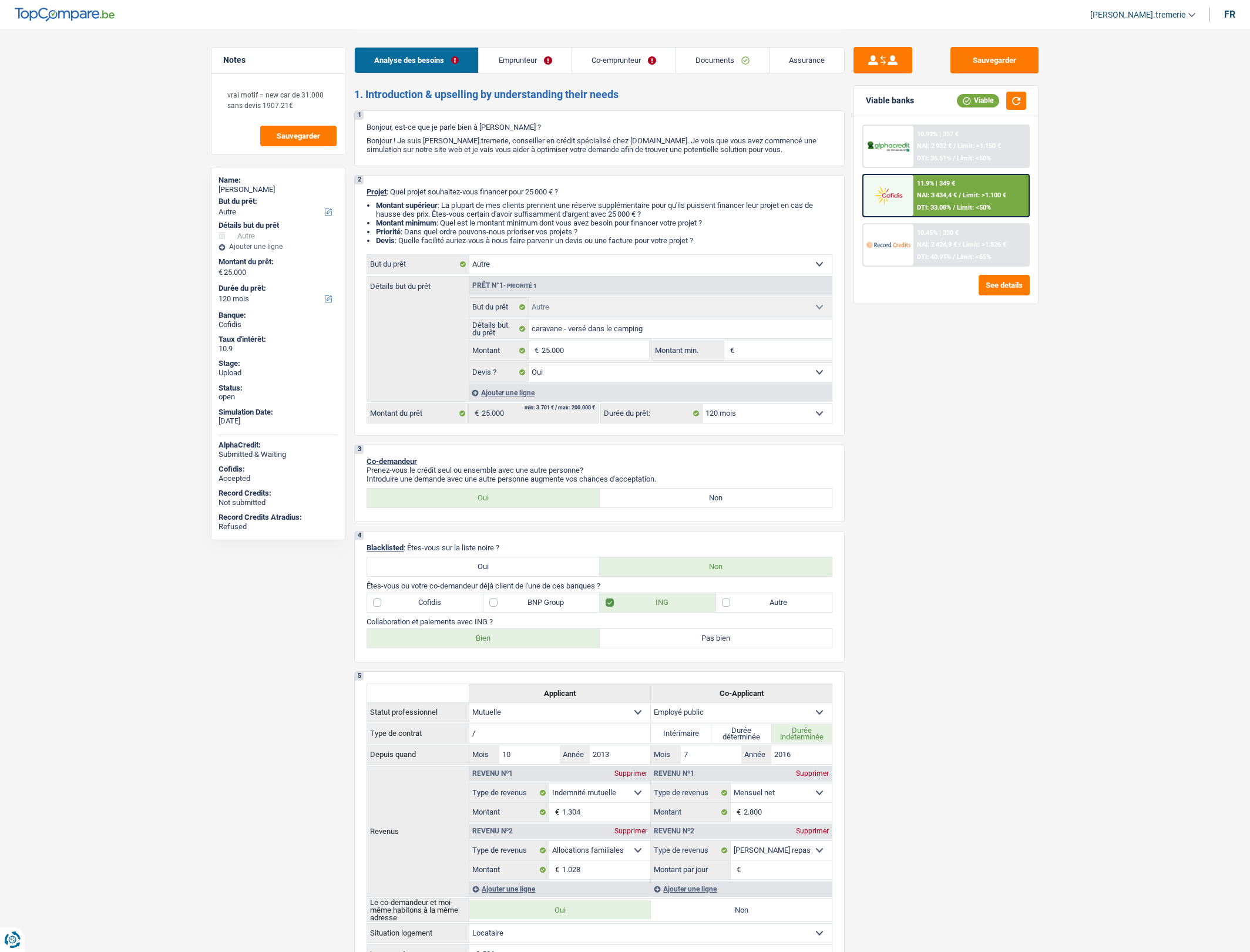
select select "120"
click at [923, 189] on div "11.9% | 349 € NAI: 3 434,4 € / Limit: >1.100 € DTI: 33.08% / Limit: <50%" at bounding box center [972, 195] width 116 height 41
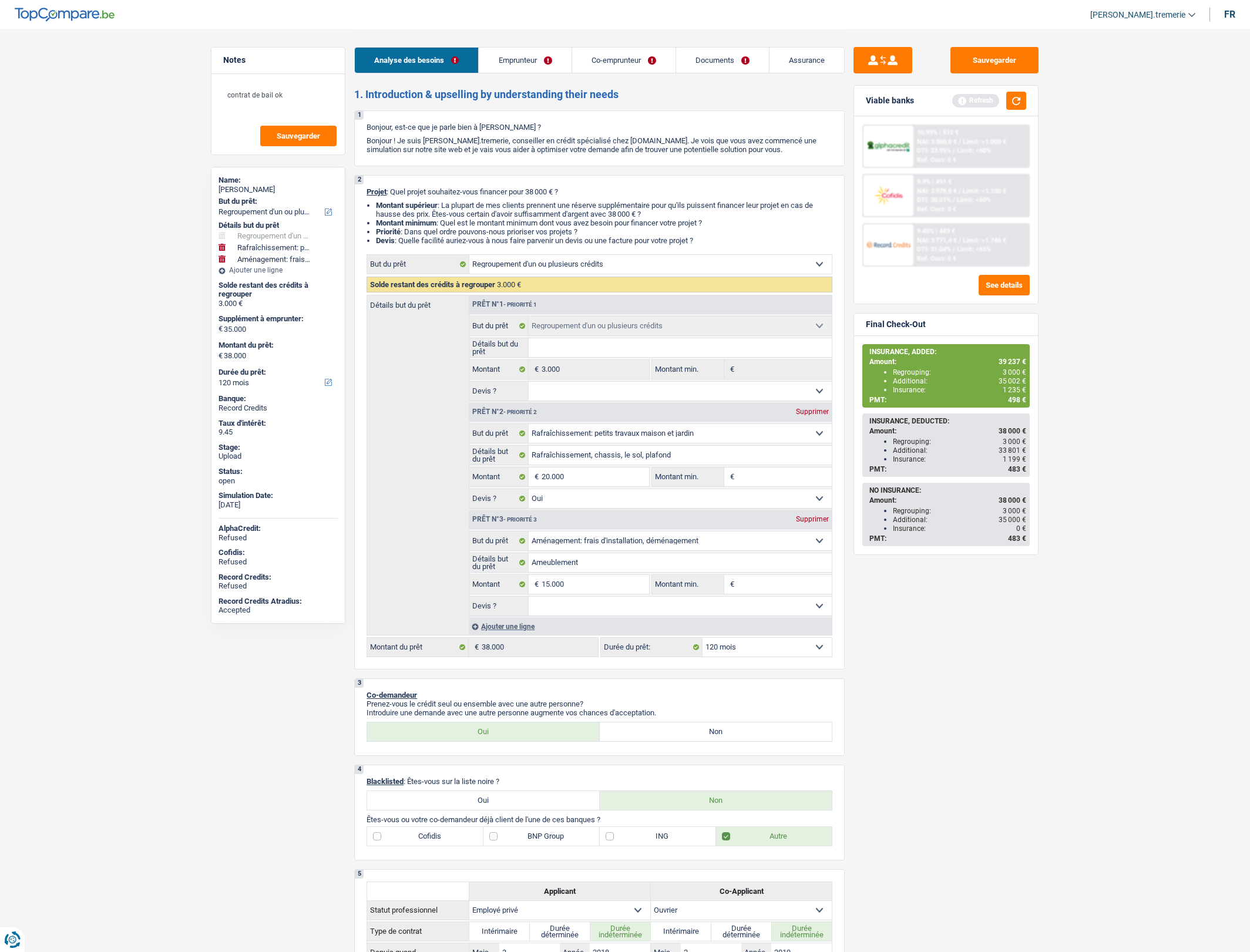
select select "refinancing"
select select "houseOrGarden"
select select "movingOrInstallation"
select select "120"
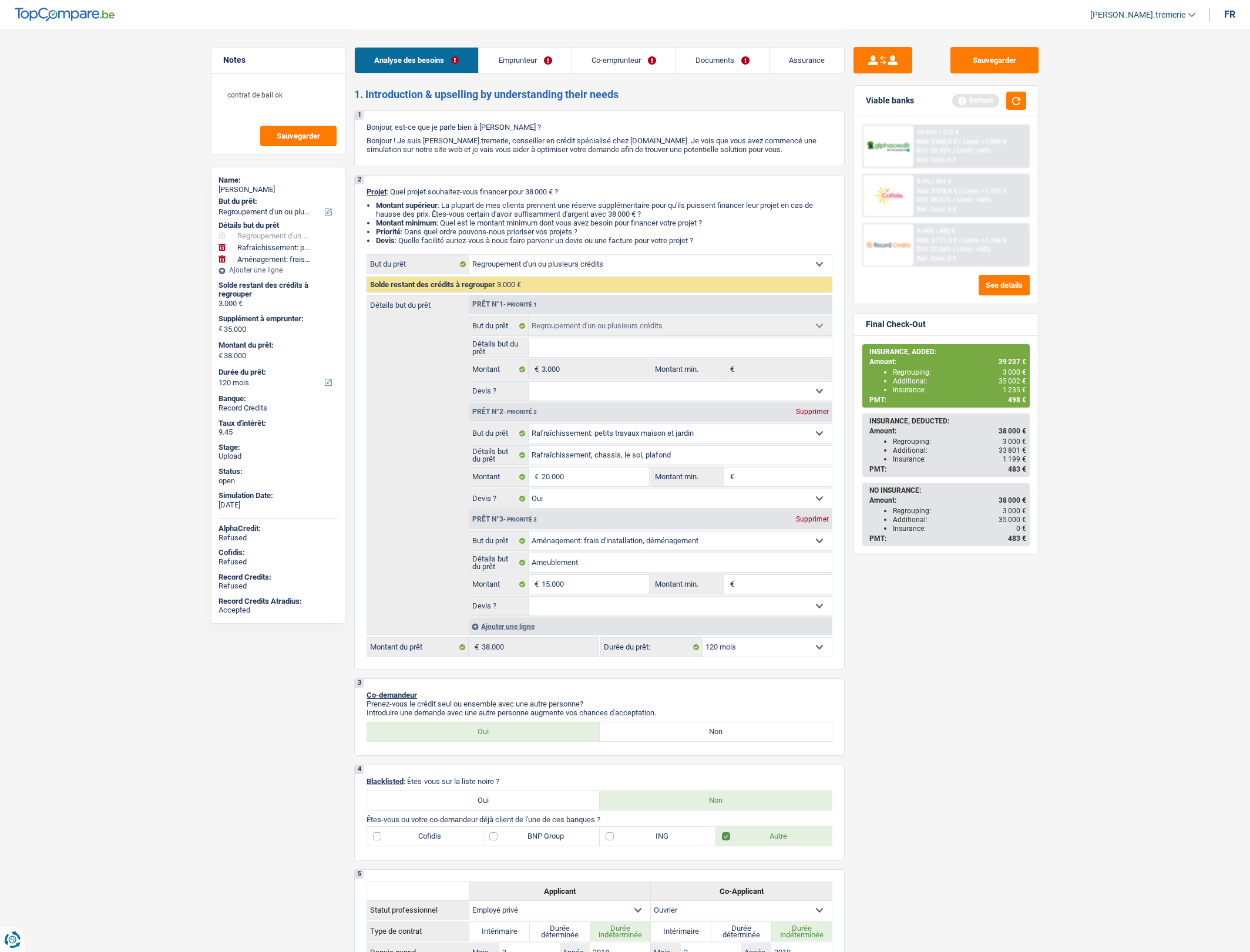
select select "refinancing"
select select "houseOrGarden"
select select "yes"
select select "movingOrInstallation"
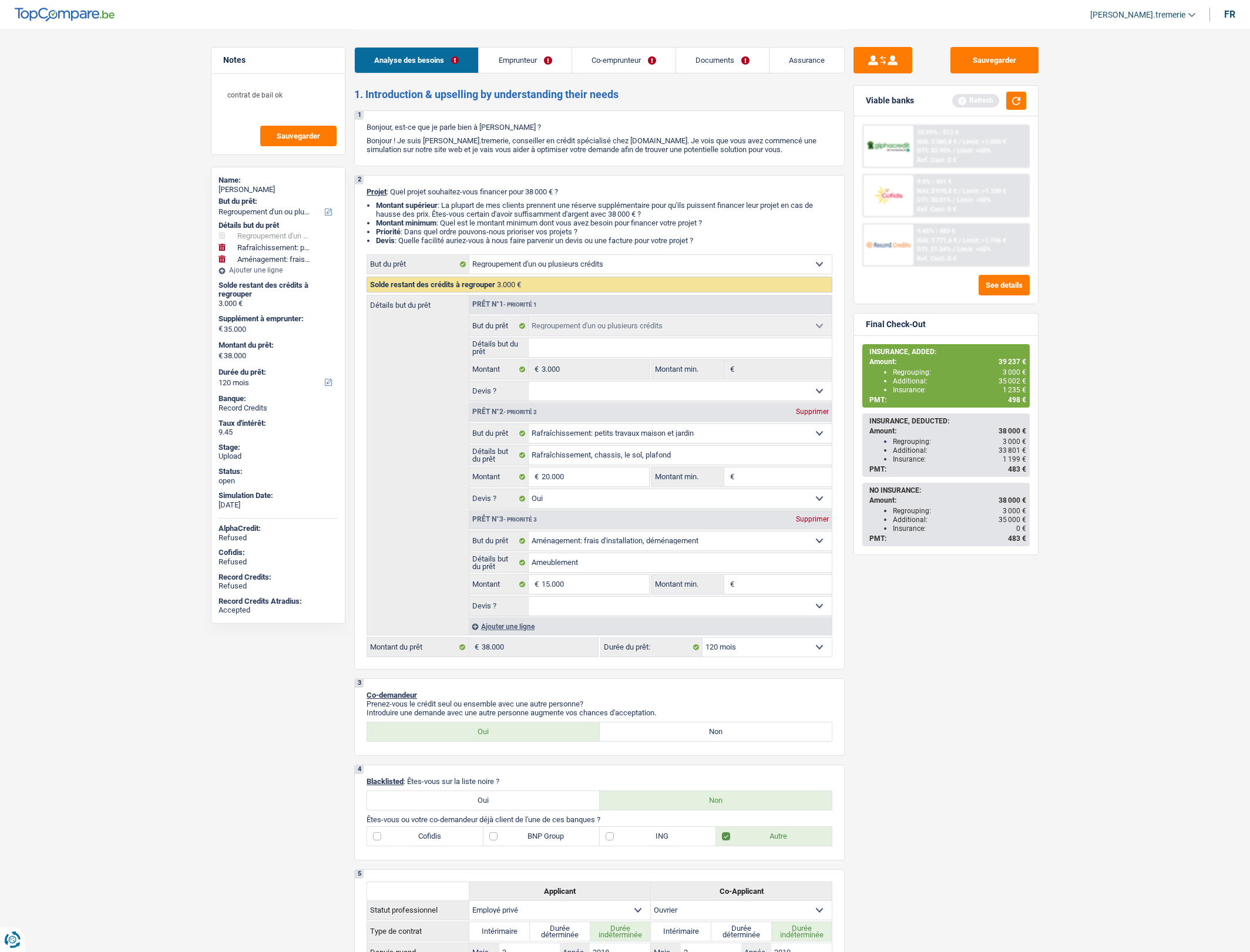
select select "120"
select select "privateEmployee"
select select "worker"
select select "familyAllowances"
select select "netSalary"
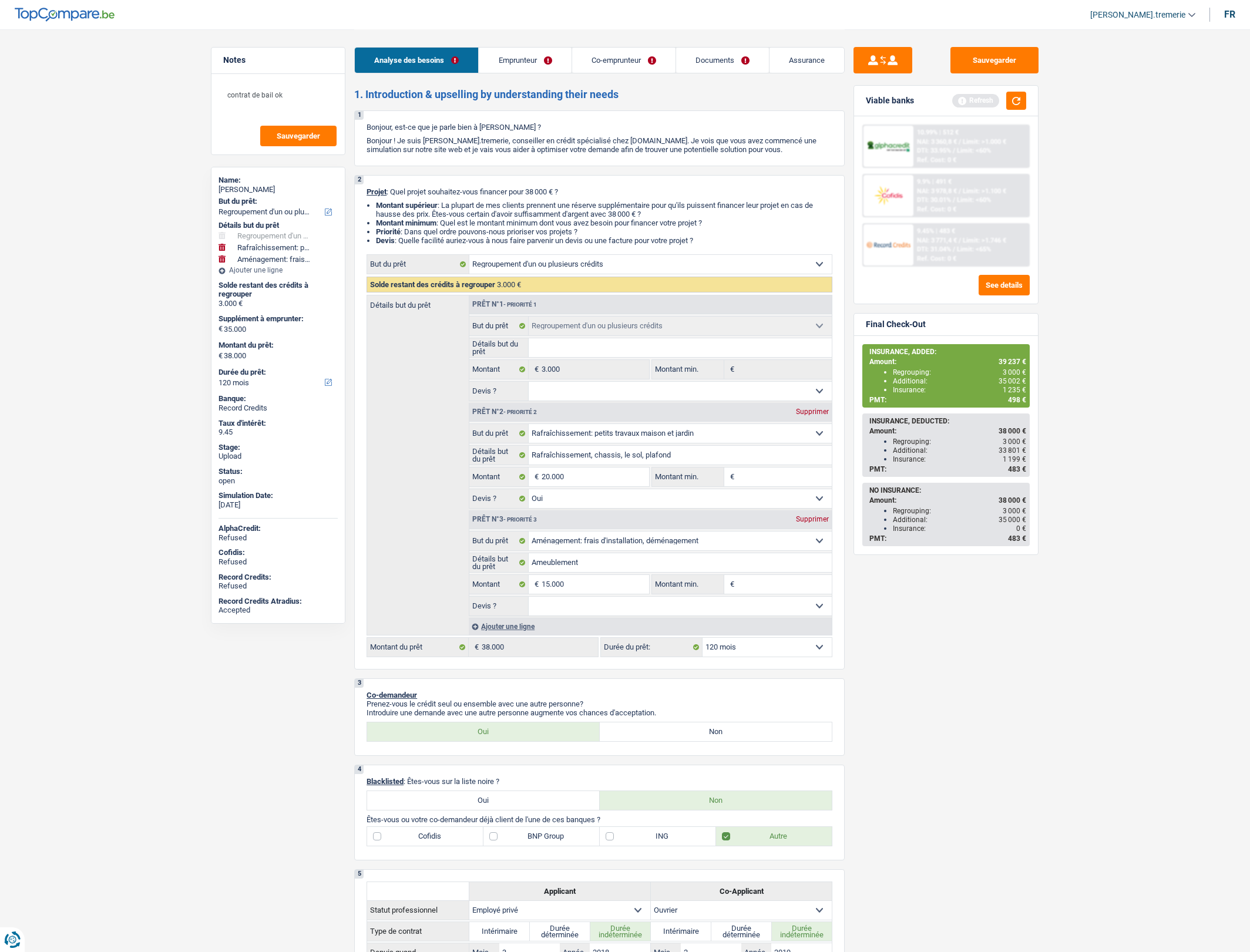
select select "mealVouchers"
select select "netSalary"
select select "ownerWithMortgage"
select select "mortgage"
select select "360"
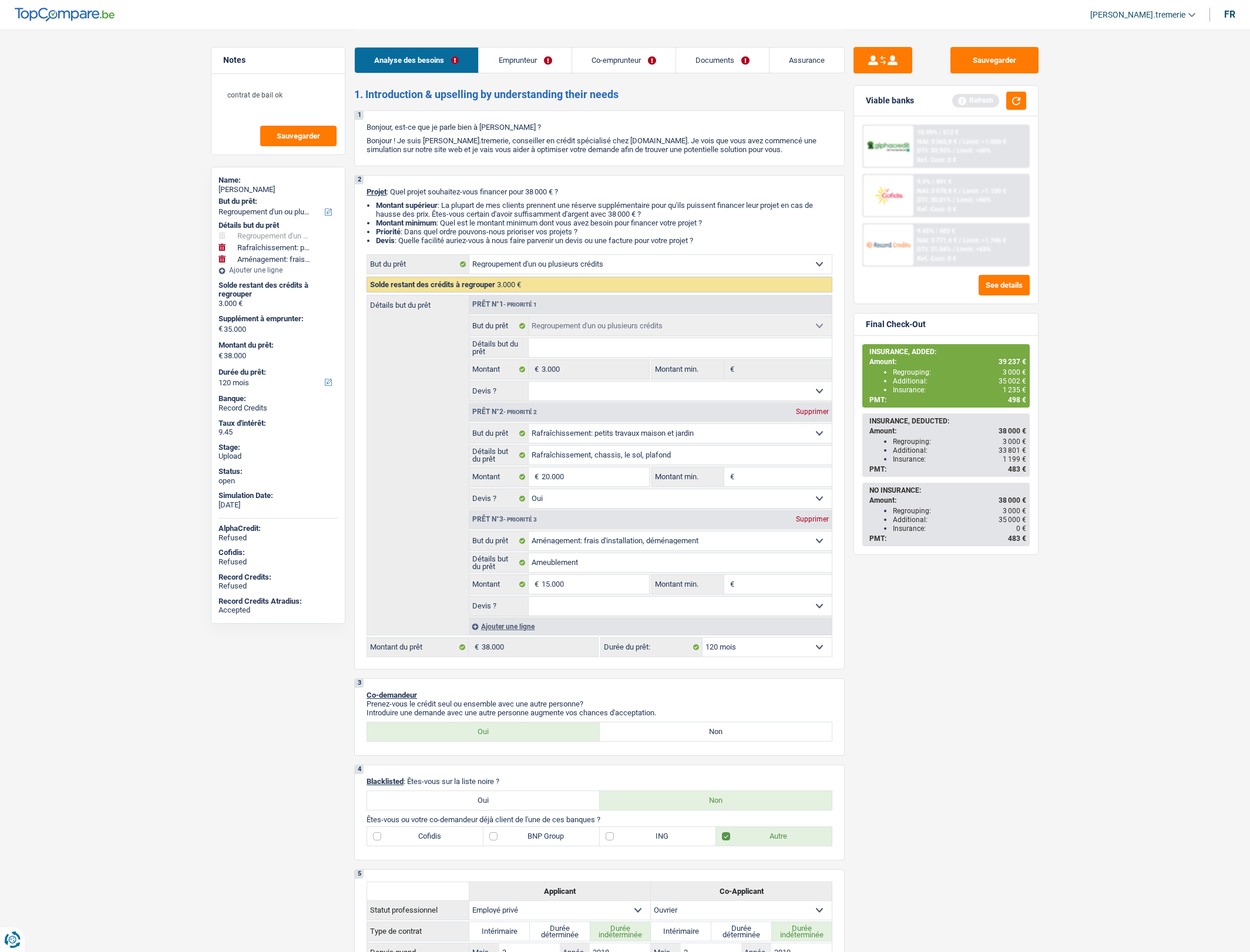
select select "personalLoan"
select select "other"
select select "84"
select select "cardOrCredit"
select select "refinancing"
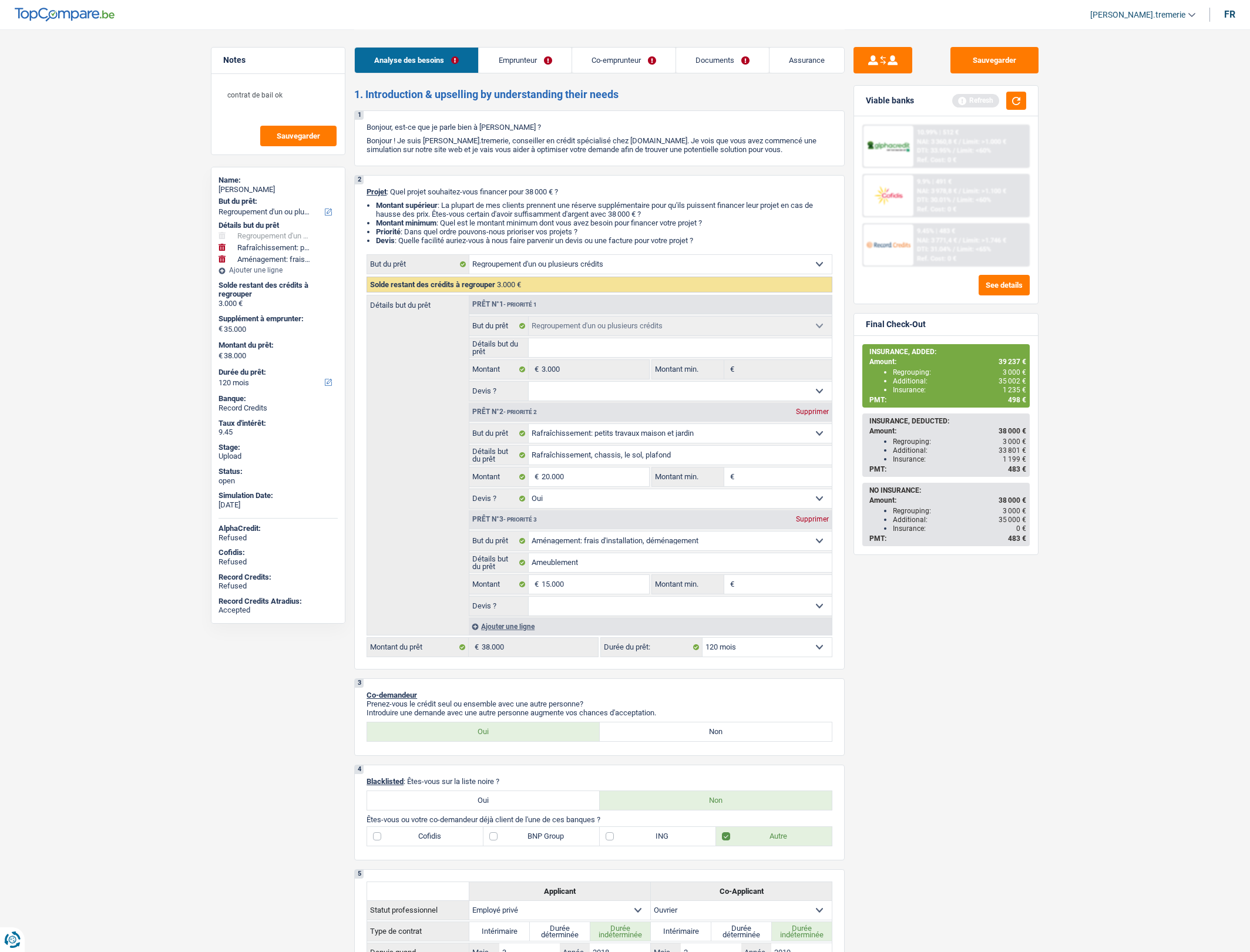
select select "refinancing"
select select "houseOrGarden"
select select "yes"
select select "movingOrInstallation"
select select "120"
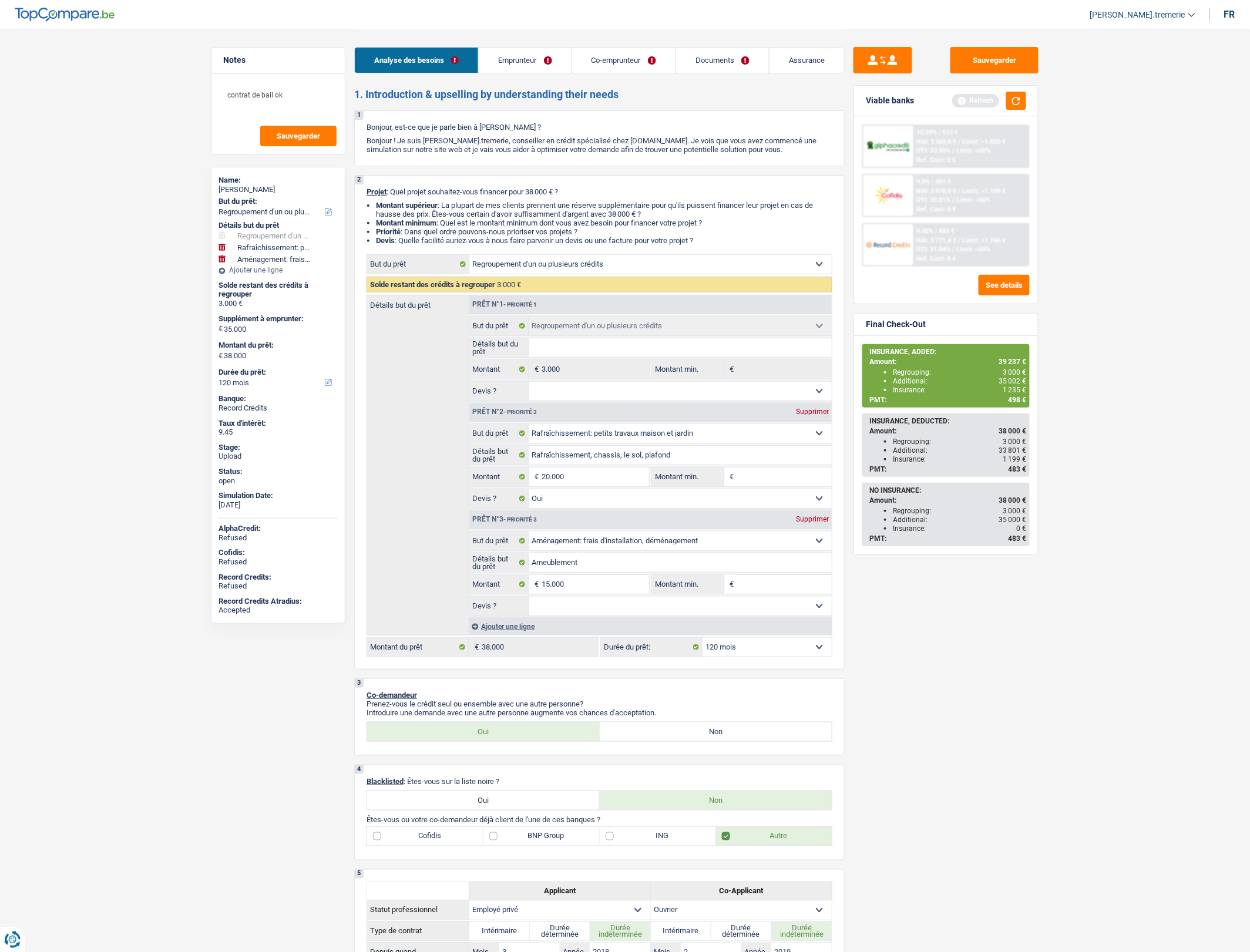
click at [712, 61] on link "Documents" at bounding box center [723, 61] width 93 height 25
